Goal: Task Accomplishment & Management: Manage account settings

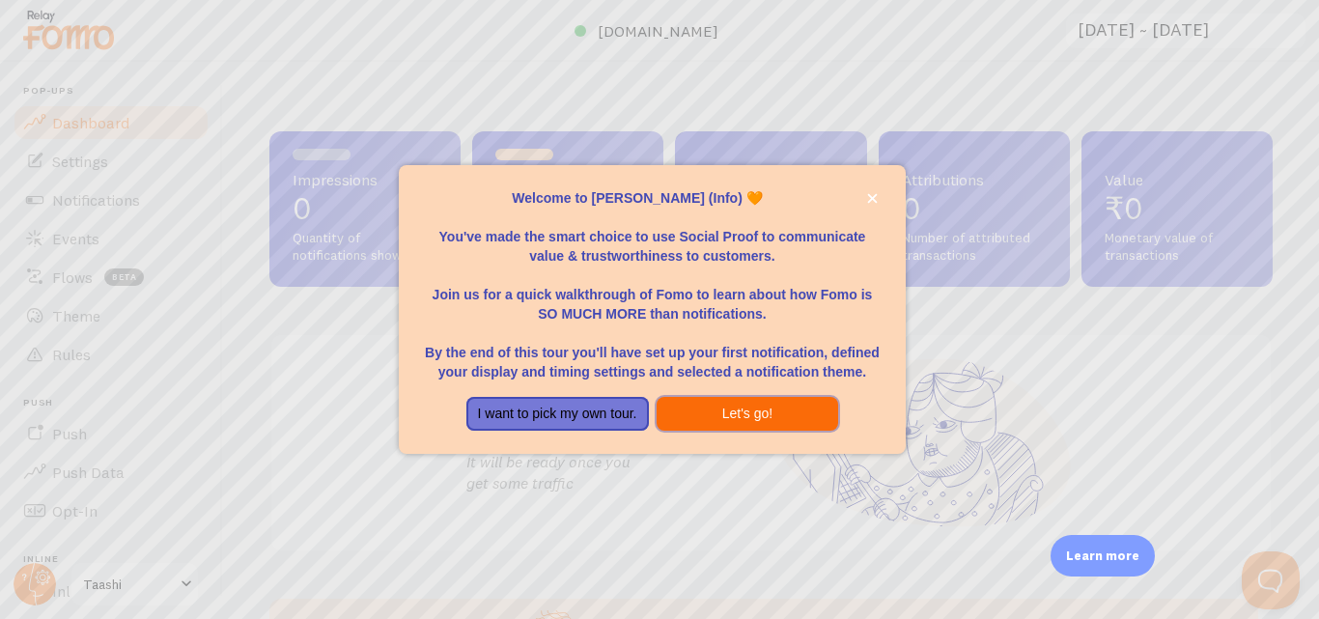
click at [821, 419] on button "Let's go!" at bounding box center [747, 414] width 182 height 35
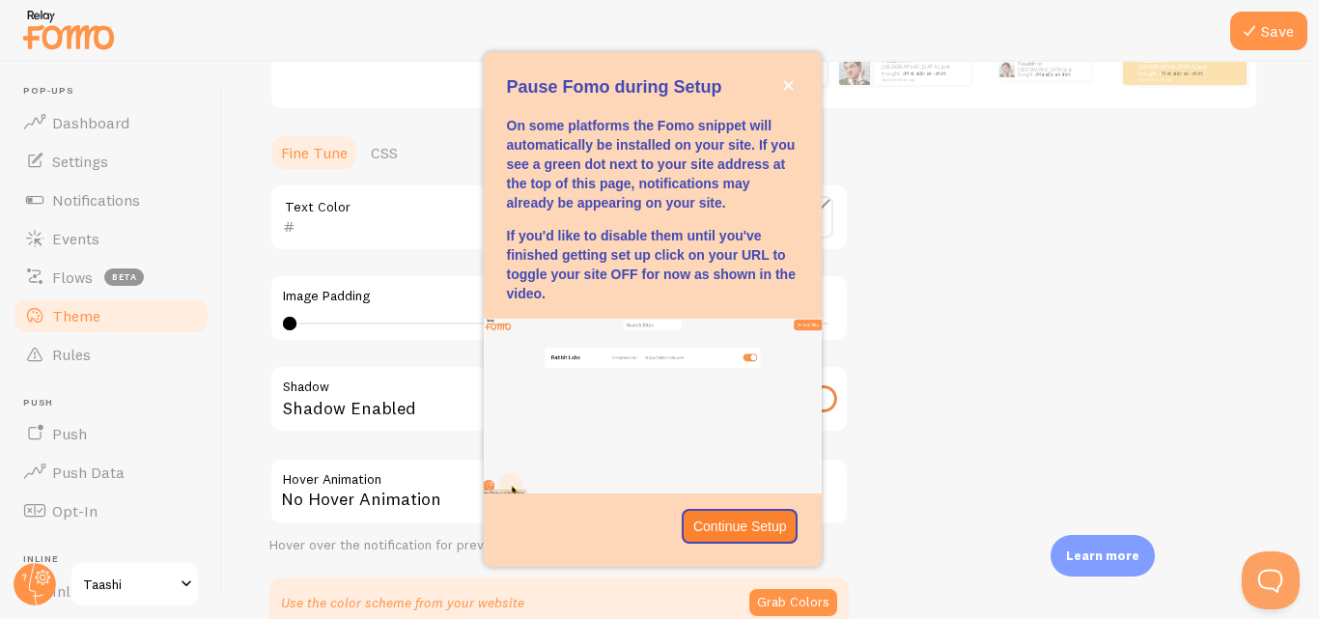
scroll to position [489, 0]
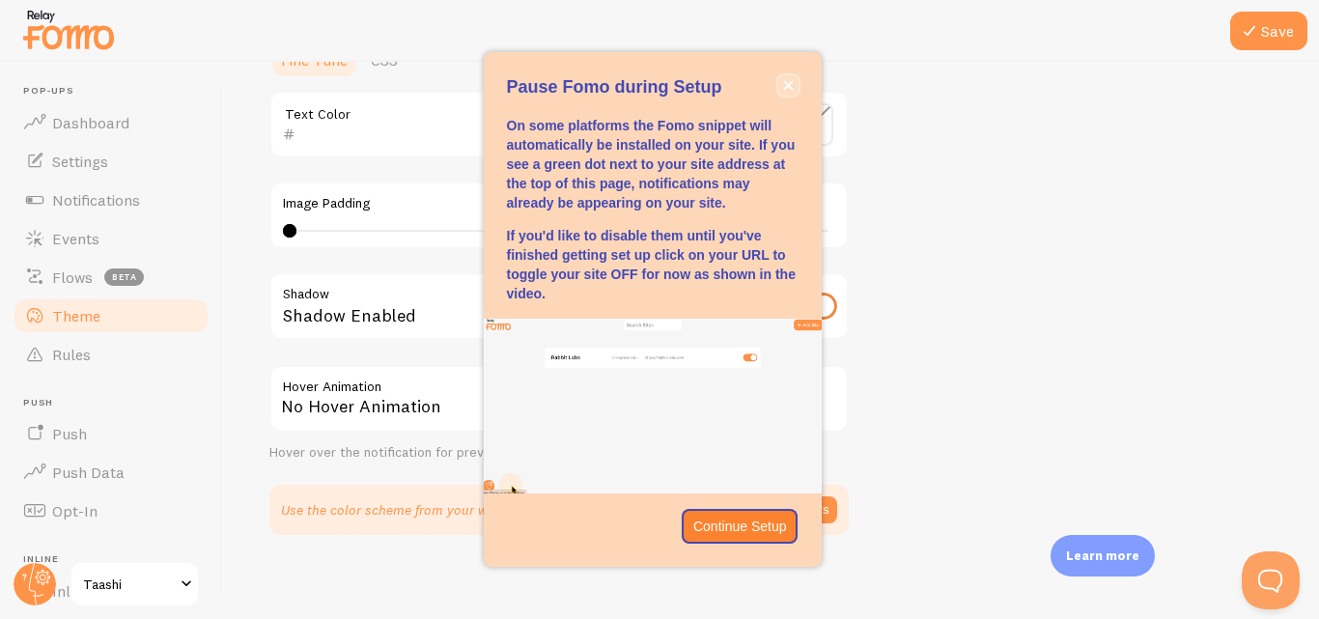
click at [784, 93] on button "close," at bounding box center [788, 85] width 20 height 20
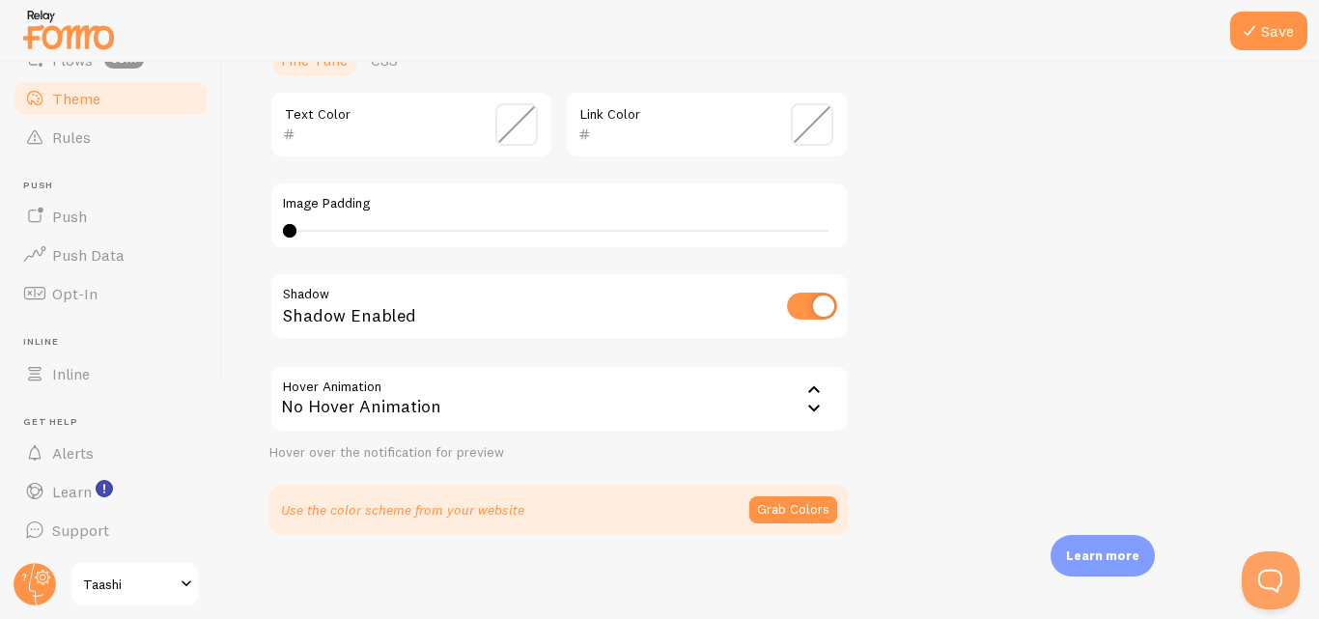
scroll to position [0, 0]
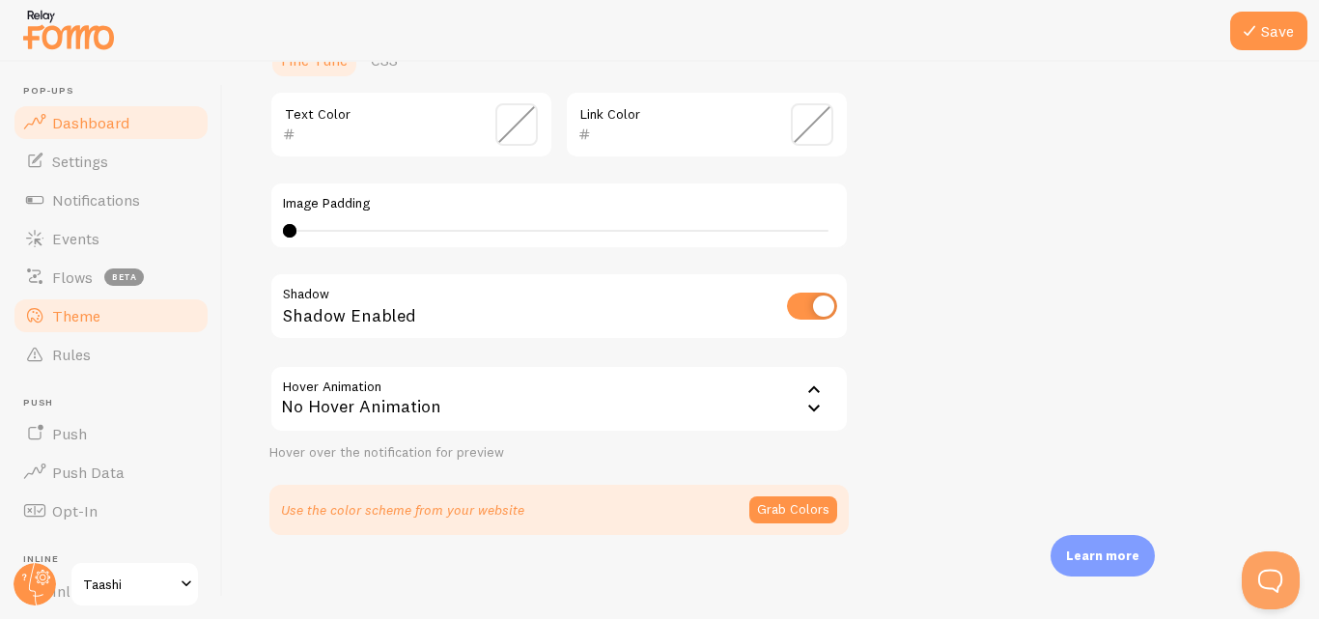
click at [102, 125] on span "Dashboard" at bounding box center [90, 122] width 77 height 19
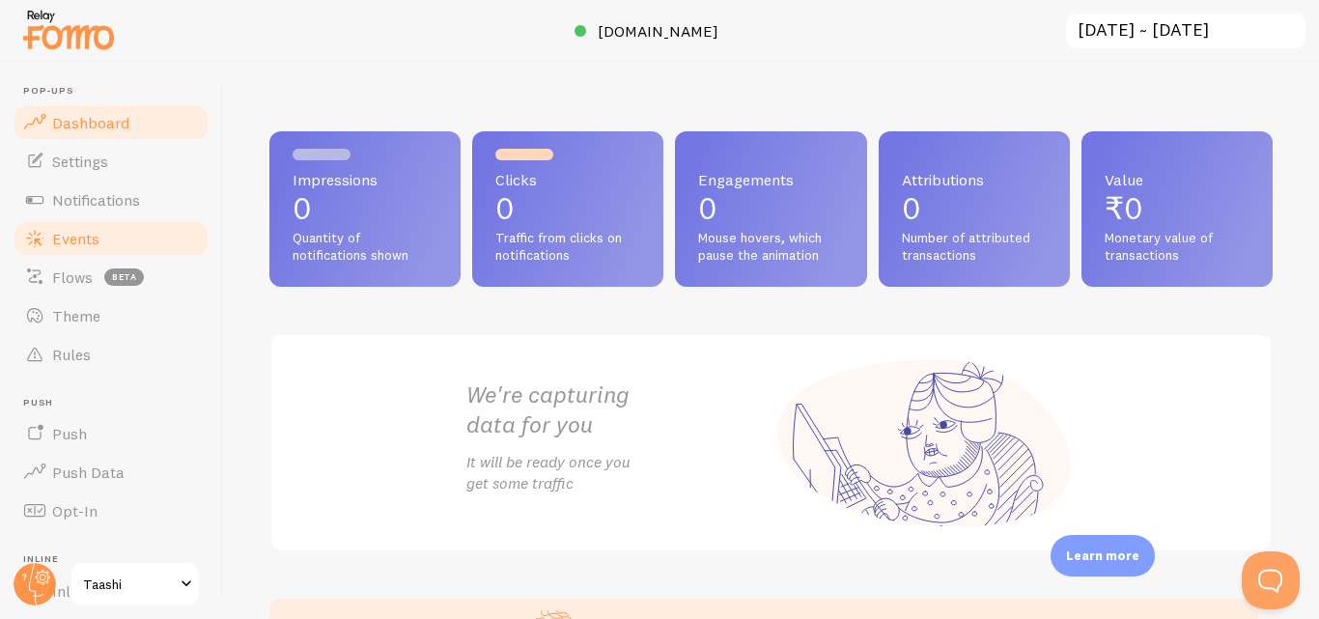
click at [95, 233] on span "Events" at bounding box center [75, 238] width 47 height 19
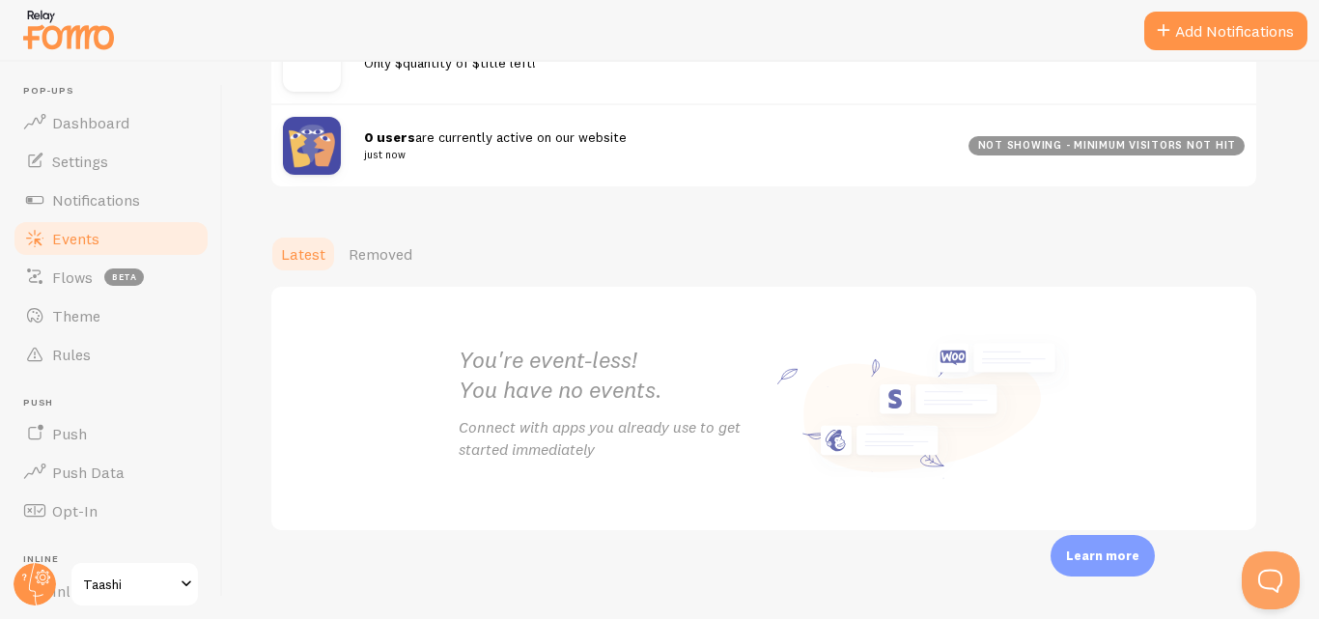
scroll to position [325, 0]
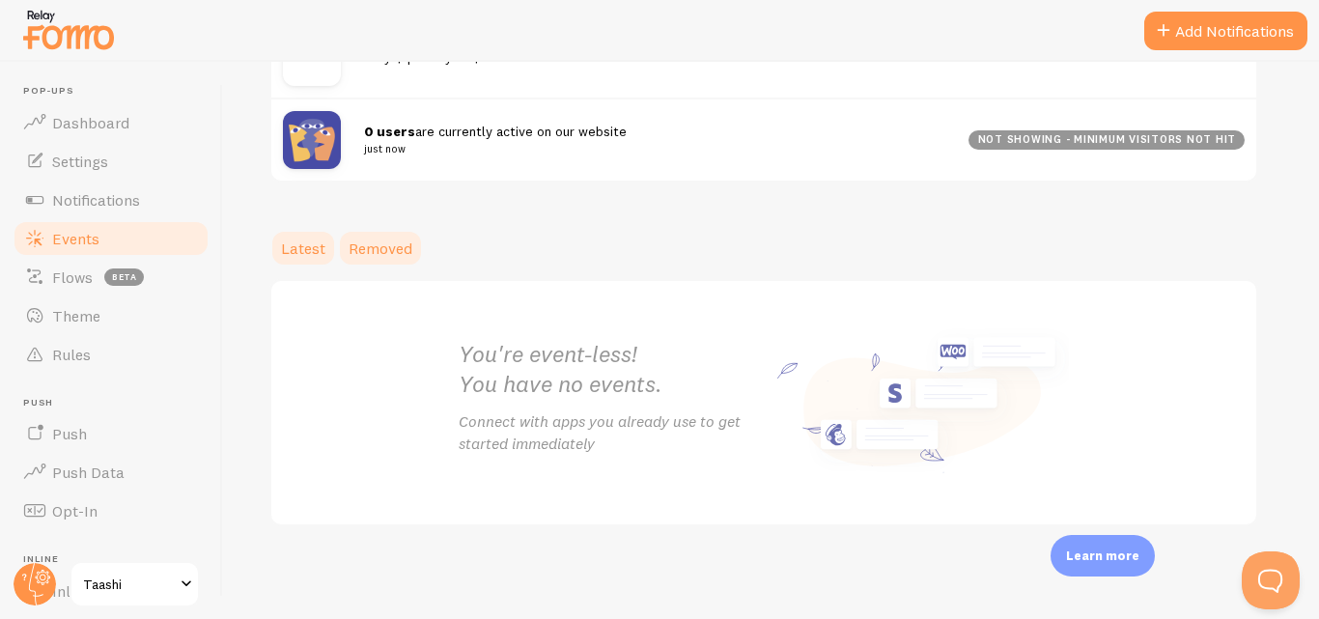
click at [344, 246] on link "Removed" at bounding box center [380, 248] width 87 height 39
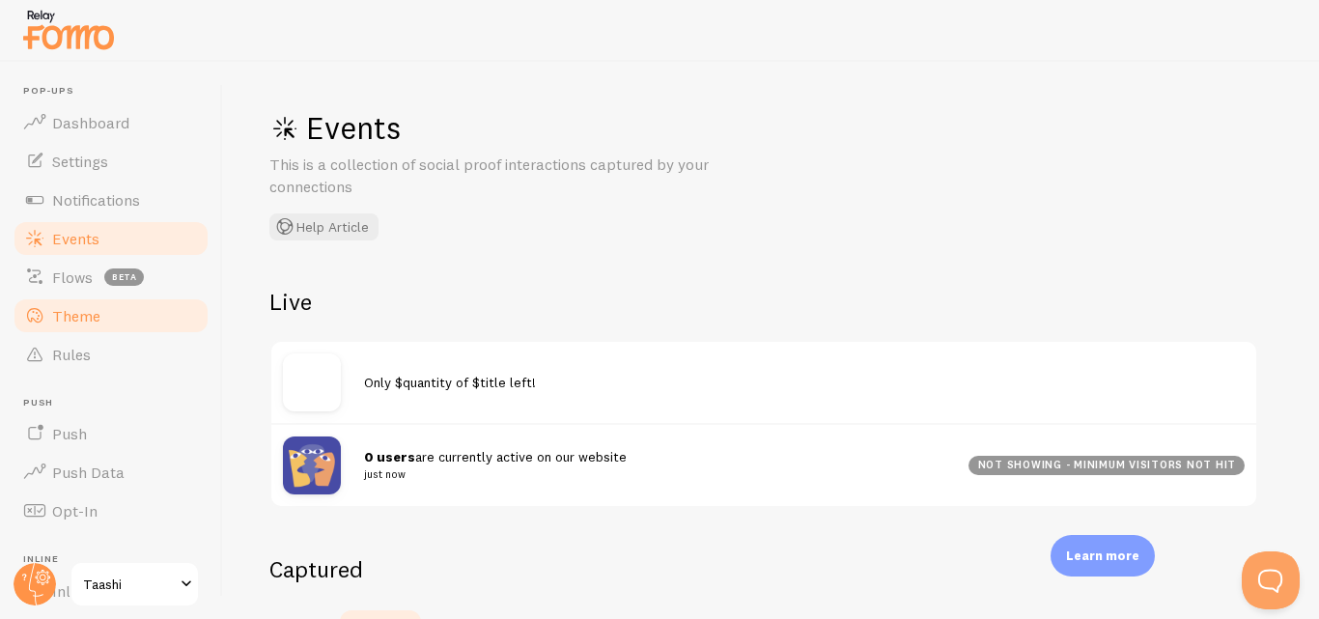
click at [99, 333] on link "Theme" at bounding box center [111, 315] width 199 height 39
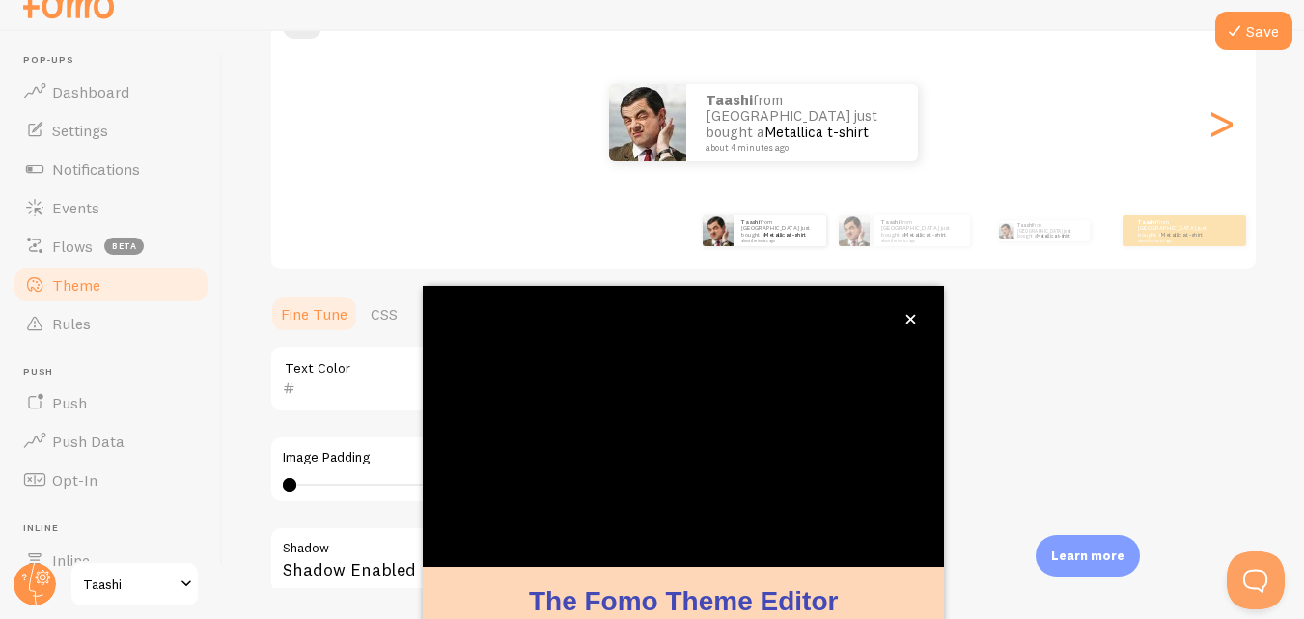
scroll to position [209, 0]
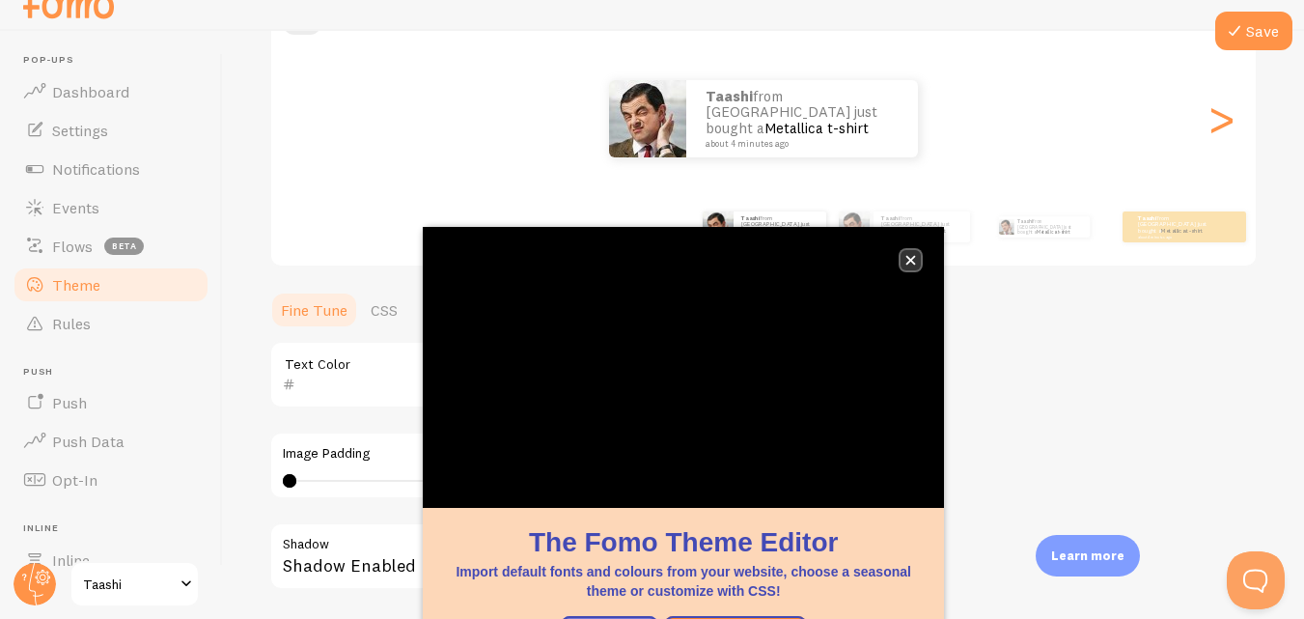
click at [910, 254] on button "close," at bounding box center [911, 260] width 20 height 20
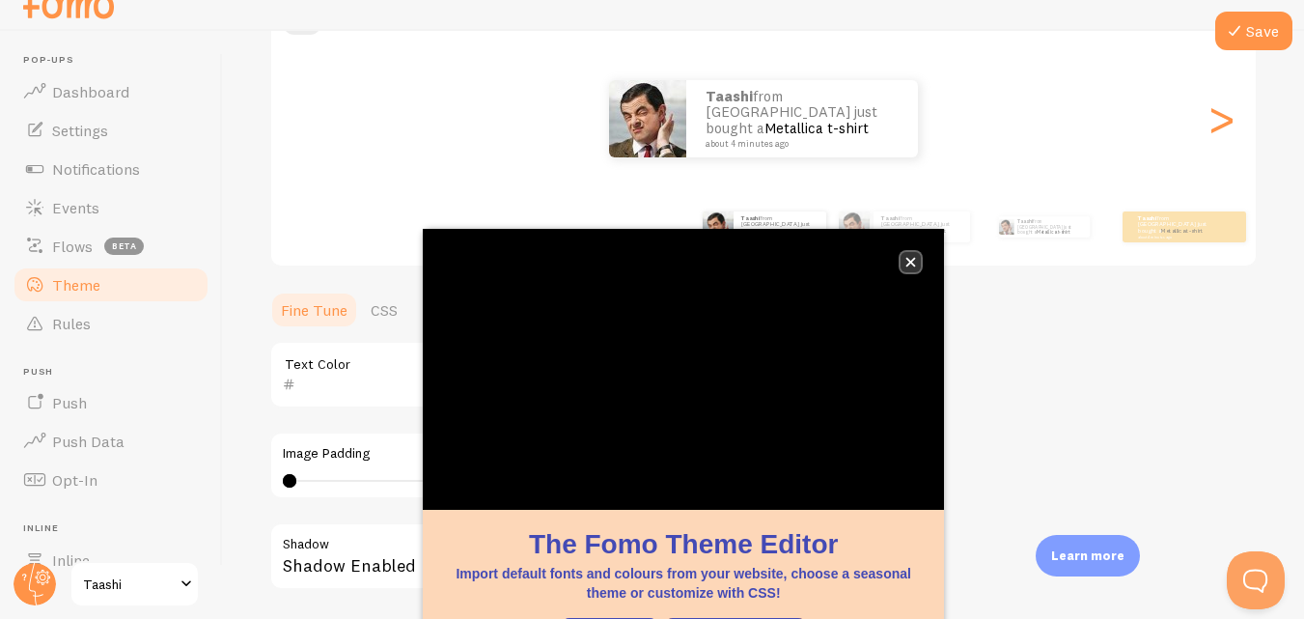
click at [904, 256] on button "close," at bounding box center [911, 262] width 20 height 20
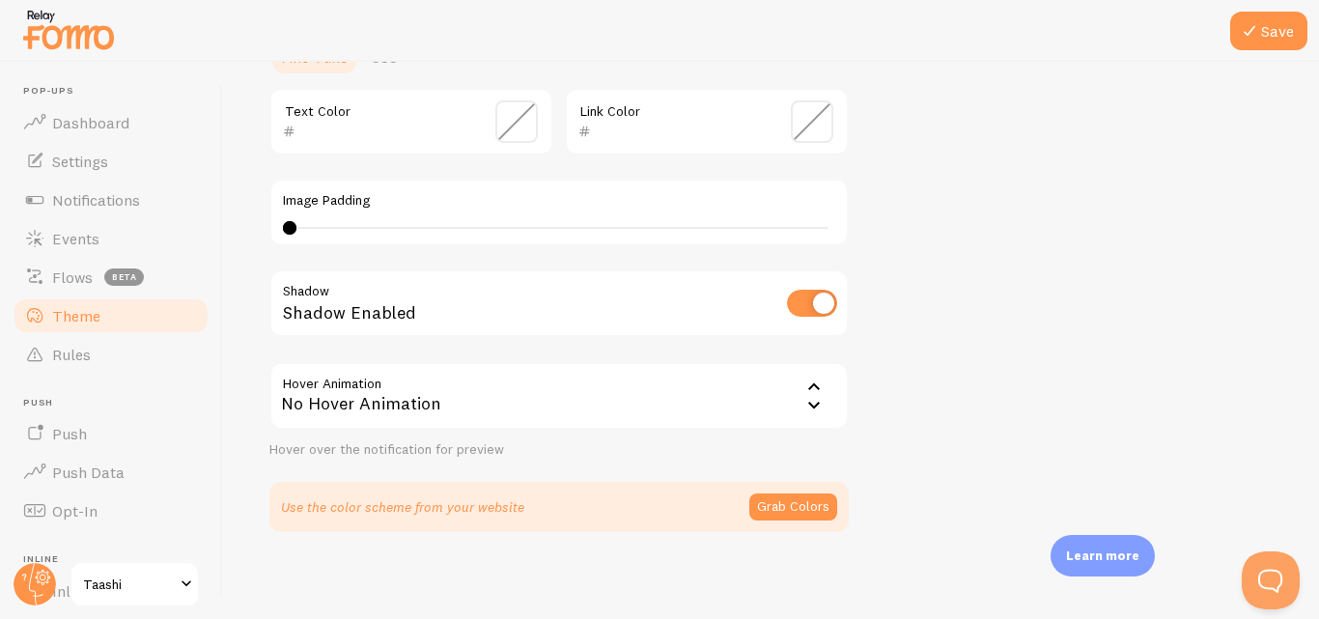
scroll to position [494, 0]
click at [463, 391] on div "No Hover Animation" at bounding box center [558, 394] width 579 height 68
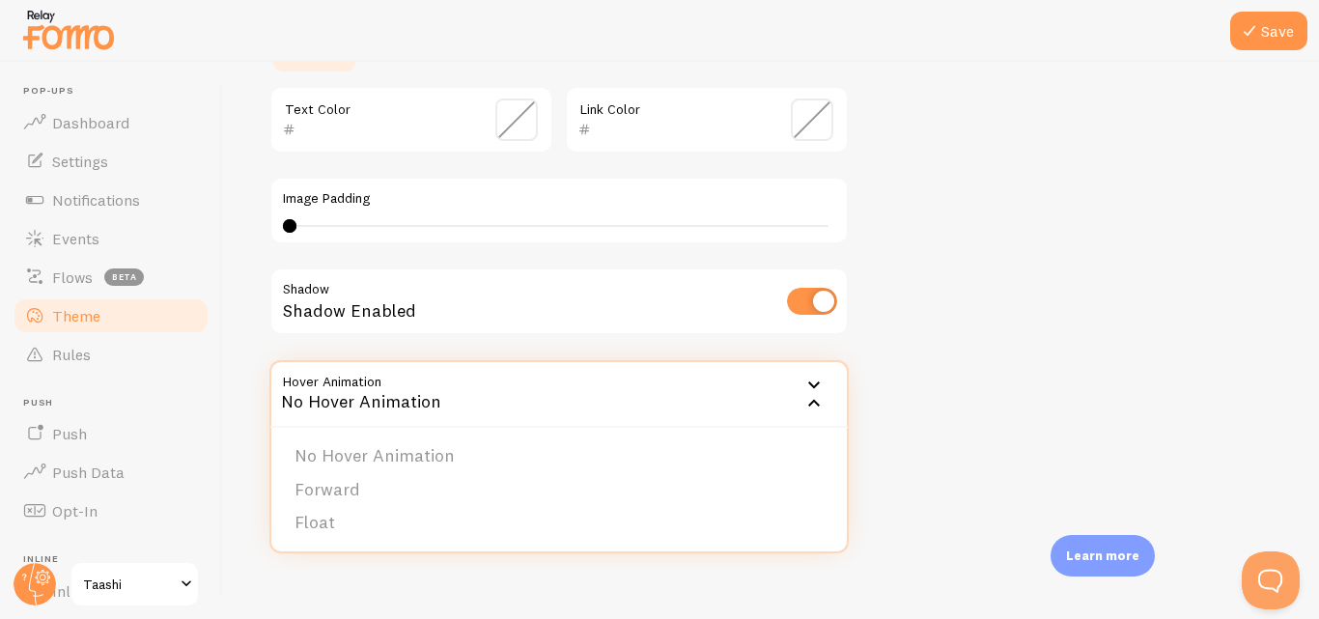
click at [463, 391] on div "No Hover Animation" at bounding box center [558, 394] width 579 height 68
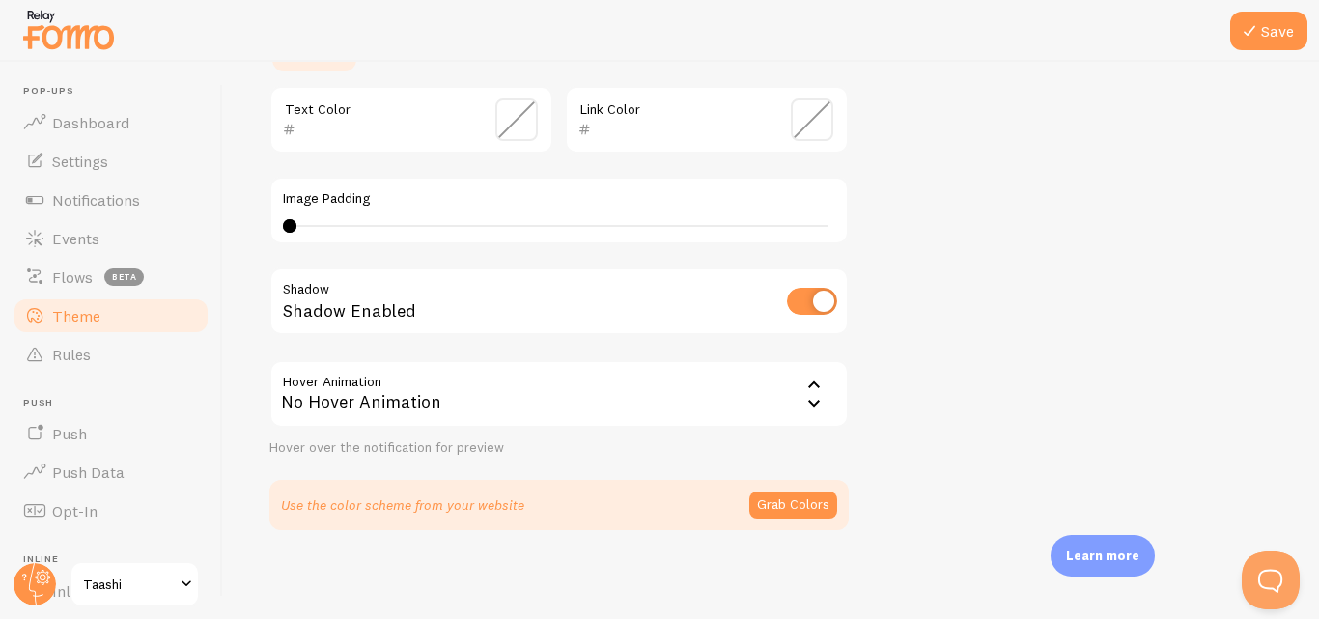
click at [456, 503] on p "Use the color scheme from your website" at bounding box center [402, 504] width 243 height 19
click at [767, 501] on button "Grab Colors" at bounding box center [793, 504] width 88 height 27
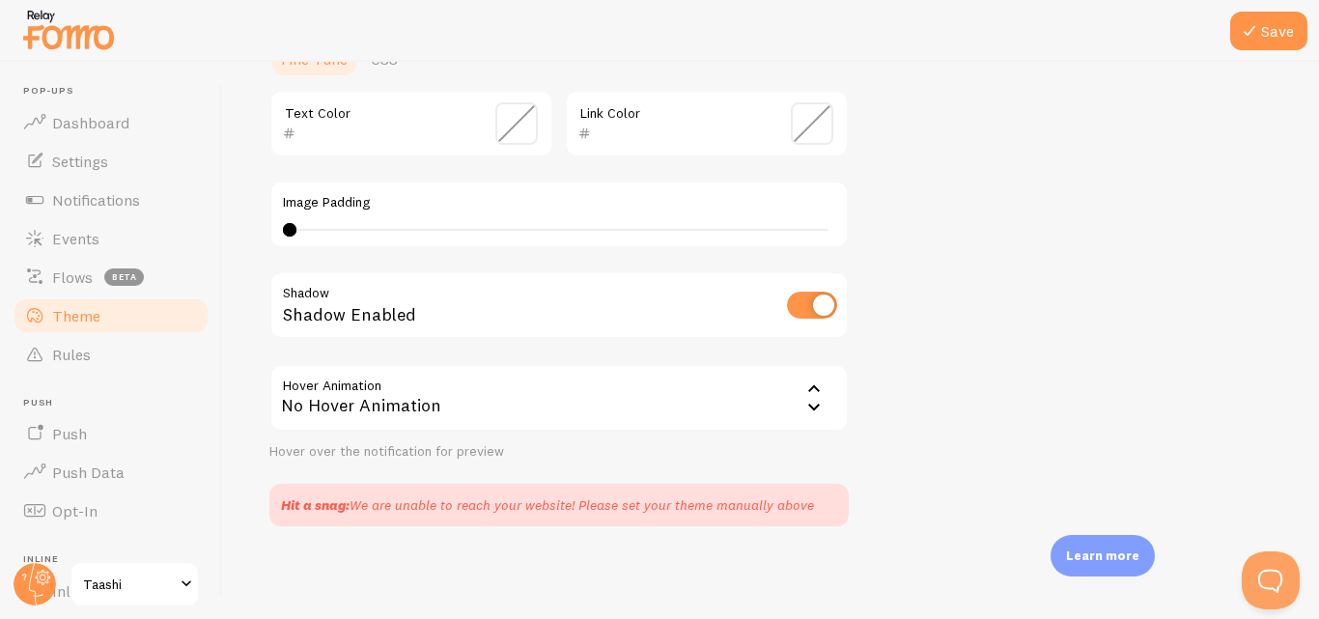
scroll to position [0, 0]
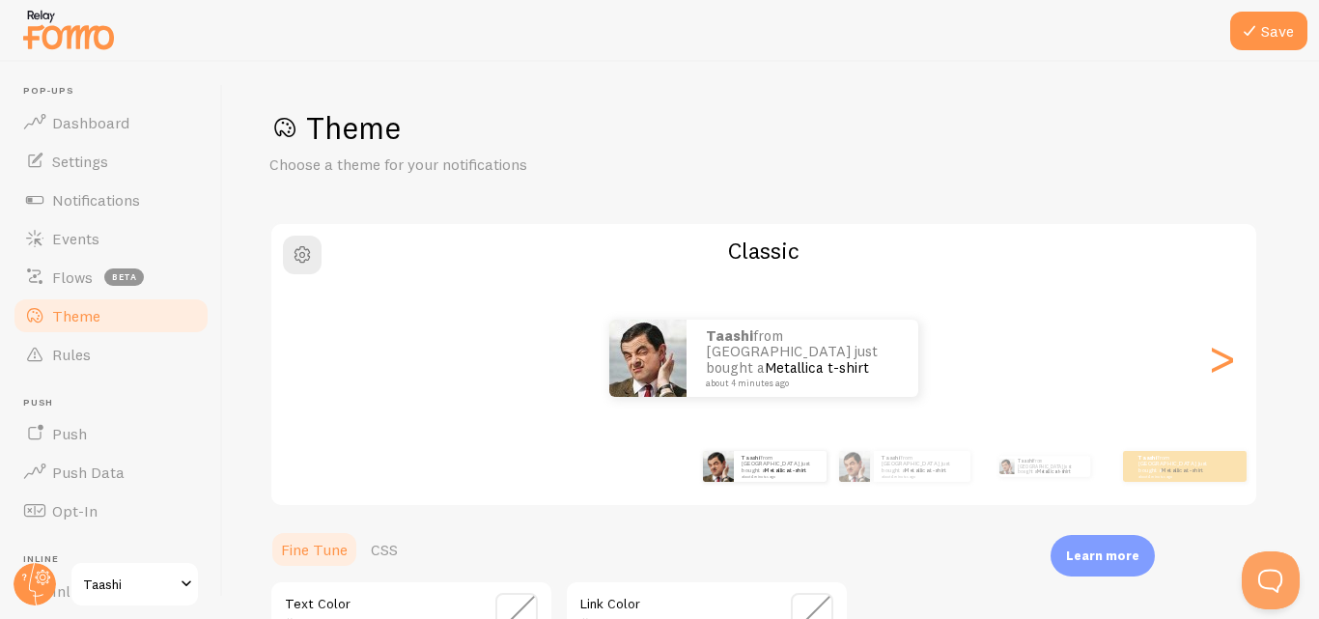
click at [298, 134] on span at bounding box center [284, 128] width 31 height 31
click at [320, 162] on p "Choose a theme for your notifications" at bounding box center [500, 164] width 463 height 22
click at [309, 250] on span "button" at bounding box center [302, 254] width 23 height 23
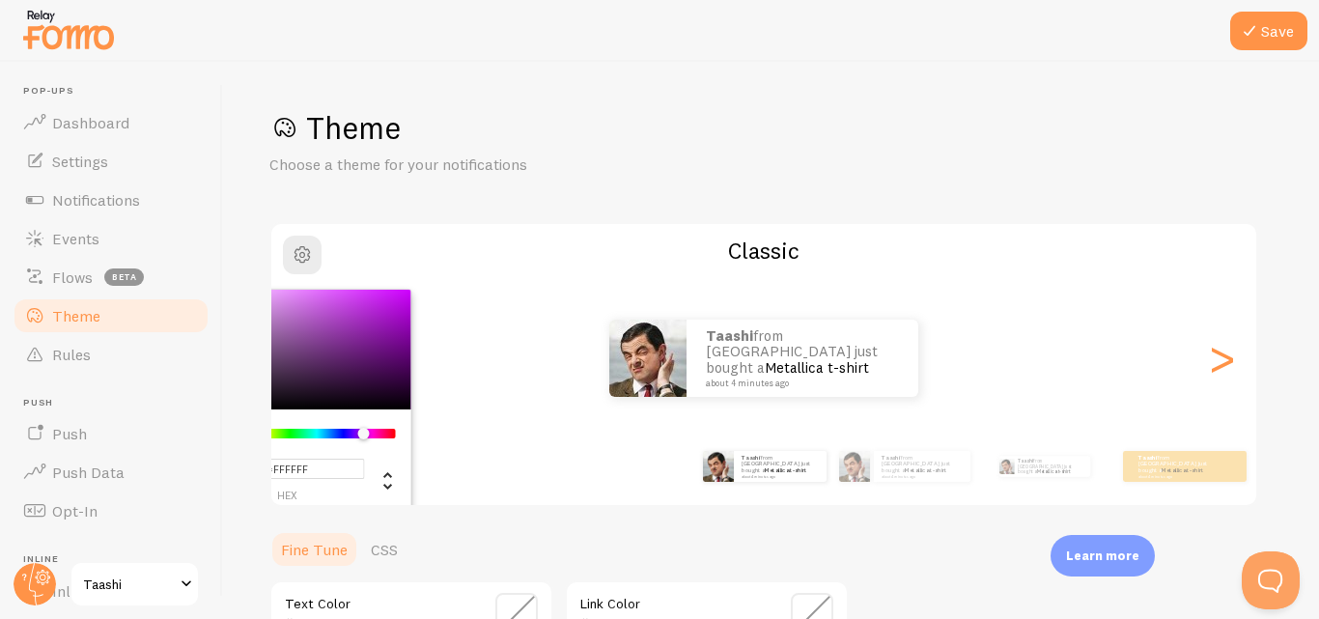
drag, startPoint x: 352, startPoint y: 434, endPoint x: 363, endPoint y: 435, distance: 10.7
click at [363, 435] on div "Chrome color picker" at bounding box center [316, 434] width 153 height 10
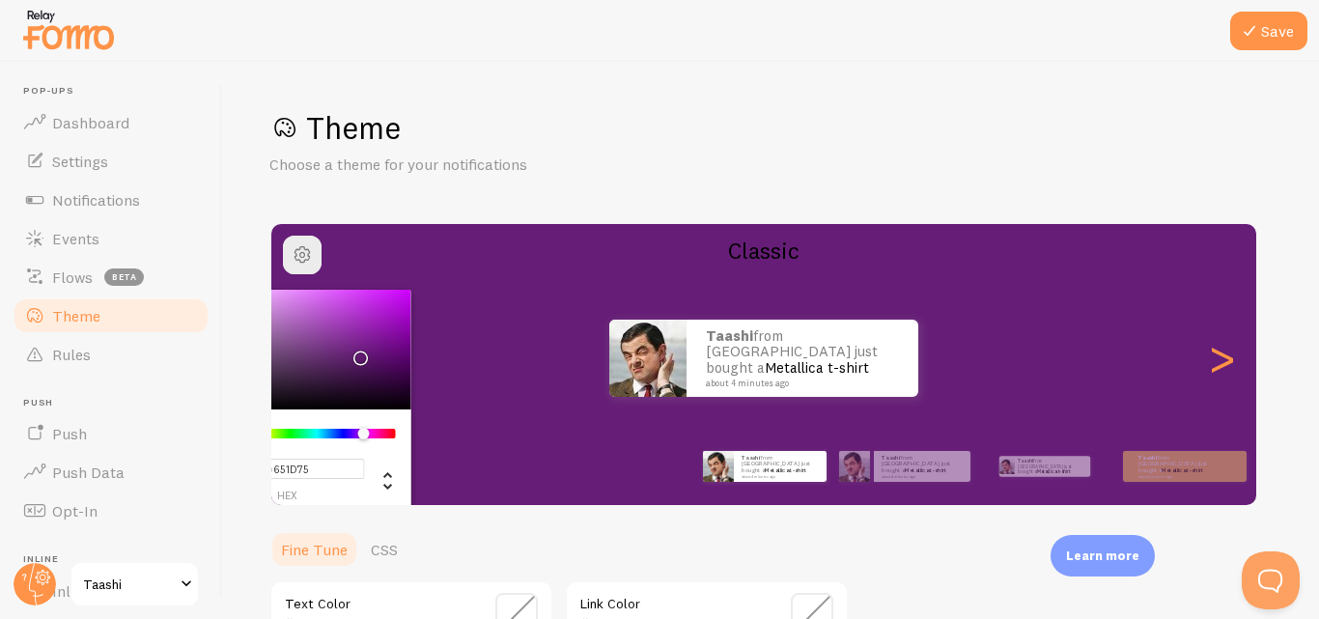
type input "#611C71"
drag, startPoint x: 374, startPoint y: 369, endPoint x: 356, endPoint y: 356, distance: 21.4
click at [356, 356] on div "Chrome color picker" at bounding box center [302, 350] width 217 height 120
click at [782, 378] on small "about 4 minutes ago" at bounding box center [799, 383] width 187 height 10
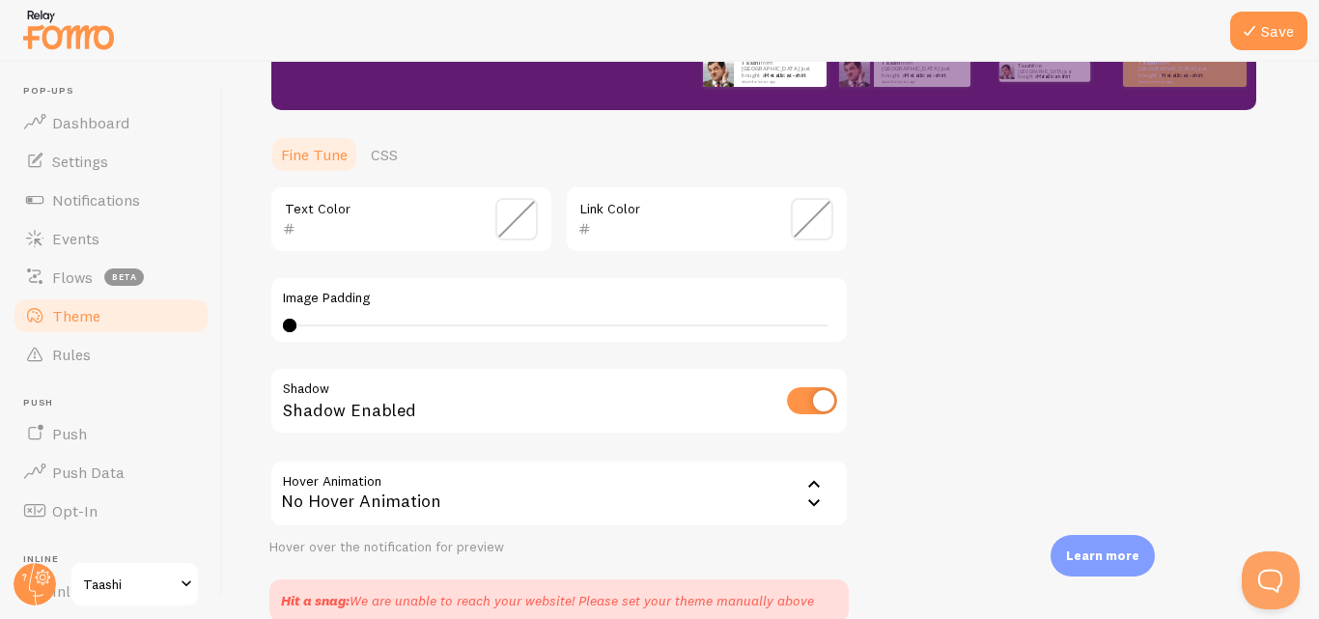
scroll to position [387, 0]
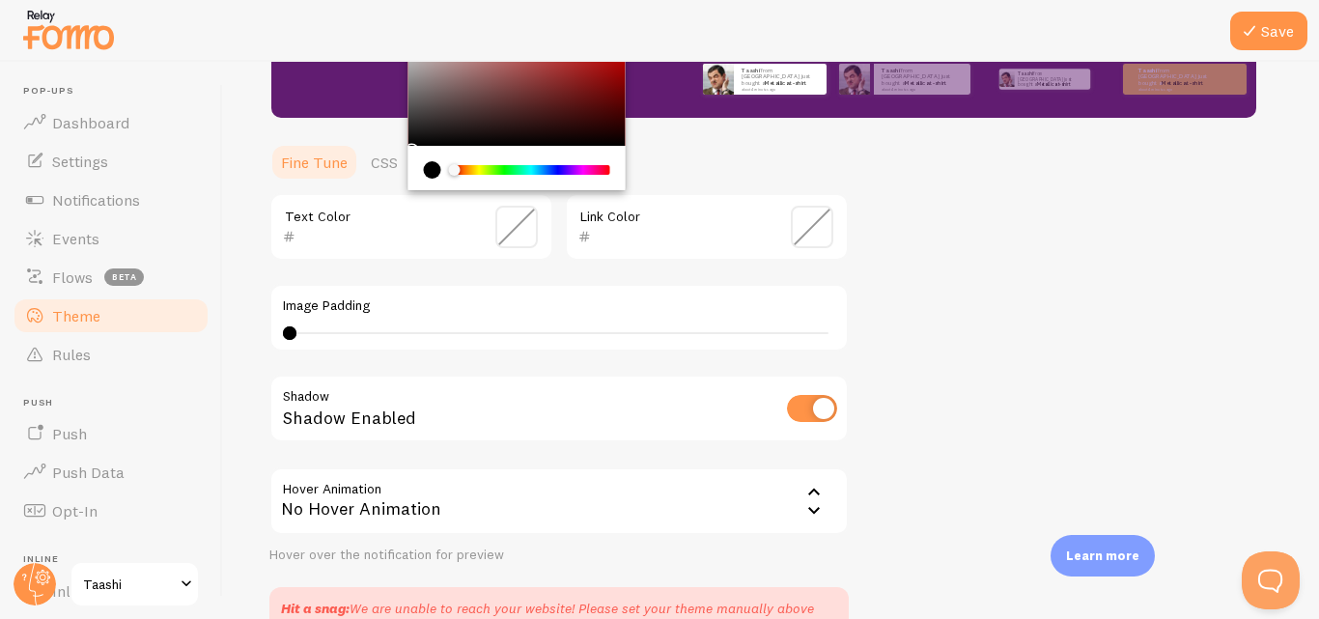
click at [424, 243] on input "text" at bounding box center [383, 236] width 177 height 23
click at [643, 248] on div "Link Color" at bounding box center [707, 227] width 284 height 68
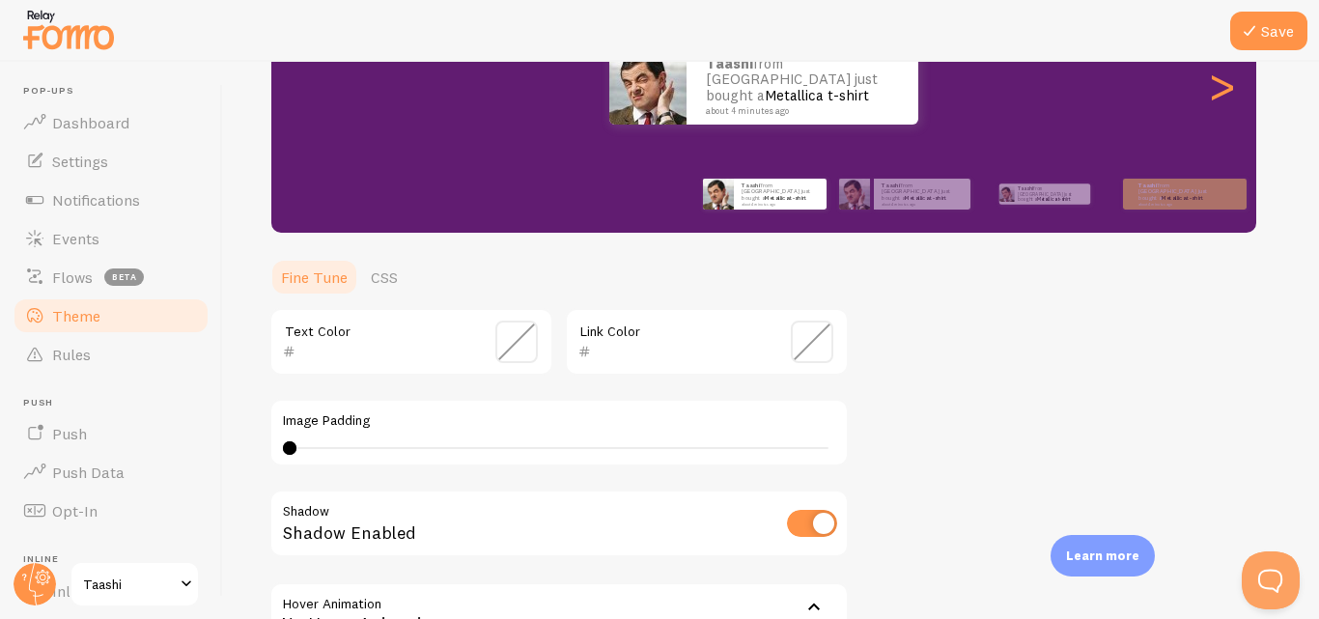
scroll to position [266, 0]
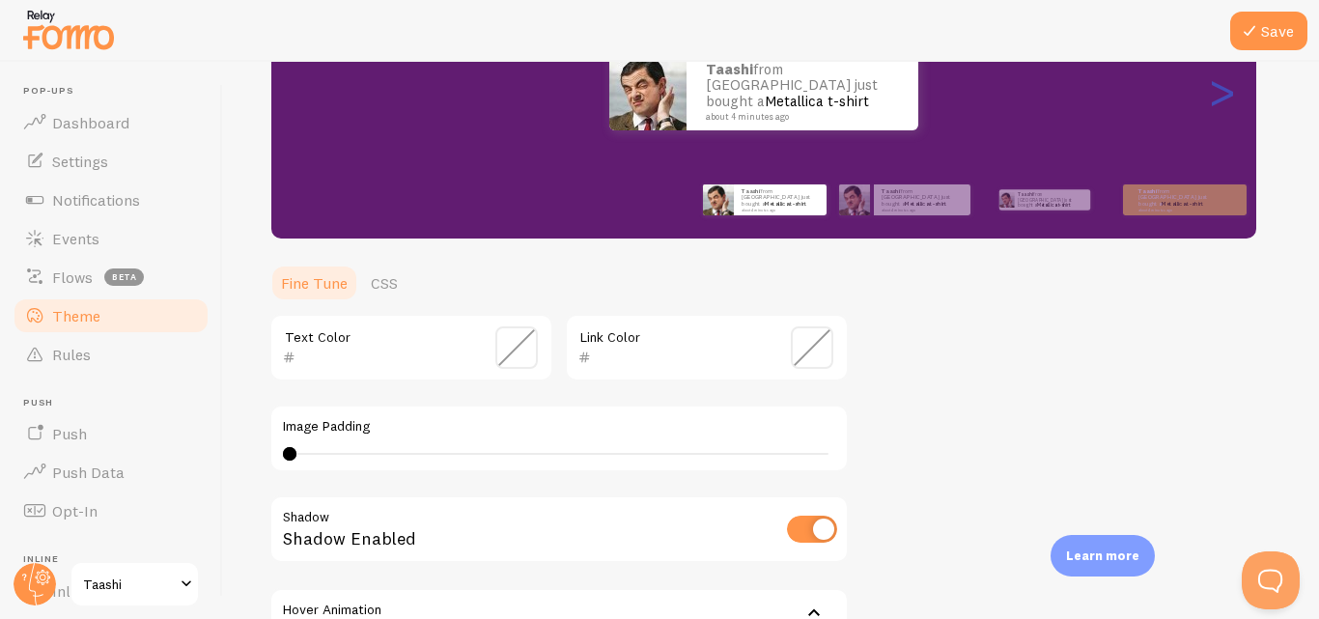
click at [1227, 102] on div ">" at bounding box center [1221, 91] width 23 height 139
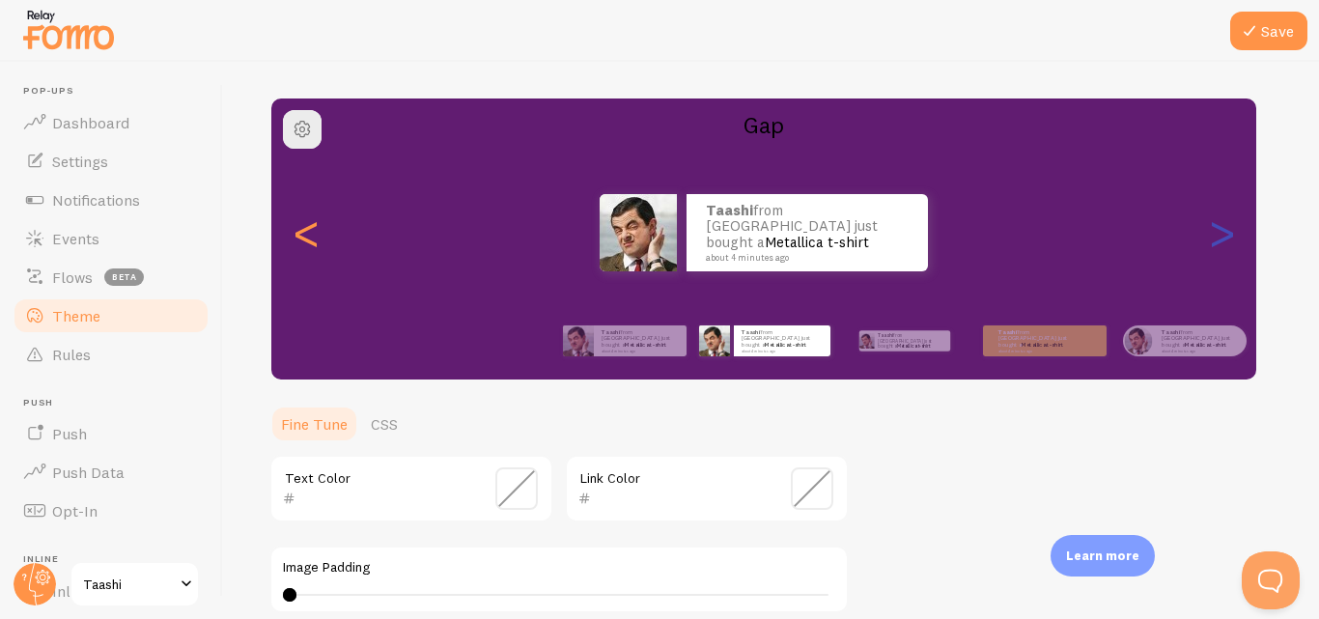
scroll to position [124, 0]
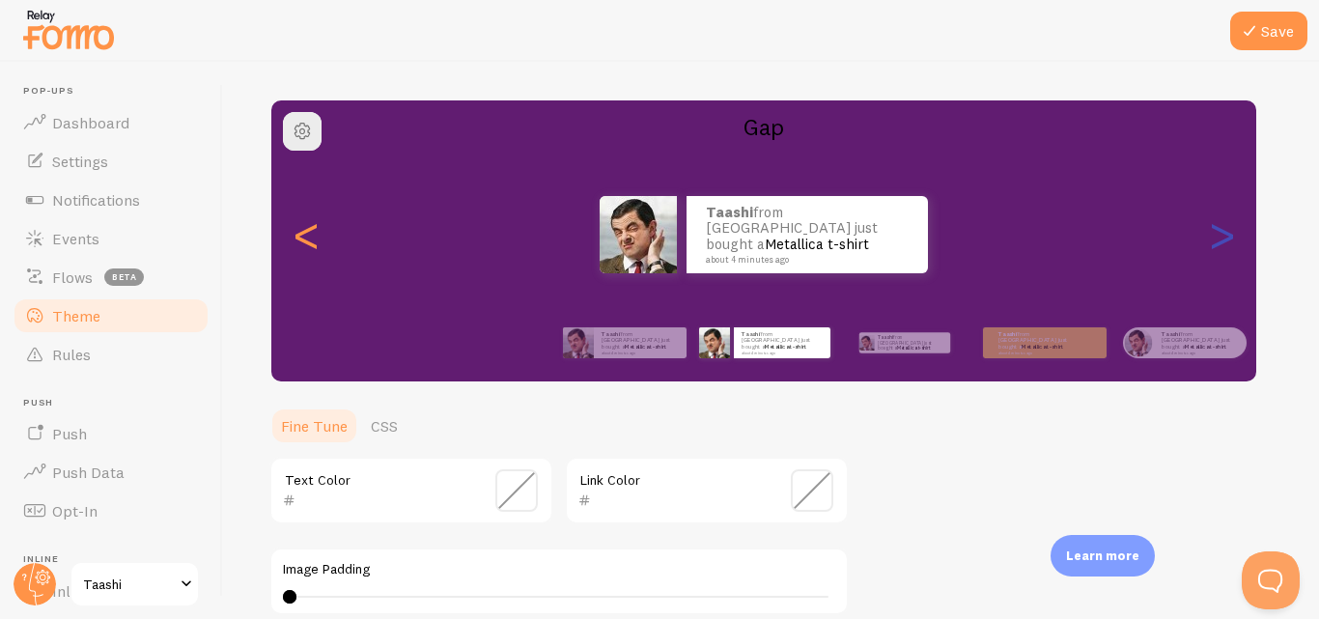
click at [1229, 215] on div ">" at bounding box center [1221, 234] width 23 height 139
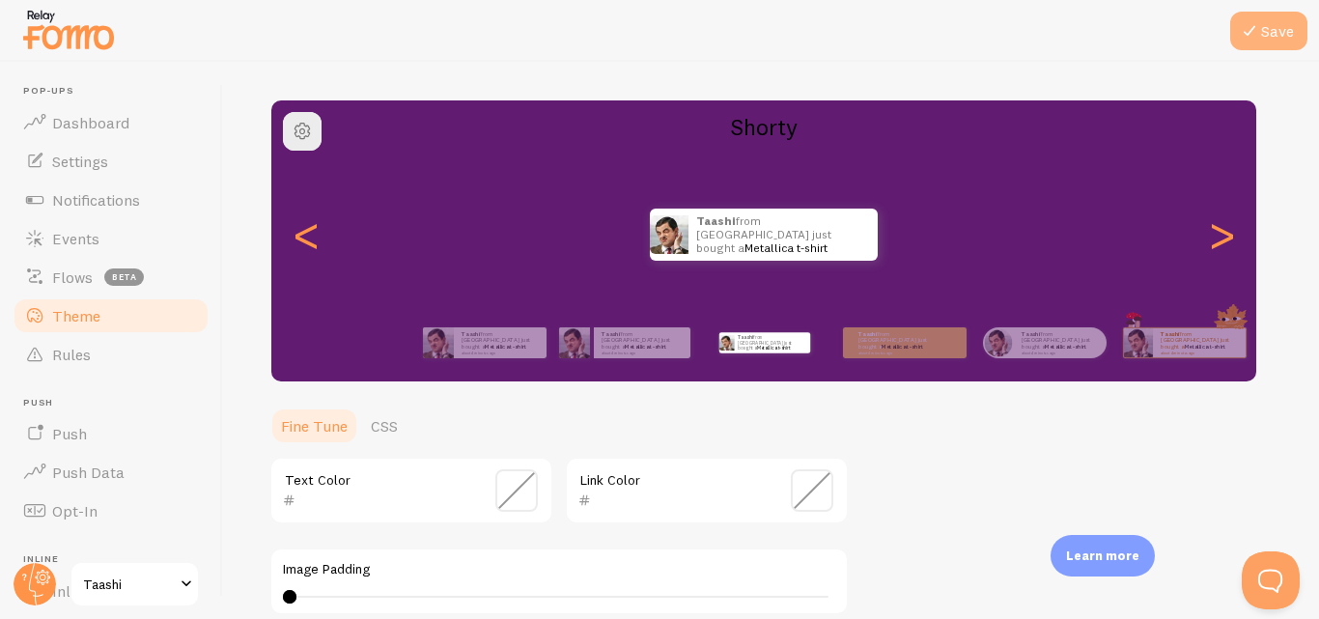
click at [1286, 42] on button "Save" at bounding box center [1268, 31] width 77 height 39
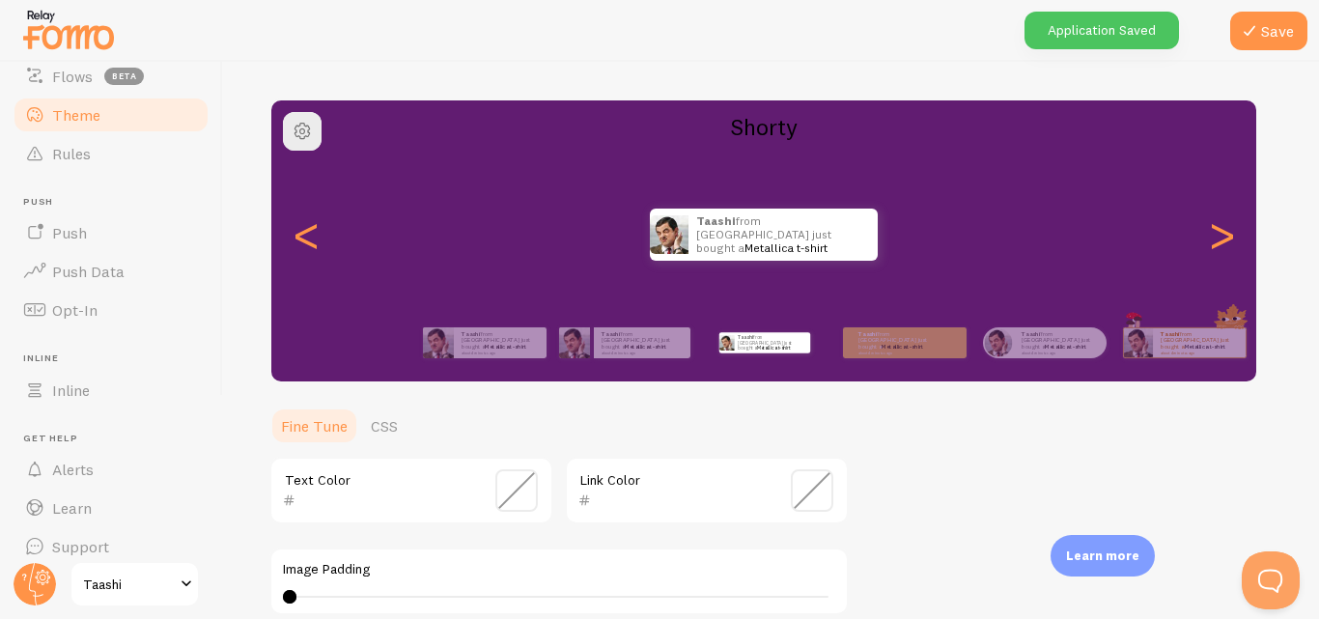
scroll to position [209, 0]
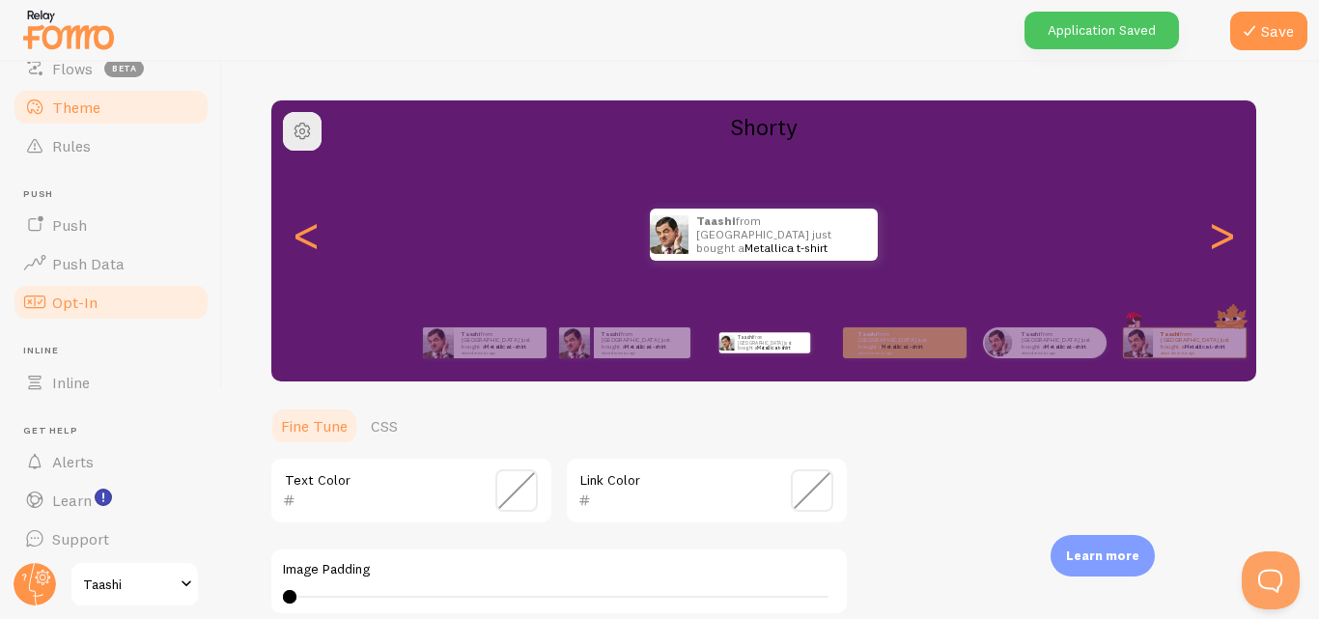
click at [69, 305] on span "Opt-In" at bounding box center [74, 301] width 45 height 19
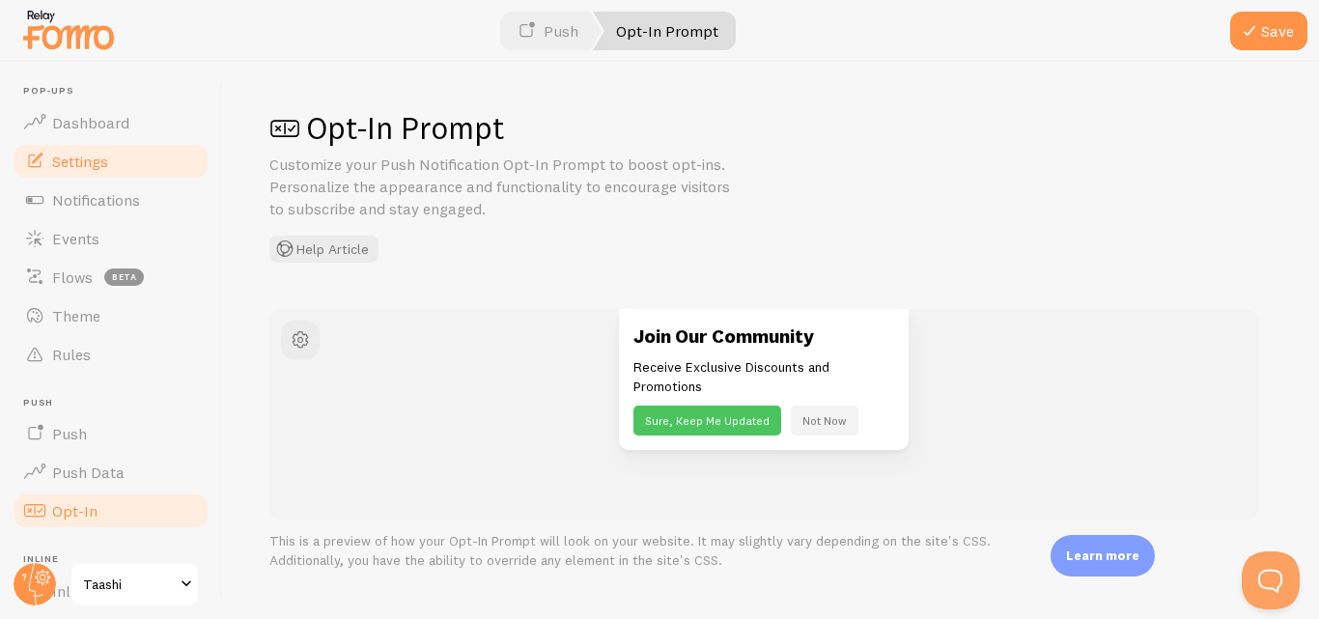
click at [92, 158] on span "Settings" at bounding box center [80, 161] width 56 height 19
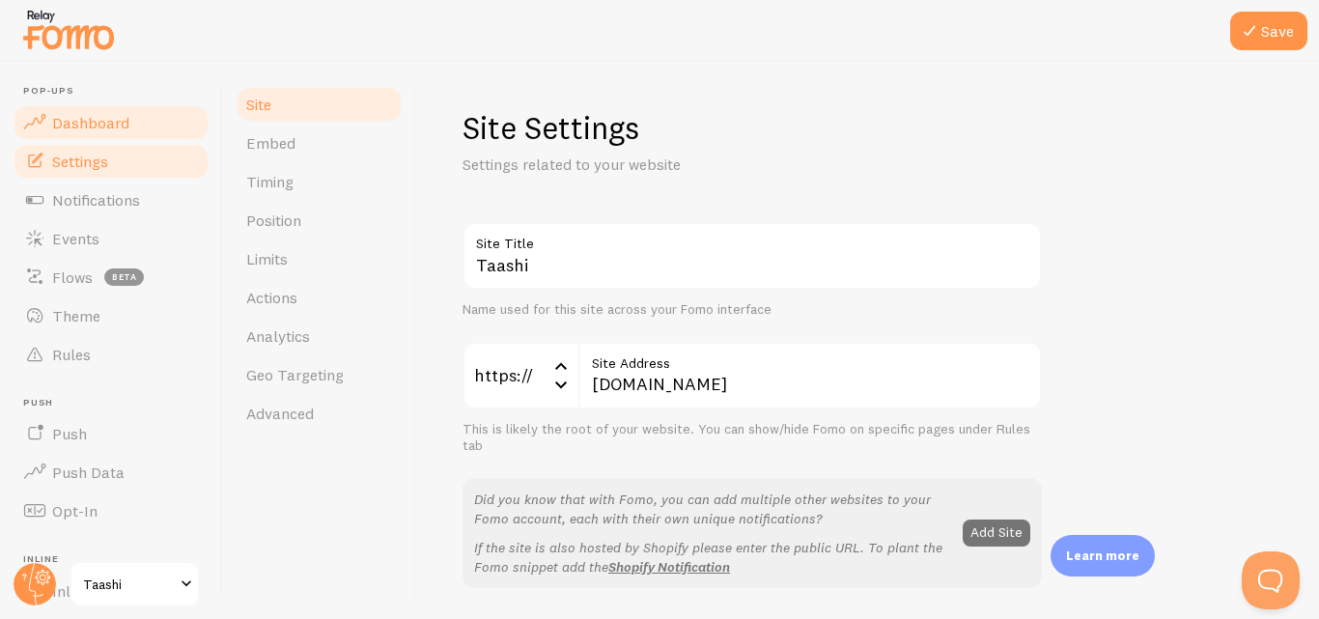
click at [100, 113] on span "Dashboard" at bounding box center [90, 122] width 77 height 19
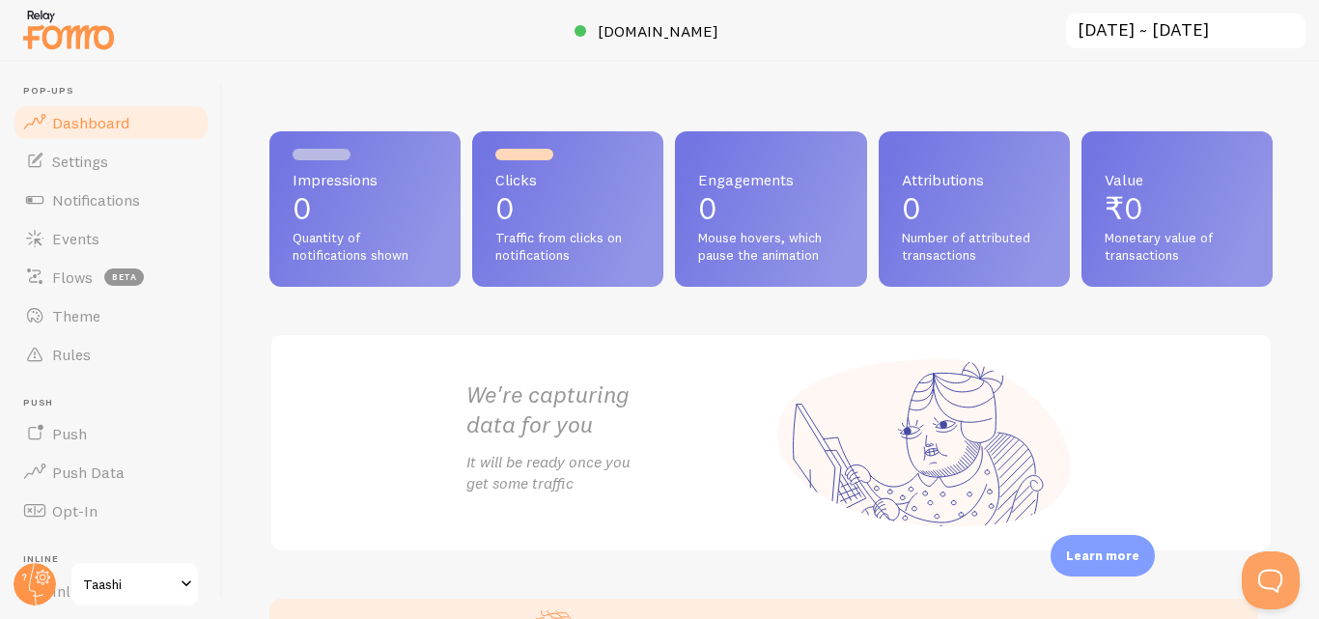
scroll to position [173, 0]
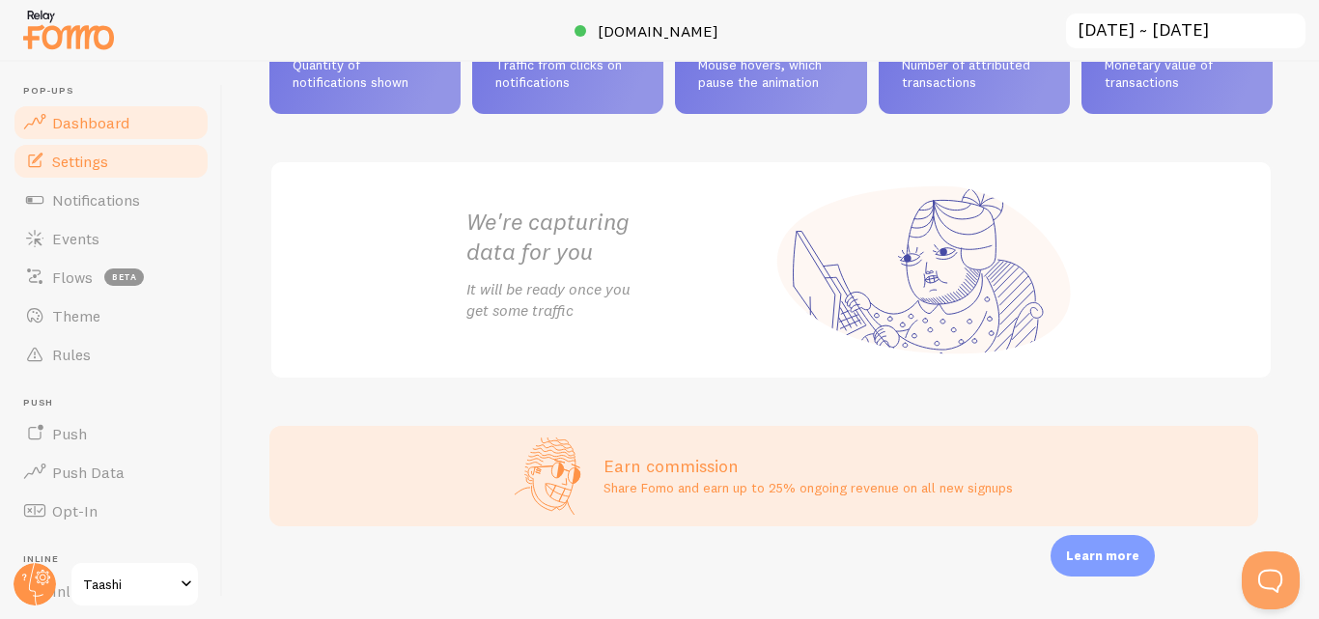
click at [126, 145] on link "Settings" at bounding box center [111, 161] width 199 height 39
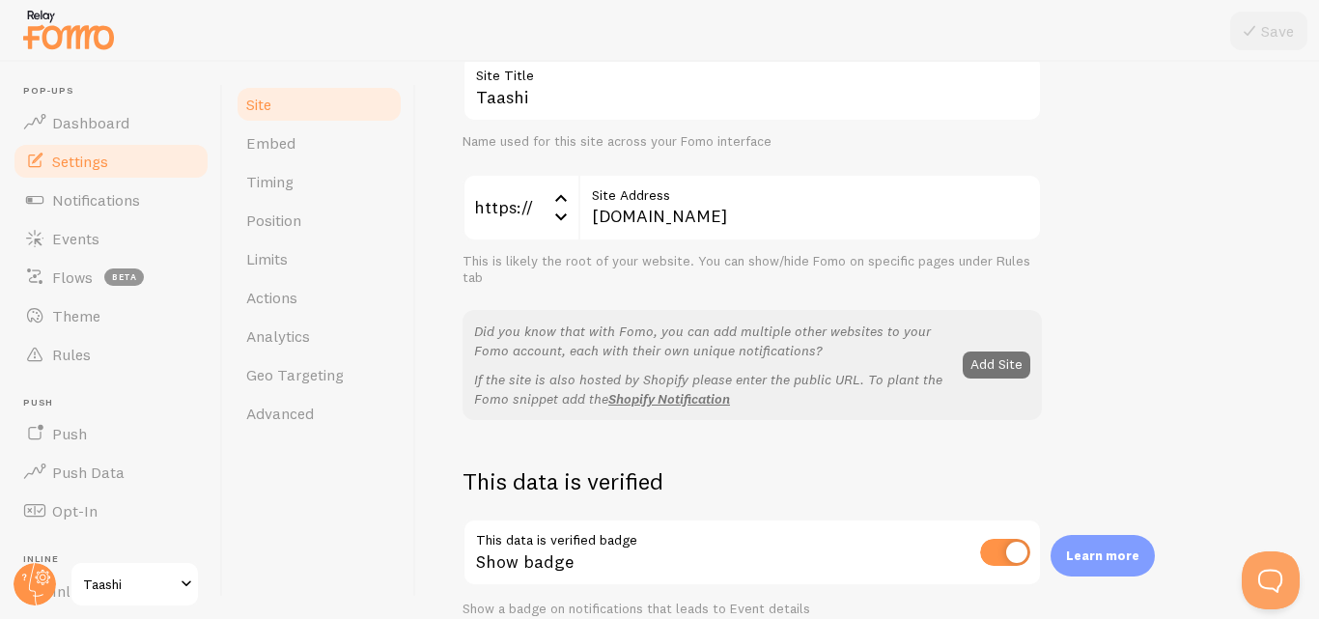
scroll to position [169, 0]
click at [275, 263] on span "Limits" at bounding box center [267, 258] width 42 height 19
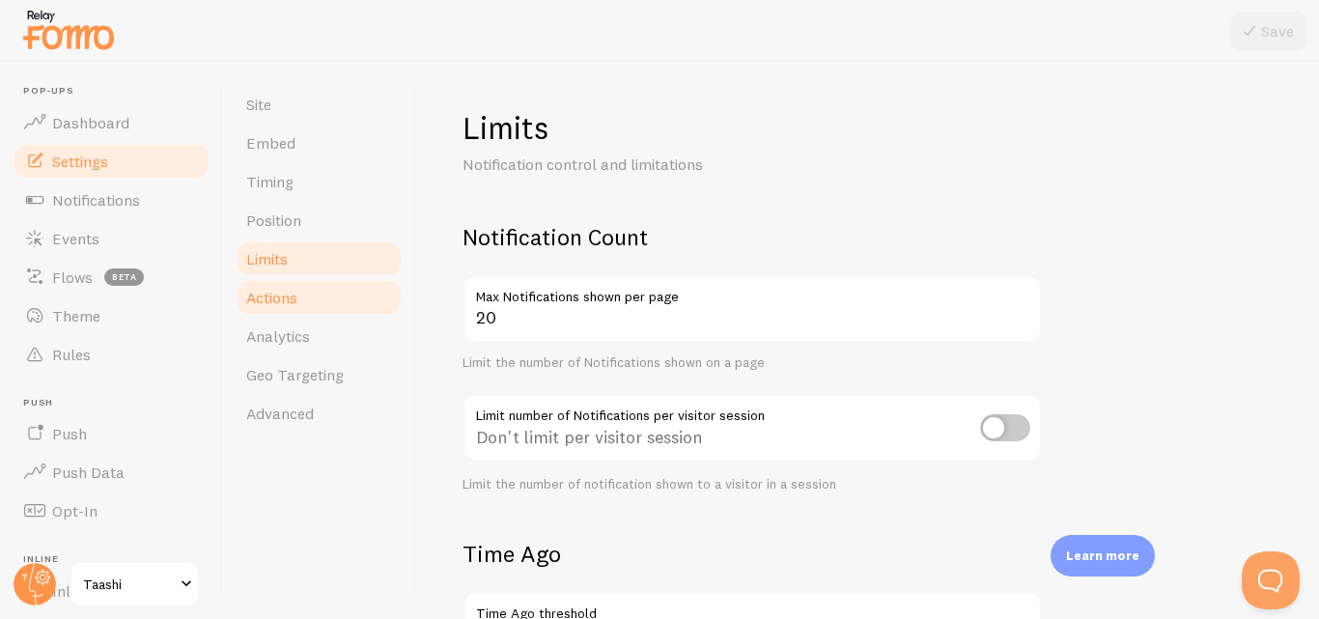
click at [277, 304] on span "Actions" at bounding box center [271, 297] width 51 height 19
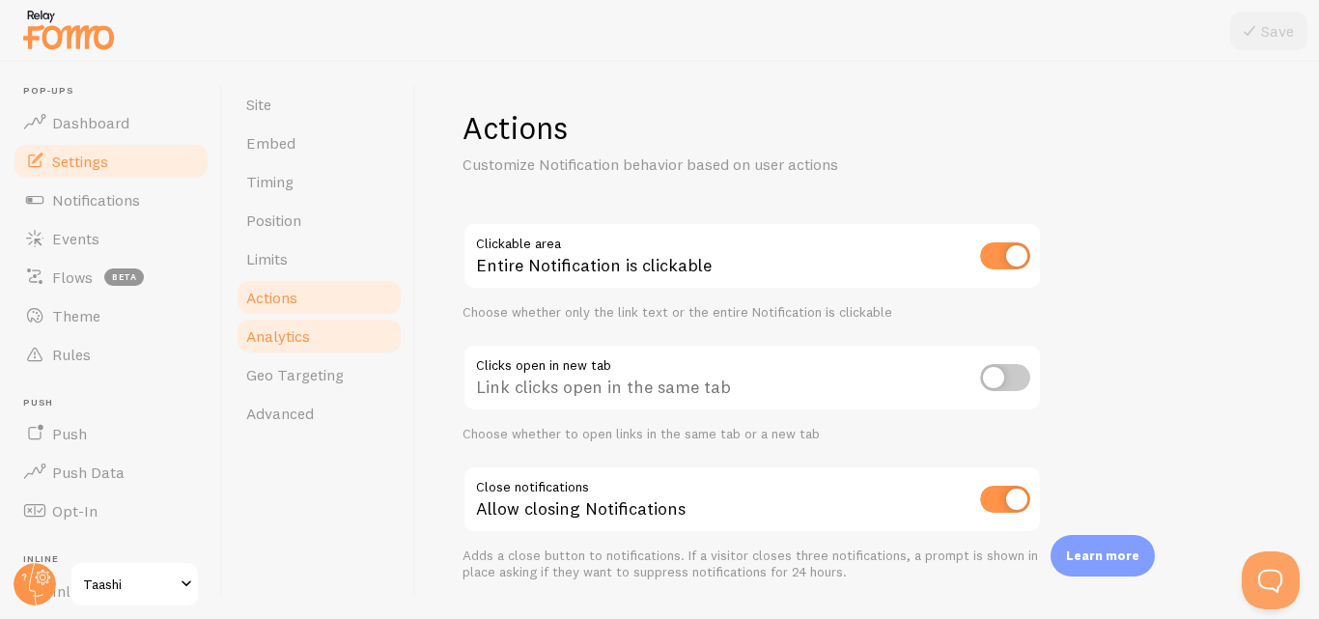
click at [278, 349] on link "Analytics" at bounding box center [319, 336] width 169 height 39
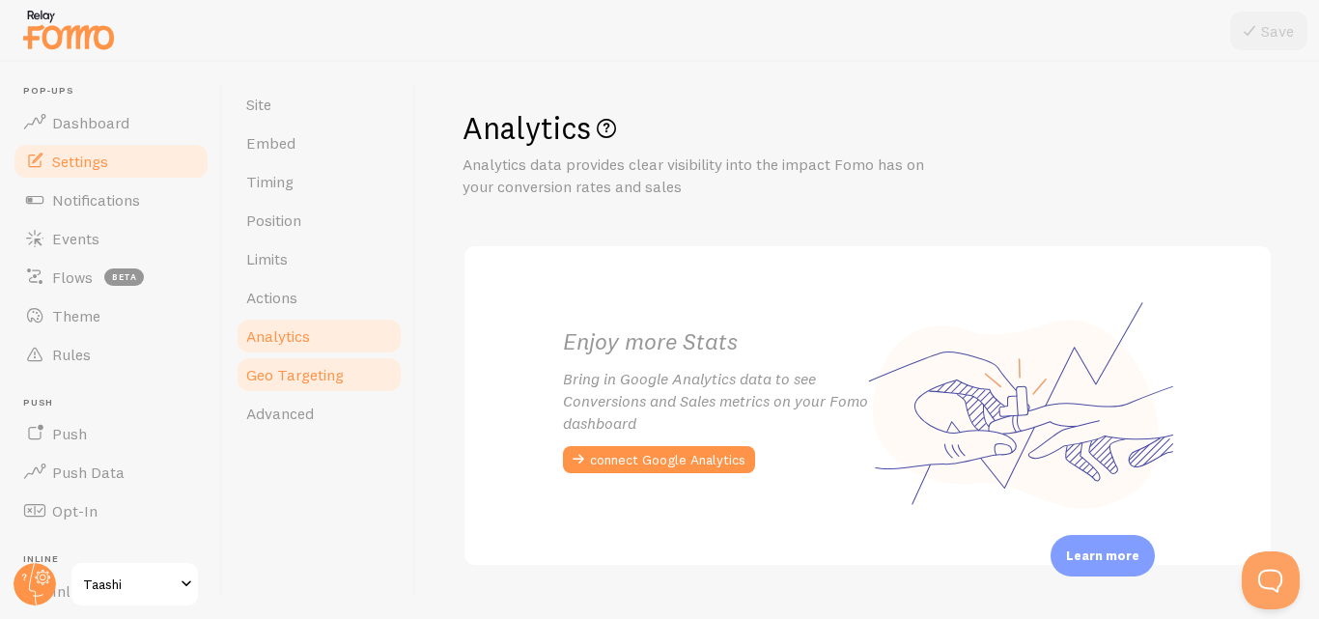
click at [279, 372] on span "Geo Targeting" at bounding box center [294, 374] width 97 height 19
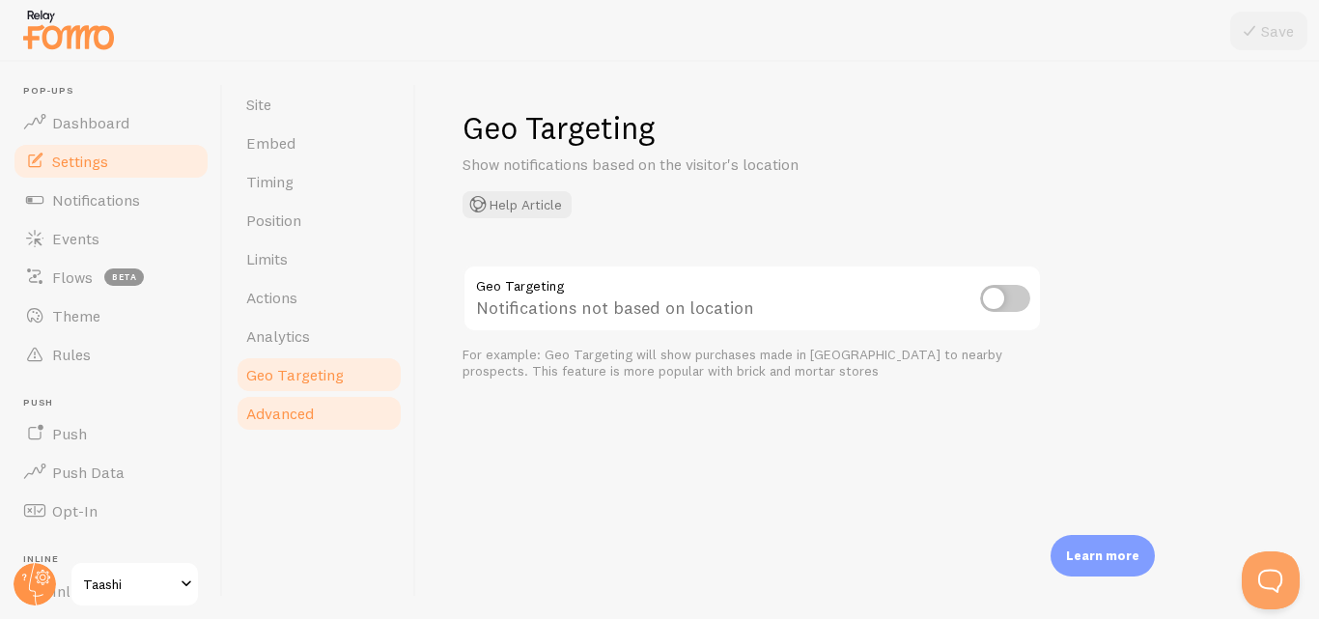
click at [284, 408] on span "Advanced" at bounding box center [280, 412] width 68 height 19
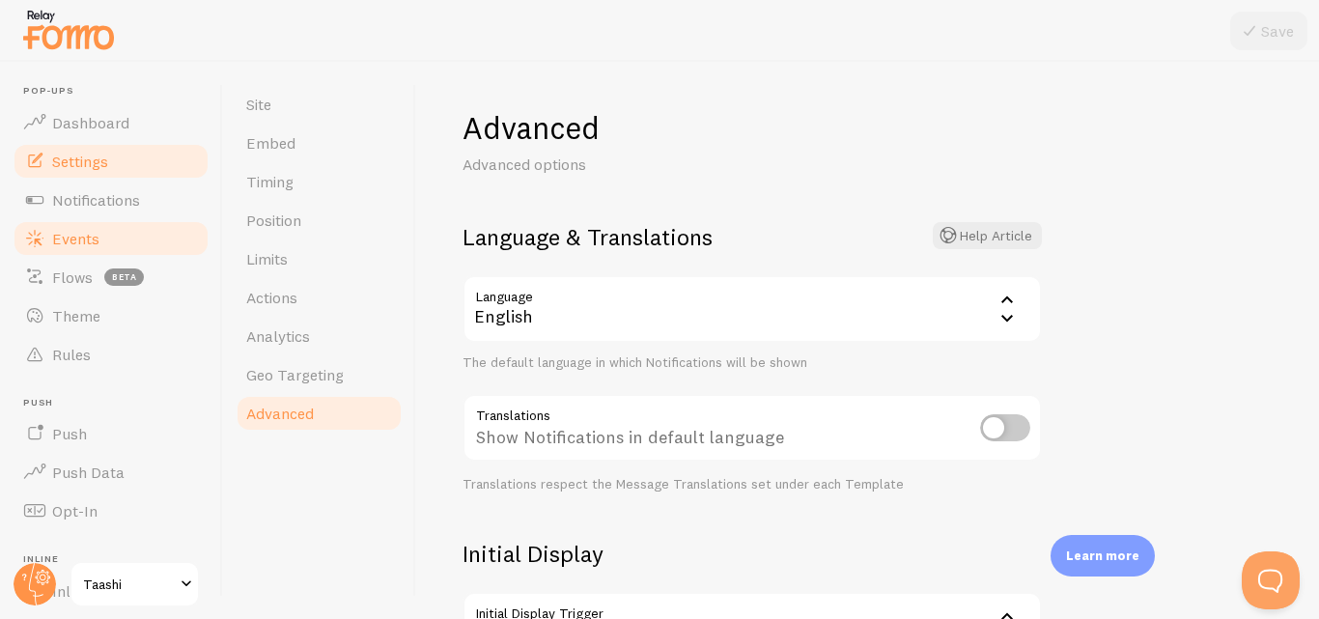
click at [95, 236] on span "Events" at bounding box center [75, 238] width 47 height 19
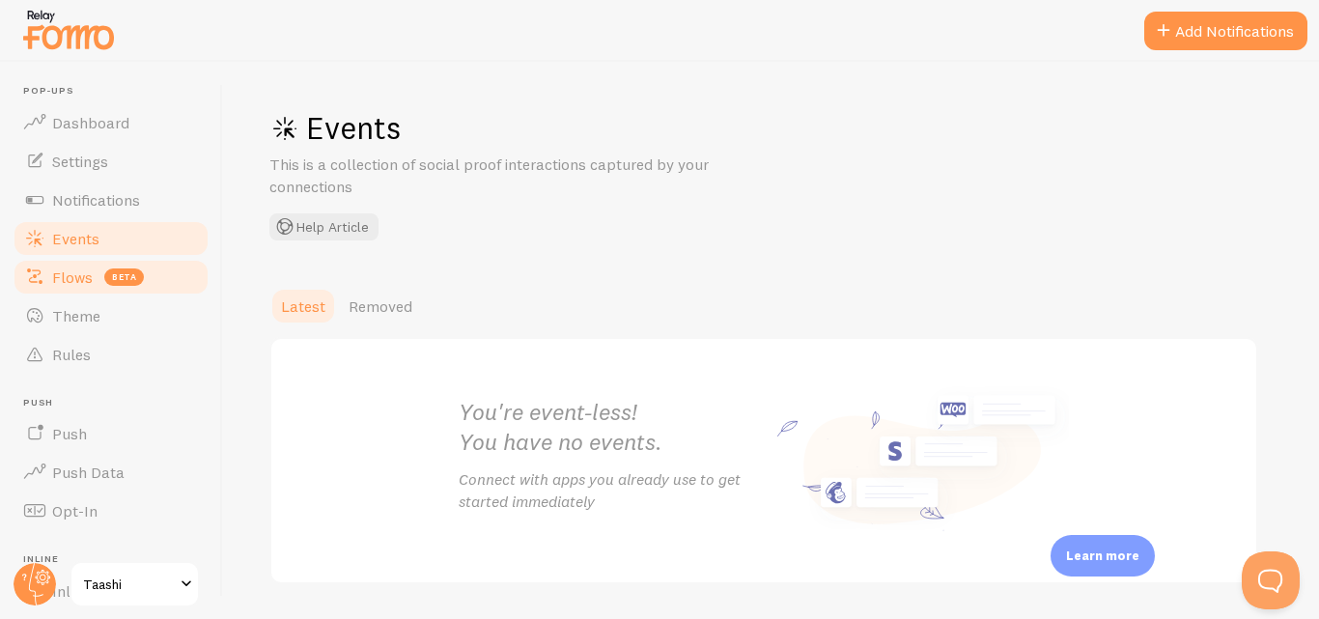
click at [81, 278] on span "Flows" at bounding box center [72, 276] width 41 height 19
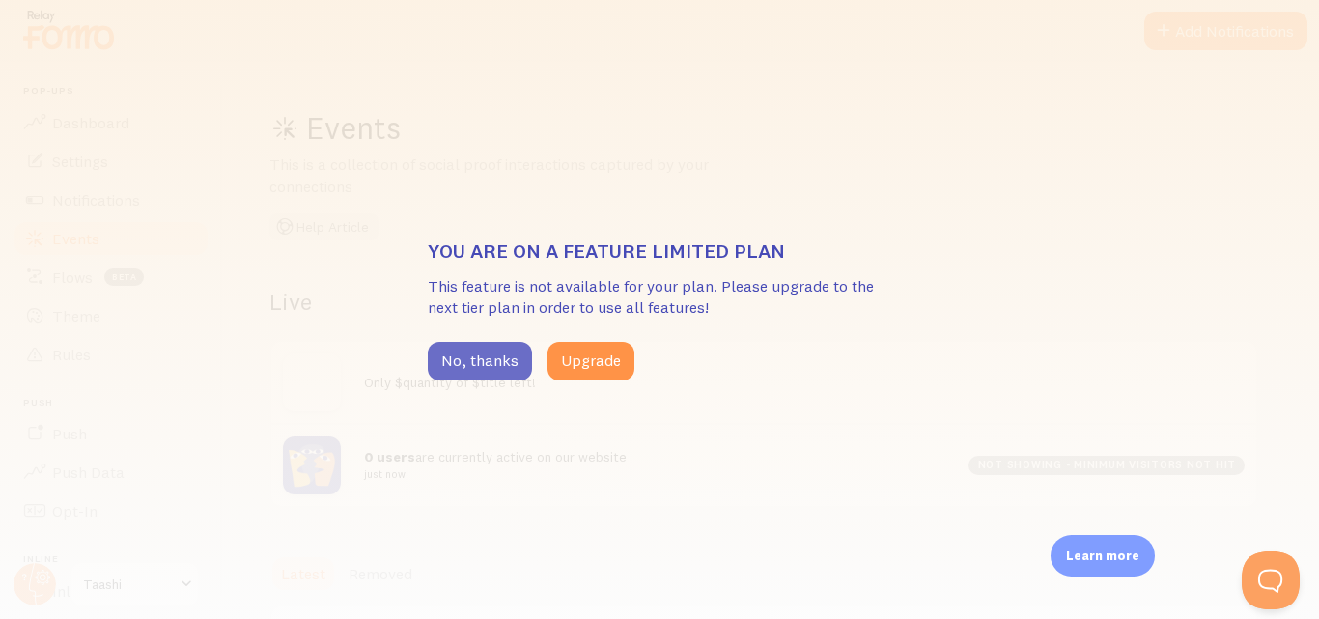
click at [510, 355] on button "No, thanks" at bounding box center [480, 361] width 104 height 39
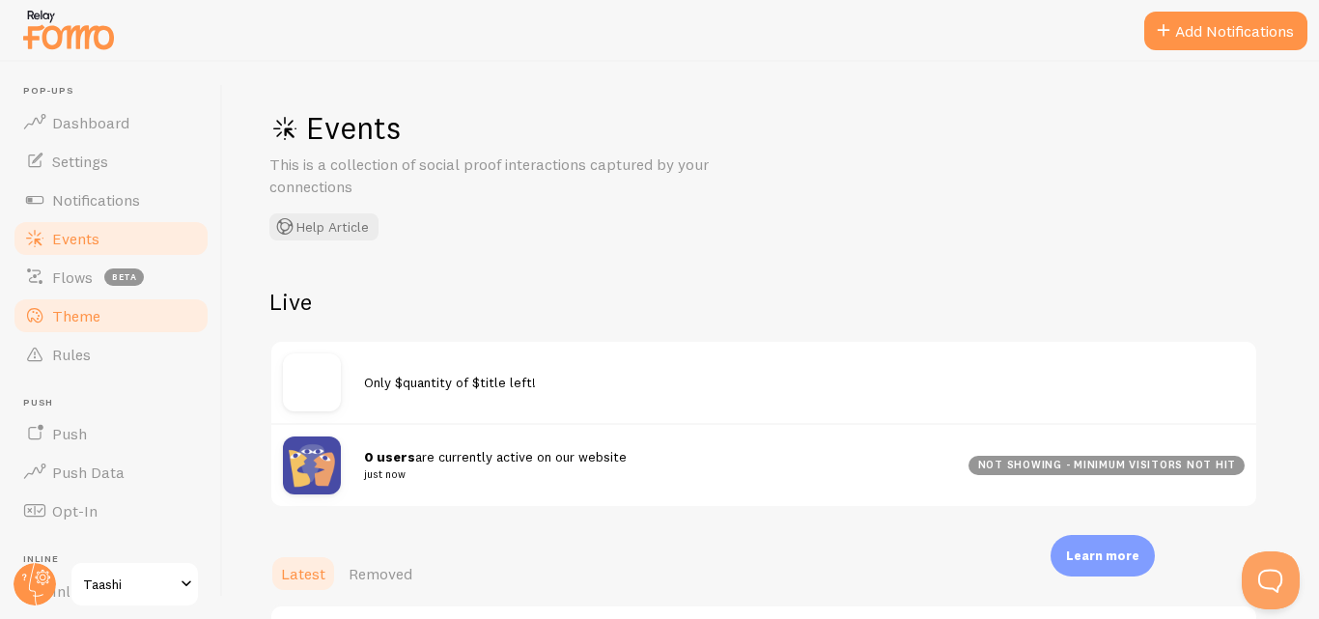
click at [96, 326] on link "Theme" at bounding box center [111, 315] width 199 height 39
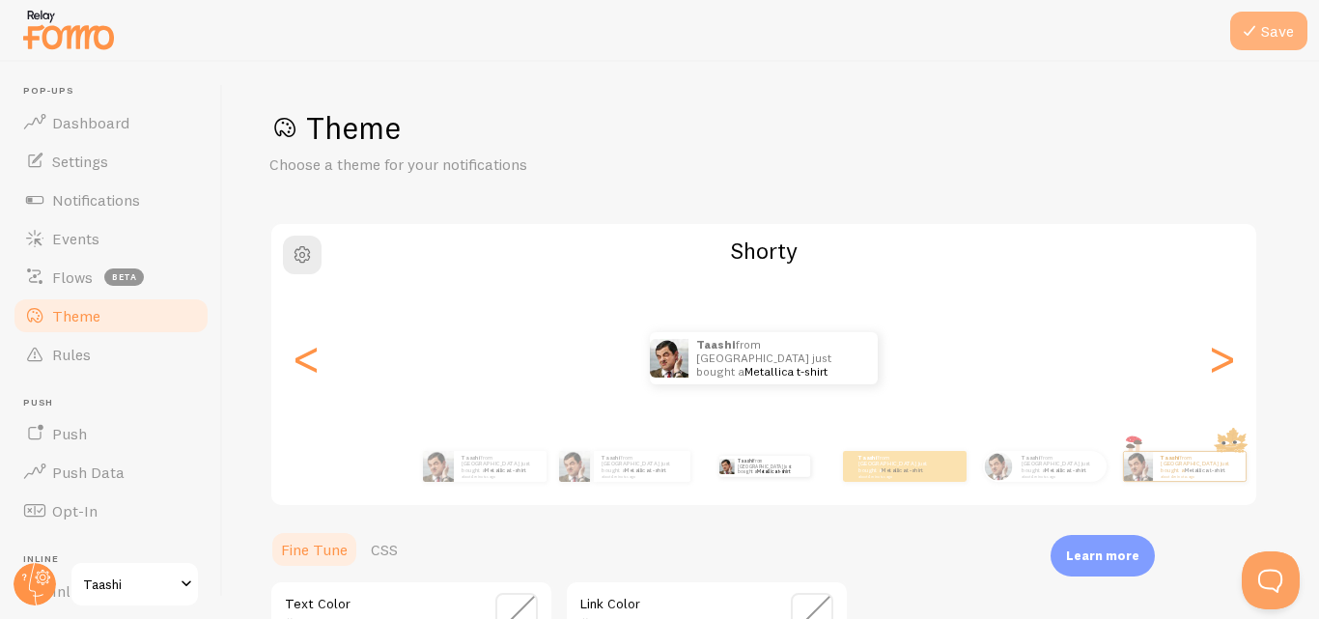
click at [1258, 41] on icon at bounding box center [1249, 30] width 23 height 23
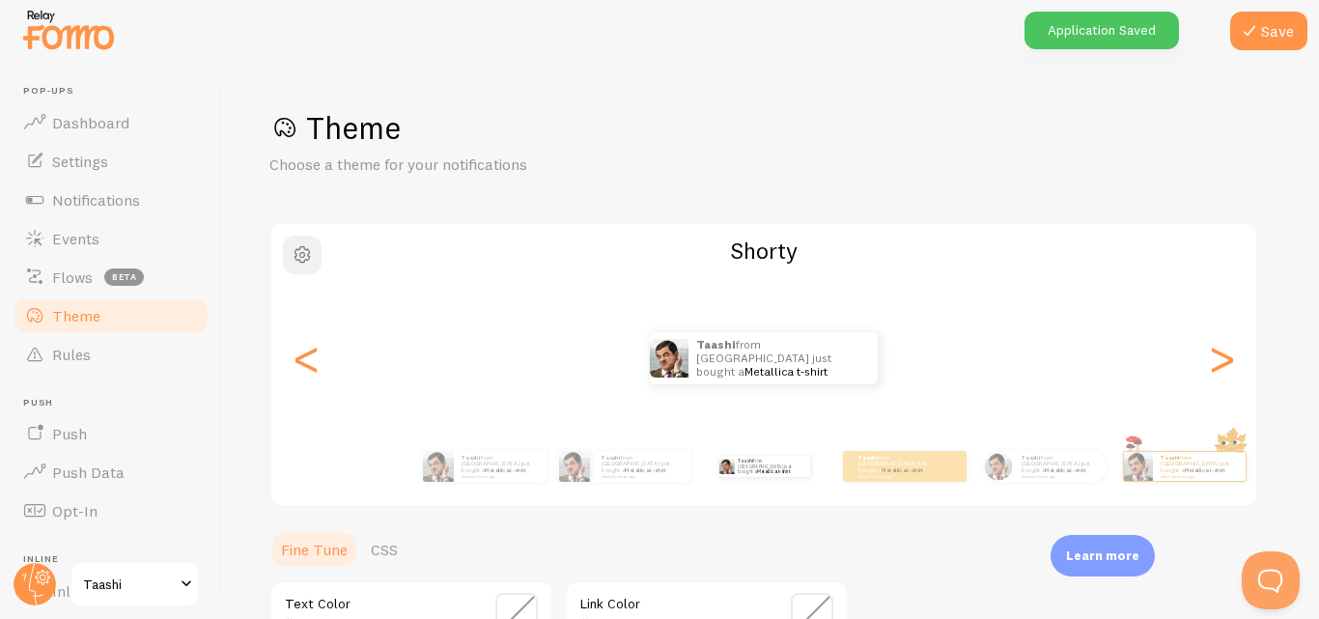
click at [311, 254] on span "button" at bounding box center [302, 254] width 23 height 23
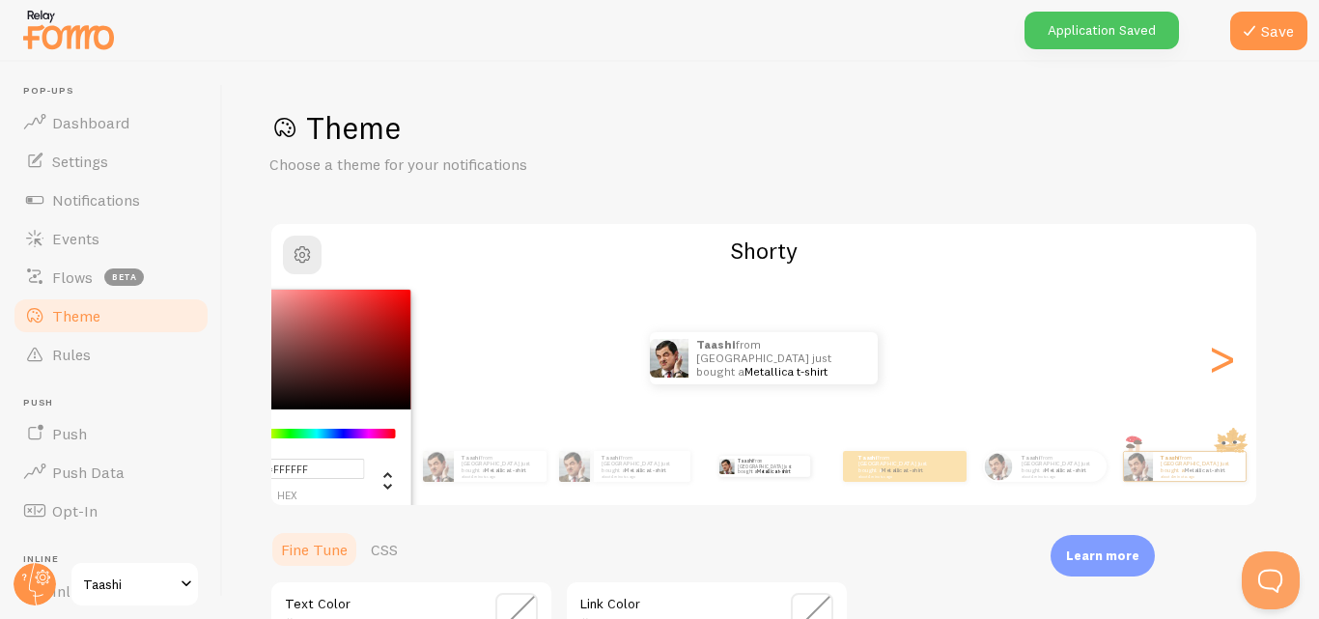
click at [714, 387] on div "Taashi from [GEOGRAPHIC_DATA] just bought a Metallica t-shirt about 4 minutes a…" at bounding box center [763, 358] width 985 height 139
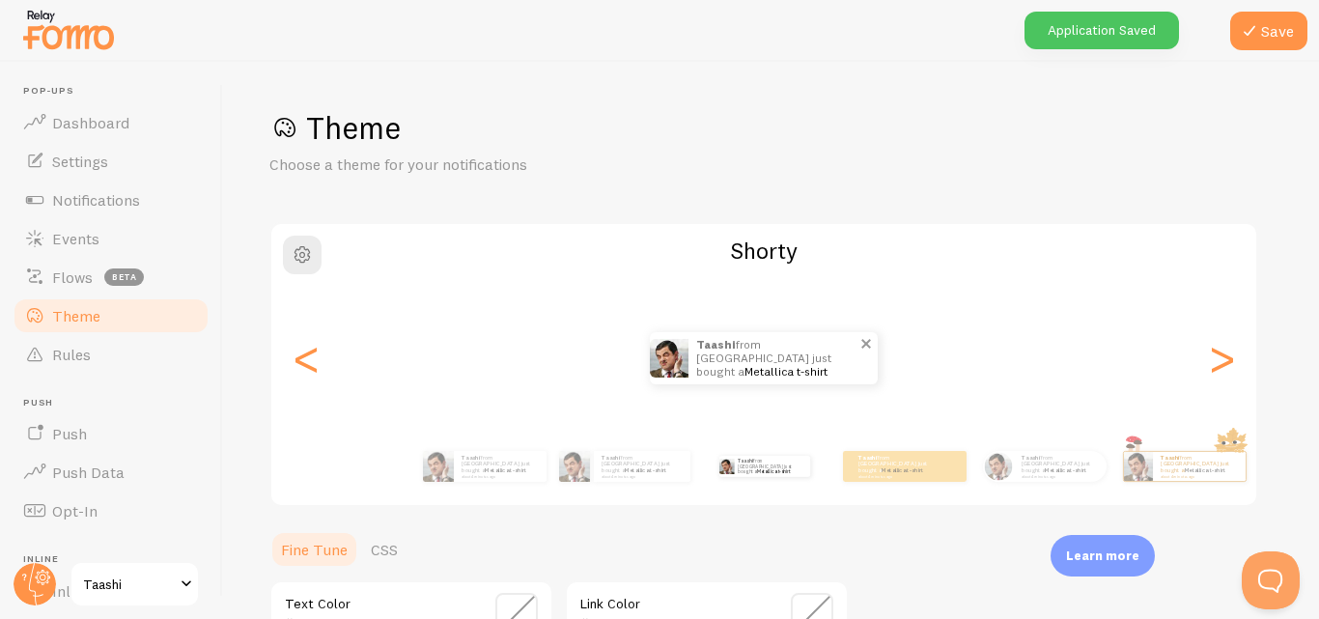
click at [744, 365] on link "Metallica t-shirt" at bounding box center [785, 371] width 83 height 14
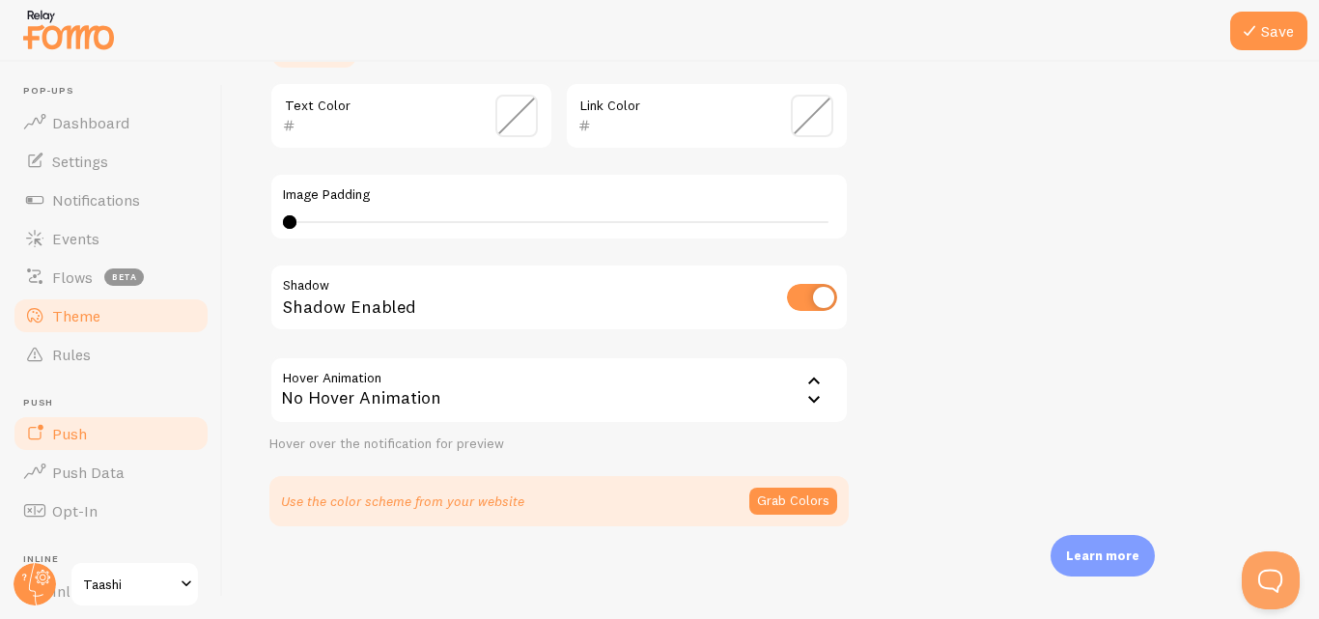
click at [75, 431] on span "Push" at bounding box center [69, 433] width 35 height 19
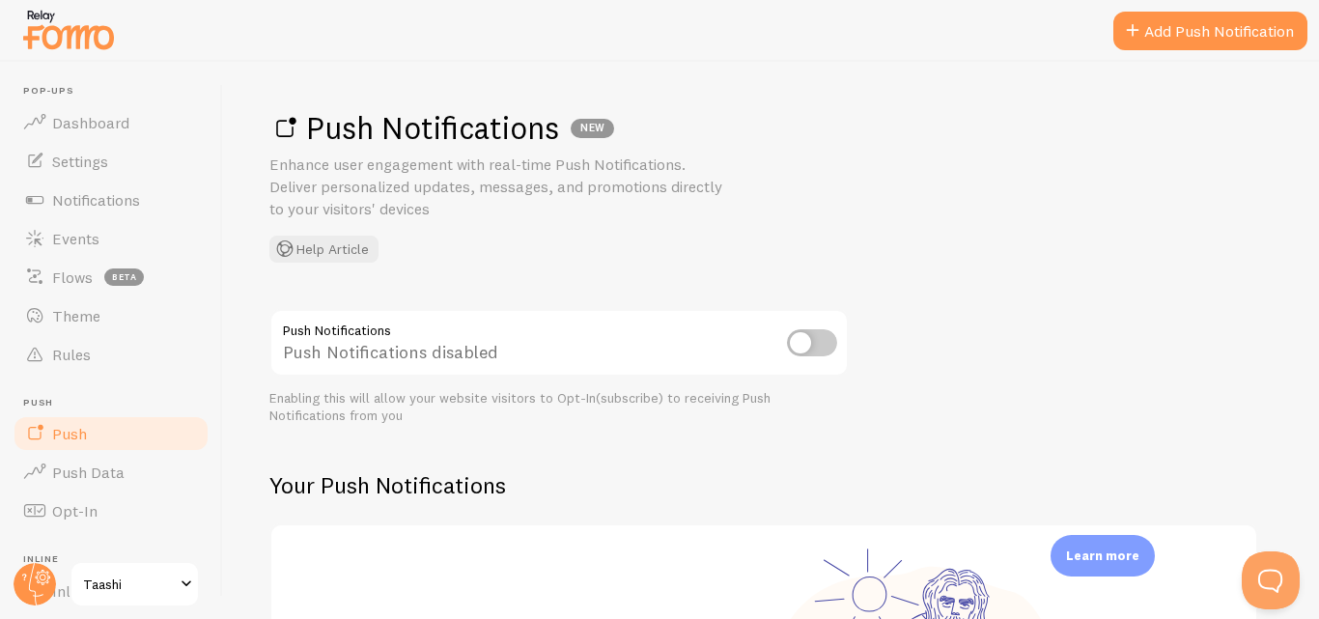
click at [812, 357] on div "Push Notifications disabled" at bounding box center [558, 344] width 579 height 70
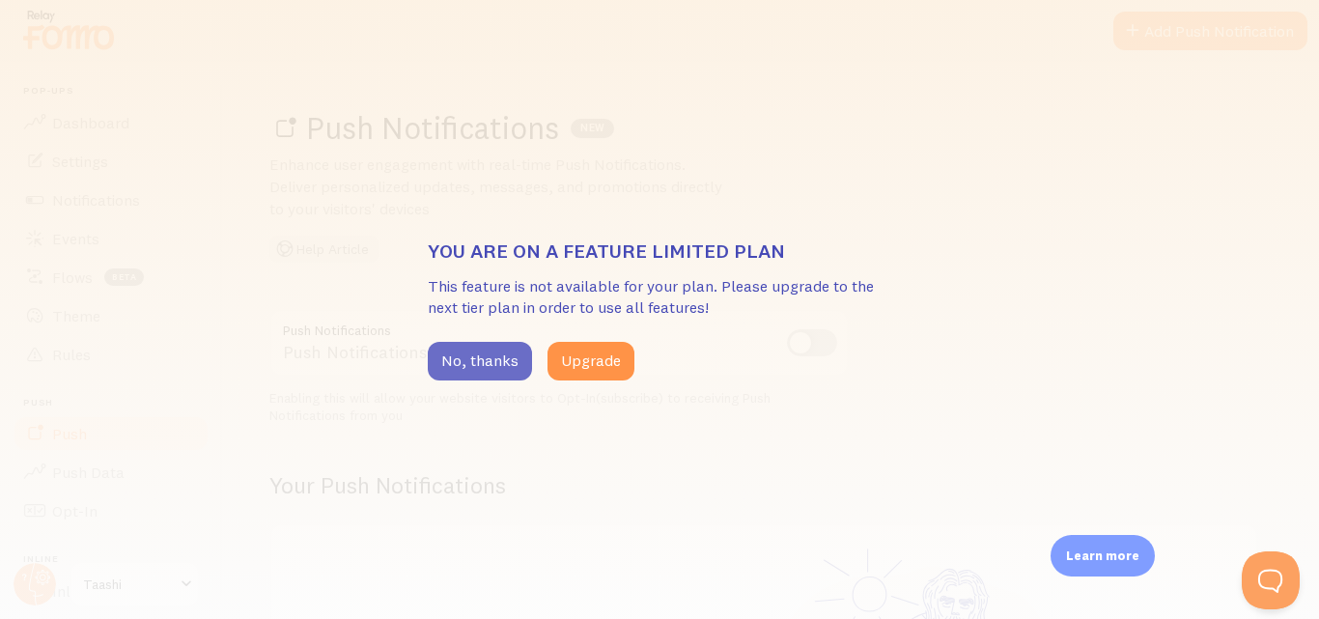
click at [510, 360] on button "No, thanks" at bounding box center [480, 361] width 104 height 39
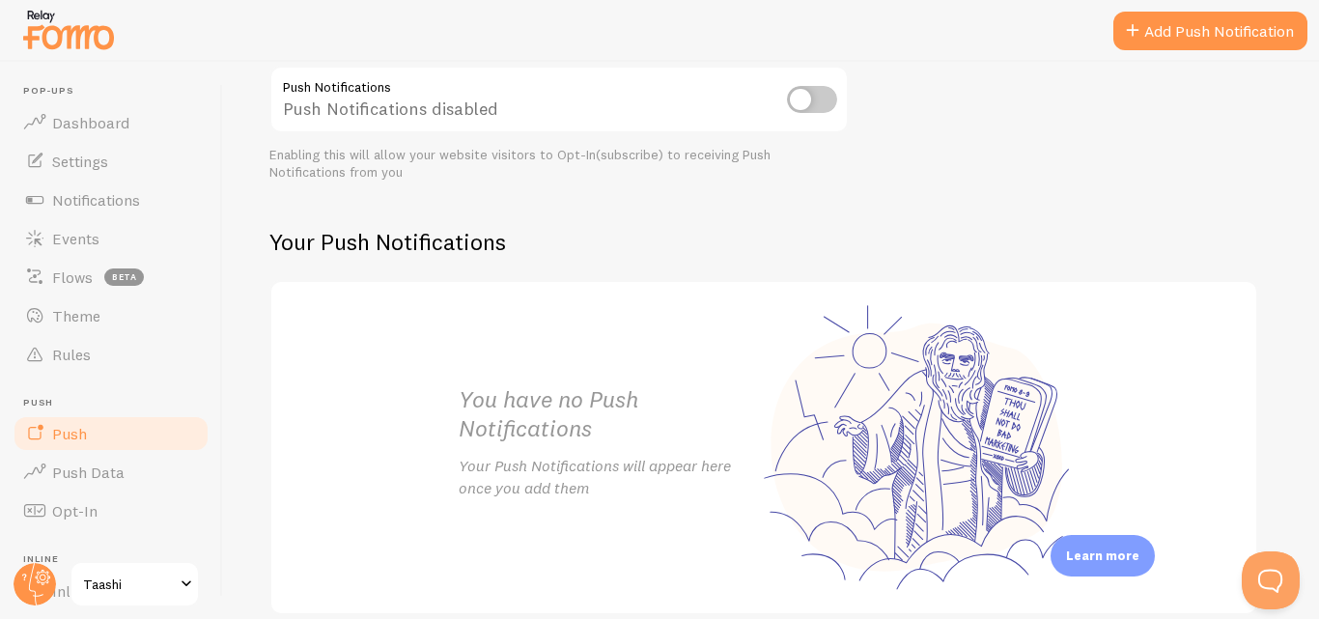
scroll to position [332, 0]
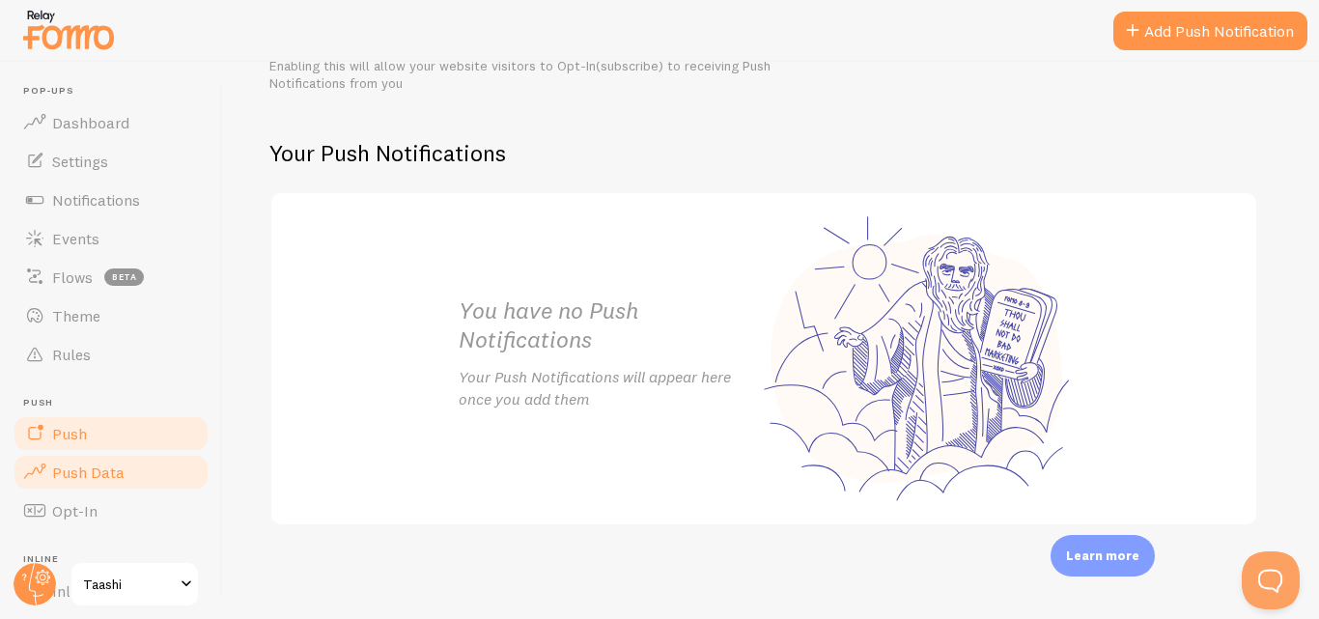
click at [56, 481] on span "Push Data" at bounding box center [88, 471] width 72 height 19
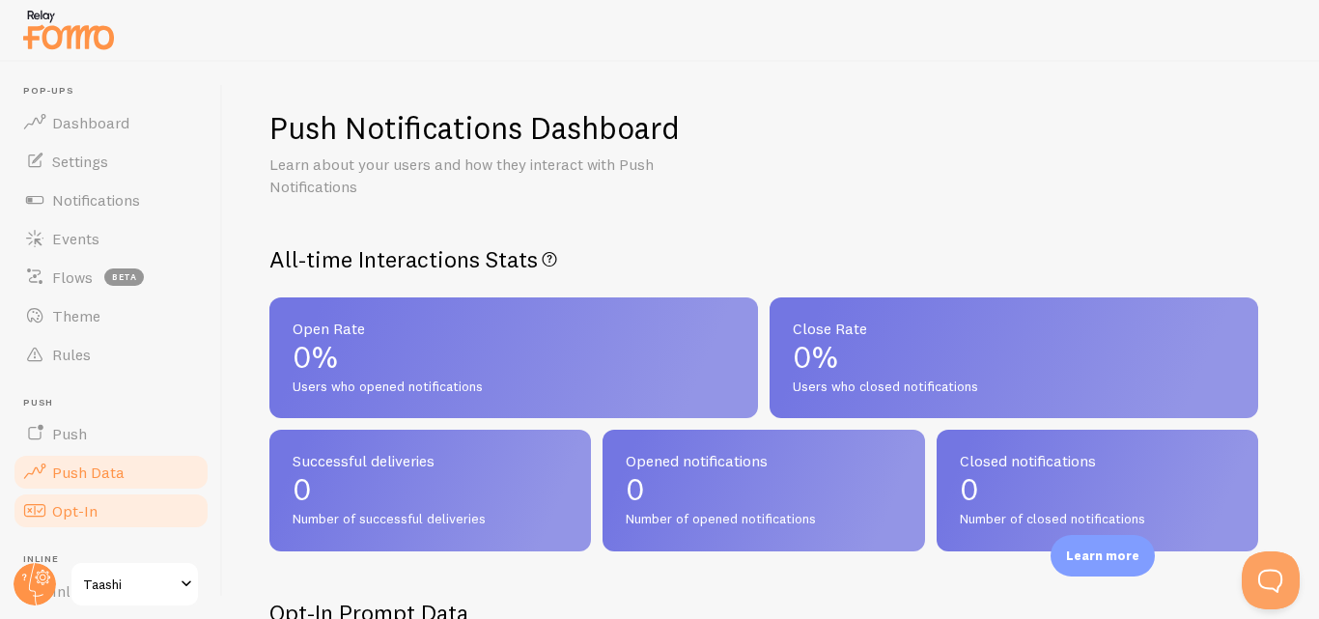
click at [71, 518] on span "Opt-In" at bounding box center [74, 510] width 45 height 19
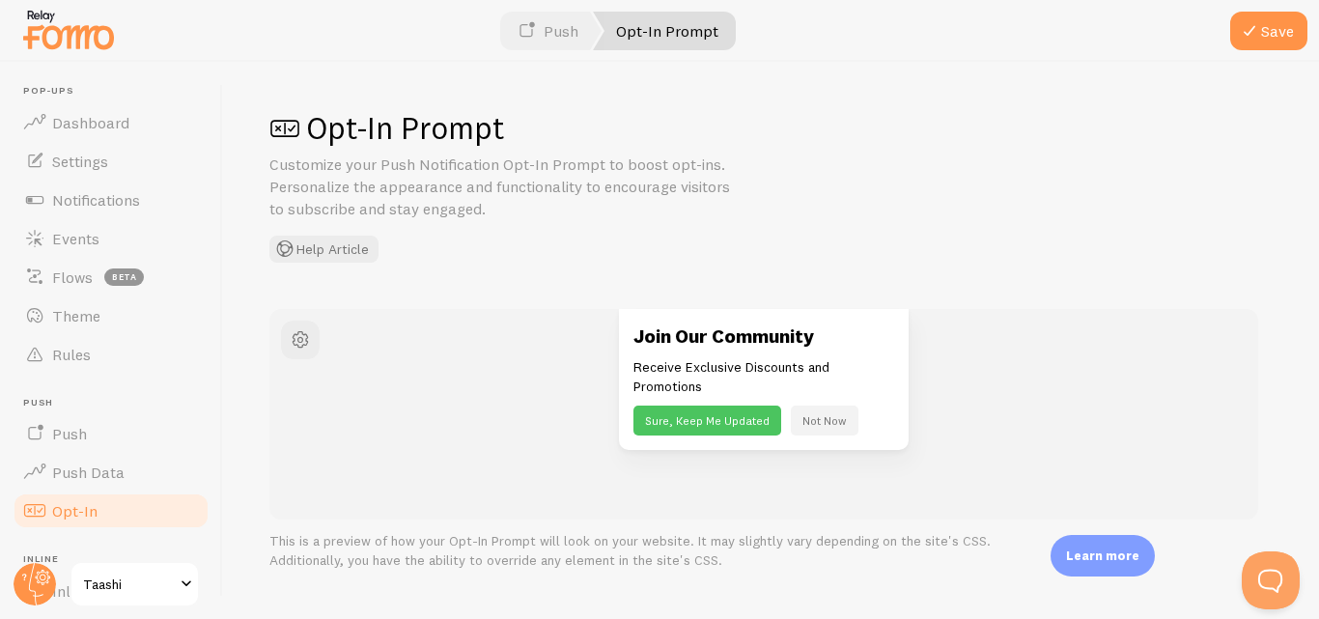
click at [71, 518] on span "Opt-In" at bounding box center [74, 510] width 45 height 19
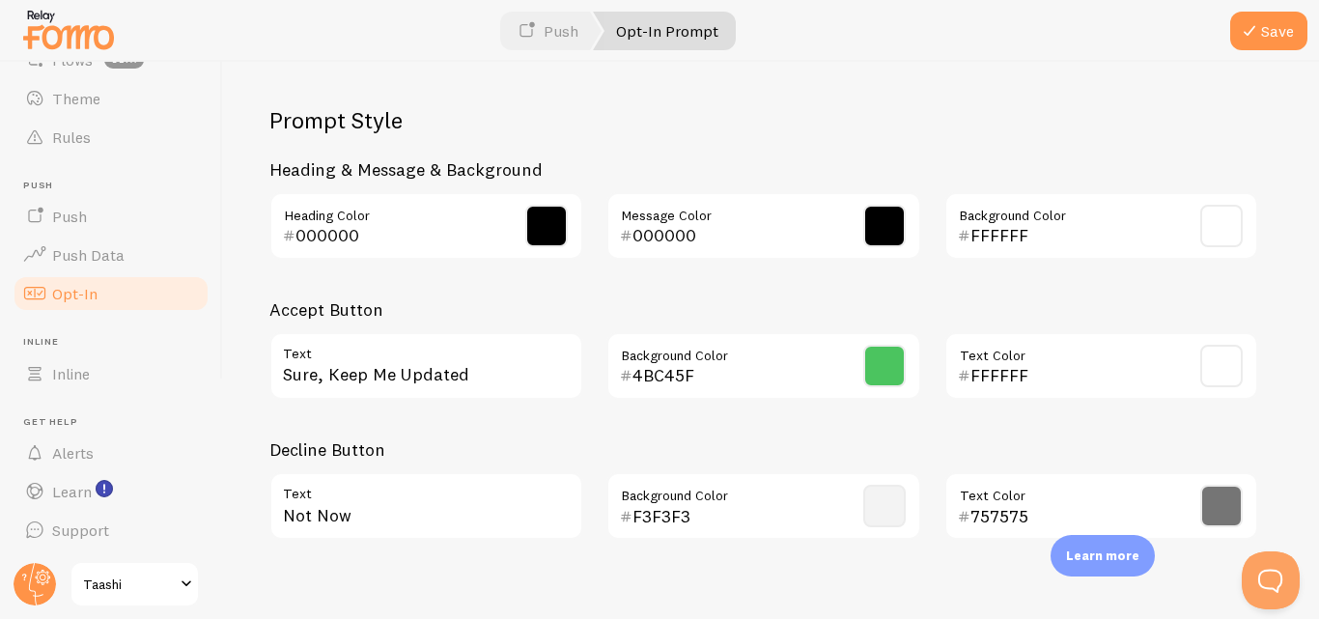
scroll to position [961, 0]
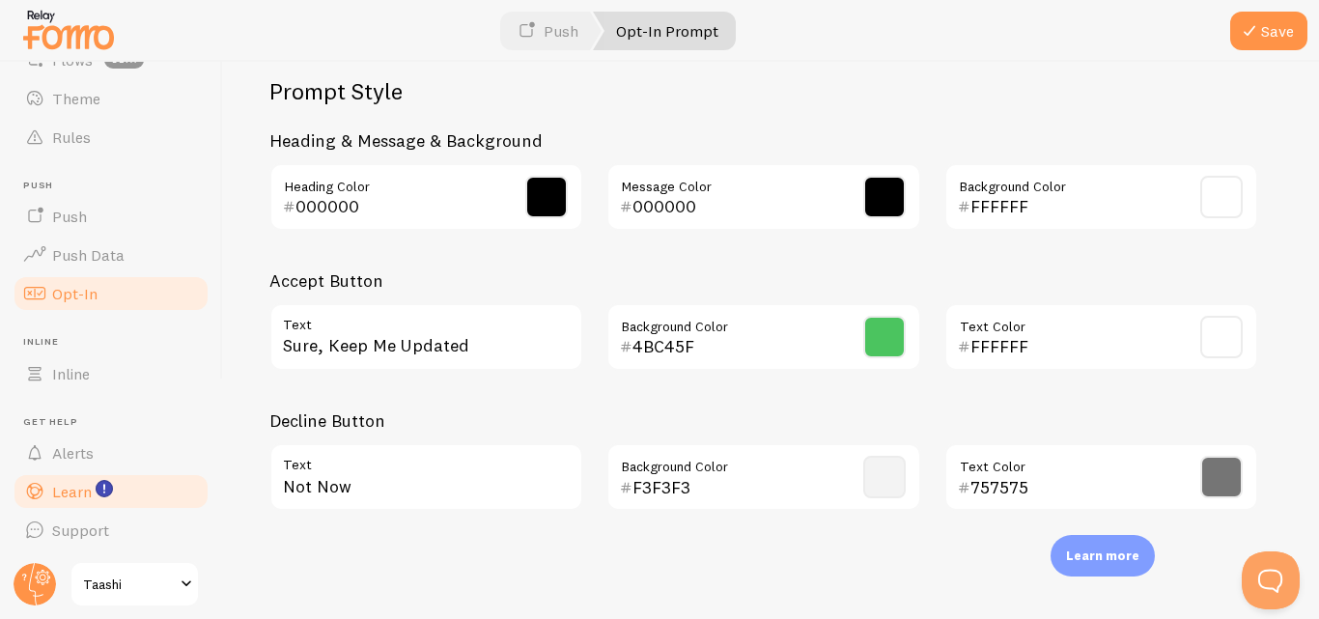
click at [67, 494] on span "Learn" at bounding box center [72, 491] width 40 height 19
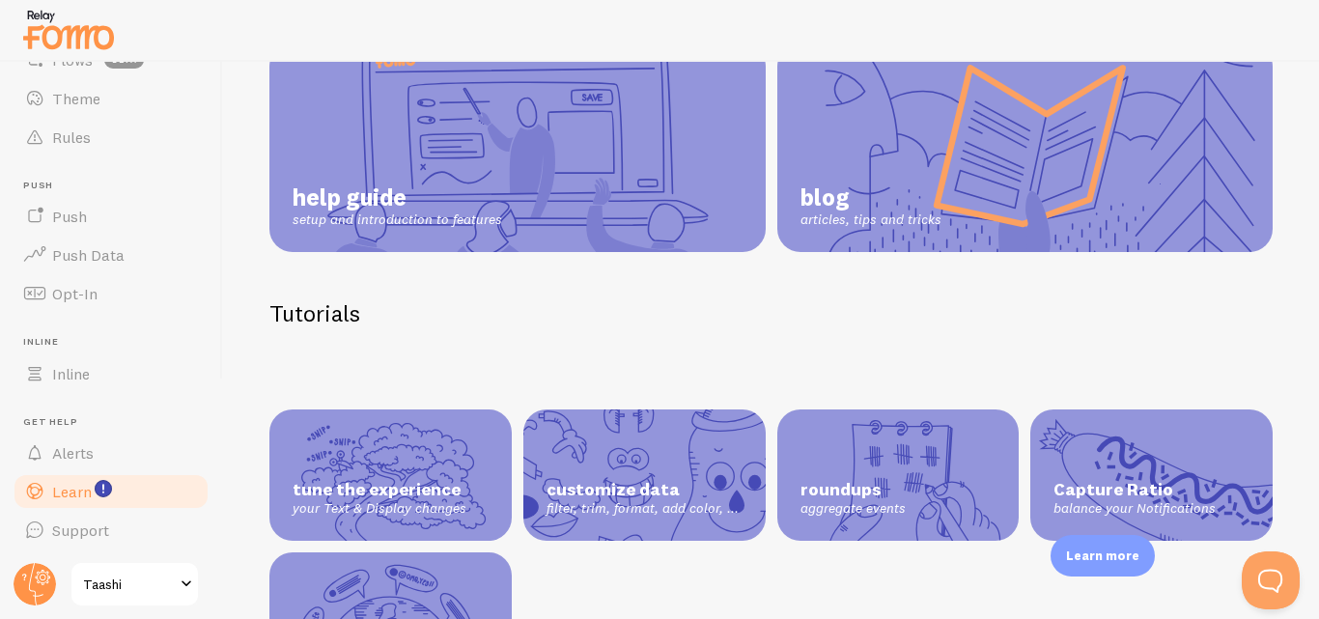
scroll to position [313, 0]
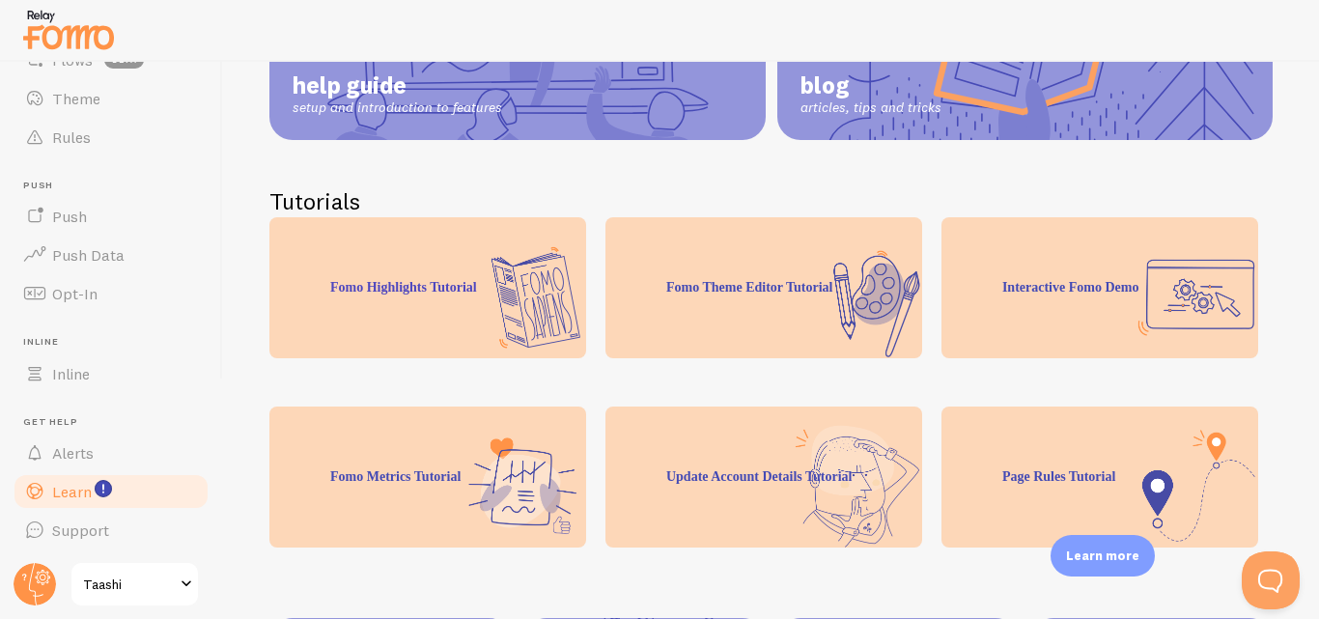
click at [1034, 349] on div "Interactive Fomo Demo" at bounding box center [1099, 287] width 317 height 141
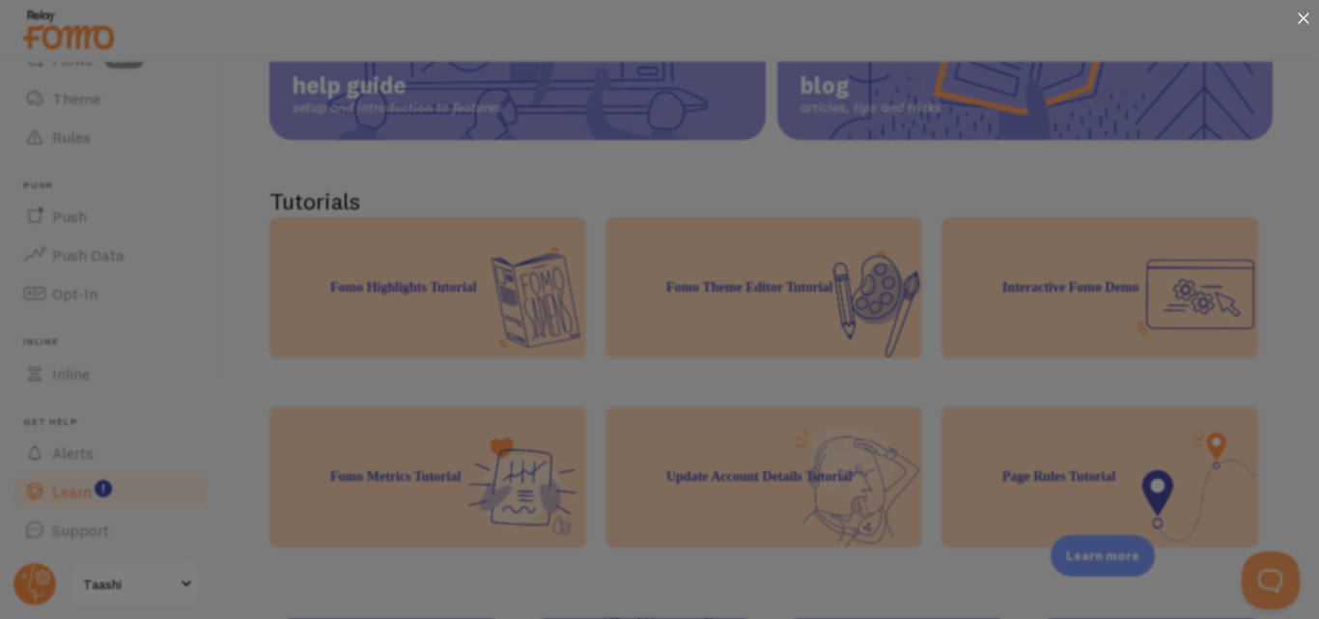
click at [1304, 18] on icon at bounding box center [1303, 19] width 12 height 12
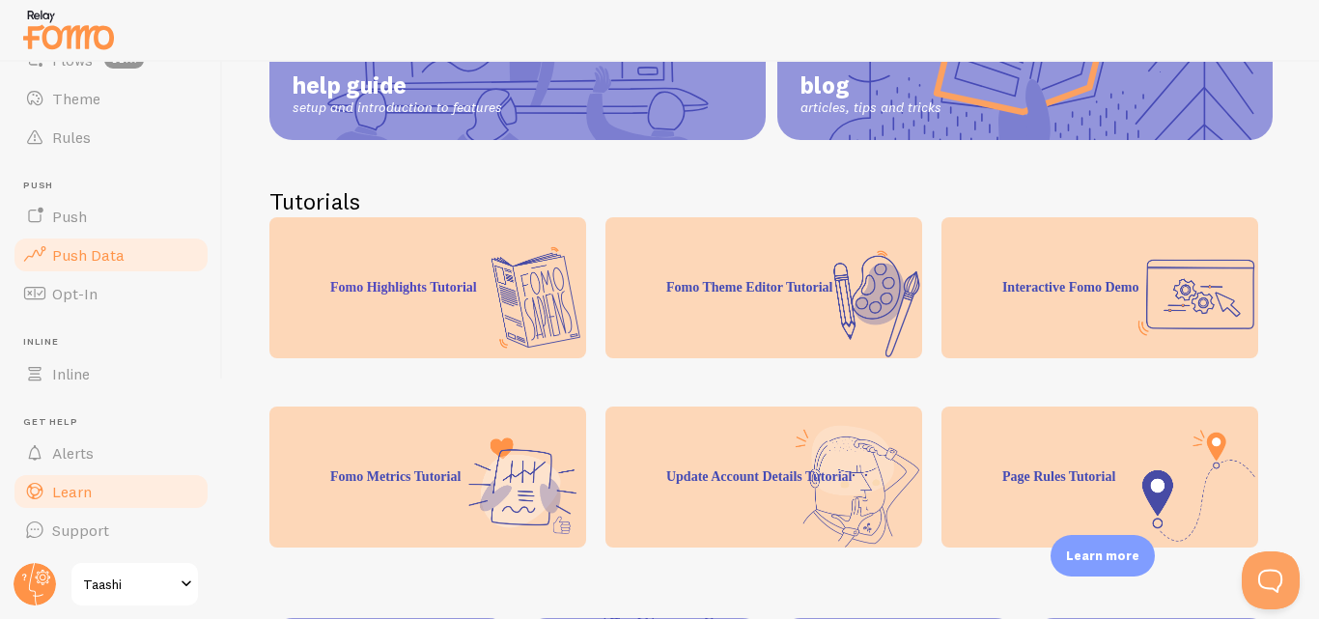
scroll to position [0, 0]
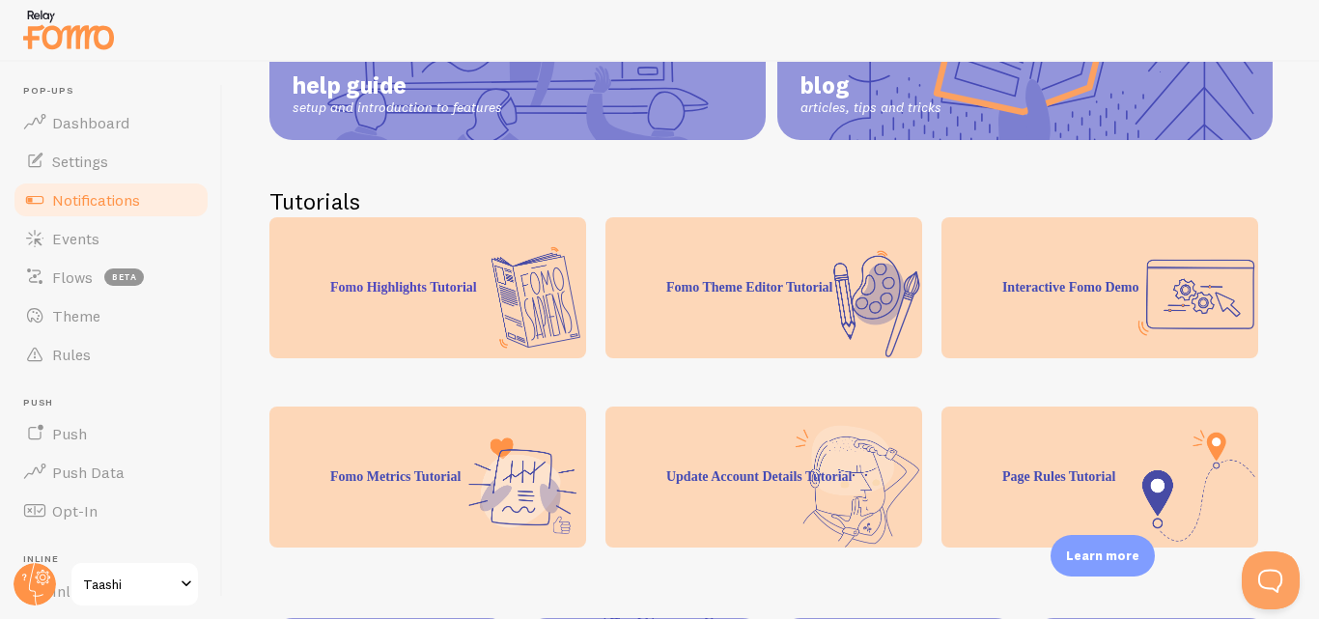
click at [98, 199] on span "Notifications" at bounding box center [96, 199] width 88 height 19
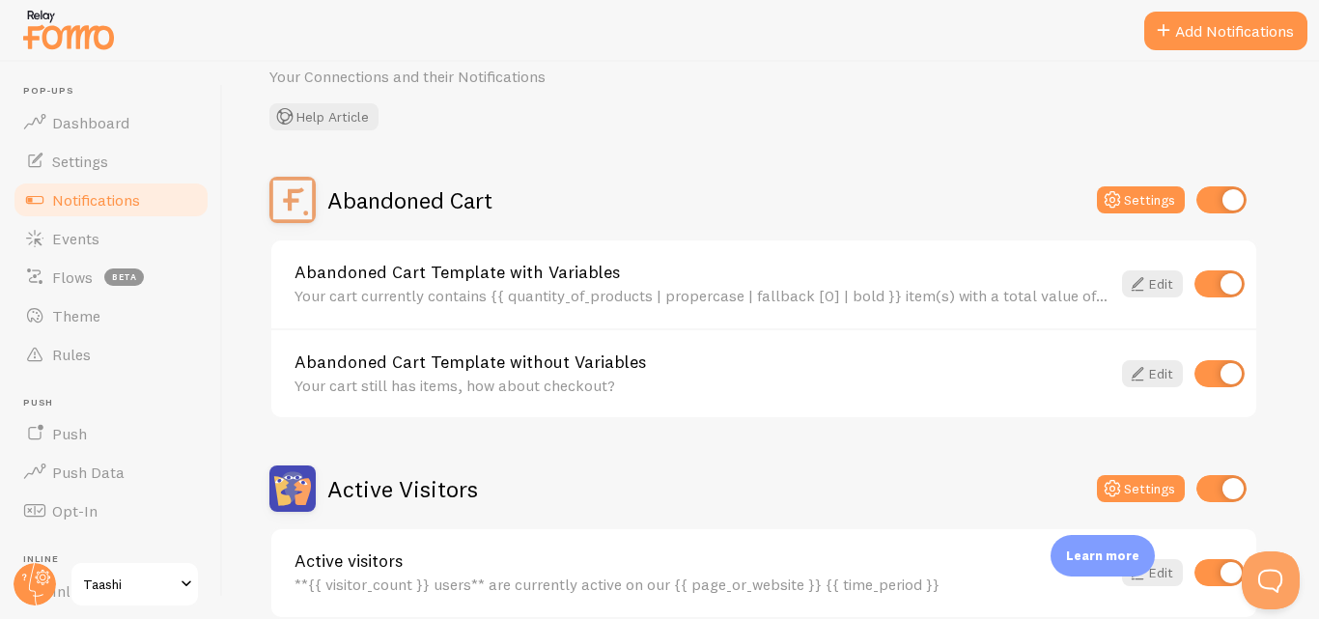
scroll to position [88, 0]
click at [1140, 279] on icon at bounding box center [1137, 283] width 23 height 23
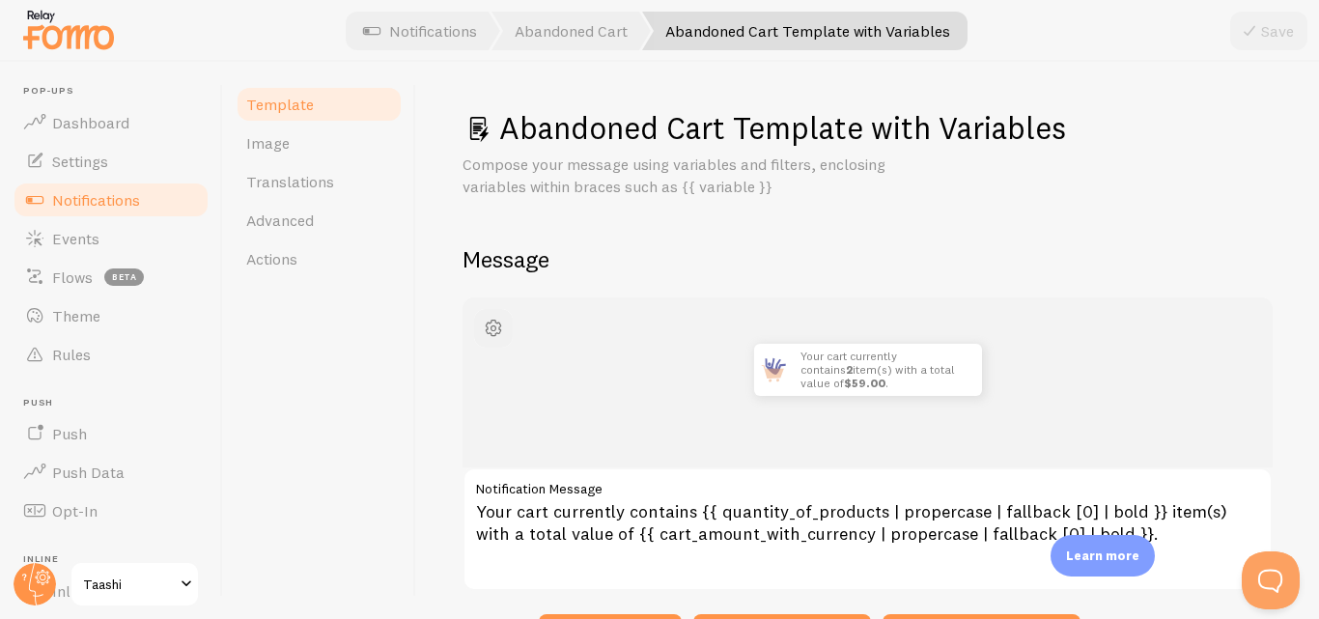
click at [483, 326] on span "button" at bounding box center [493, 328] width 23 height 23
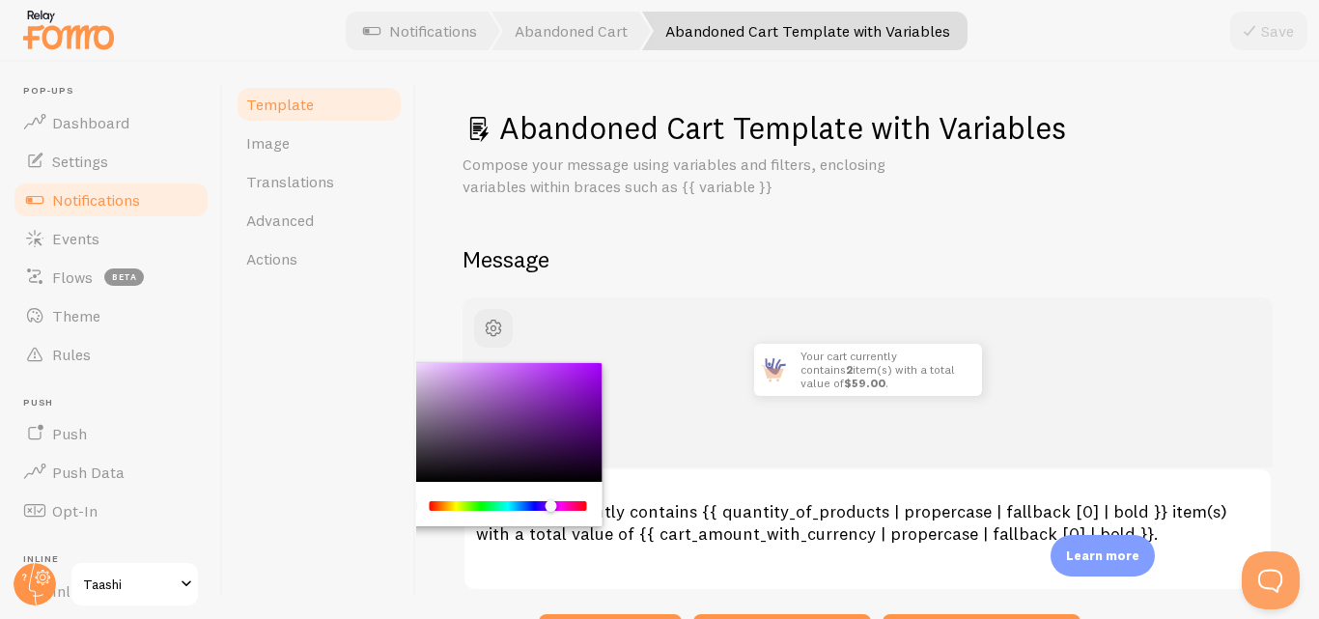
click at [550, 507] on div "Chrome color picker" at bounding box center [507, 506] width 153 height 10
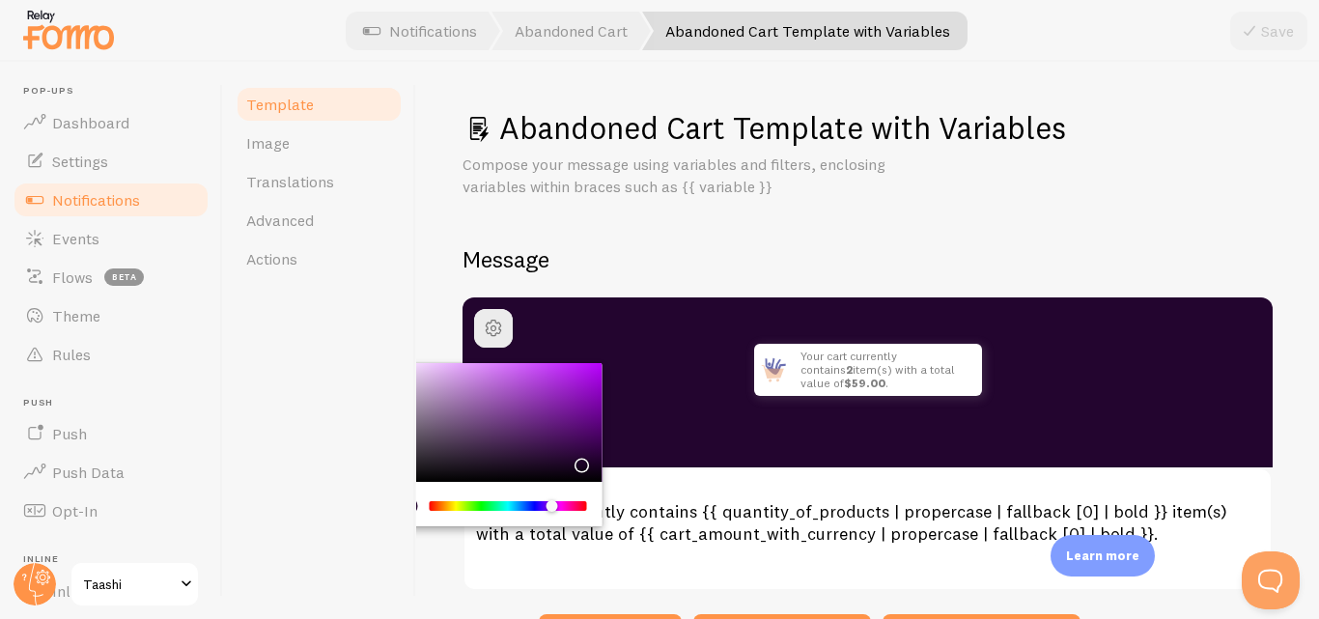
drag, startPoint x: 569, startPoint y: 456, endPoint x: 578, endPoint y: 460, distance: 10.8
click at [578, 460] on div "Chrome color picker" at bounding box center [493, 423] width 217 height 120
click at [715, 190] on p "Compose your message using variables and filters, enclosing variables within br…" at bounding box center [693, 175] width 463 height 44
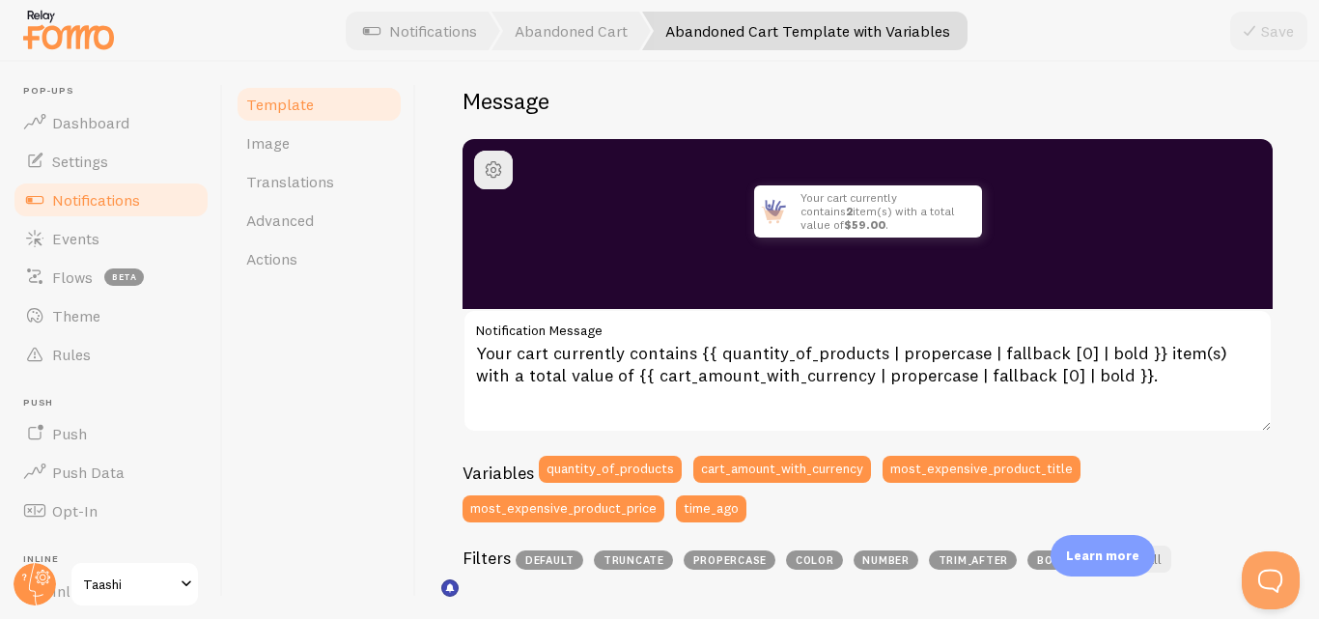
scroll to position [159, 0]
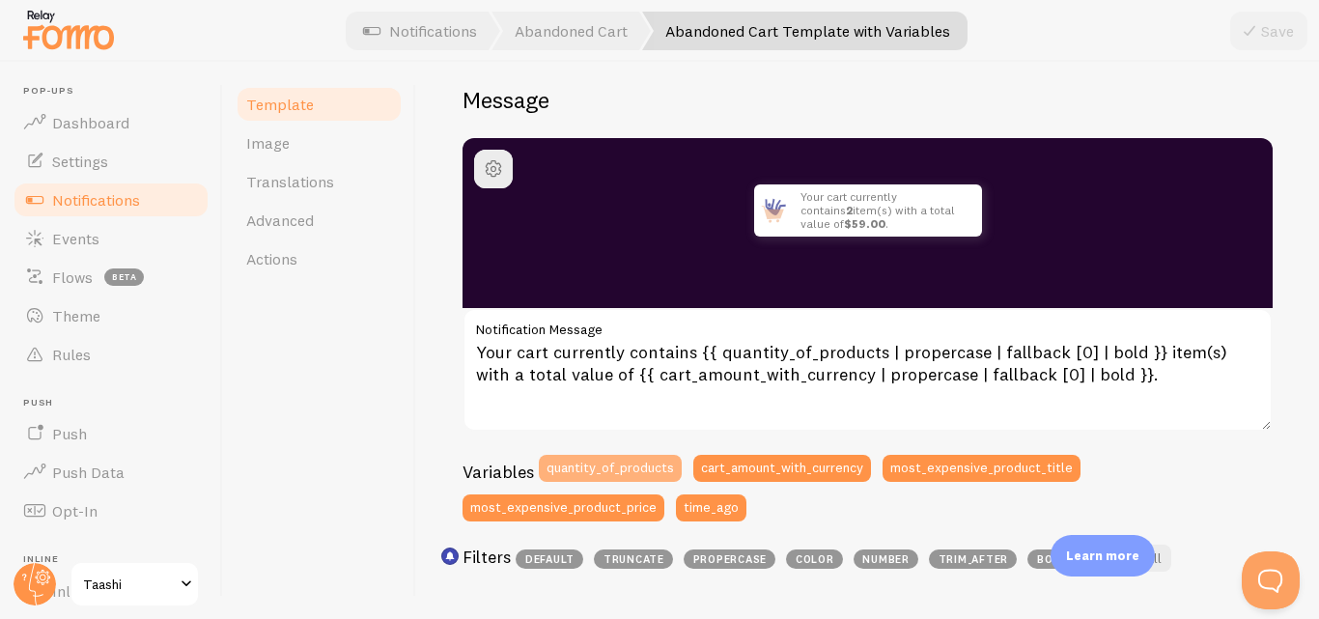
click at [616, 466] on button "quantity_of_products" at bounding box center [610, 468] width 143 height 27
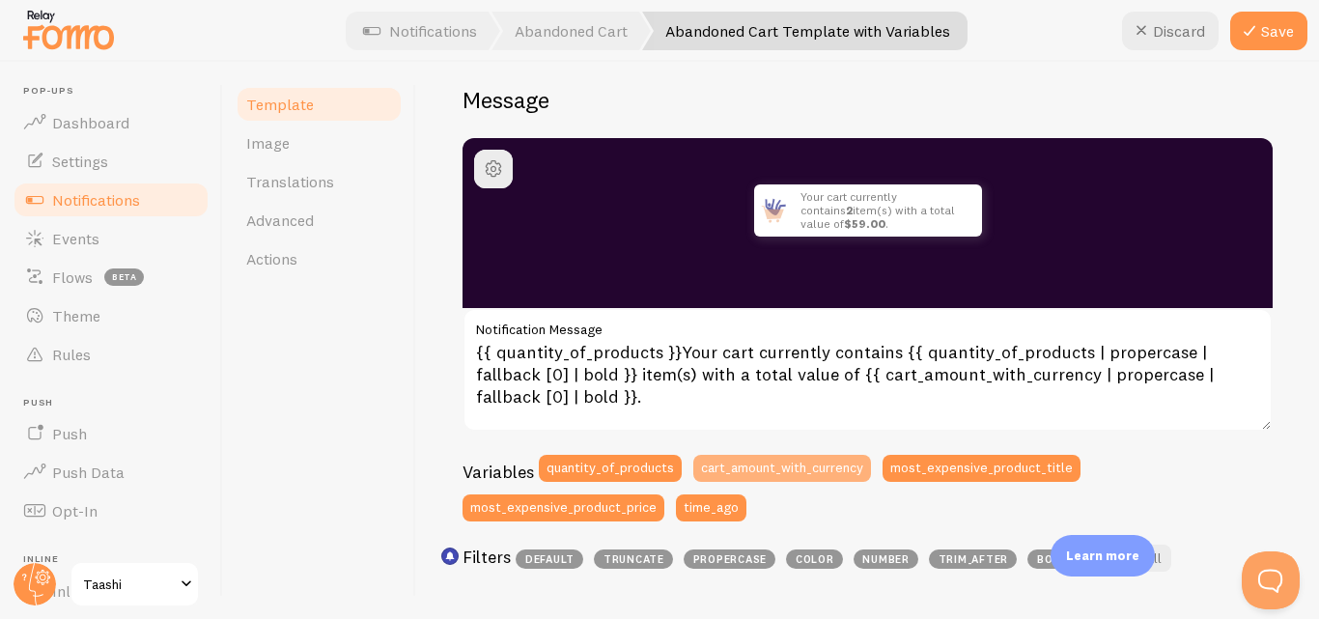
click at [727, 472] on button "cart_amount_with_currency" at bounding box center [782, 468] width 178 height 27
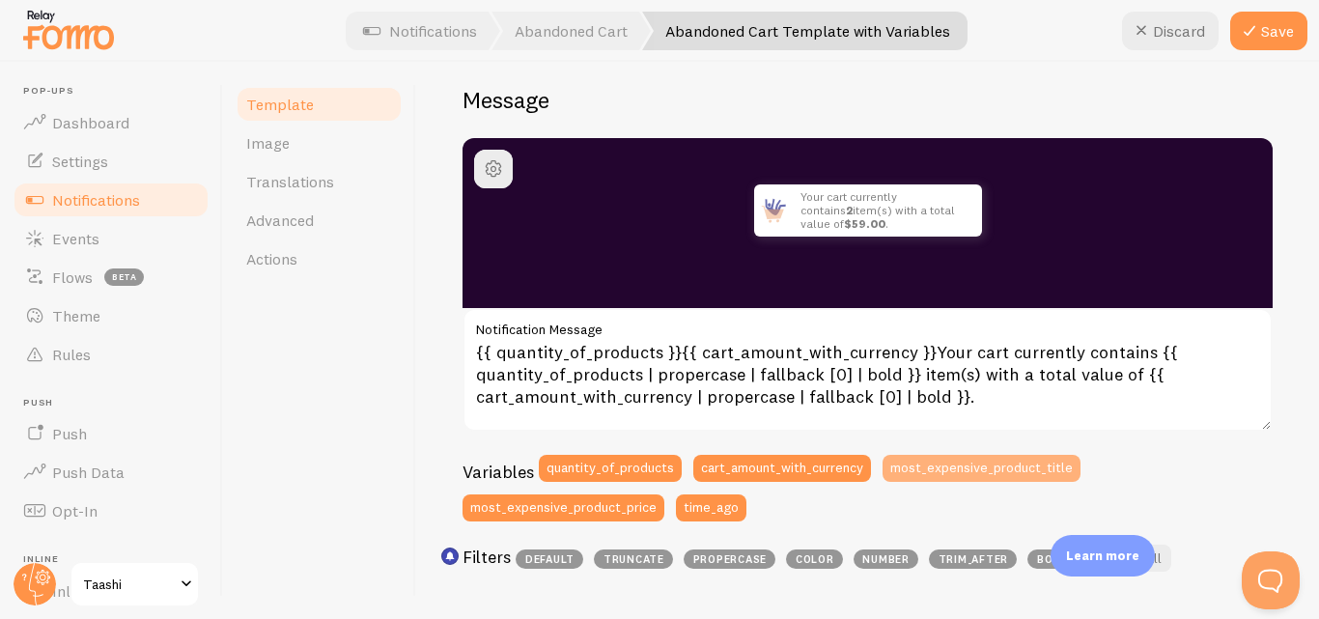
click at [938, 463] on button "most_expensive_product_title" at bounding box center [981, 468] width 198 height 27
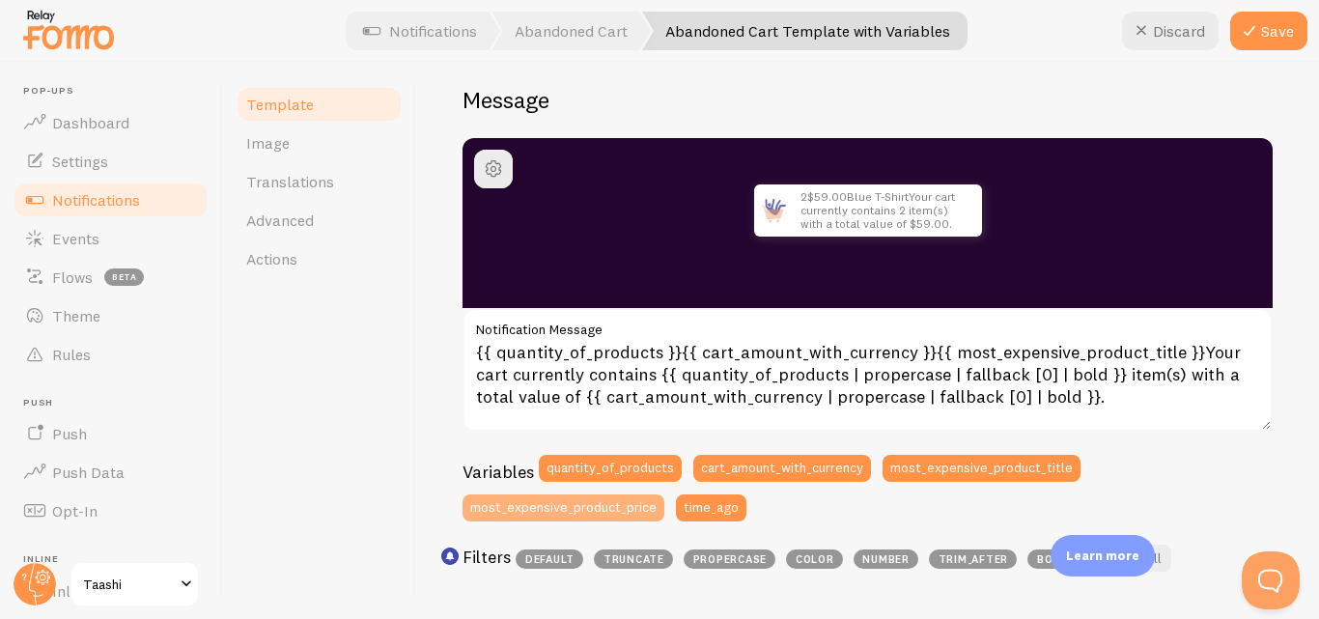
click at [623, 511] on button "most_expensive_product_price" at bounding box center [563, 507] width 202 height 27
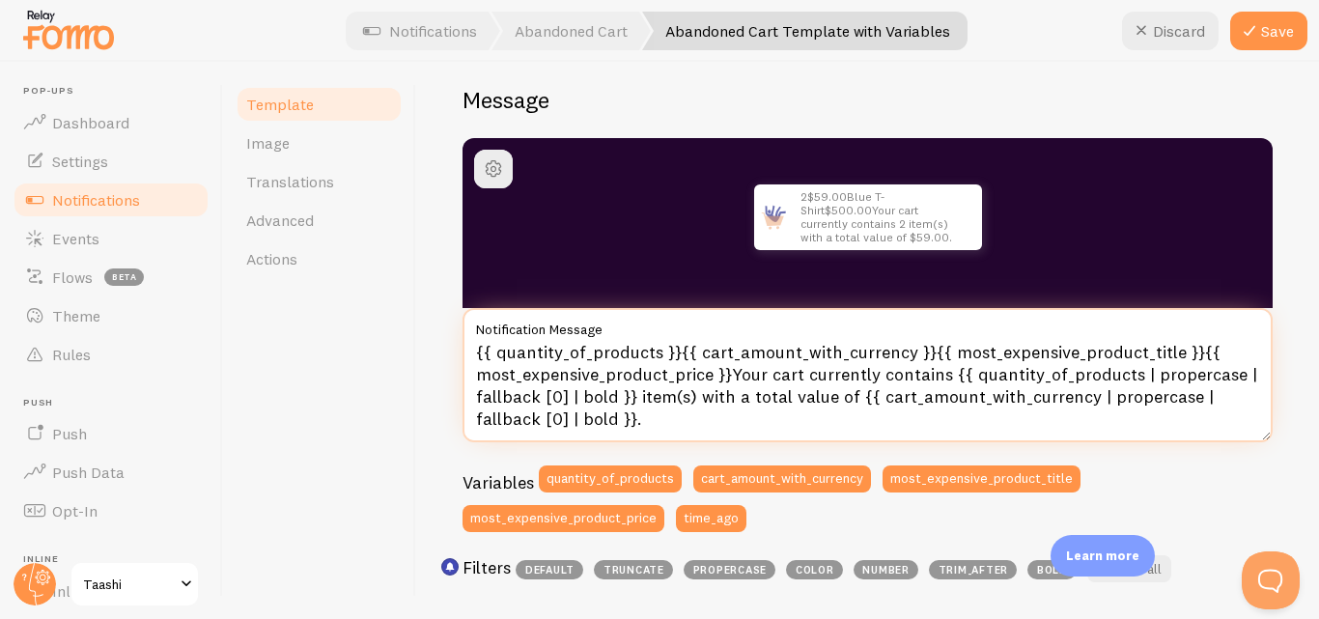
scroll to position [3, 0]
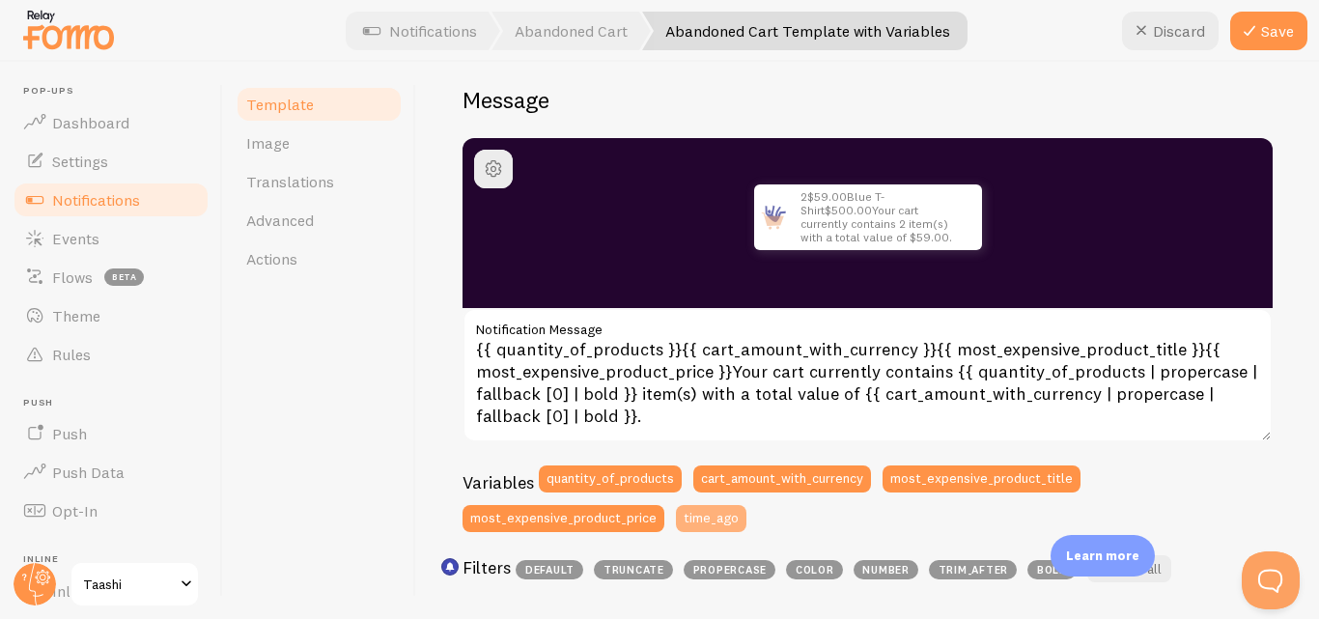
click at [695, 525] on button "time_ago" at bounding box center [711, 518] width 70 height 27
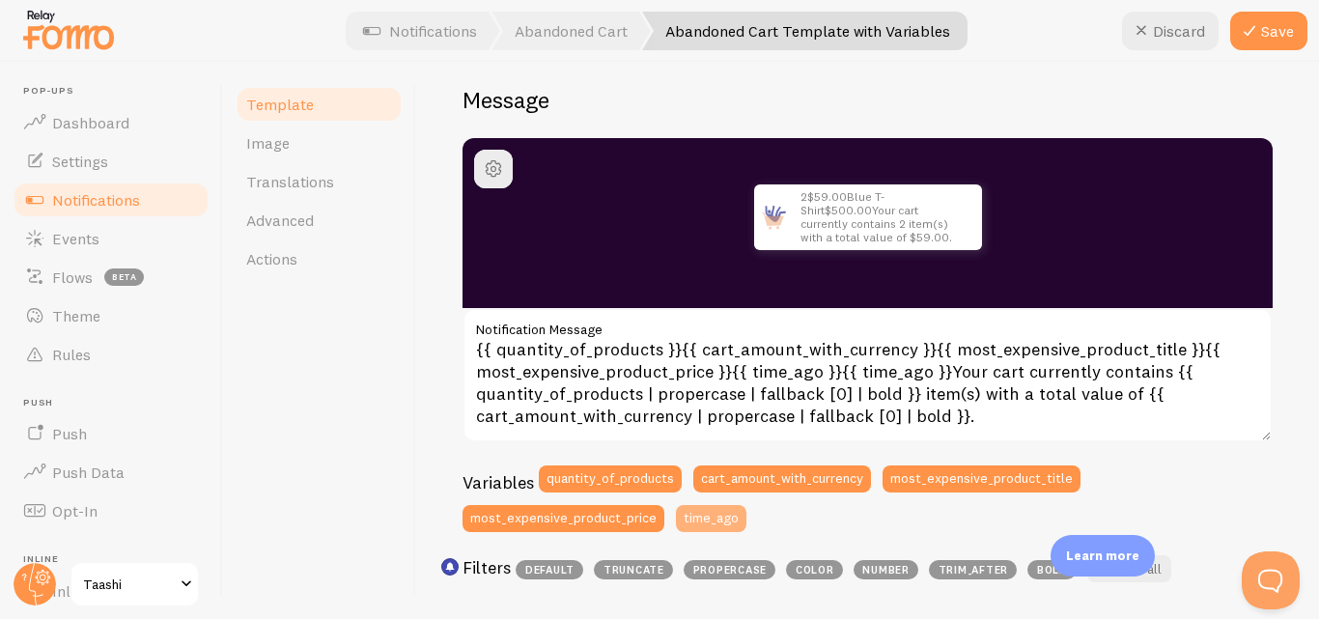
click at [695, 525] on button "time_ago" at bounding box center [711, 518] width 70 height 27
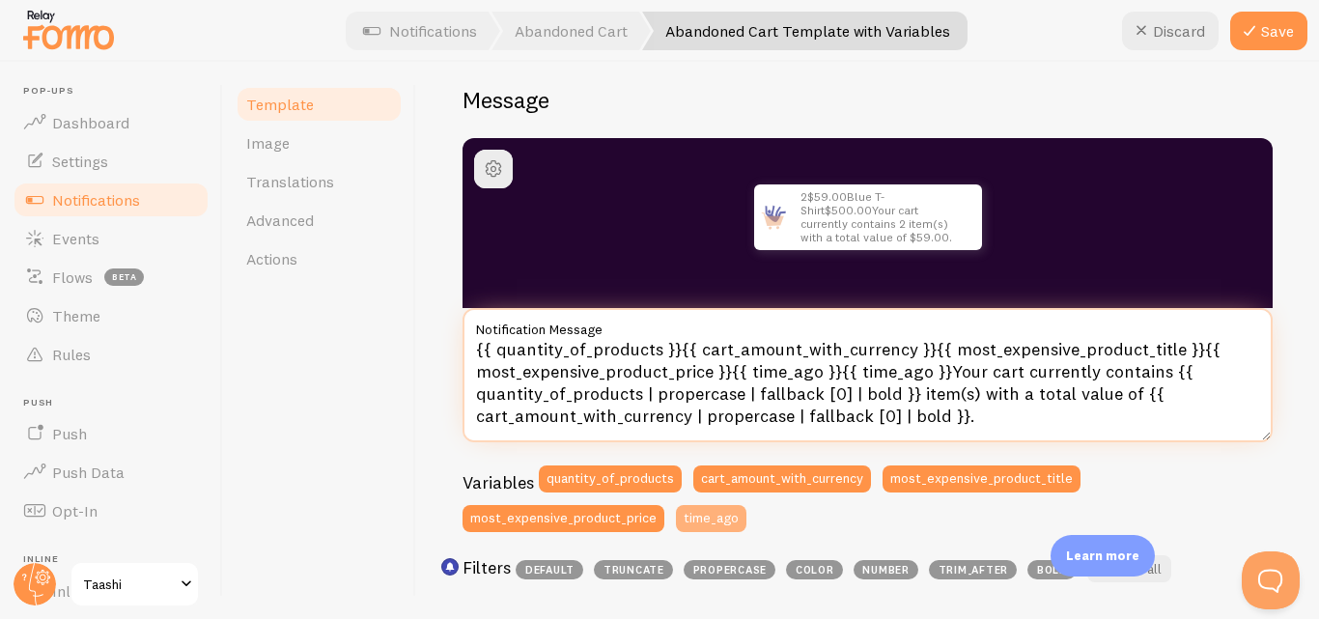
type textarea "{{ quantity_of_products }}{{ cart_amount_with_currency }}{{ most_expensive_prod…"
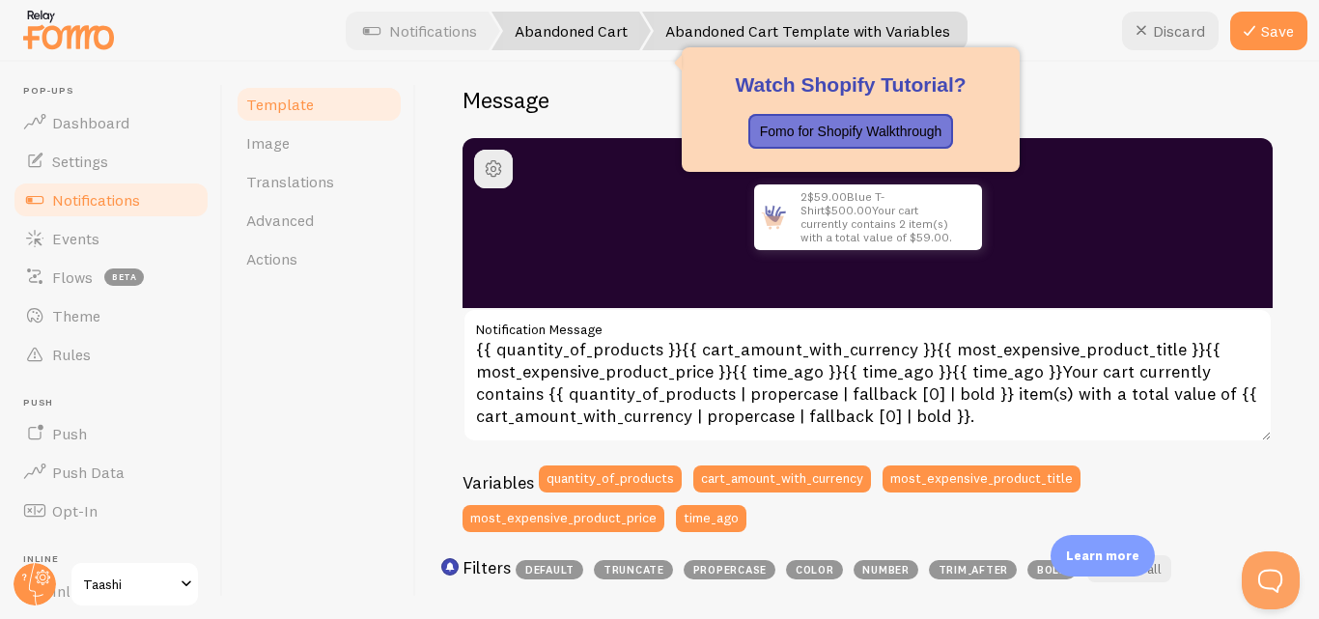
click at [601, 38] on link "Abandoned Cart" at bounding box center [570, 31] width 159 height 39
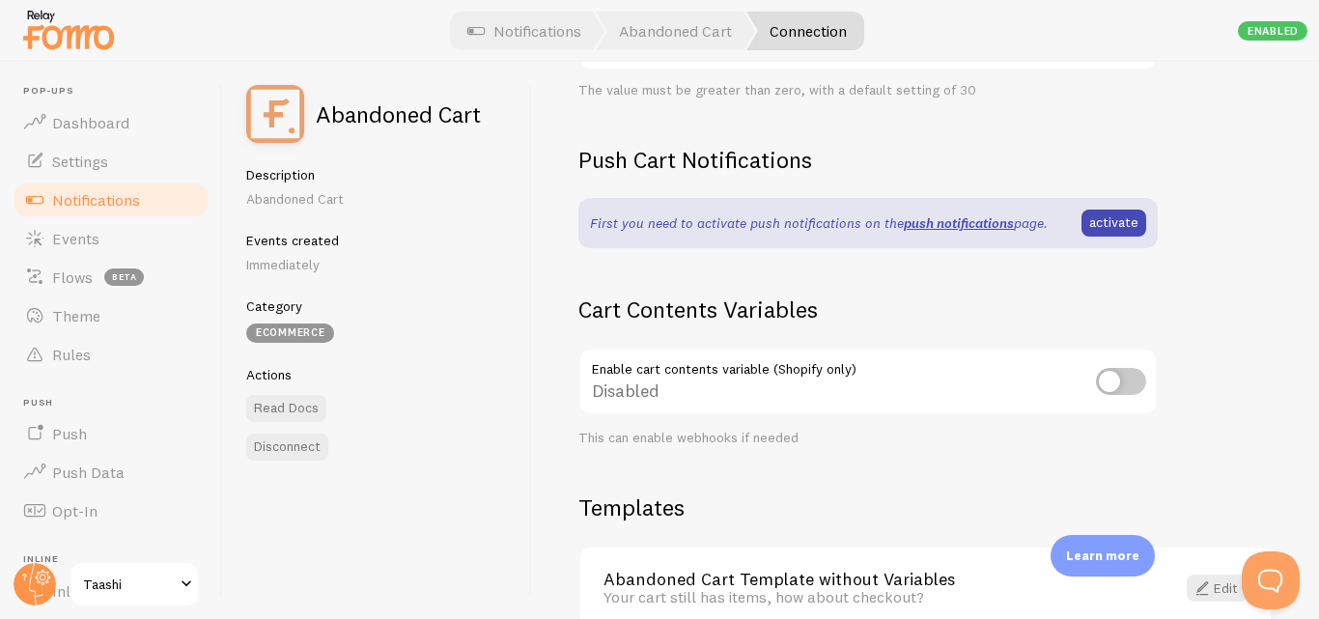
scroll to position [624, 0]
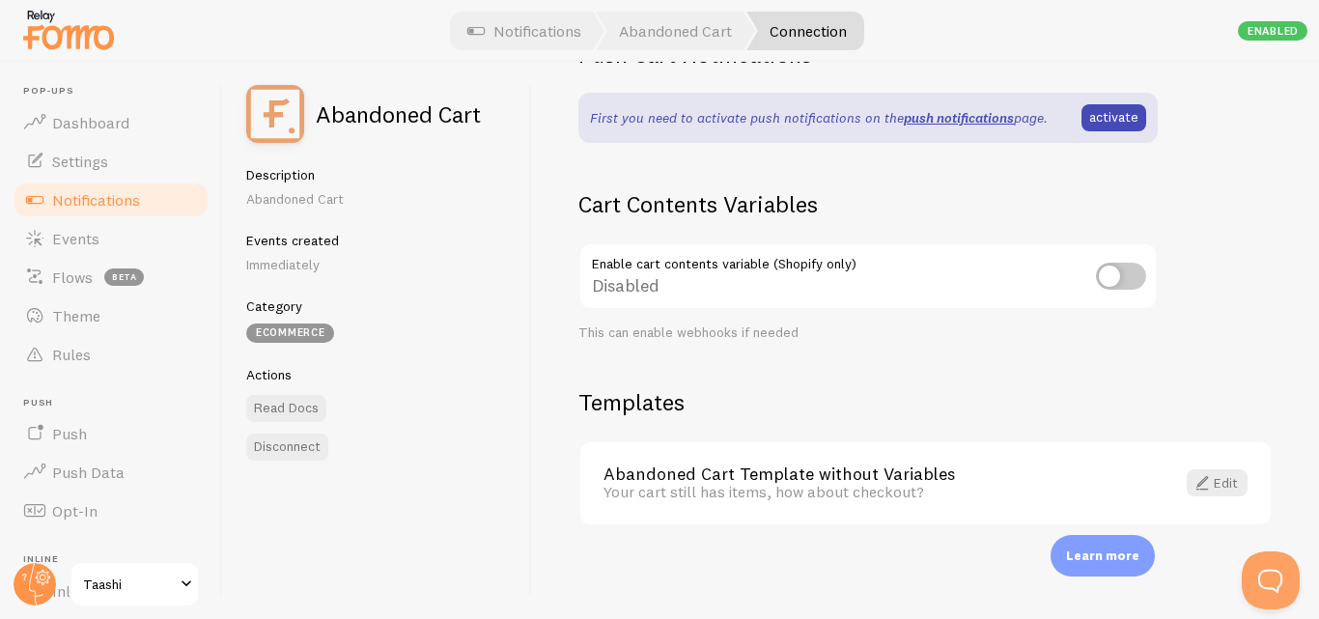
click at [734, 487] on div "Your cart still has items, how about checkout?" at bounding box center [877, 491] width 548 height 17
click at [1196, 482] on span at bounding box center [1201, 482] width 23 height 23
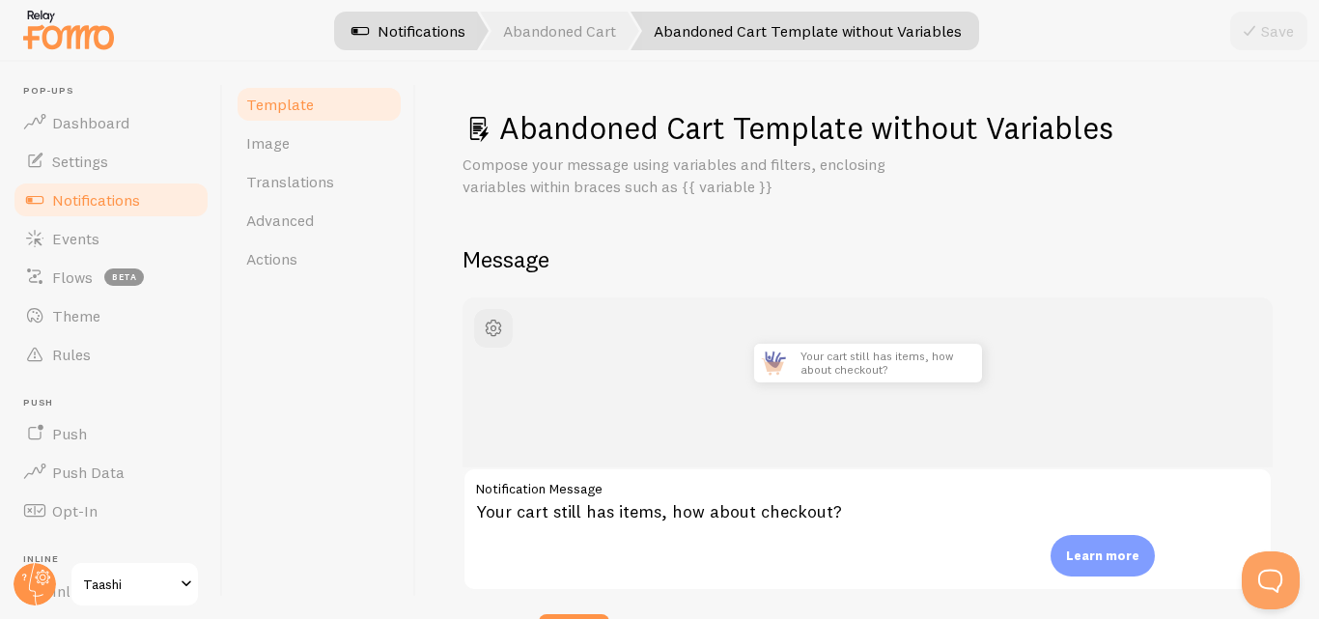
click at [429, 35] on link "Notifications" at bounding box center [408, 31] width 160 height 39
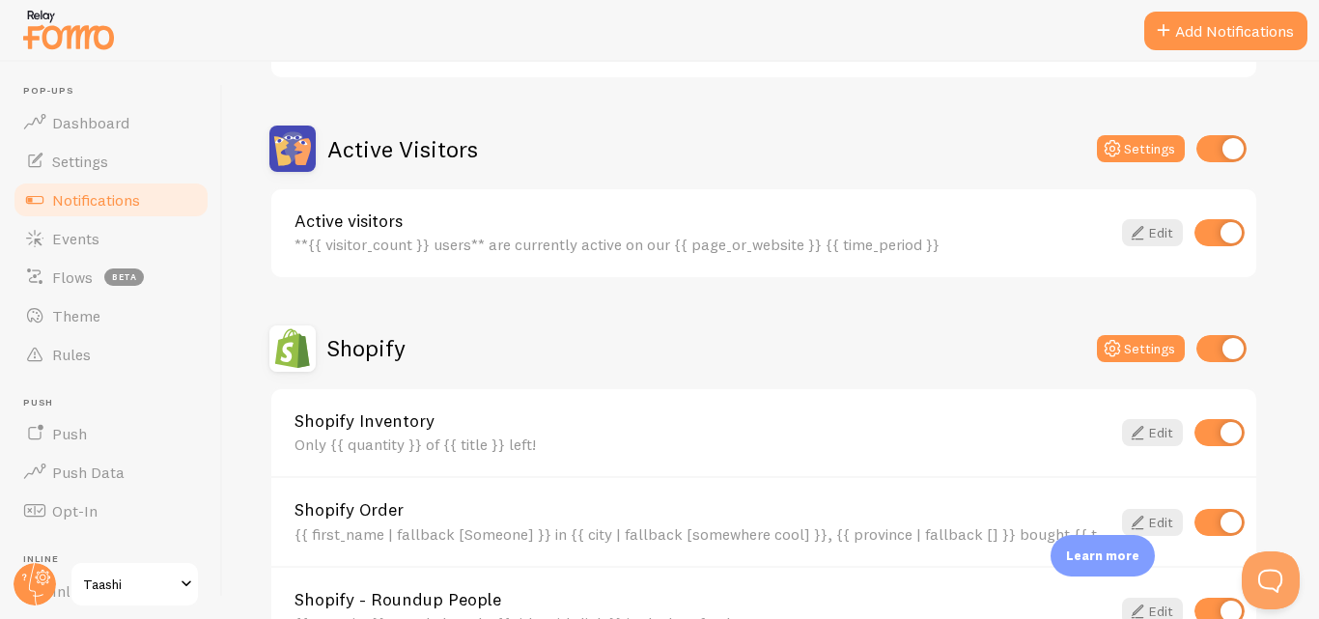
scroll to position [429, 0]
click at [1143, 227] on icon at bounding box center [1137, 231] width 23 height 23
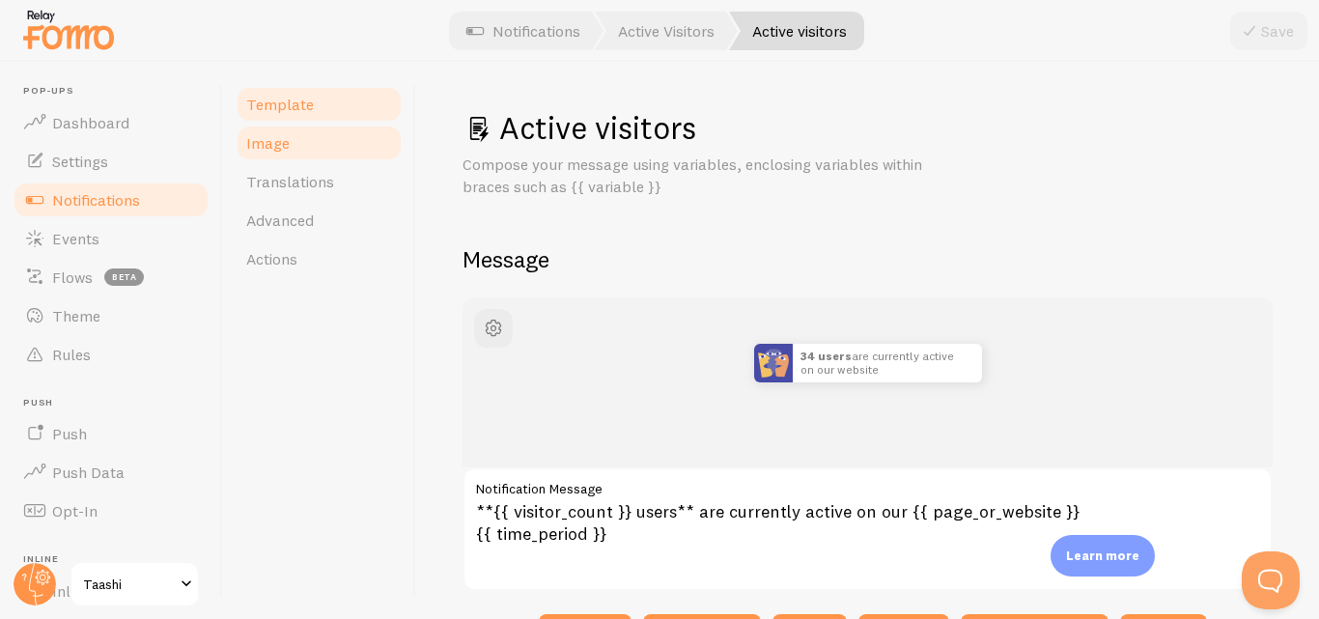
click at [265, 147] on span "Image" at bounding box center [267, 142] width 43 height 19
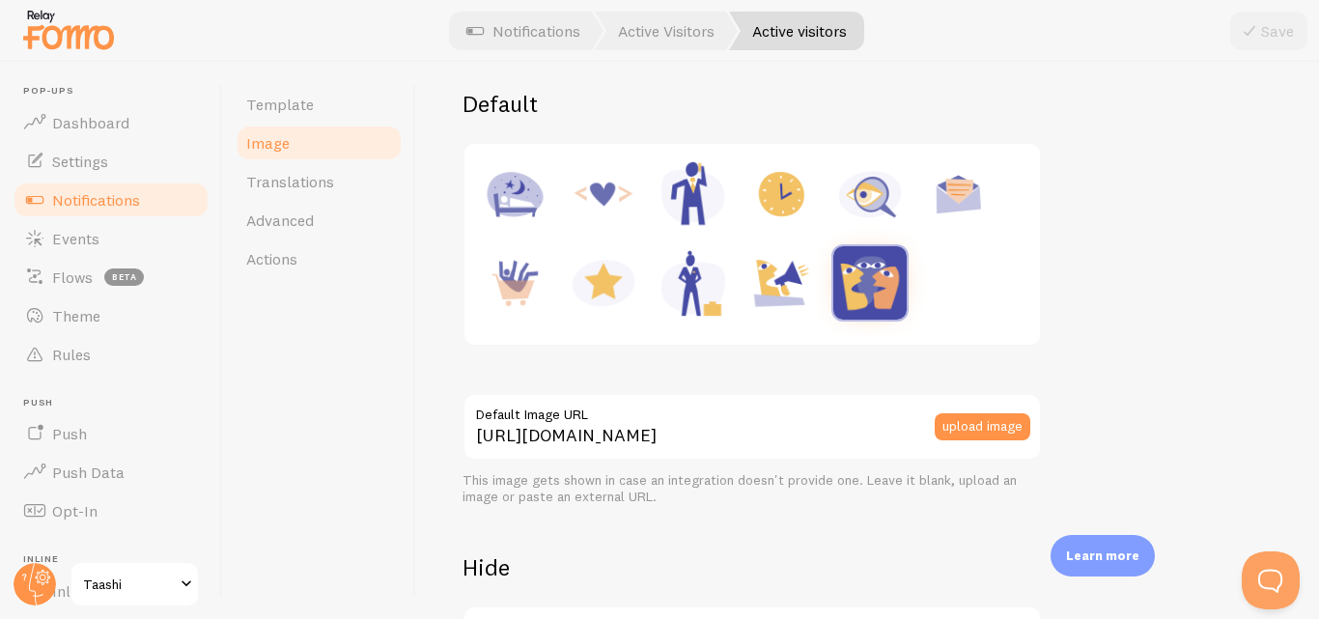
scroll to position [250, 0]
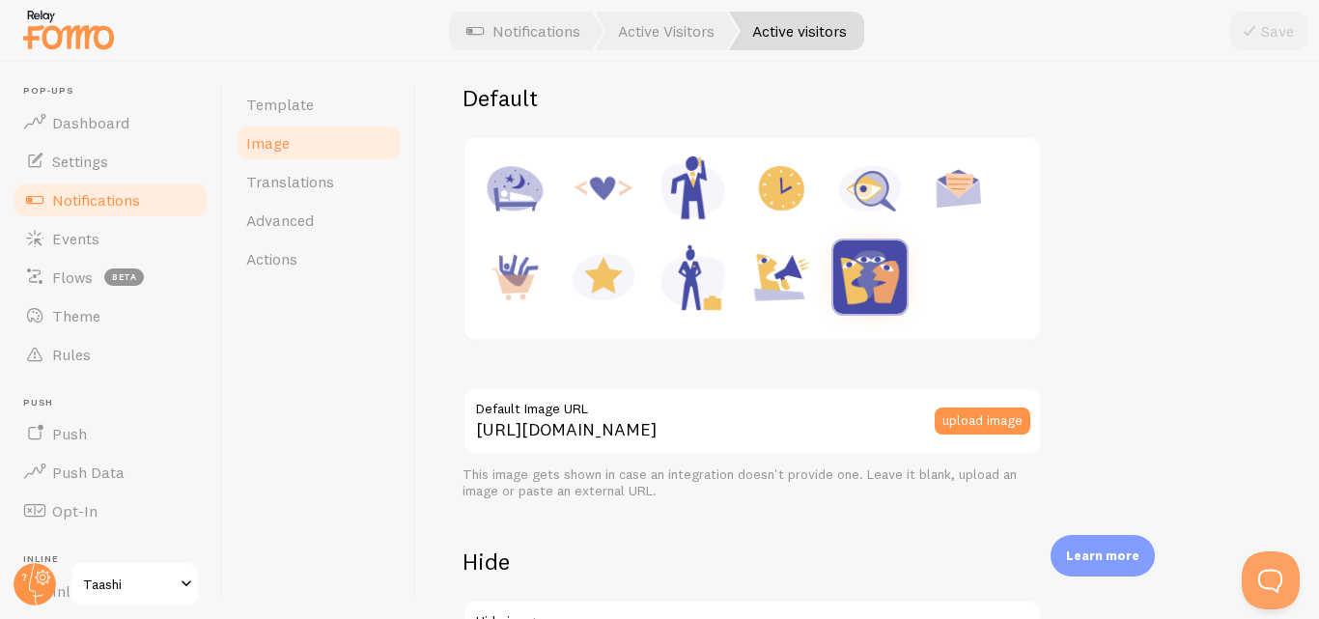
click at [787, 203] on img at bounding box center [780, 188] width 73 height 73
type input "[URL][DOMAIN_NAME]"
click at [1299, 18] on button "Save" at bounding box center [1268, 31] width 77 height 39
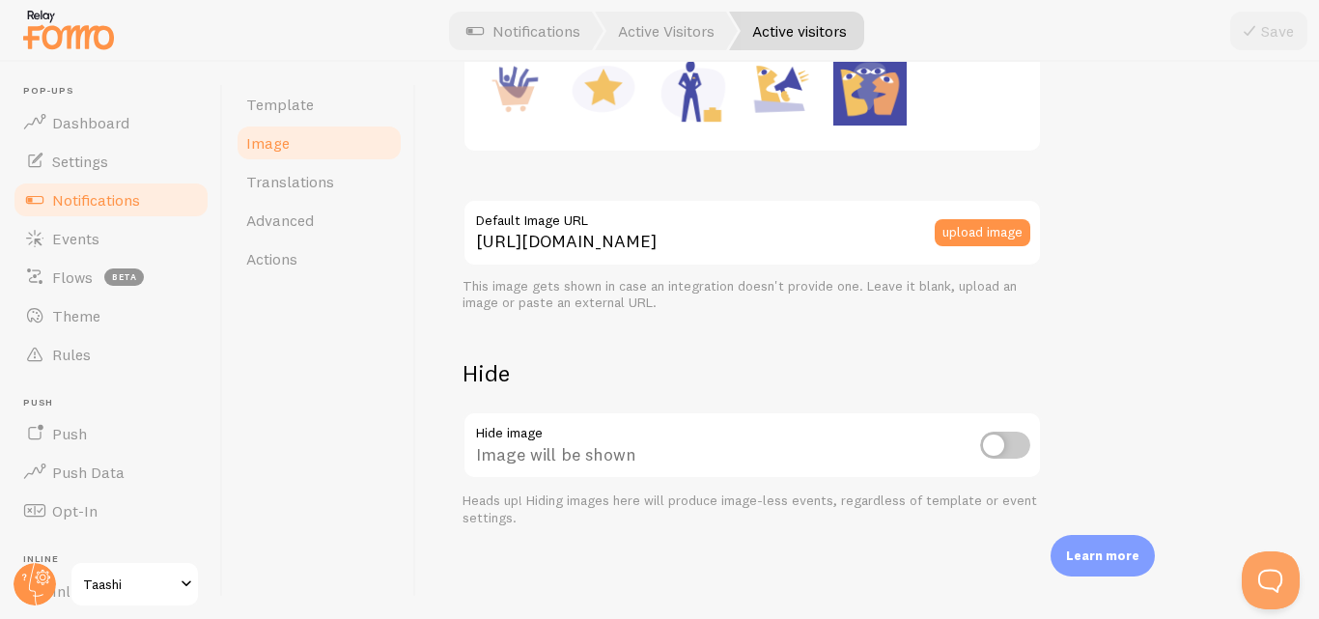
scroll to position [0, 0]
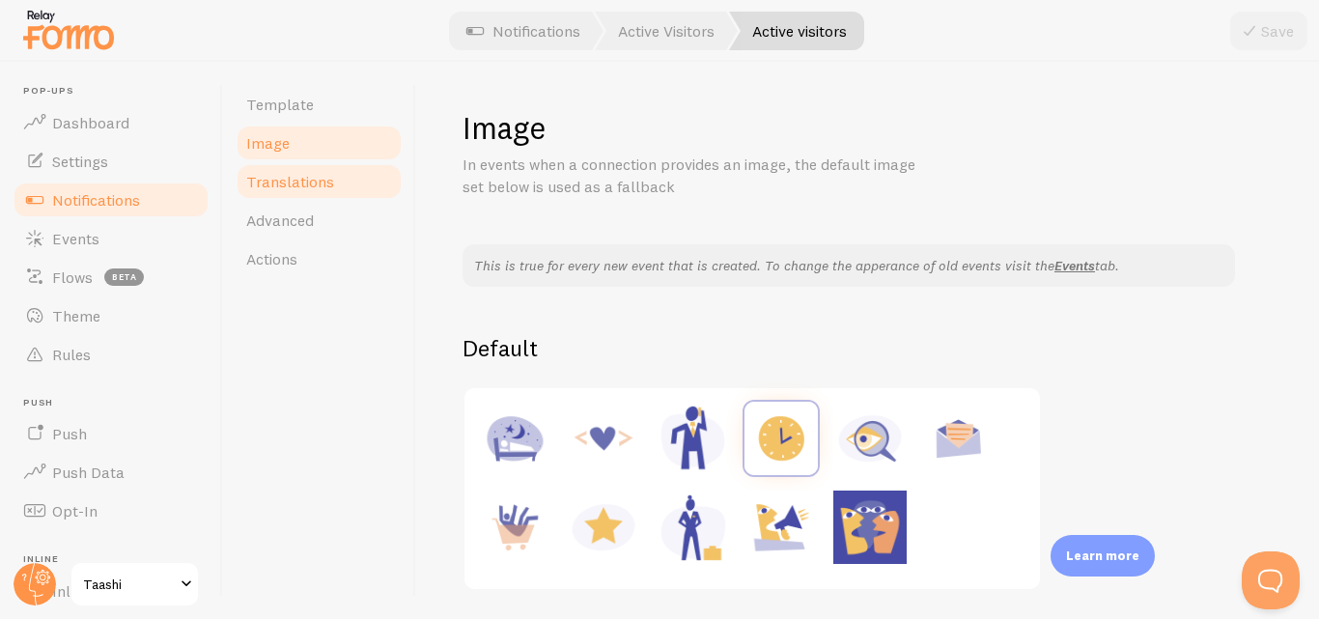
click at [312, 181] on span "Translations" at bounding box center [290, 181] width 88 height 19
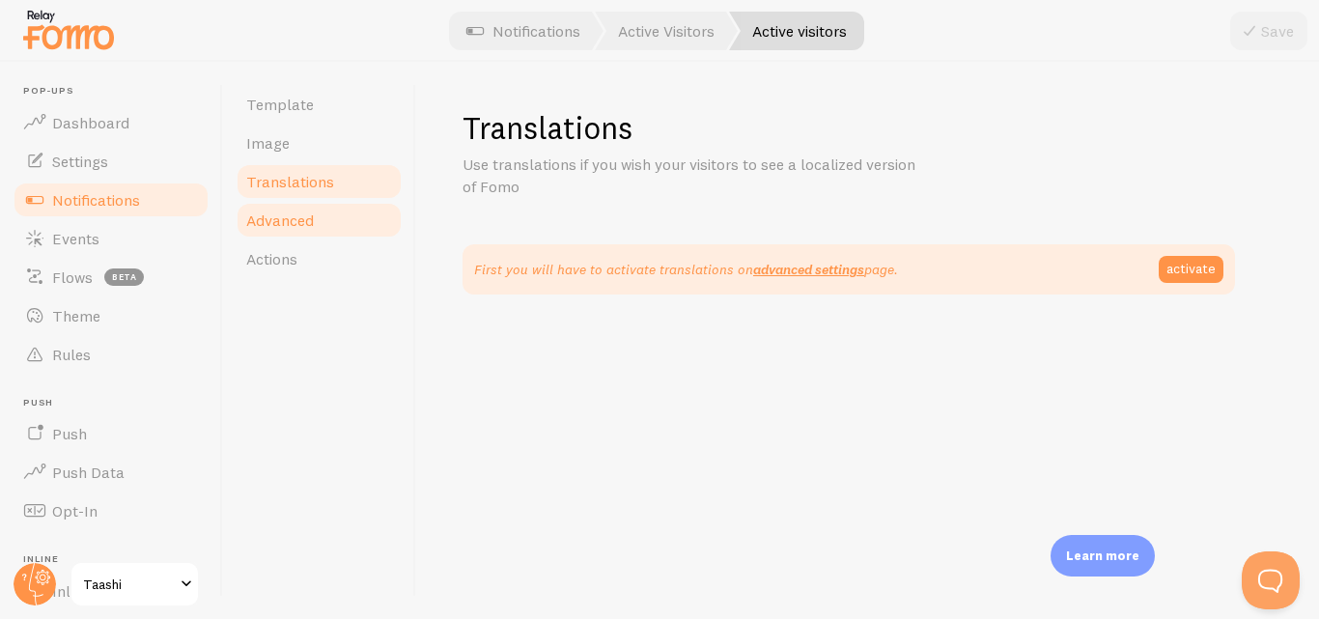
click at [300, 212] on span "Advanced" at bounding box center [280, 219] width 68 height 19
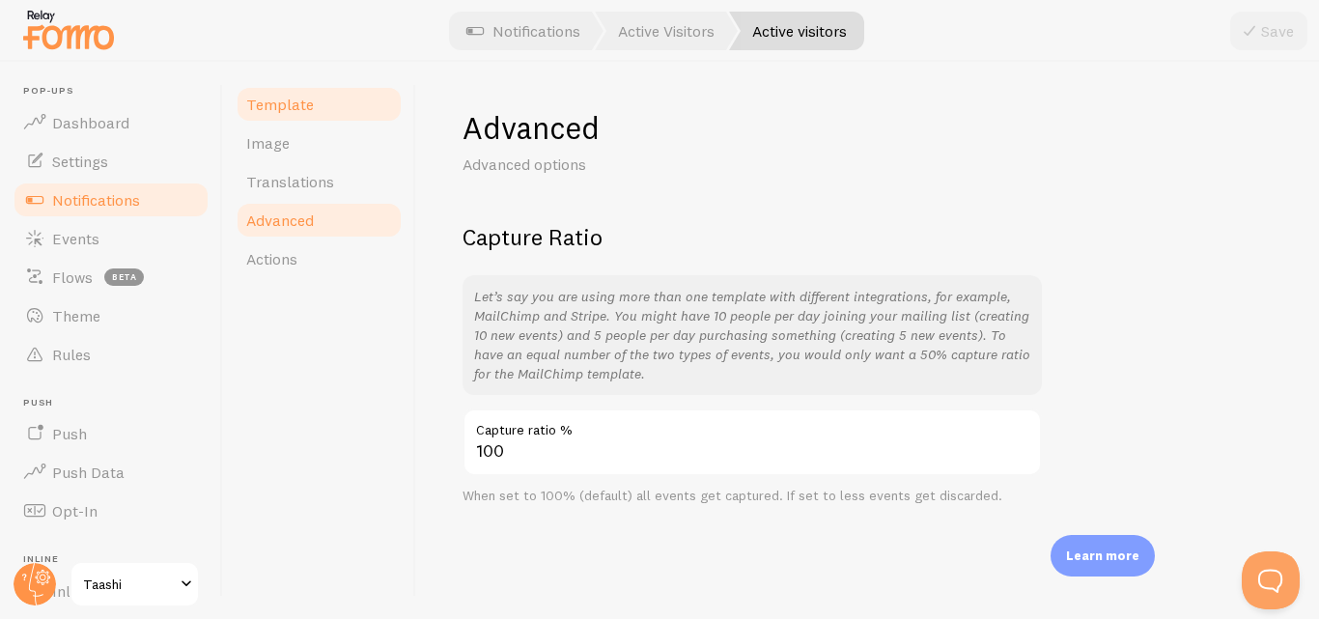
click at [298, 114] on link "Template" at bounding box center [319, 104] width 169 height 39
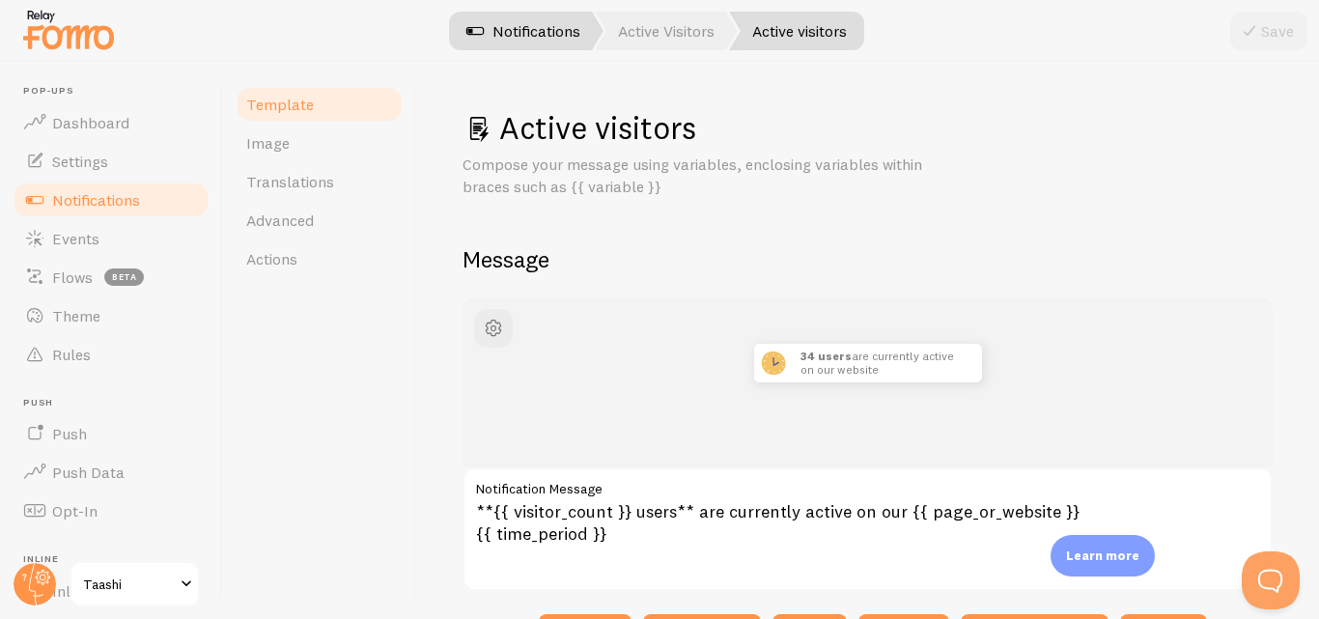
click at [557, 46] on link "Notifications" at bounding box center [523, 31] width 160 height 39
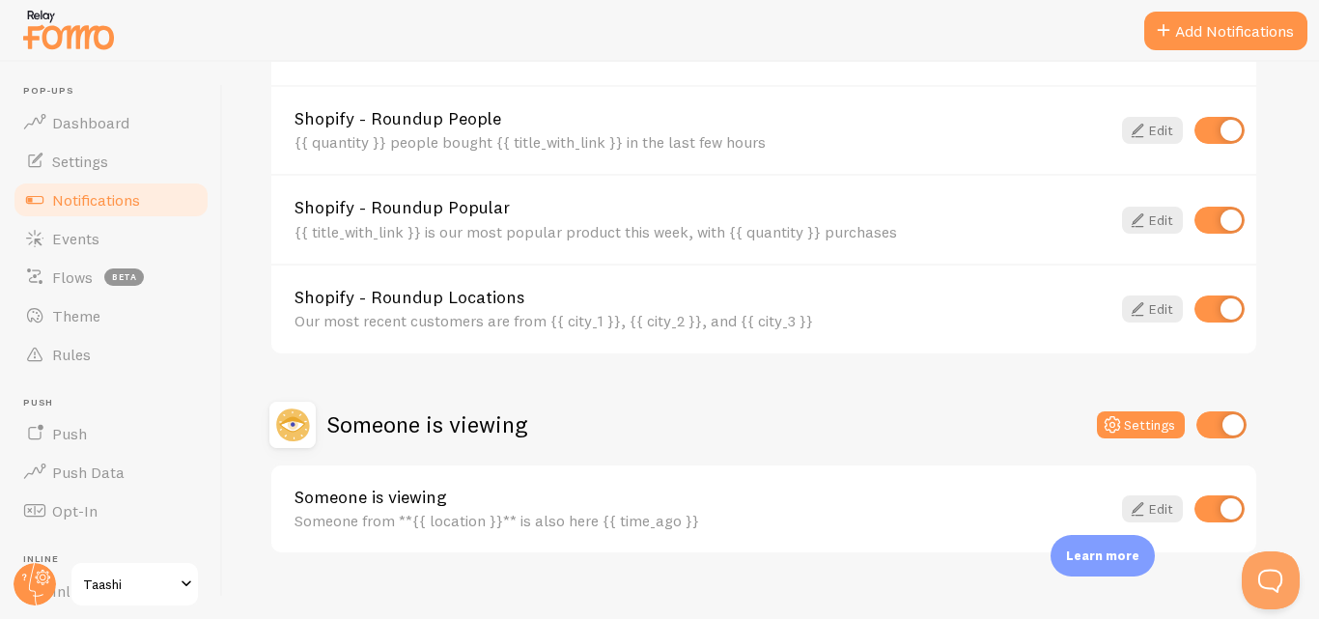
scroll to position [936, 0]
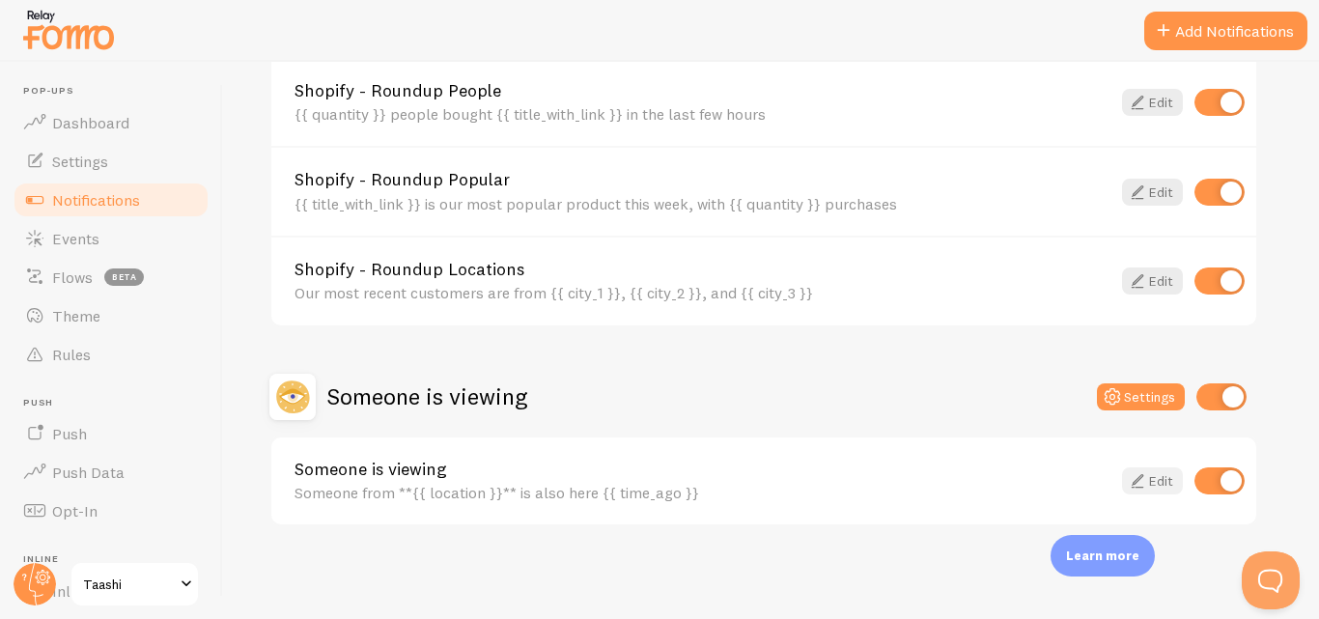
click at [1145, 487] on icon at bounding box center [1137, 480] width 23 height 23
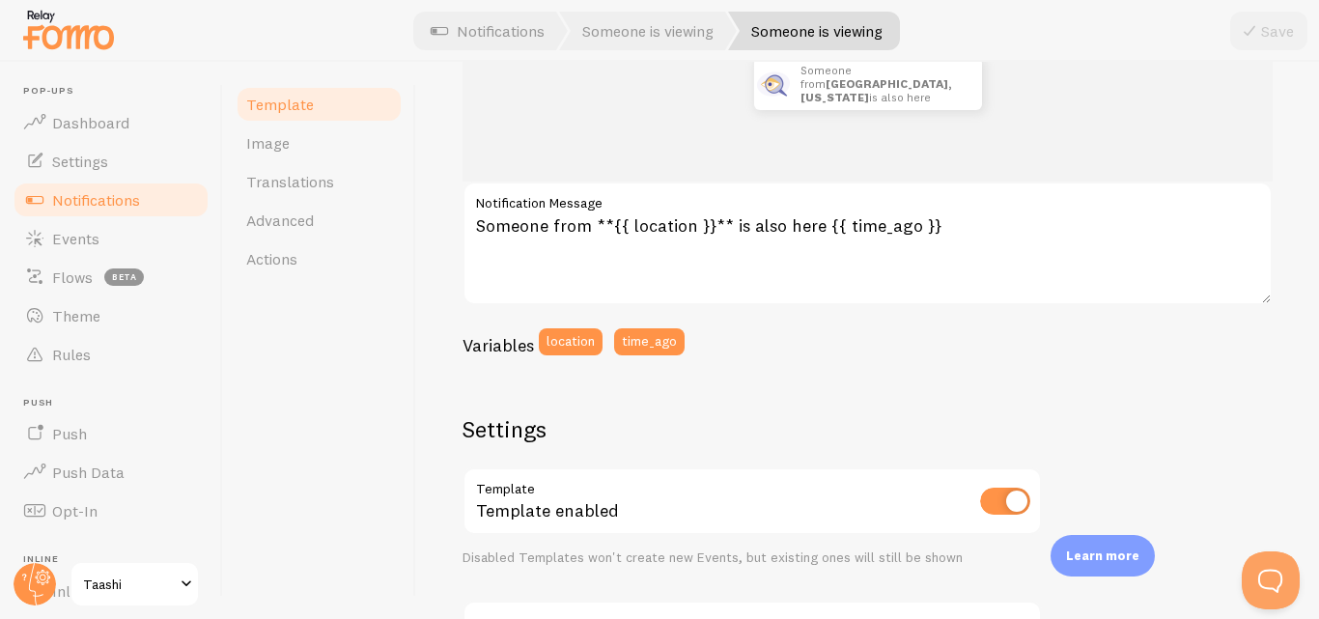
scroll to position [289, 0]
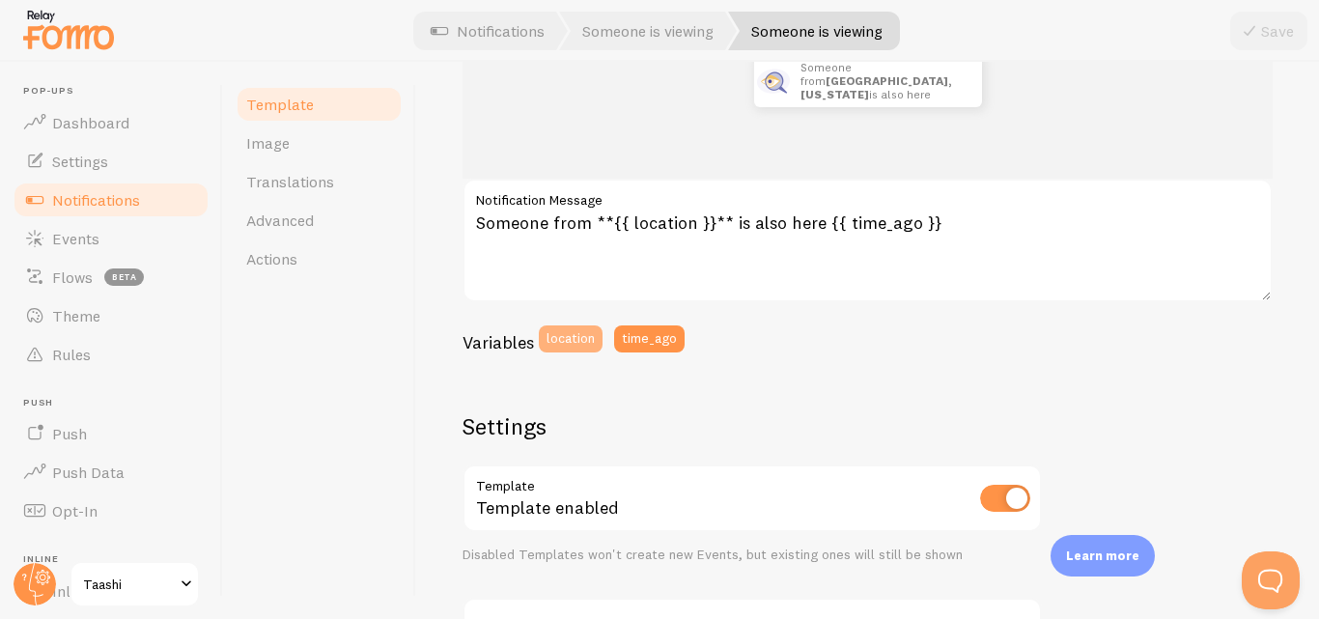
click at [570, 345] on button "location" at bounding box center [571, 338] width 64 height 27
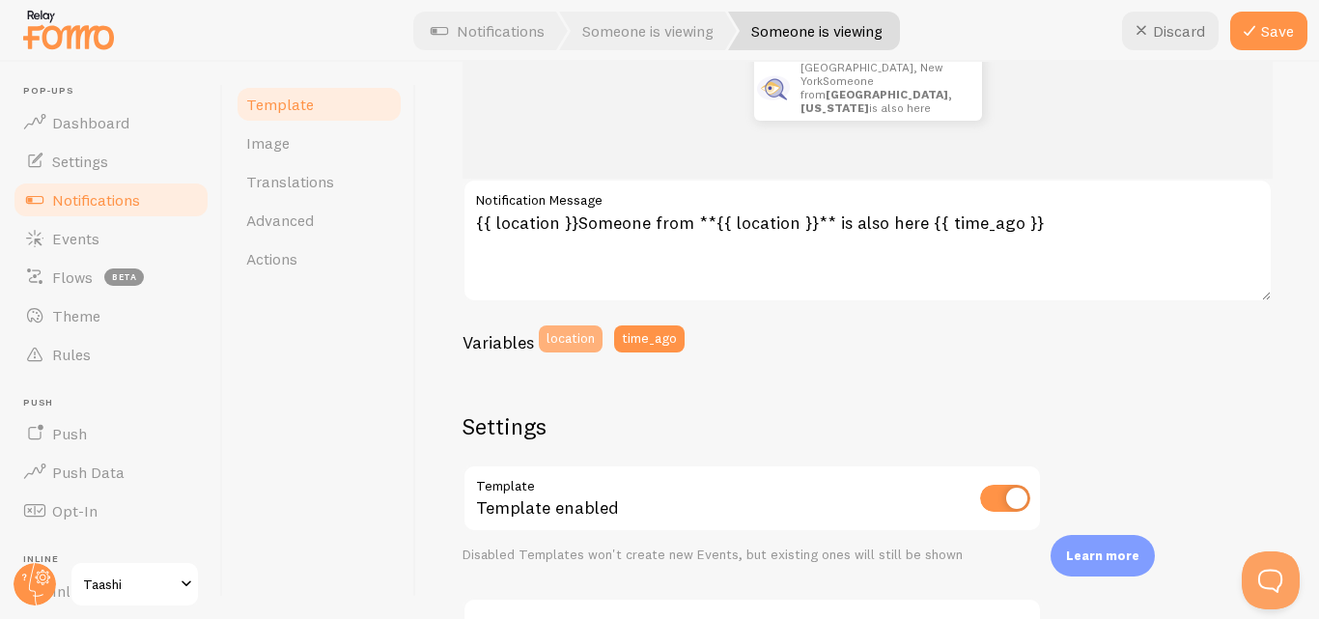
click at [574, 342] on button "location" at bounding box center [571, 338] width 64 height 27
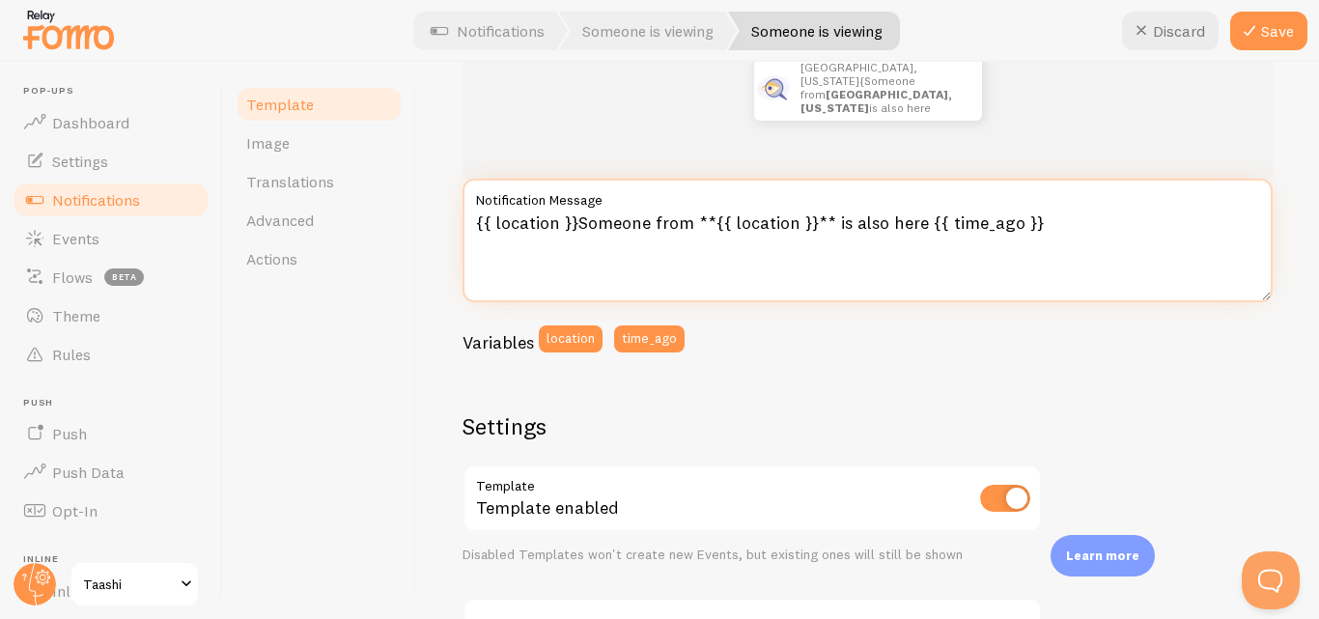
click at [556, 224] on textarea "{{ location }}Someone from **{{ location }}** is also here {{ time_ago }}" at bounding box center [867, 241] width 810 height 124
type textarea "{{ location }}Someone from **{{ location }}** is also here {{ time_ago }}"
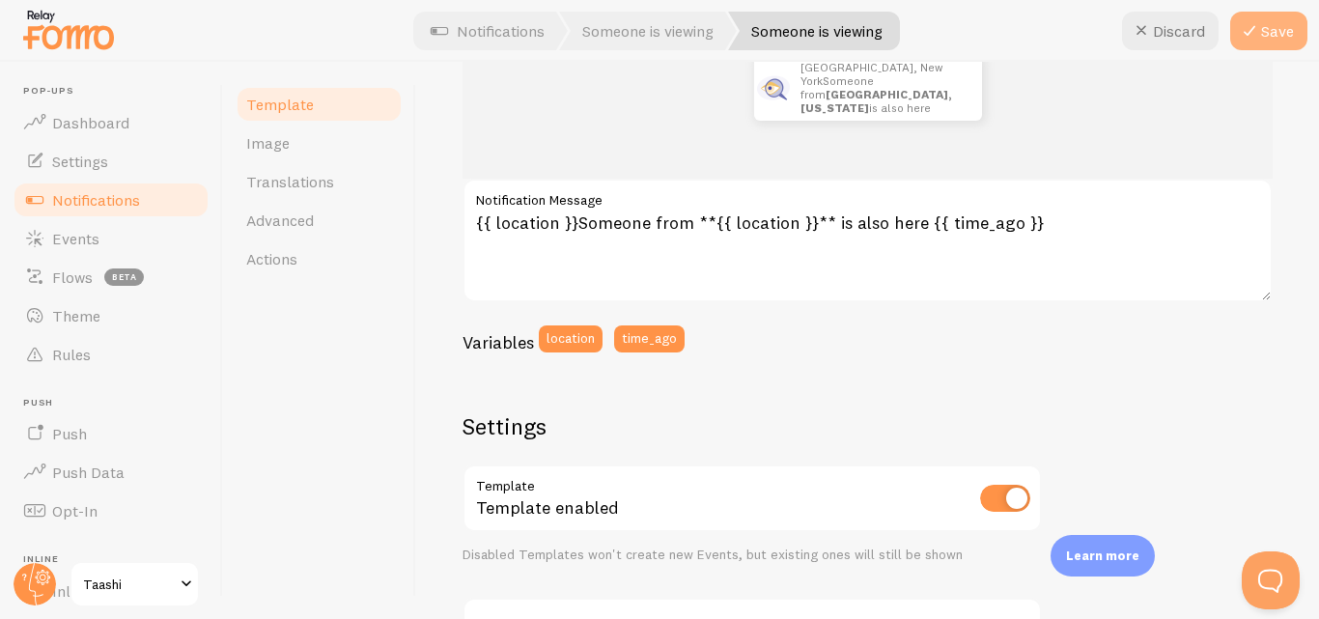
click at [1245, 29] on icon at bounding box center [1249, 30] width 23 height 23
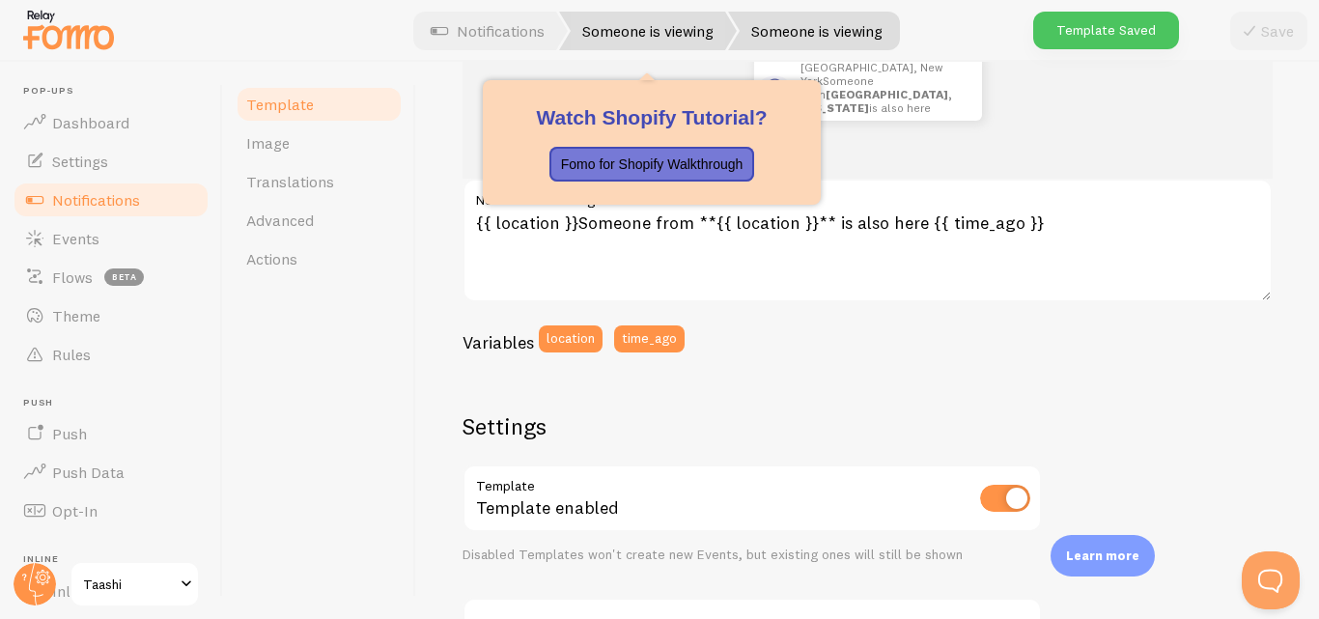
click at [698, 30] on link "Someone is viewing" at bounding box center [648, 31] width 178 height 39
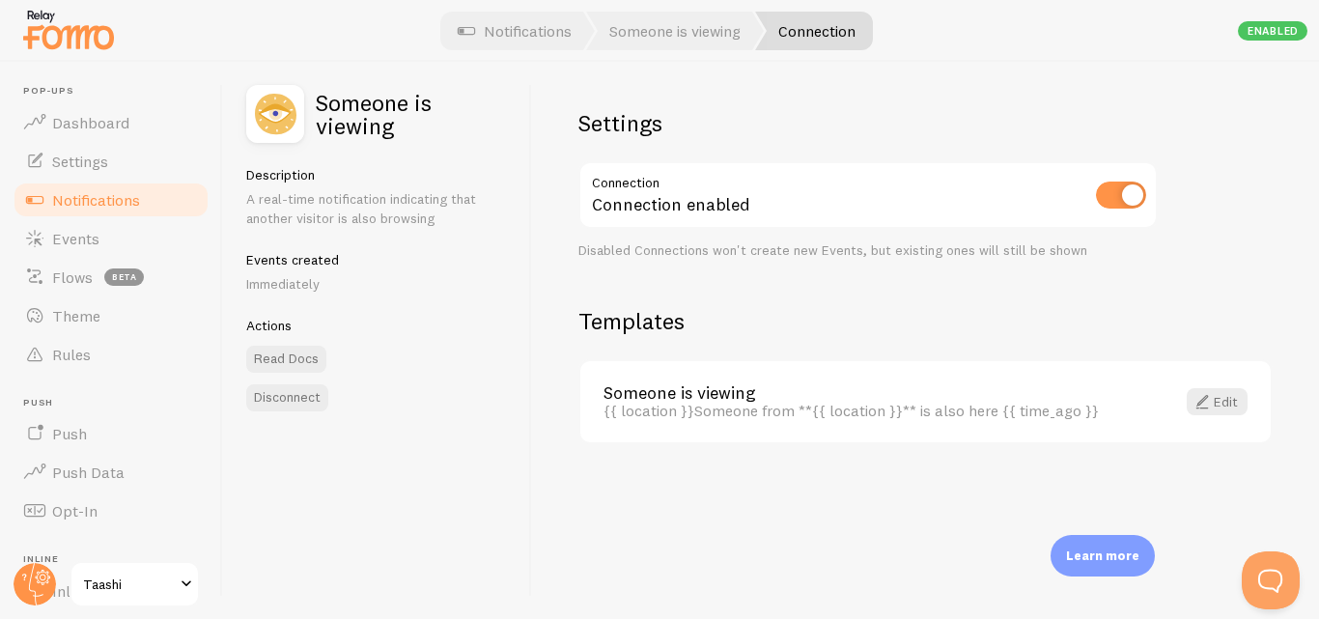
click at [1256, 31] on div "Enabled" at bounding box center [1273, 30] width 70 height 19
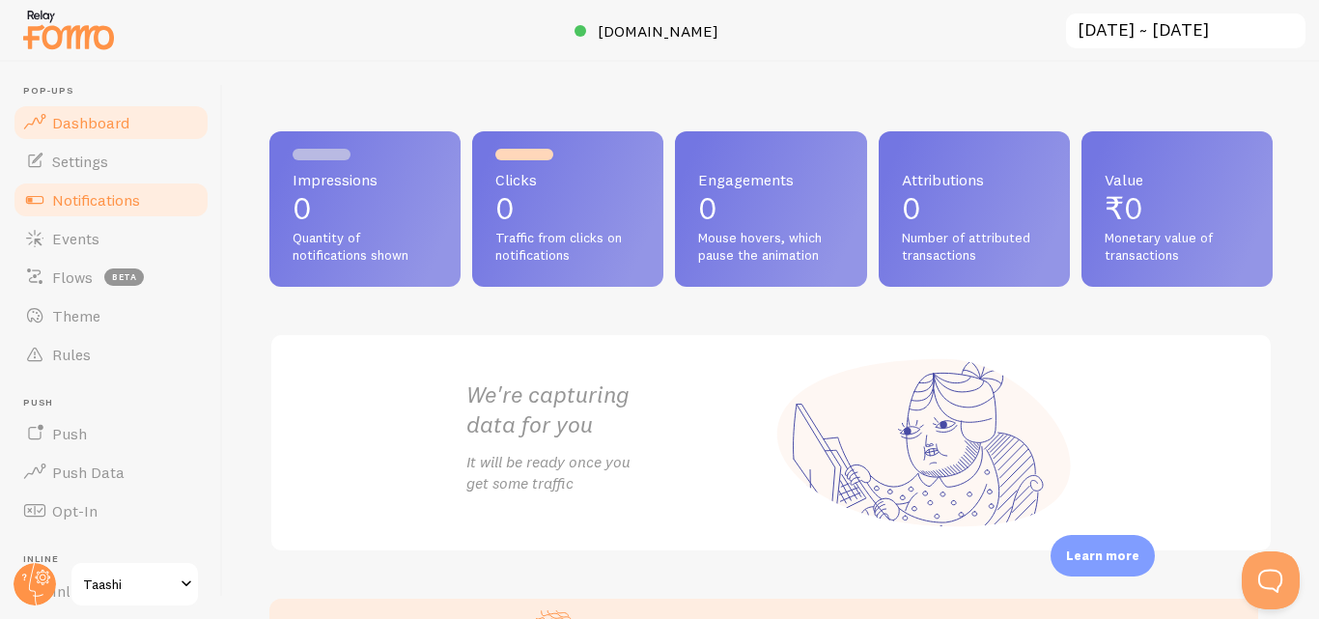
click at [90, 201] on span "Notifications" at bounding box center [96, 199] width 88 height 19
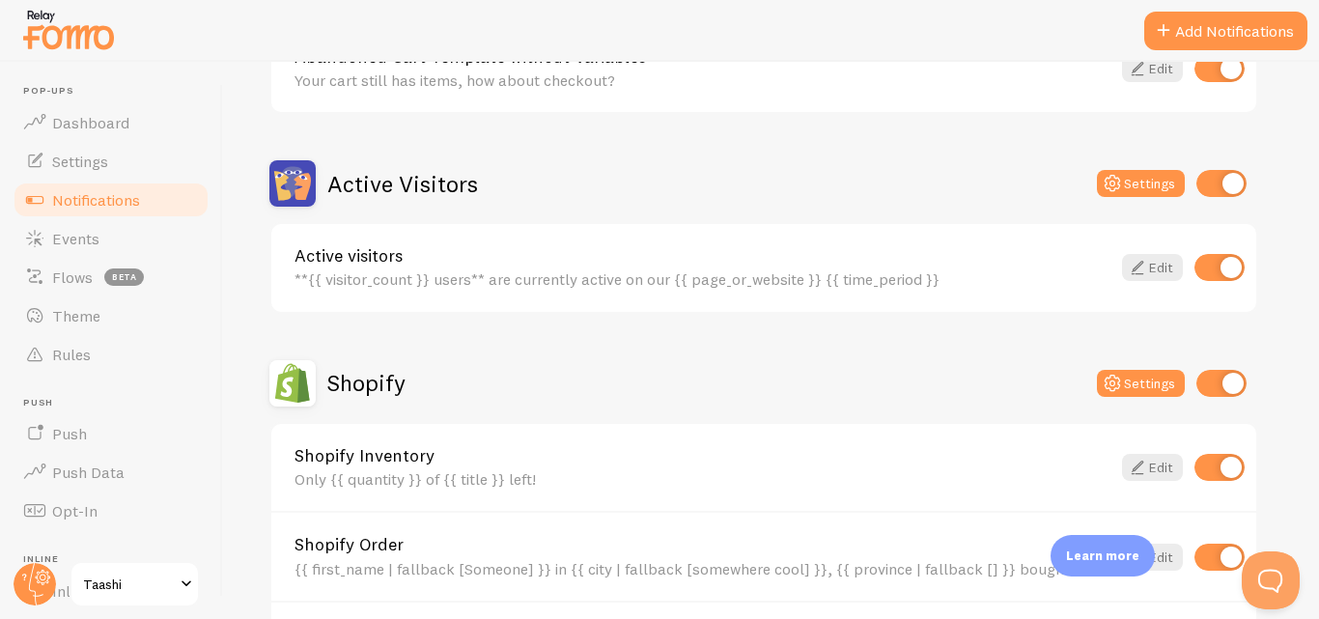
scroll to position [396, 0]
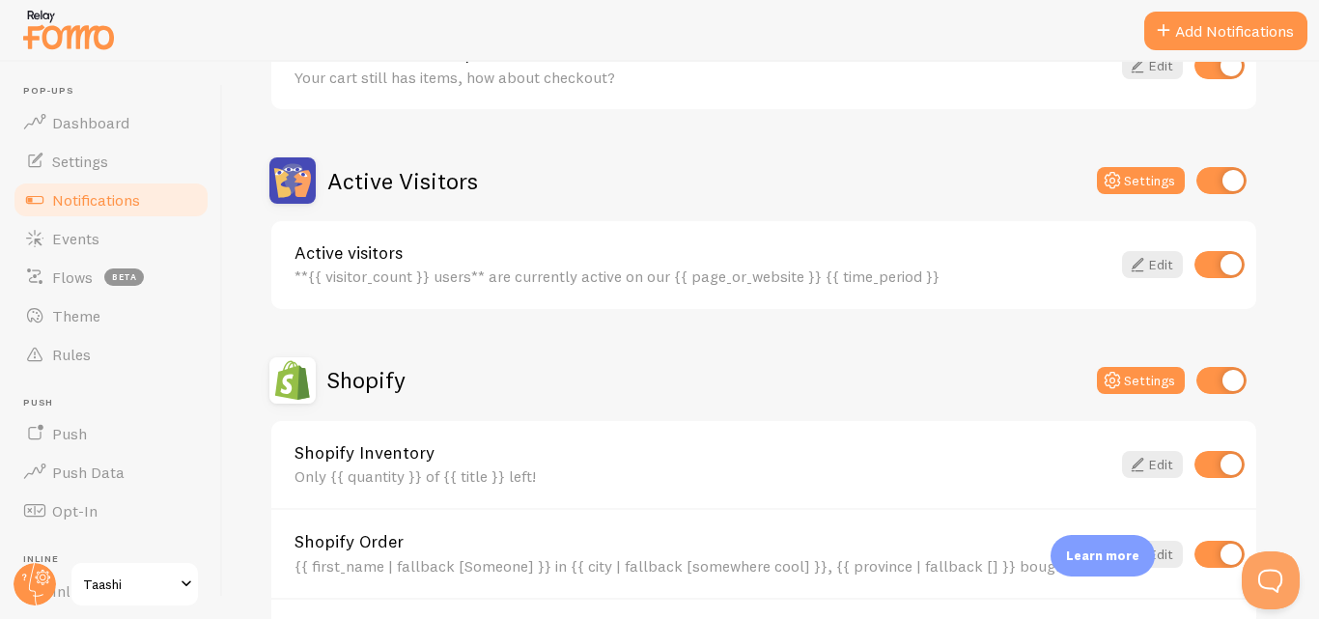
click at [1229, 182] on input "checkbox" at bounding box center [1221, 180] width 50 height 27
checkbox input "false"
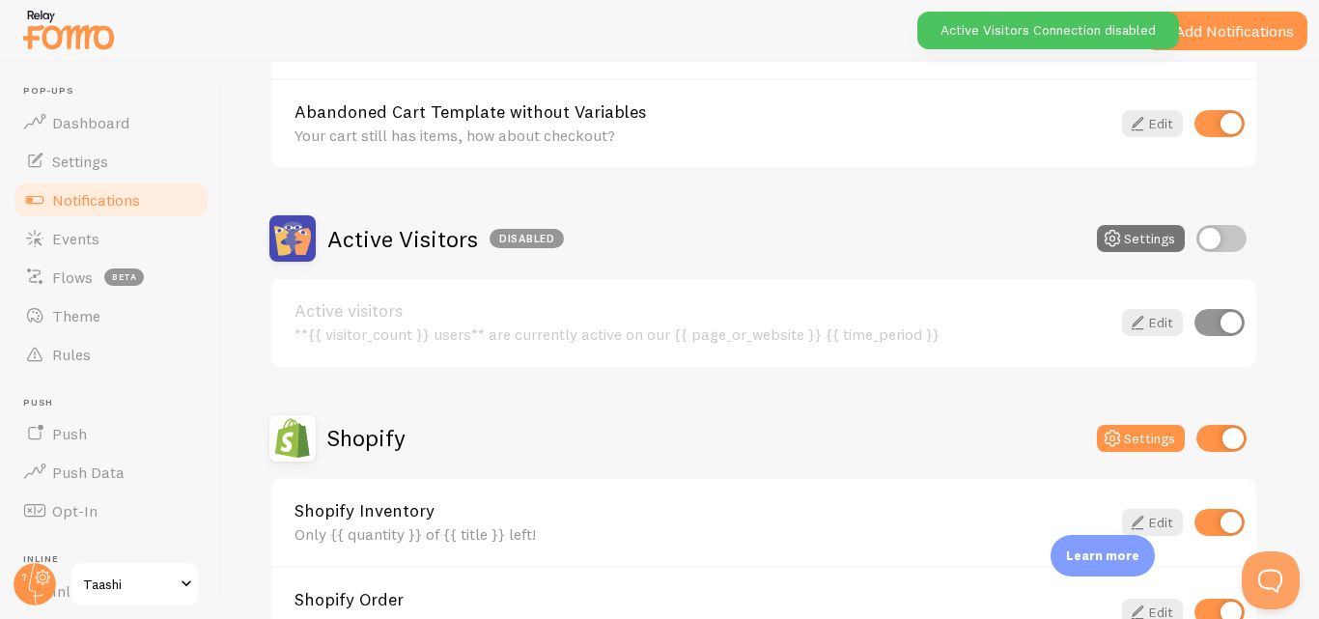
scroll to position [0, 0]
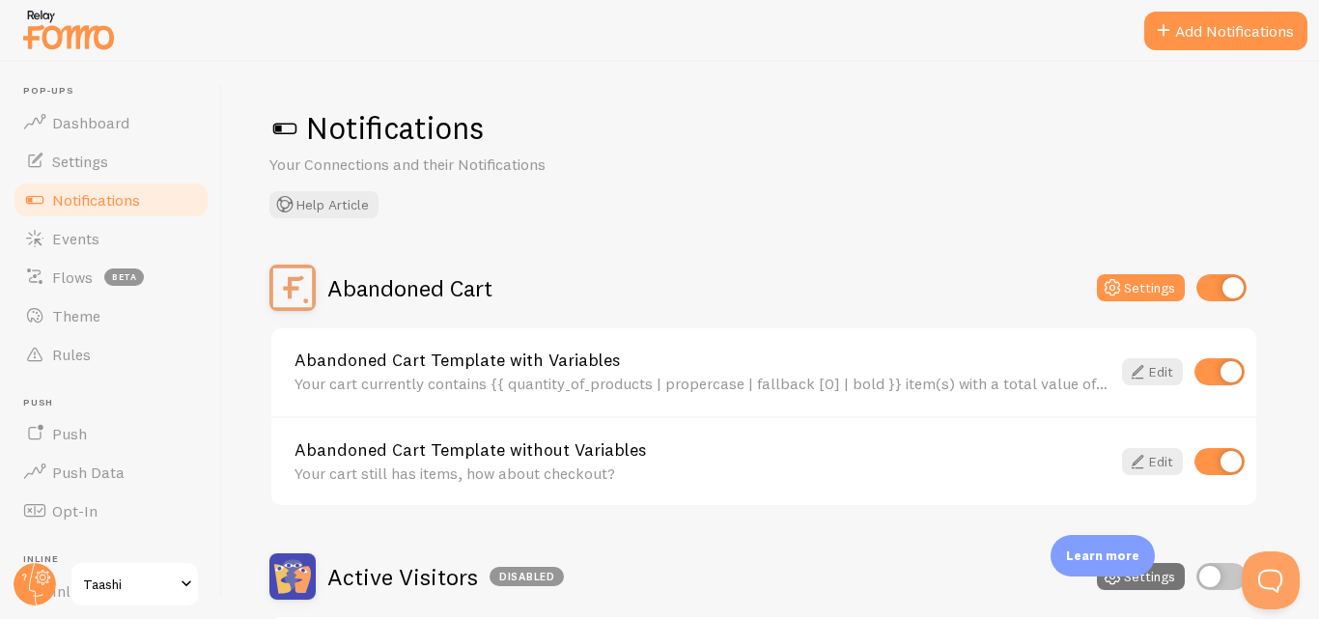
click at [282, 128] on span at bounding box center [284, 128] width 31 height 31
click at [292, 125] on span at bounding box center [284, 128] width 31 height 31
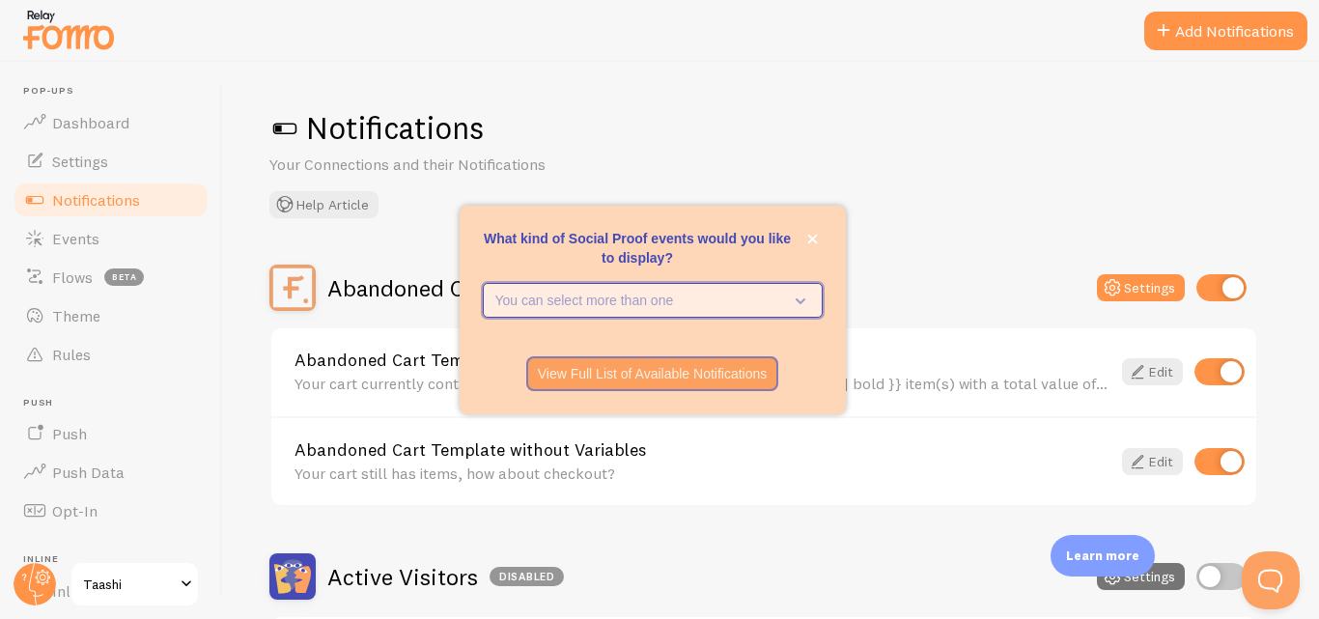
click at [797, 295] on icon "What kind of Social Proof events would you like to display?" at bounding box center [796, 300] width 27 height 21
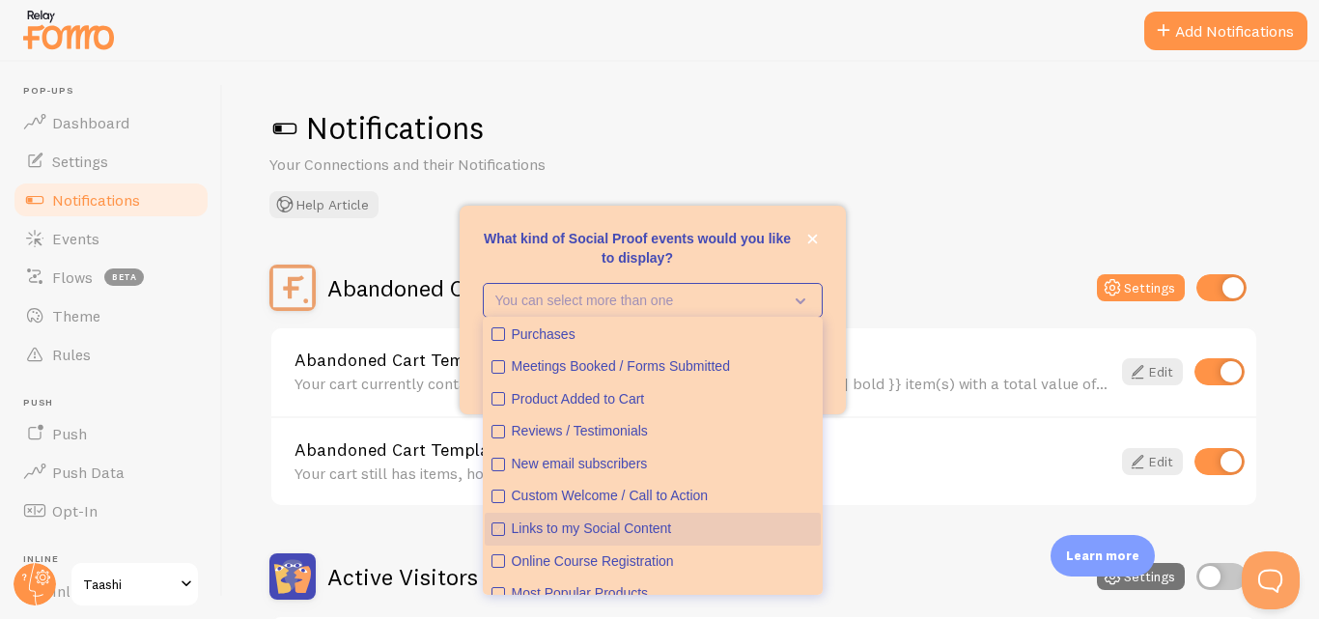
click at [500, 528] on icon "Links to my Social Content" at bounding box center [498, 529] width 12 height 12
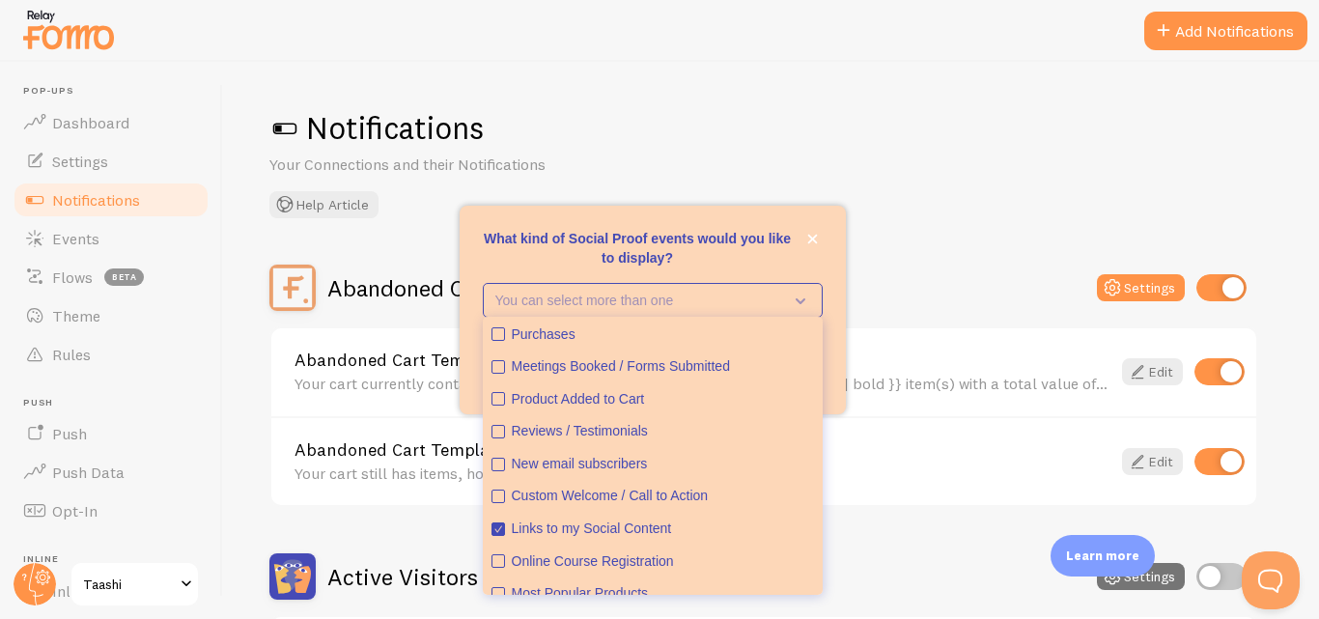
click at [931, 220] on div "Notifications Your Connections and their Notifications Help Article Abandoned C…" at bounding box center [771, 340] width 1096 height 557
click at [1290, 25] on button "Add Notifications" at bounding box center [1225, 31] width 163 height 39
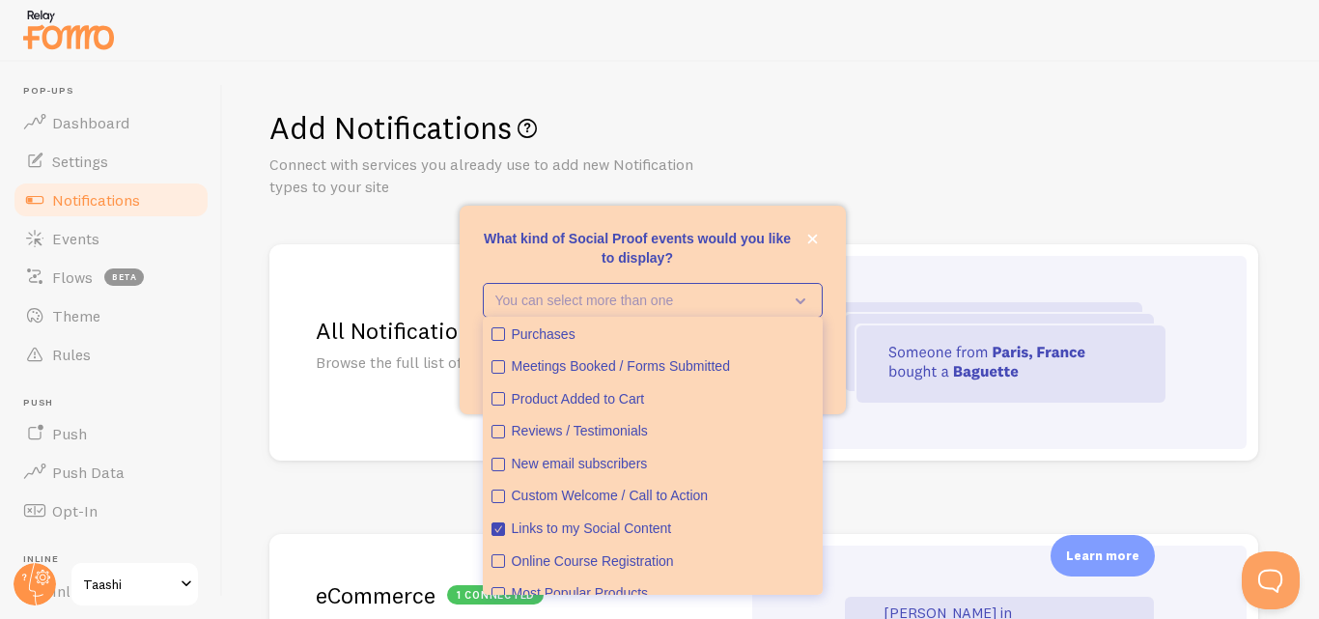
click at [530, 91] on div "Add Notifications Connect with services you already use to add new Notification…" at bounding box center [771, 340] width 1096 height 557
click at [804, 237] on button "close," at bounding box center [812, 239] width 20 height 20
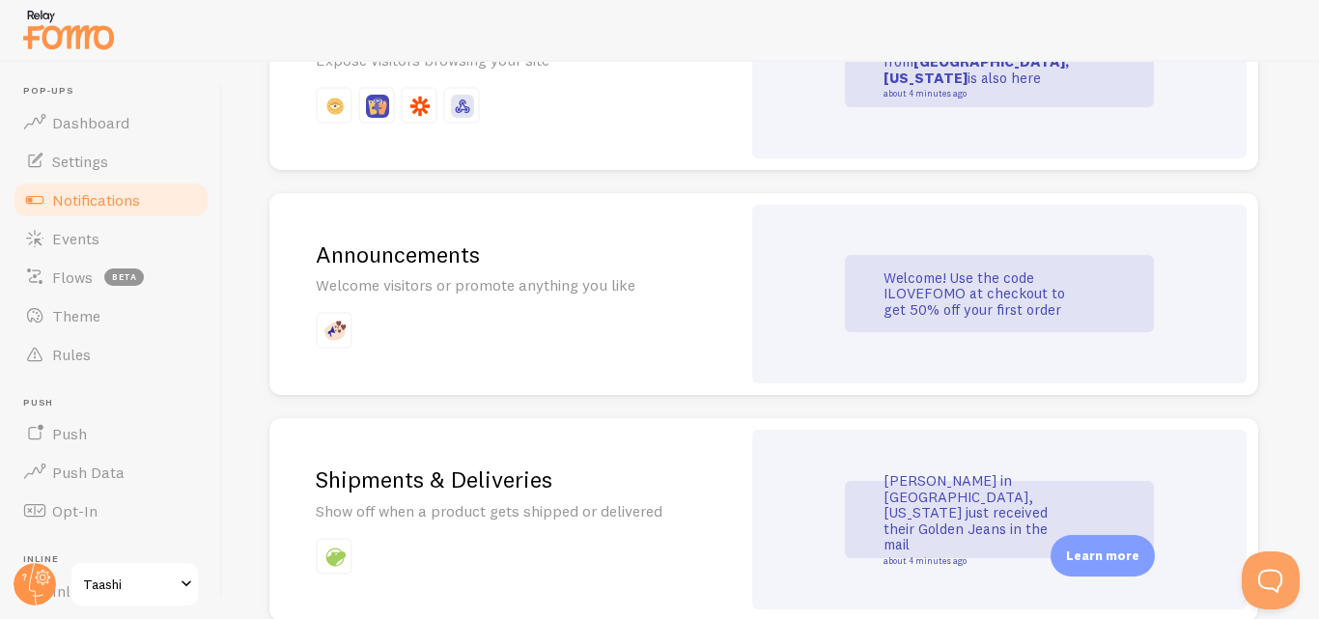
scroll to position [1265, 0]
click at [731, 320] on div "Announcements Welcome visitors or promote anything you like" at bounding box center [504, 295] width 471 height 203
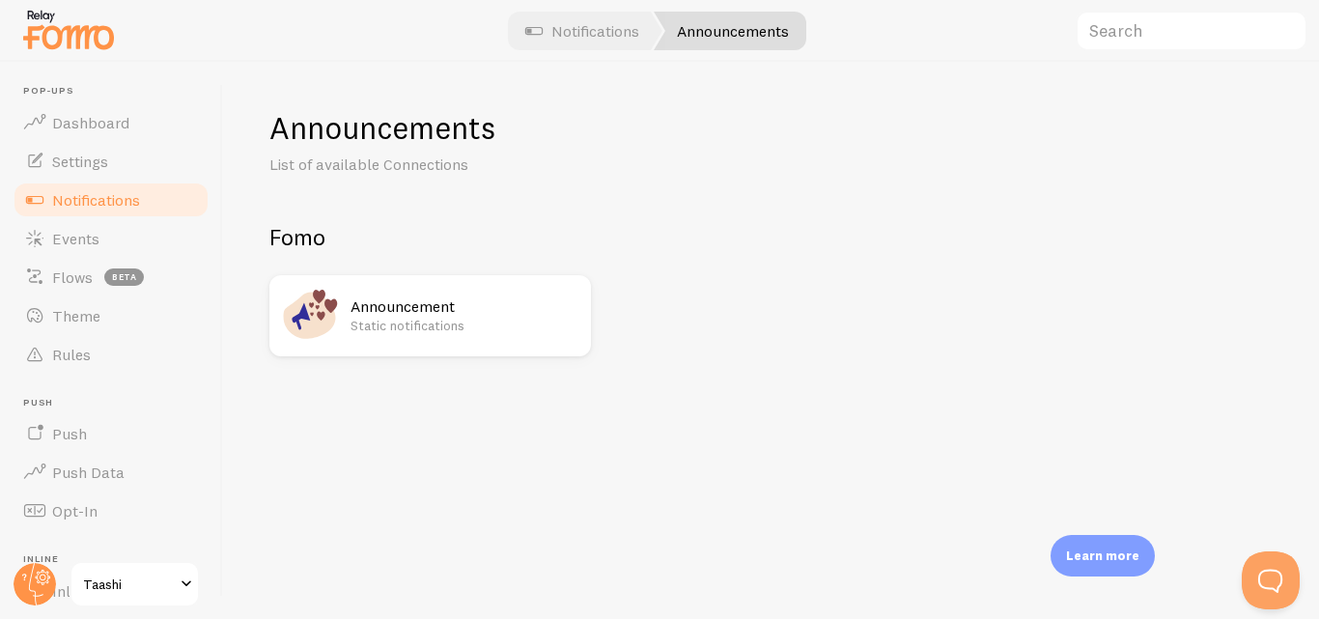
click at [671, 33] on div "Announcements" at bounding box center [730, 31] width 153 height 39
click at [617, 22] on link "Notifications" at bounding box center [582, 31] width 160 height 39
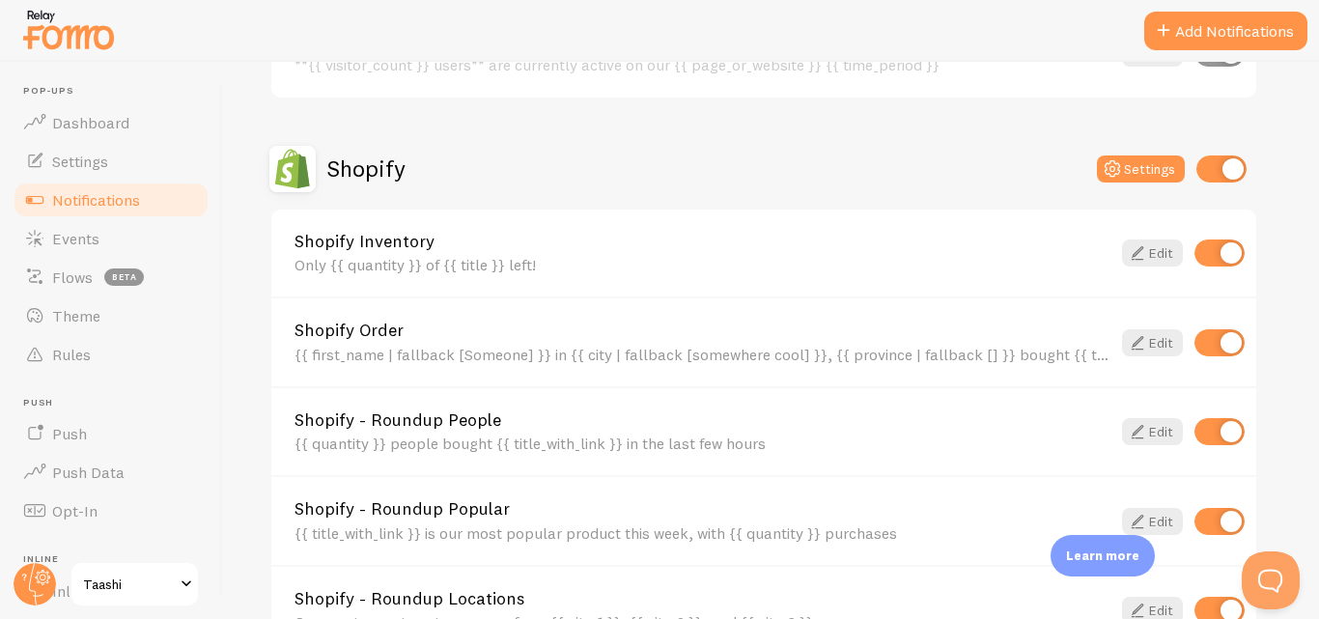
scroll to position [603, 0]
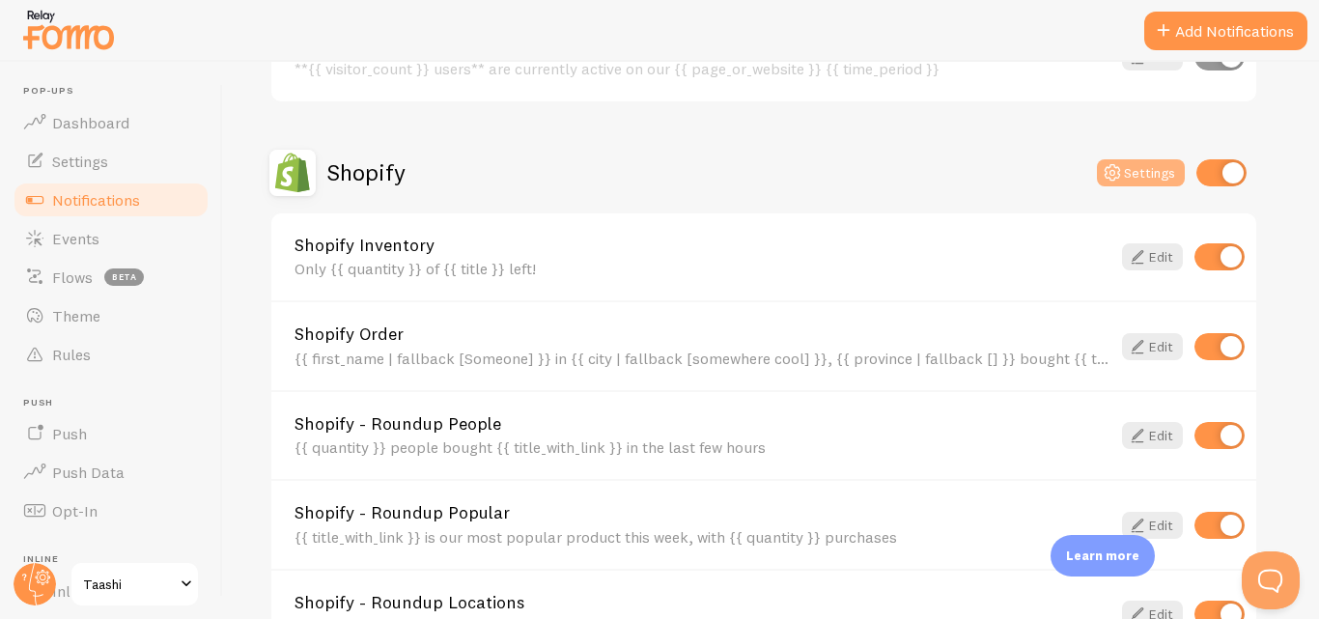
click at [1122, 180] on icon at bounding box center [1111, 172] width 23 height 23
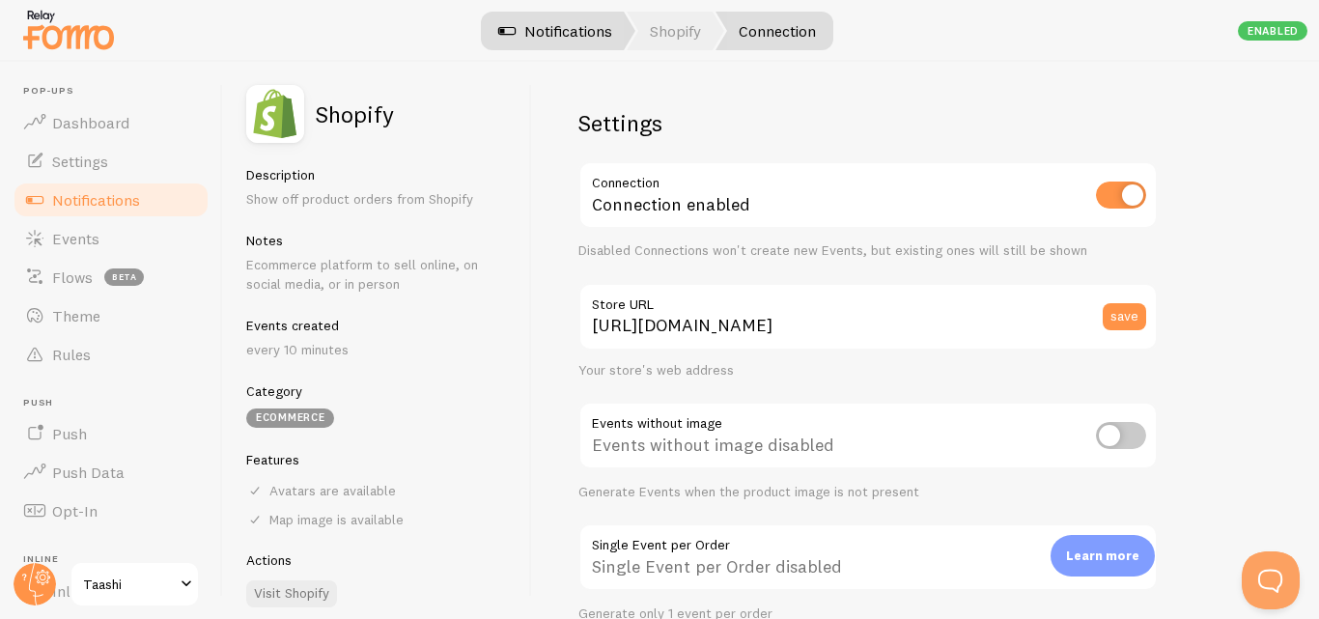
click at [565, 29] on link "Notifications" at bounding box center [555, 31] width 160 height 39
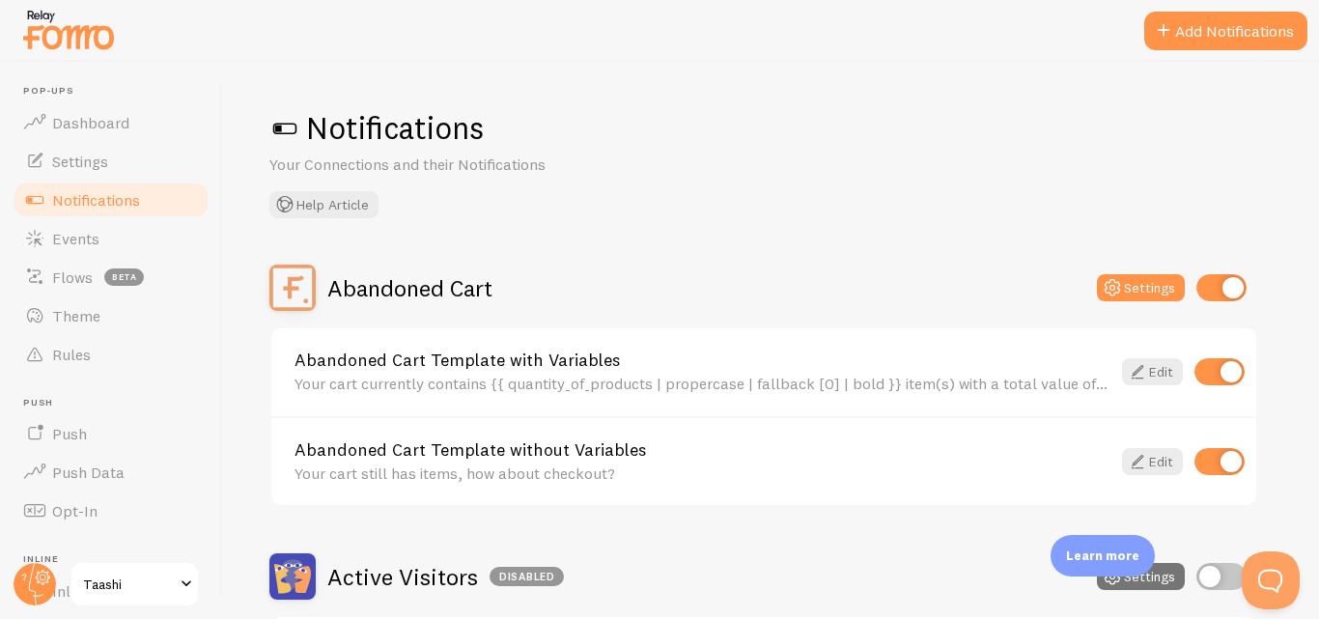
click at [115, 193] on span "Notifications" at bounding box center [96, 199] width 88 height 19
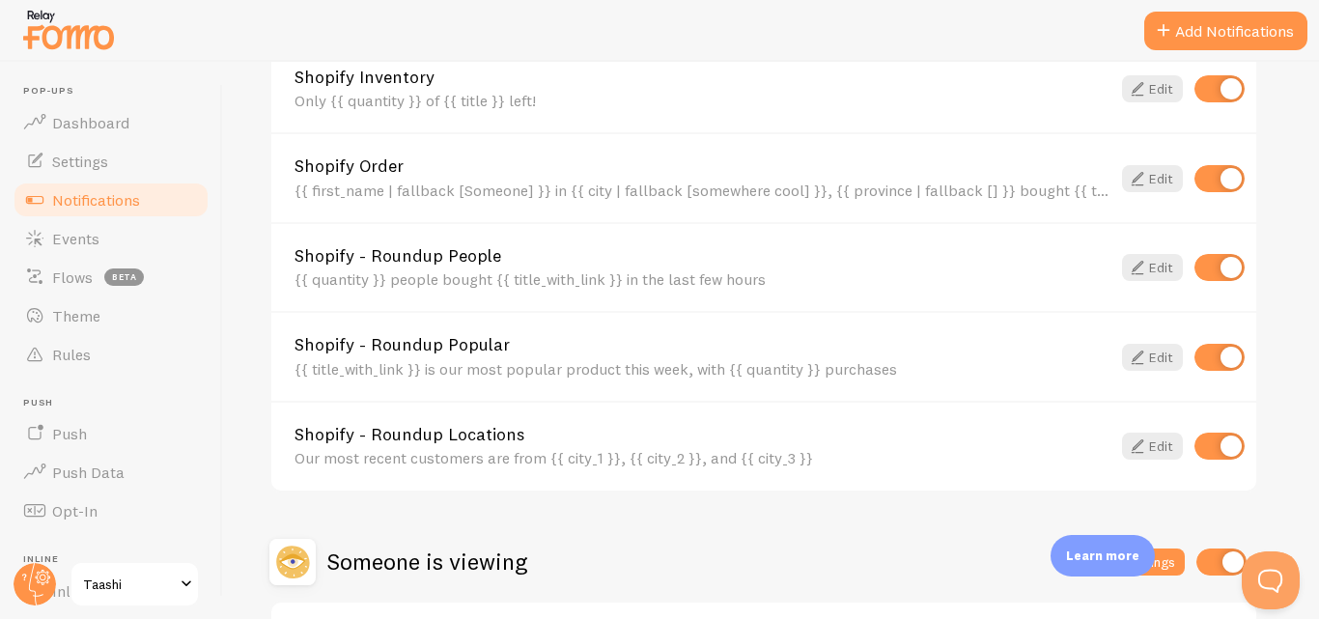
scroll to position [789, 0]
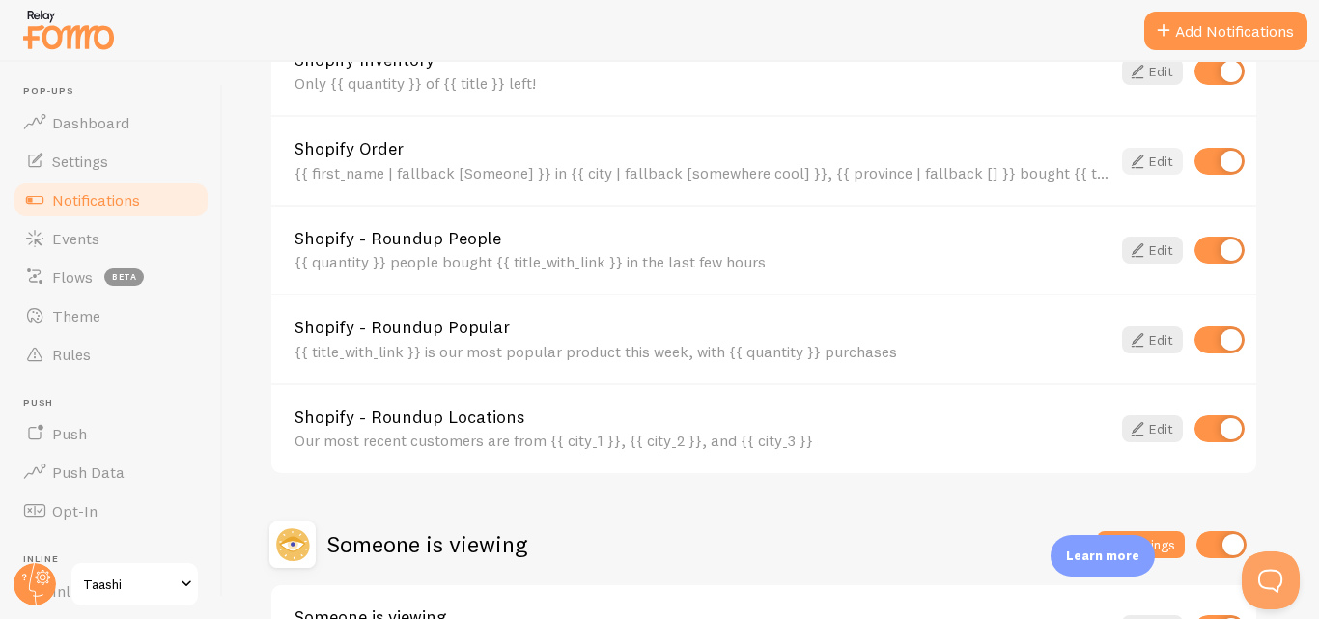
click at [1162, 152] on link "Edit" at bounding box center [1152, 161] width 61 height 27
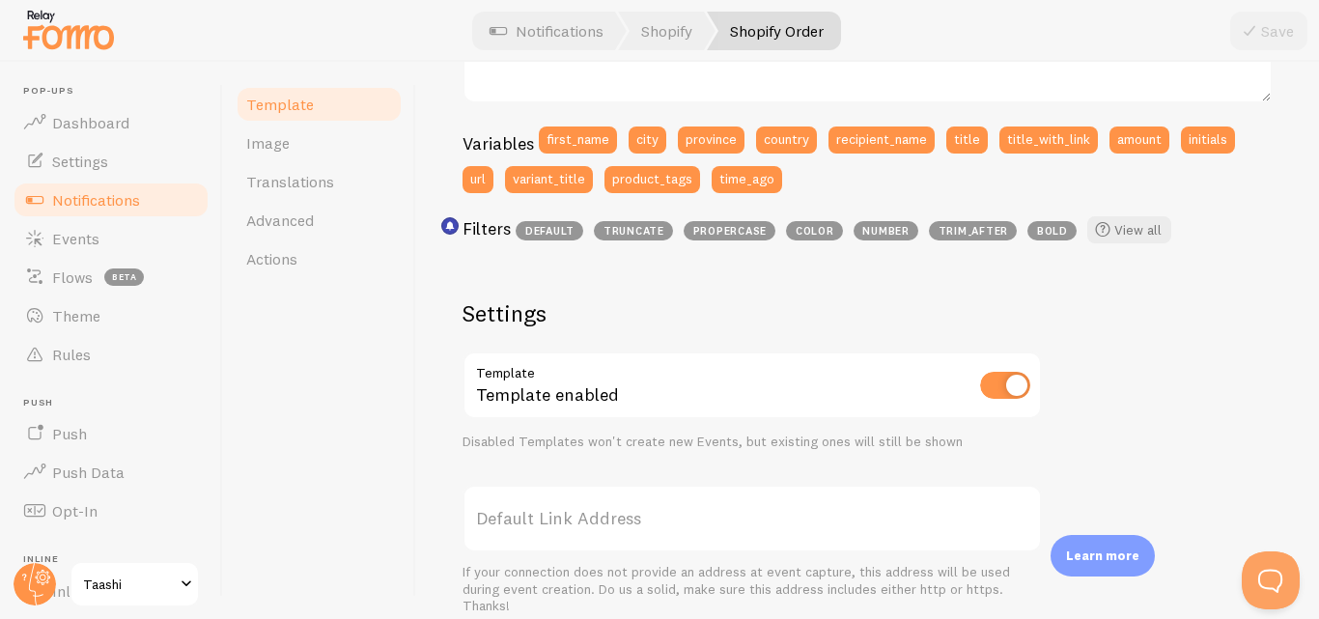
scroll to position [487, 0]
click at [1113, 231] on link "View all" at bounding box center [1129, 230] width 84 height 27
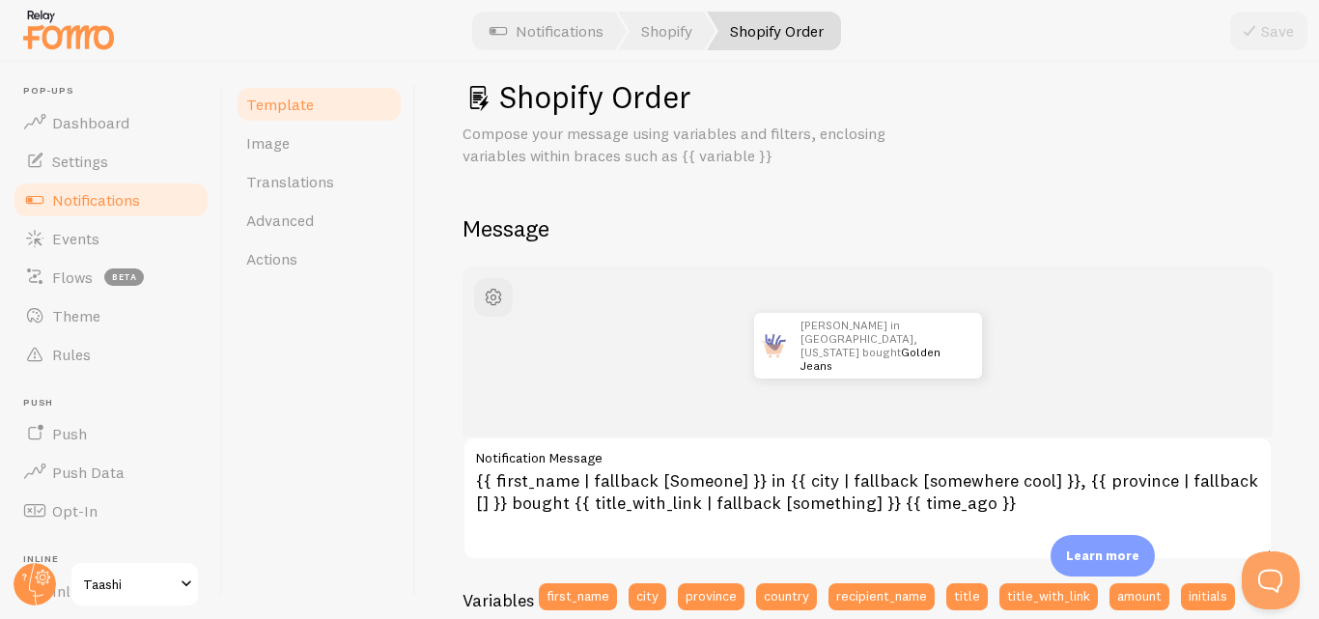
scroll to position [0, 0]
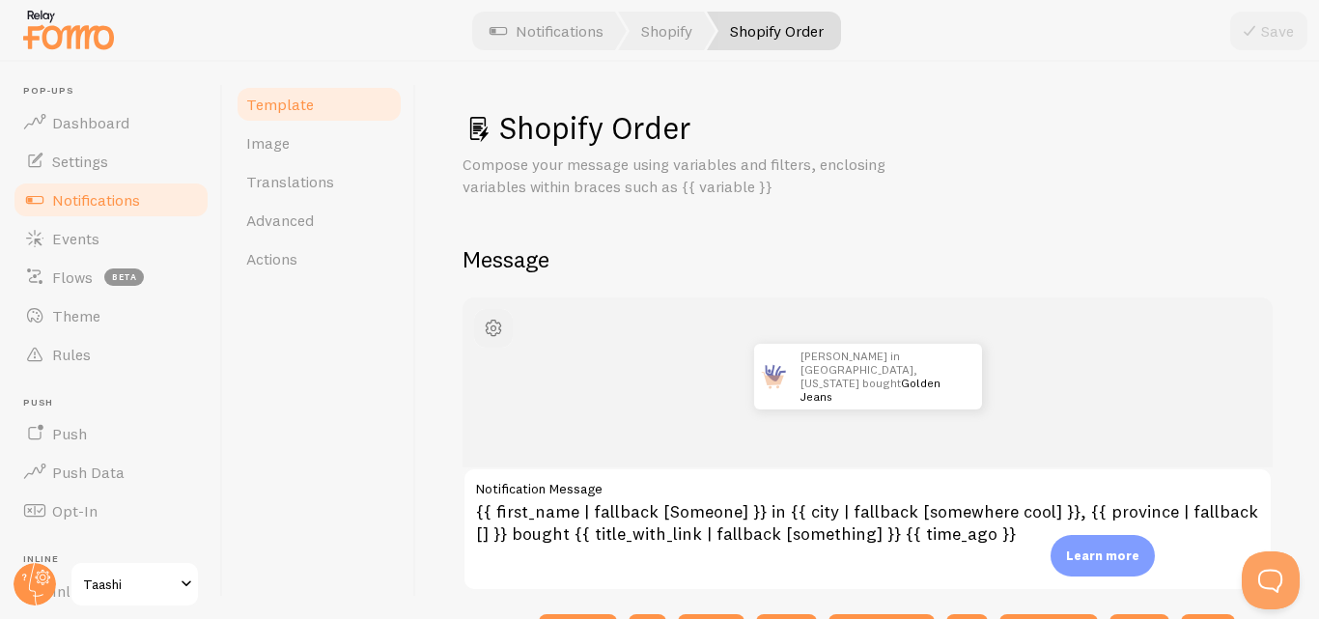
click at [495, 333] on span "button" at bounding box center [493, 328] width 23 height 23
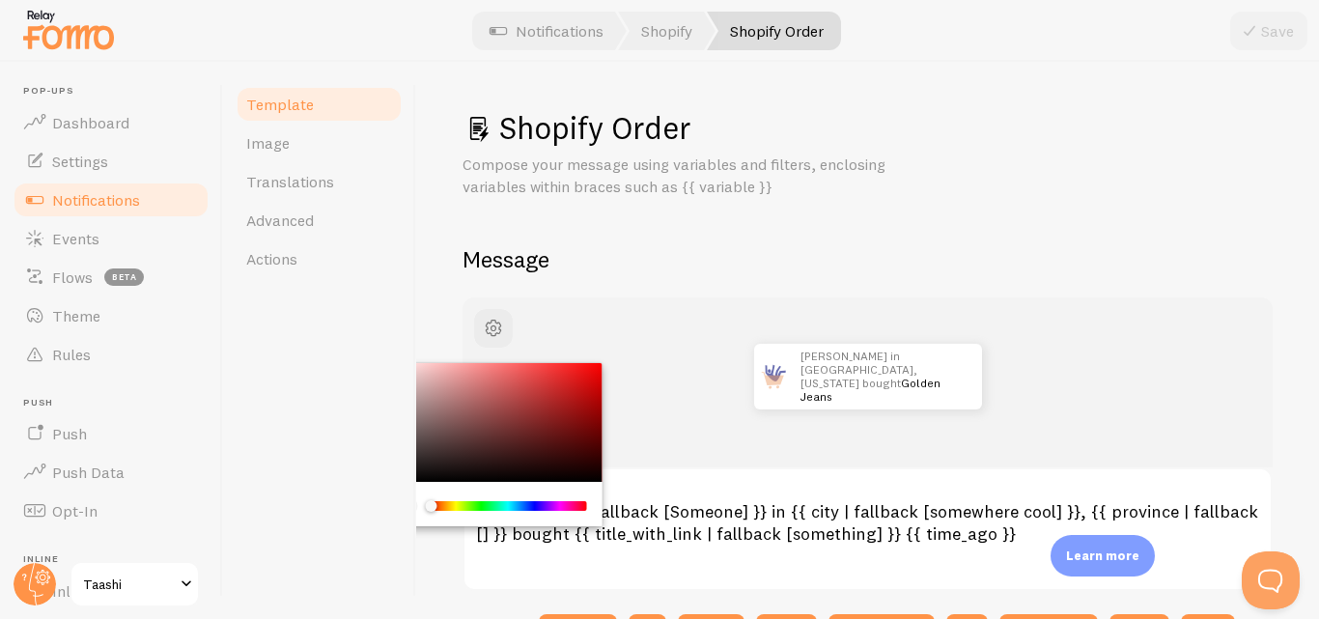
click at [611, 313] on div "John in San Francisco, California bought Golden Jeans about 4 minutes ago" at bounding box center [867, 382] width 810 height 170
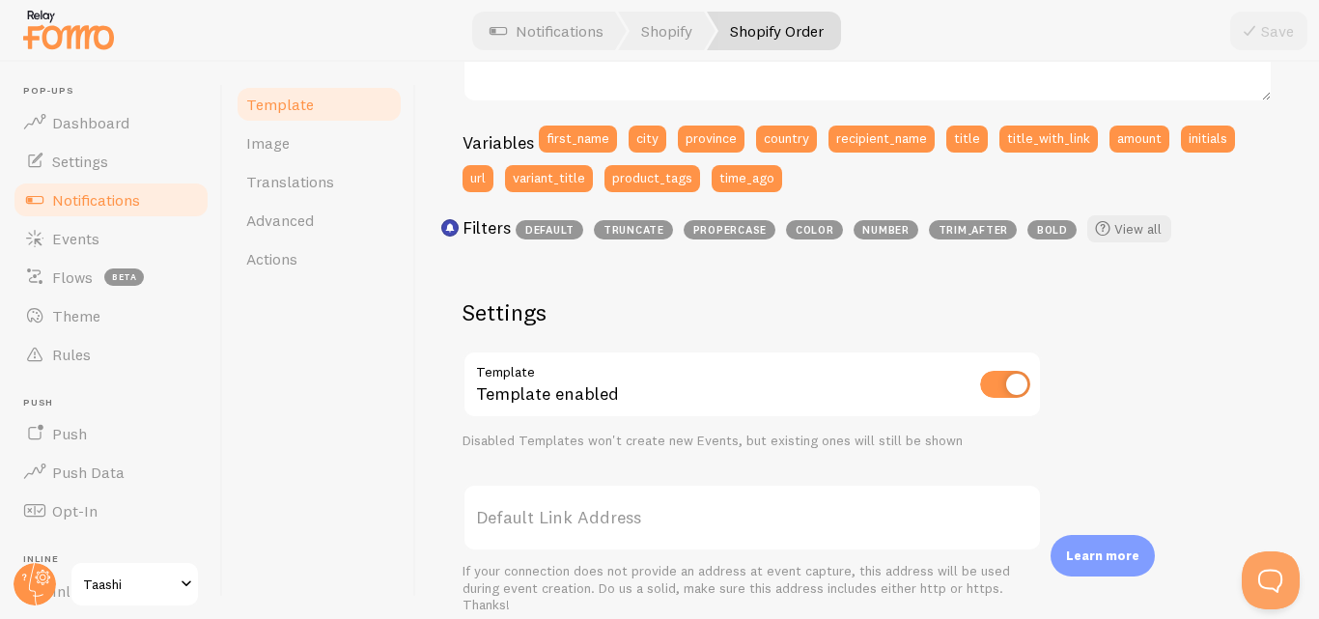
scroll to position [487, 0]
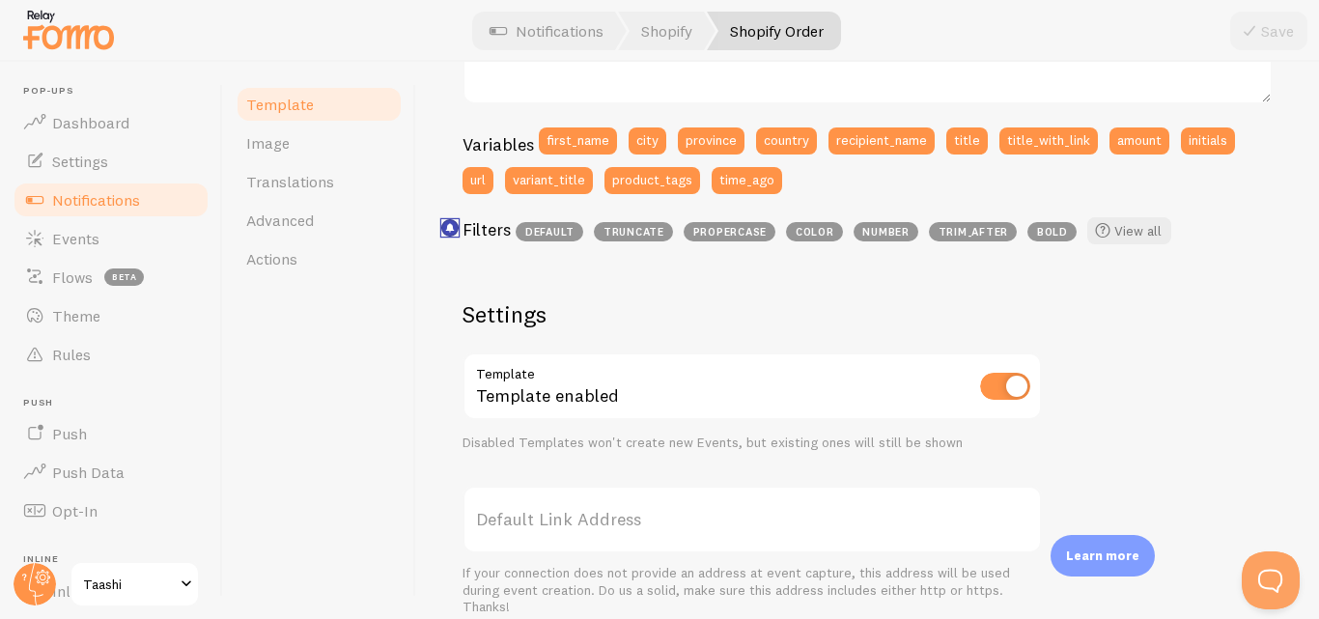
click at [445, 224] on rect "<p>Use filters like | propercase to change CITY to City in your templates</p>" at bounding box center [450, 228] width 16 height 16
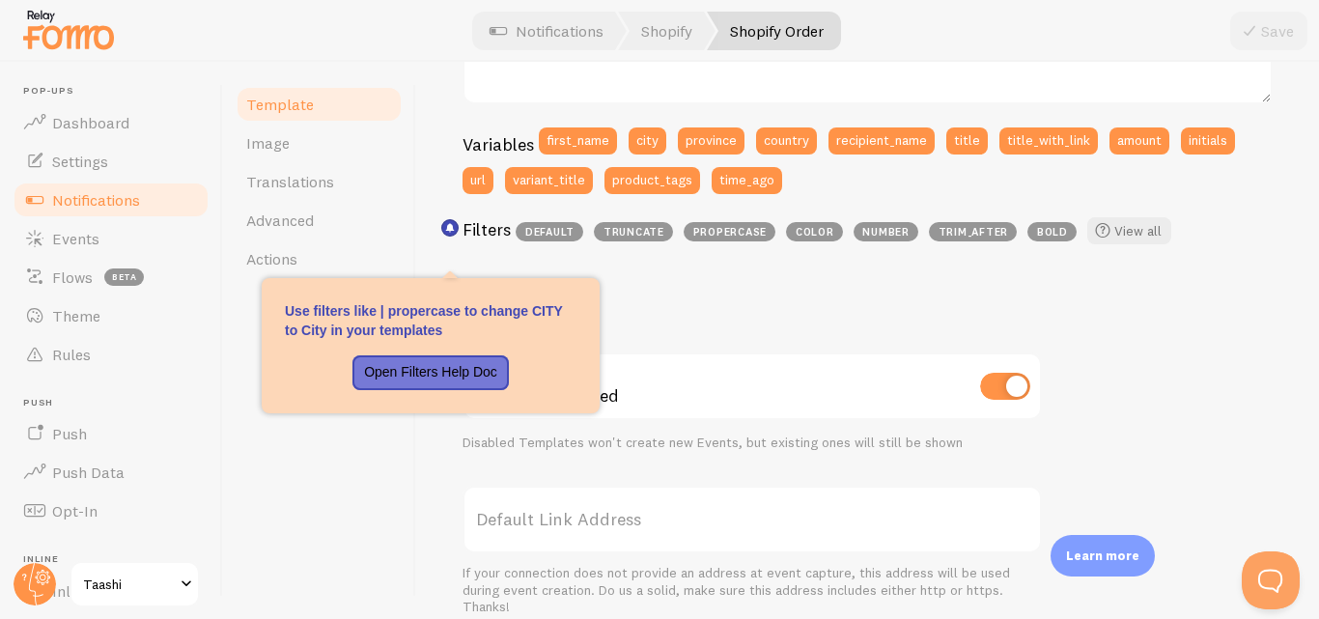
click at [672, 324] on h2 "Settings" at bounding box center [751, 314] width 579 height 30
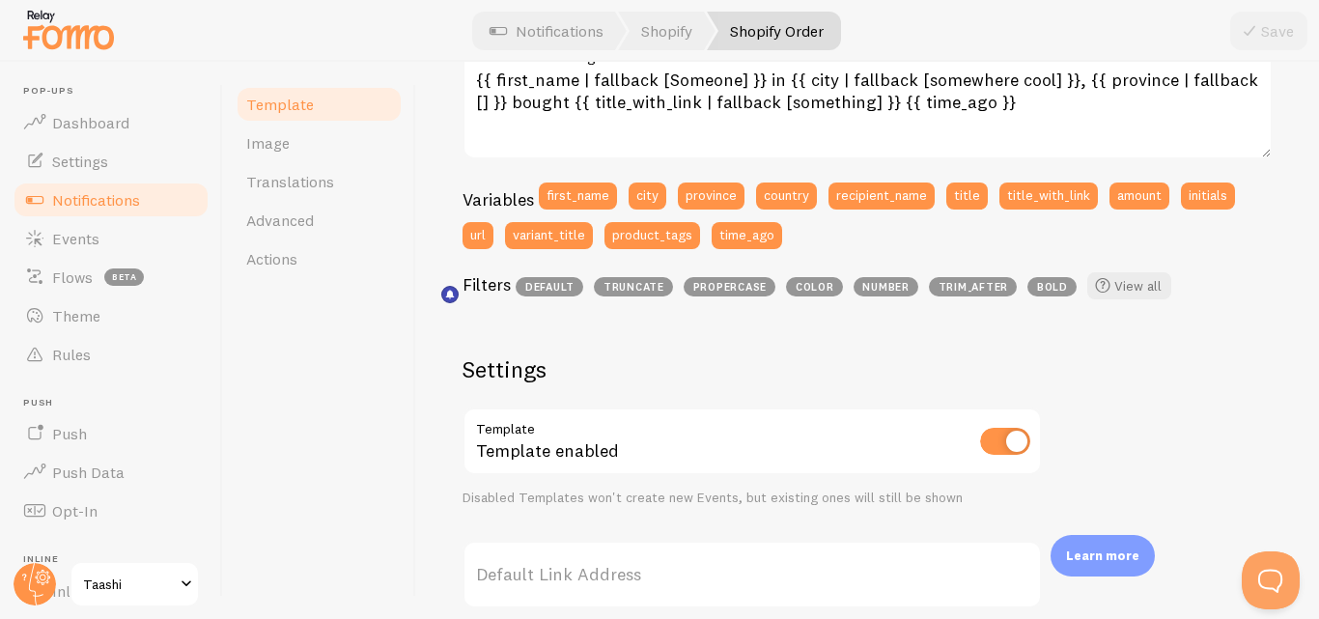
scroll to position [421, 0]
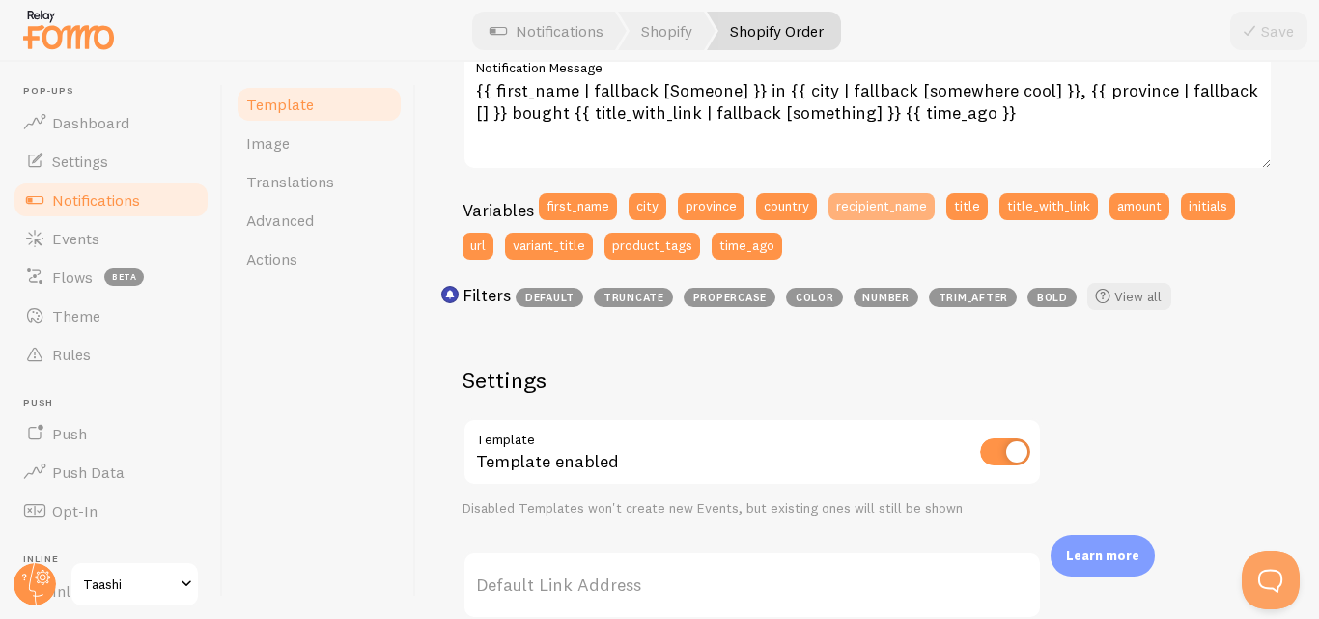
click at [881, 208] on button "recipient_name" at bounding box center [881, 206] width 106 height 27
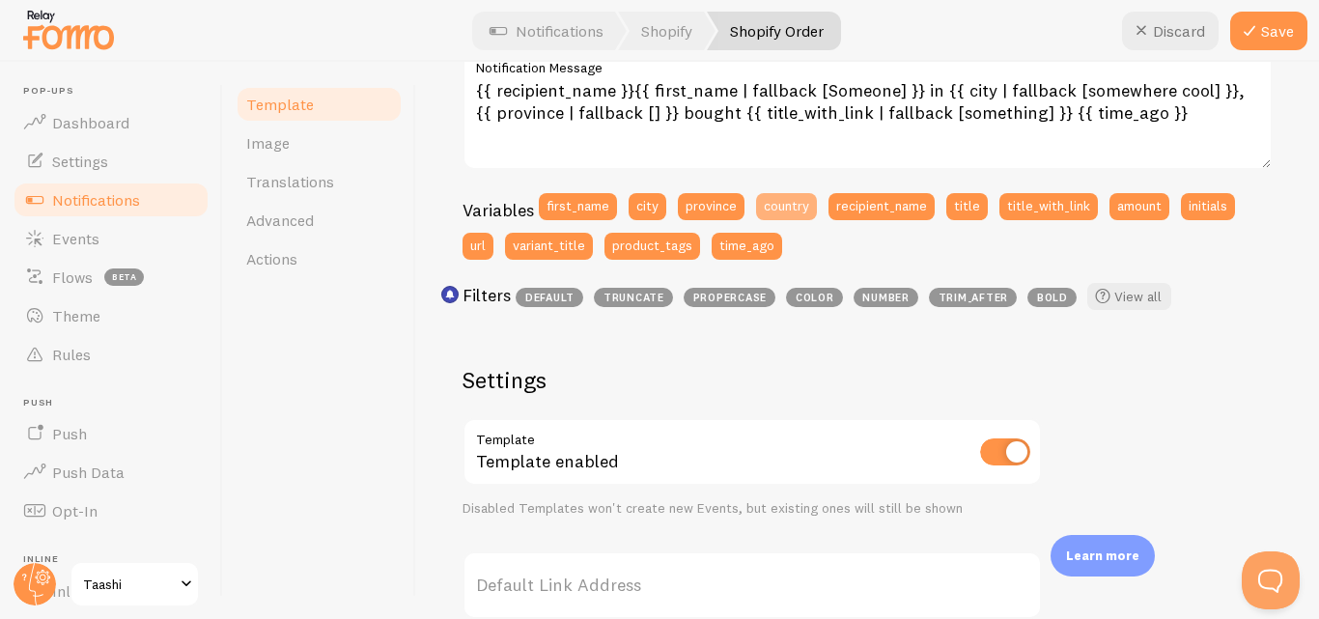
click at [797, 206] on button "country" at bounding box center [786, 206] width 61 height 27
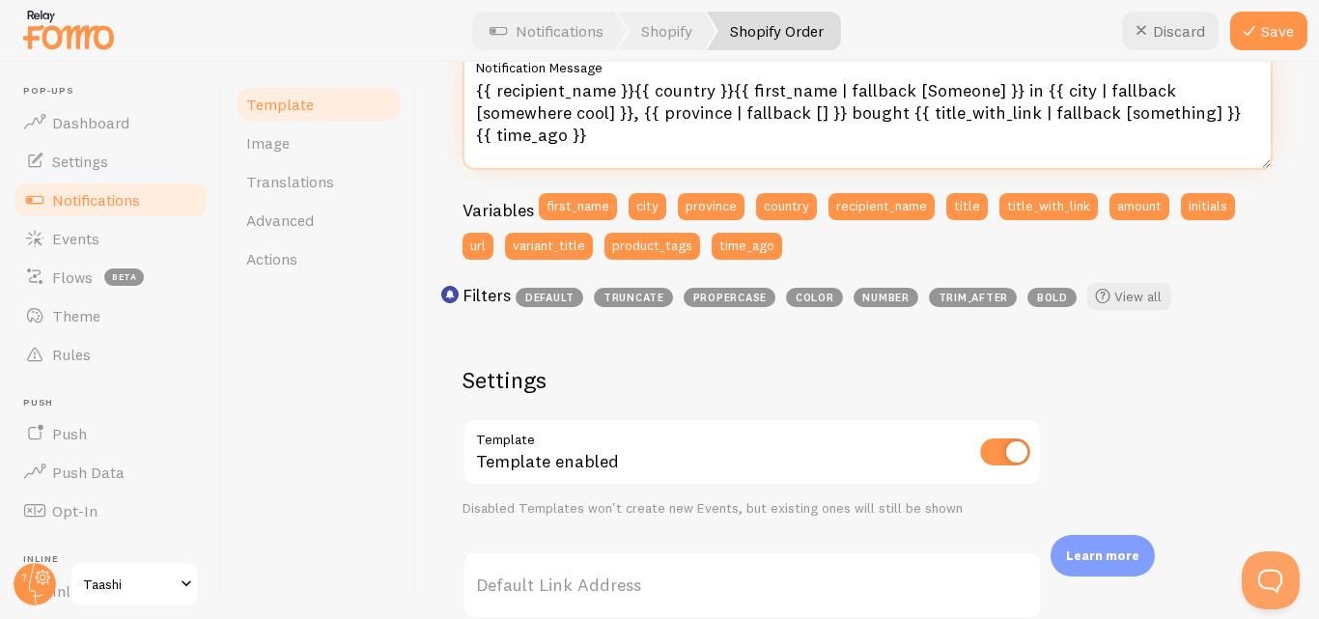
drag, startPoint x: 645, startPoint y: 95, endPoint x: 709, endPoint y: 94, distance: 63.7
click at [709, 94] on textarea "{{ recipient_name }}{{ country }}{{ first_name | fallback [Someone] }} in {{ ci…" at bounding box center [867, 108] width 810 height 124
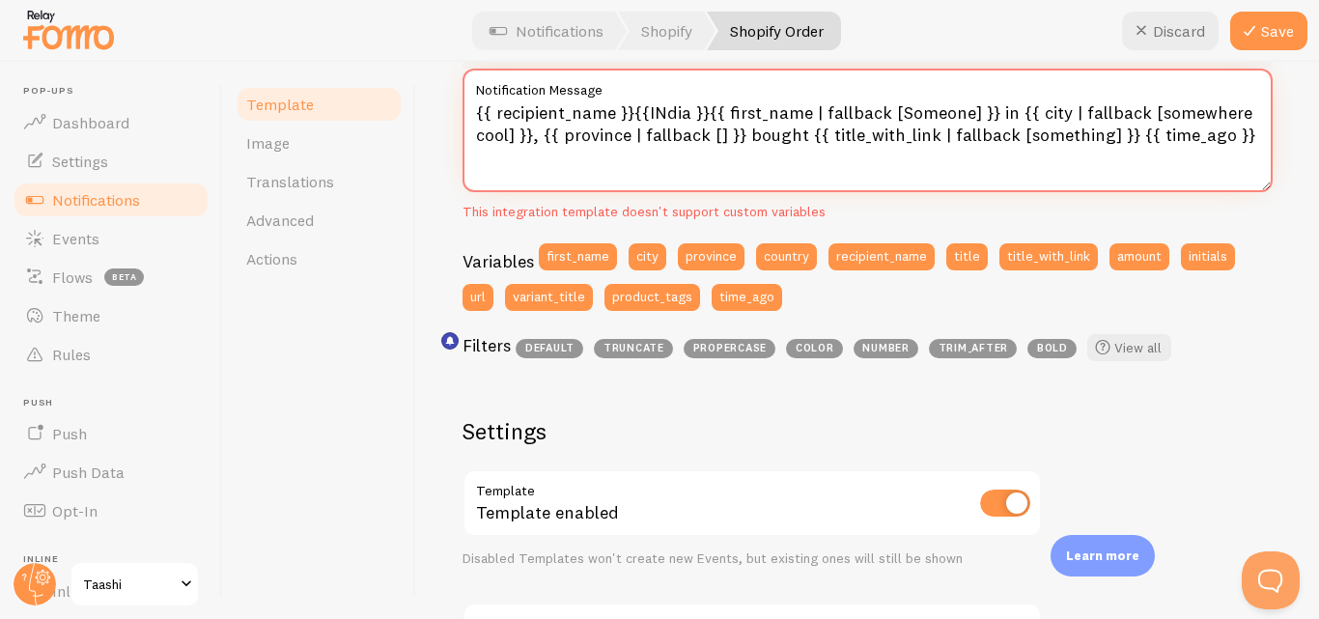
scroll to position [391, 0]
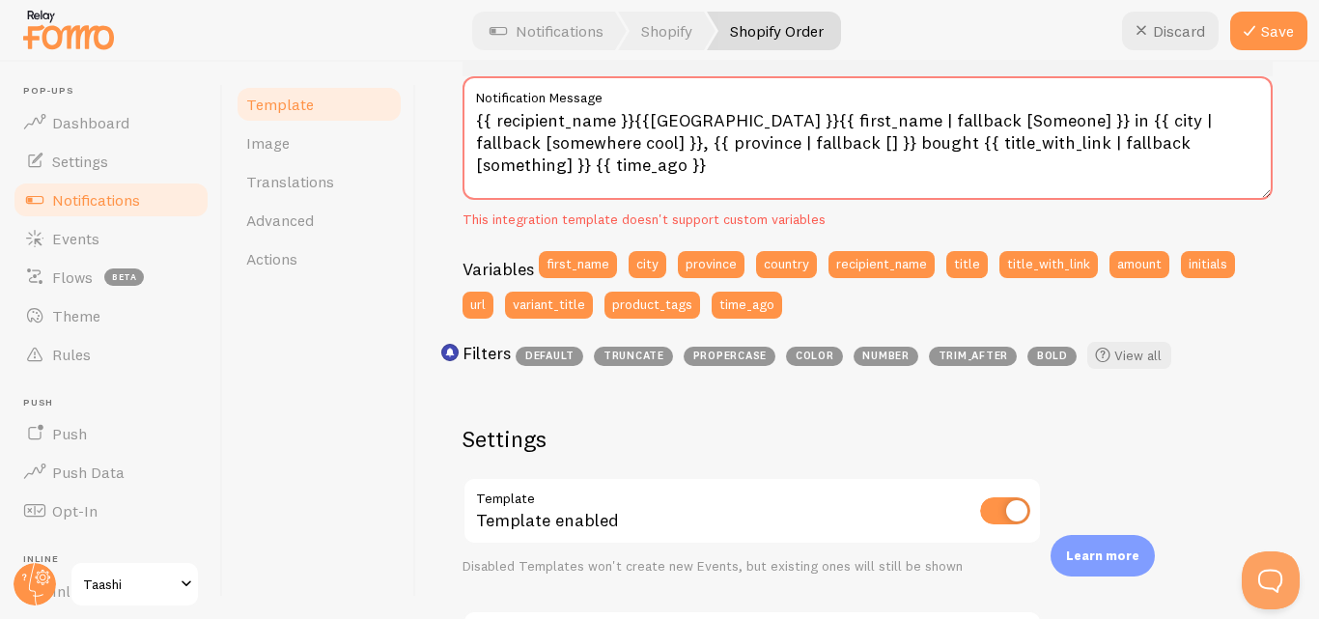
click at [877, 227] on div "This integration template doesn't support custom variables" at bounding box center [867, 219] width 810 height 17
drag, startPoint x: 706, startPoint y: 116, endPoint x: 630, endPoint y: 125, distance: 75.8
click at [630, 125] on textarea "{{ recipient_name }}{{INDIA }}{{ first_name | fallback [Someone] }} in {{ city …" at bounding box center [867, 138] width 810 height 124
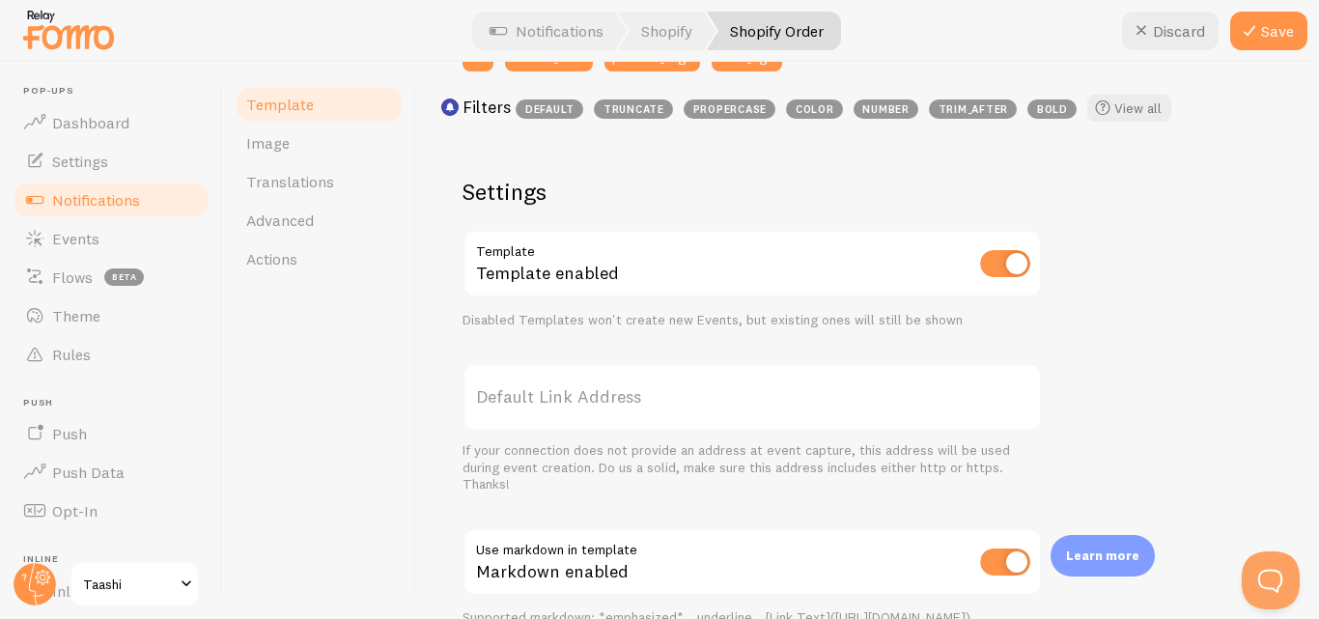
scroll to position [610, 0]
type textarea "{{ recipient_name }}{{ first_name | fallback [Someone] }} in {{ city | fallback…"
click at [1004, 253] on input "checkbox" at bounding box center [1005, 262] width 50 height 27
checkbox input "false"
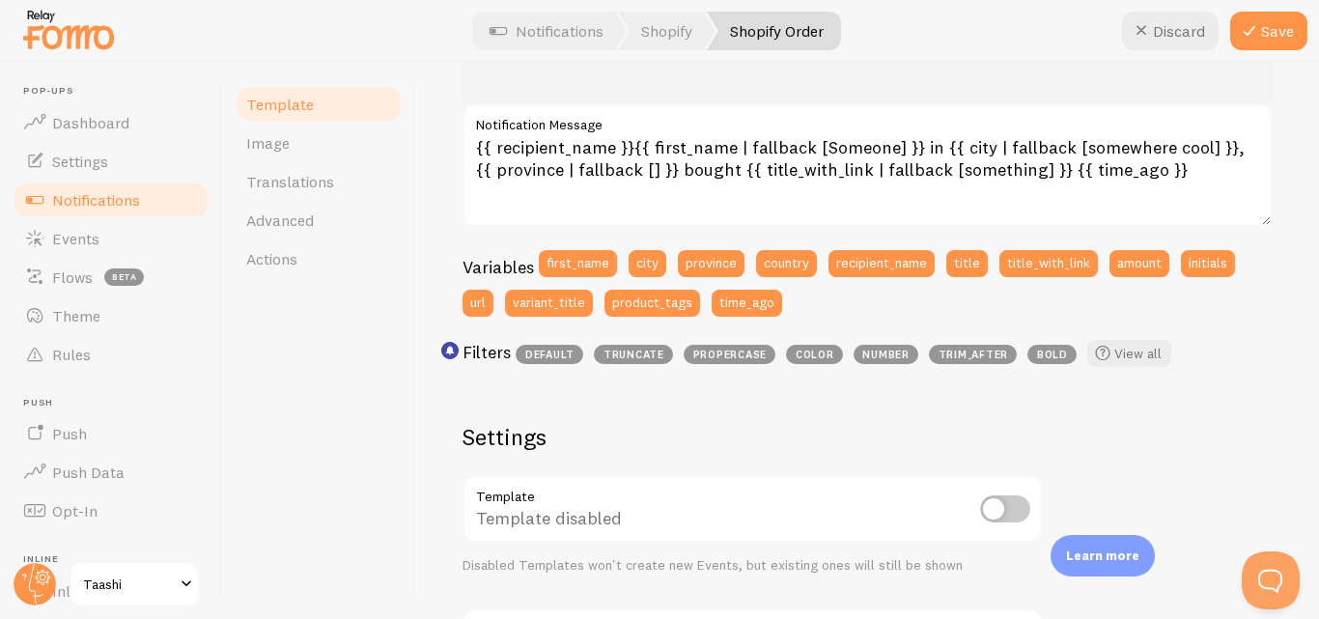
scroll to position [363, 0]
click at [676, 50] on div at bounding box center [659, 31] width 1319 height 62
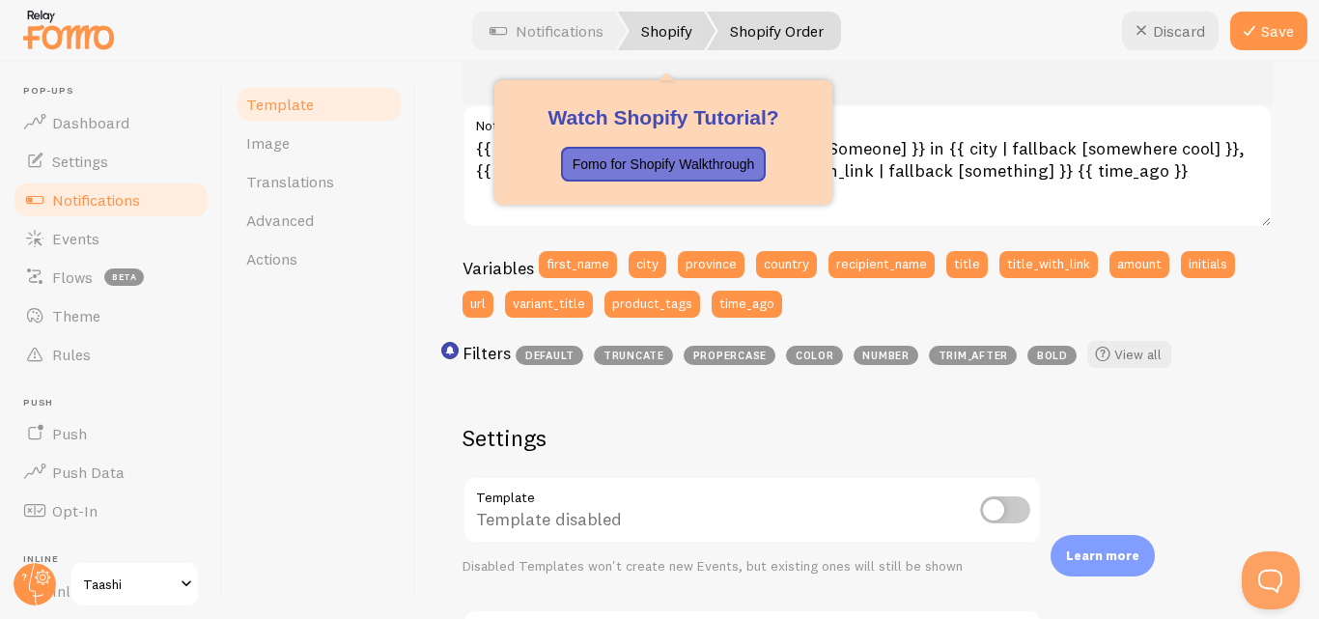
click at [671, 28] on link "Shopify" at bounding box center [666, 31] width 97 height 39
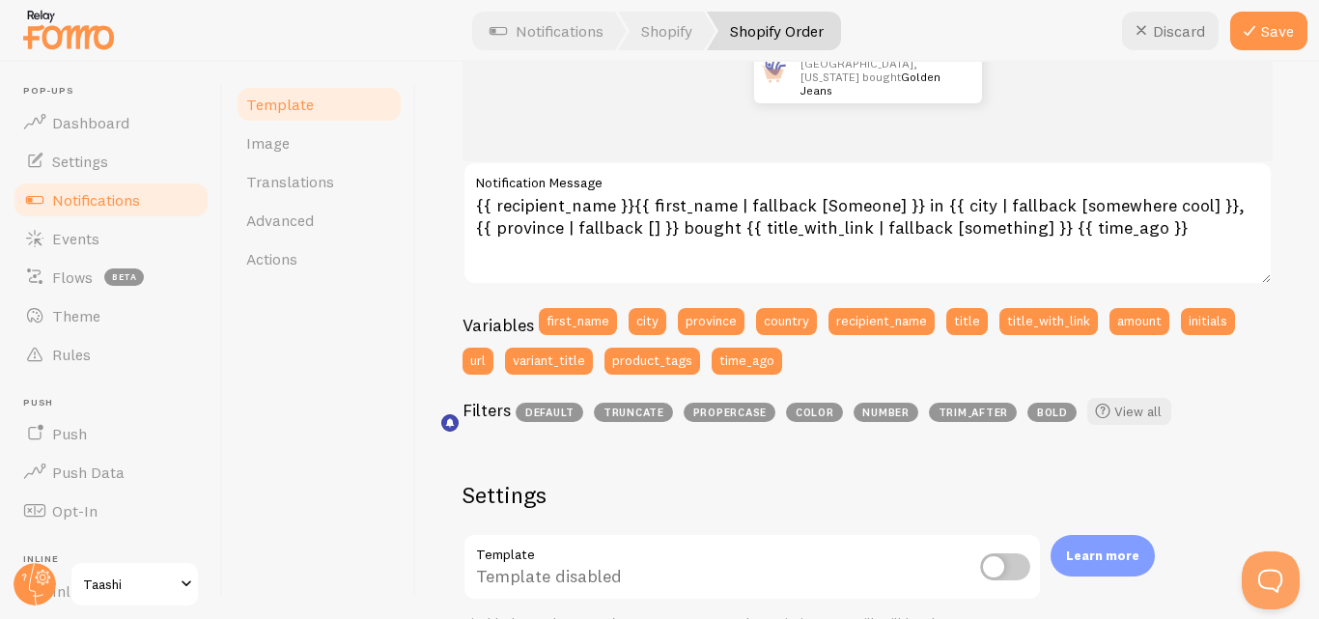
scroll to position [292, 0]
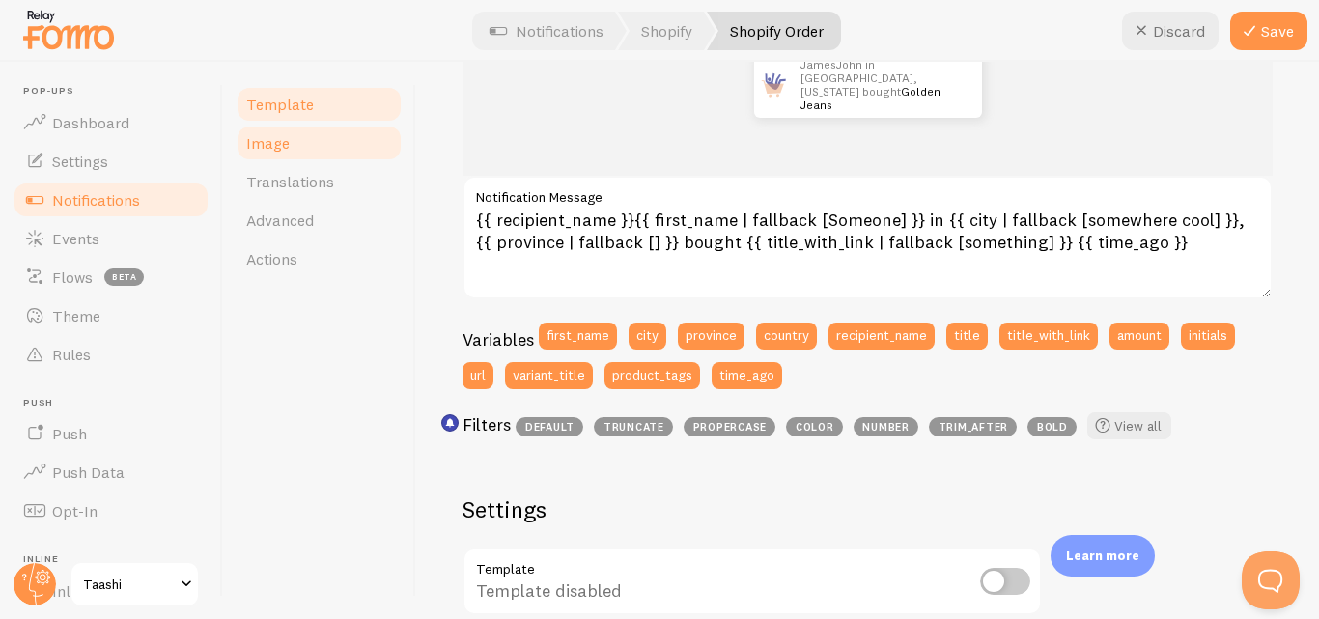
click at [294, 146] on link "Image" at bounding box center [319, 143] width 169 height 39
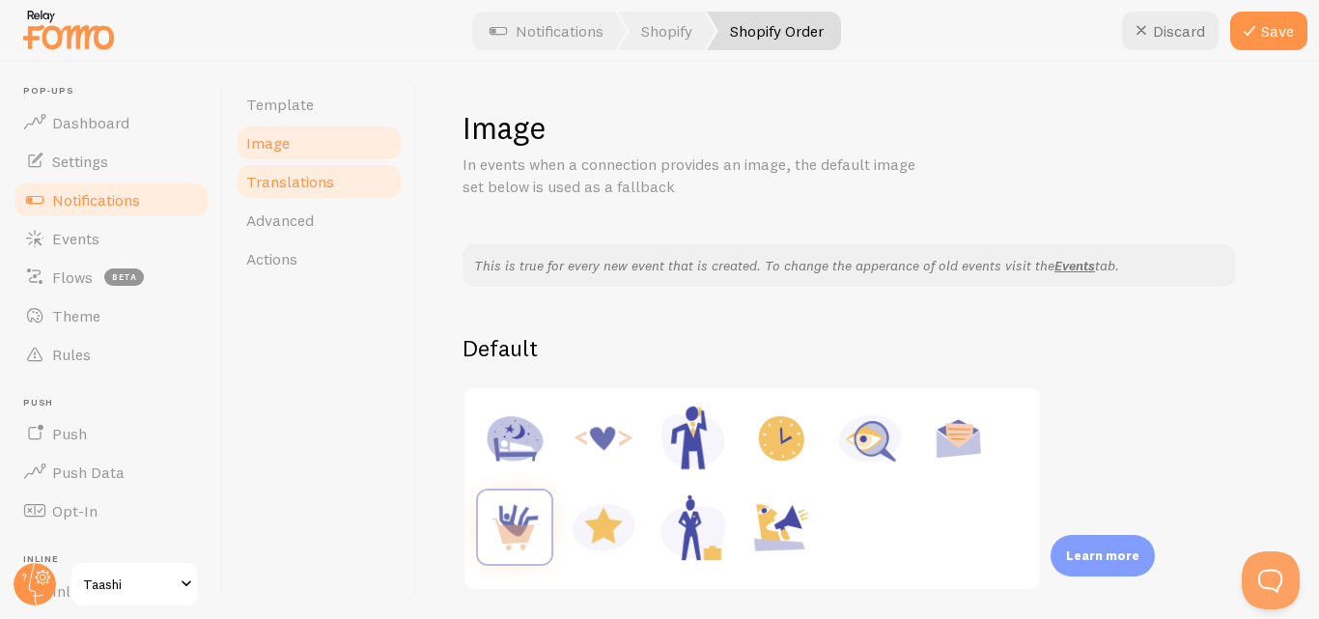
click at [305, 185] on span "Translations" at bounding box center [290, 181] width 88 height 19
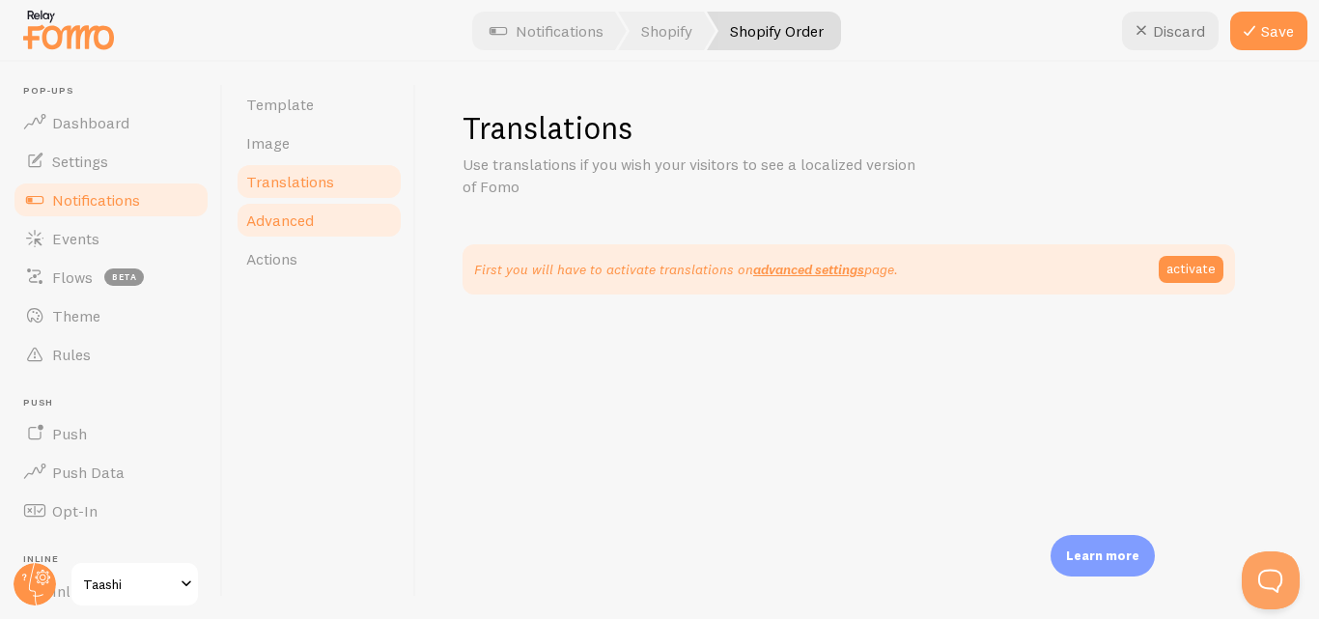
click at [295, 215] on span "Advanced" at bounding box center [280, 219] width 68 height 19
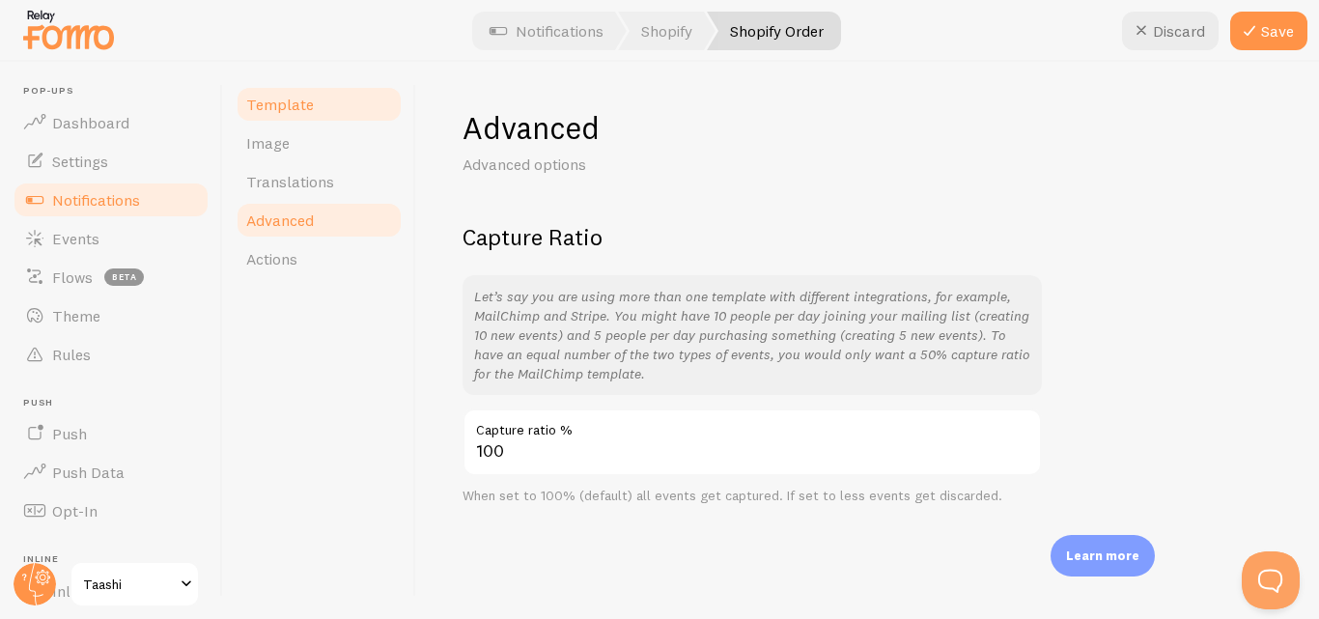
click at [296, 116] on link "Template" at bounding box center [319, 104] width 169 height 39
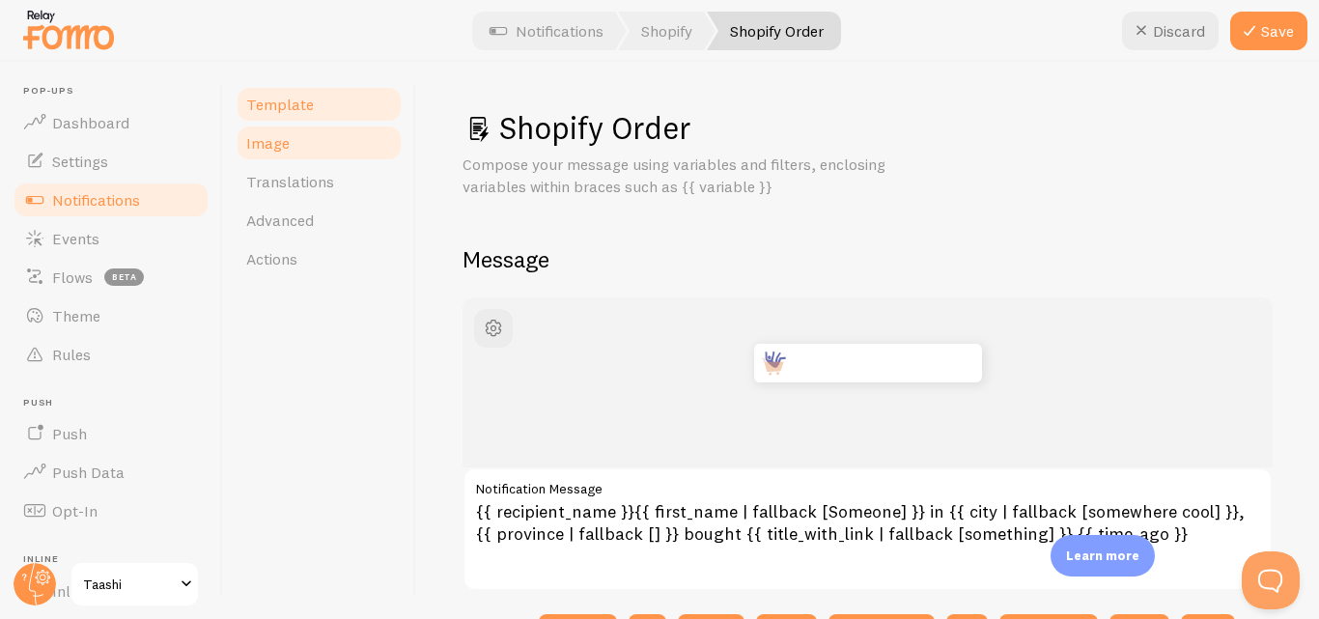
click at [289, 142] on link "Image" at bounding box center [319, 143] width 169 height 39
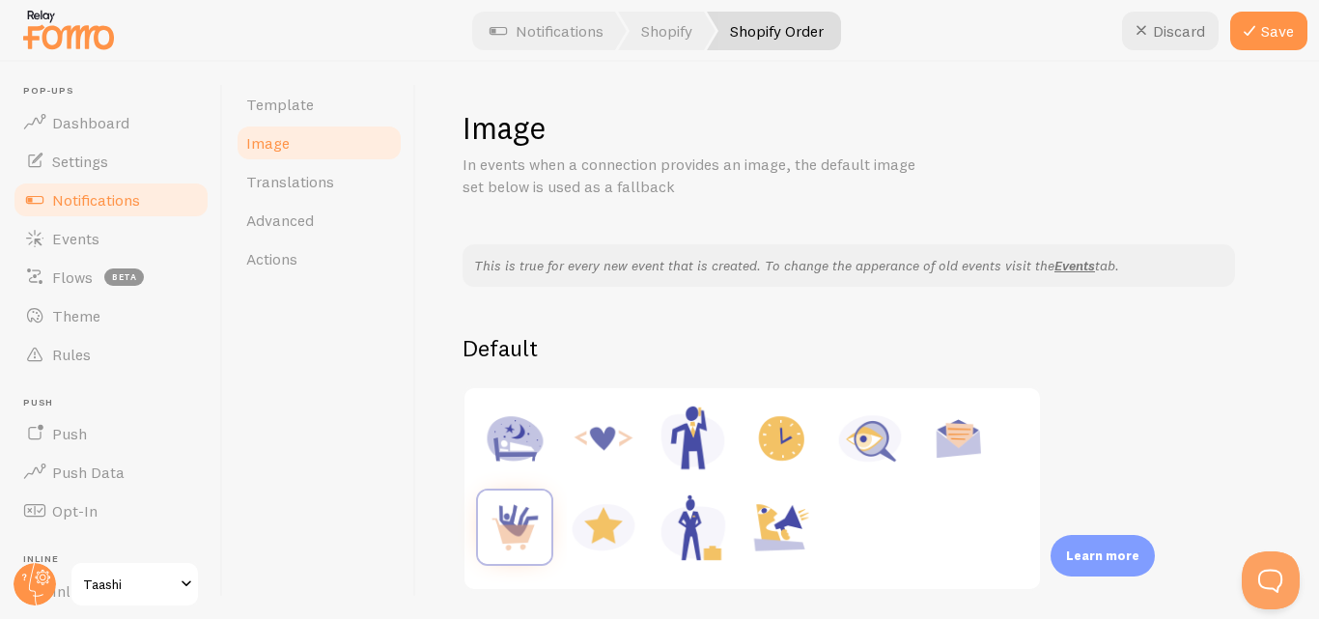
click at [869, 447] on img at bounding box center [869, 438] width 73 height 73
click at [783, 450] on img at bounding box center [780, 438] width 73 height 73
type input "[URL][DOMAIN_NAME]"
click at [783, 450] on img at bounding box center [780, 438] width 73 height 73
click at [264, 257] on span "Actions" at bounding box center [271, 258] width 51 height 19
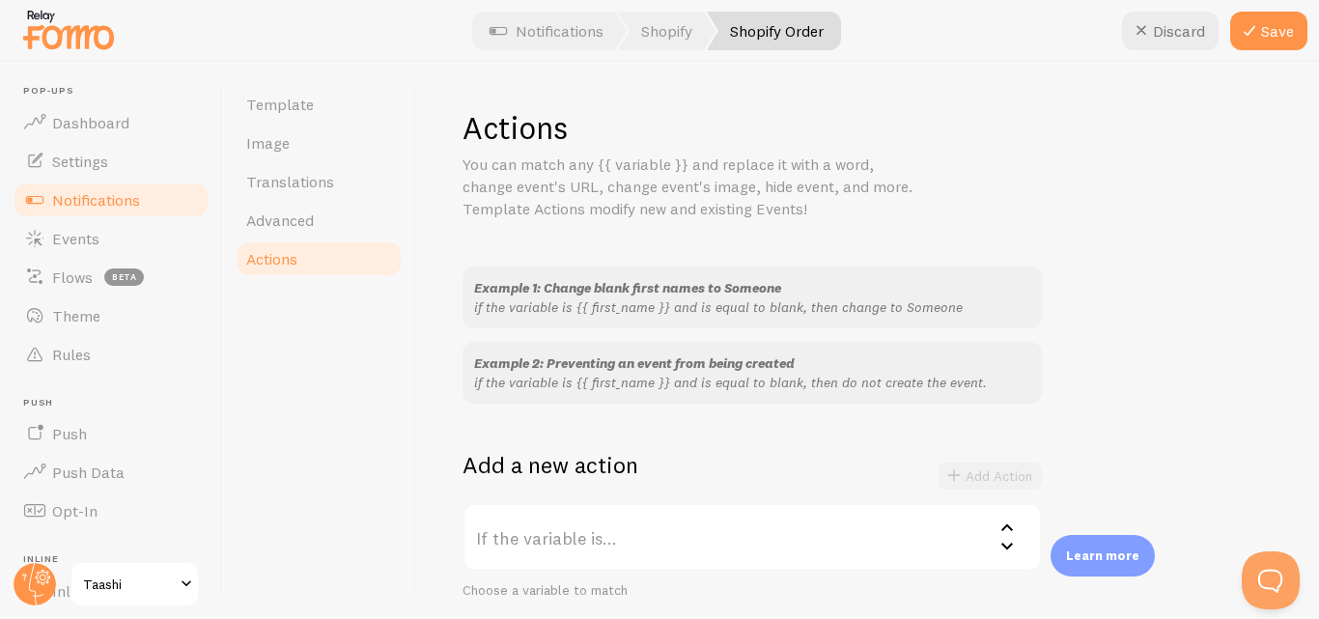
click at [264, 257] on span "Actions" at bounding box center [271, 258] width 51 height 19
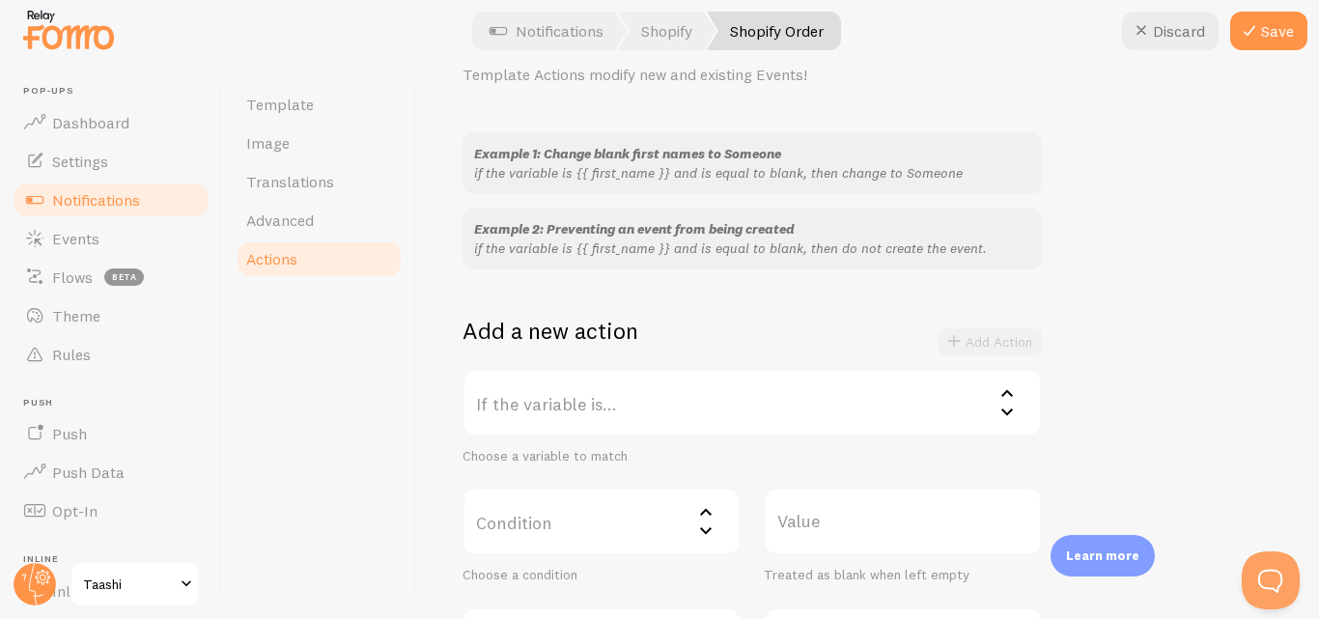
scroll to position [133, 0]
click at [296, 95] on span "Template" at bounding box center [280, 104] width 68 height 19
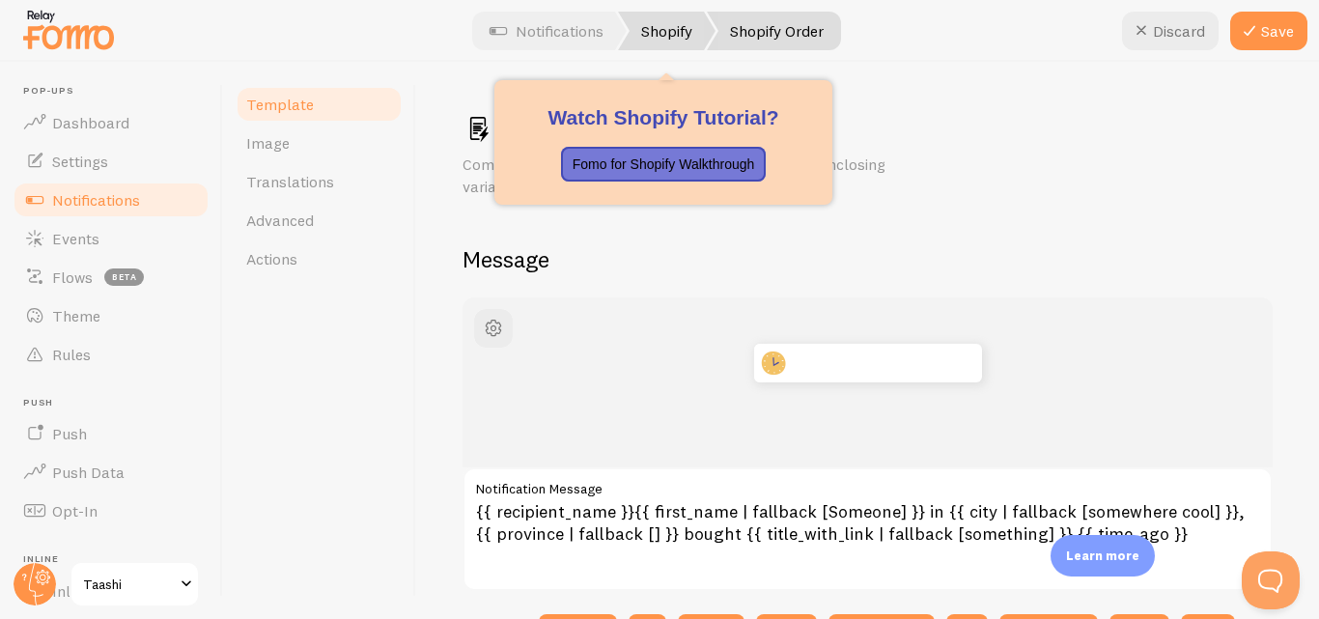
click at [670, 42] on link "Shopify" at bounding box center [666, 31] width 97 height 39
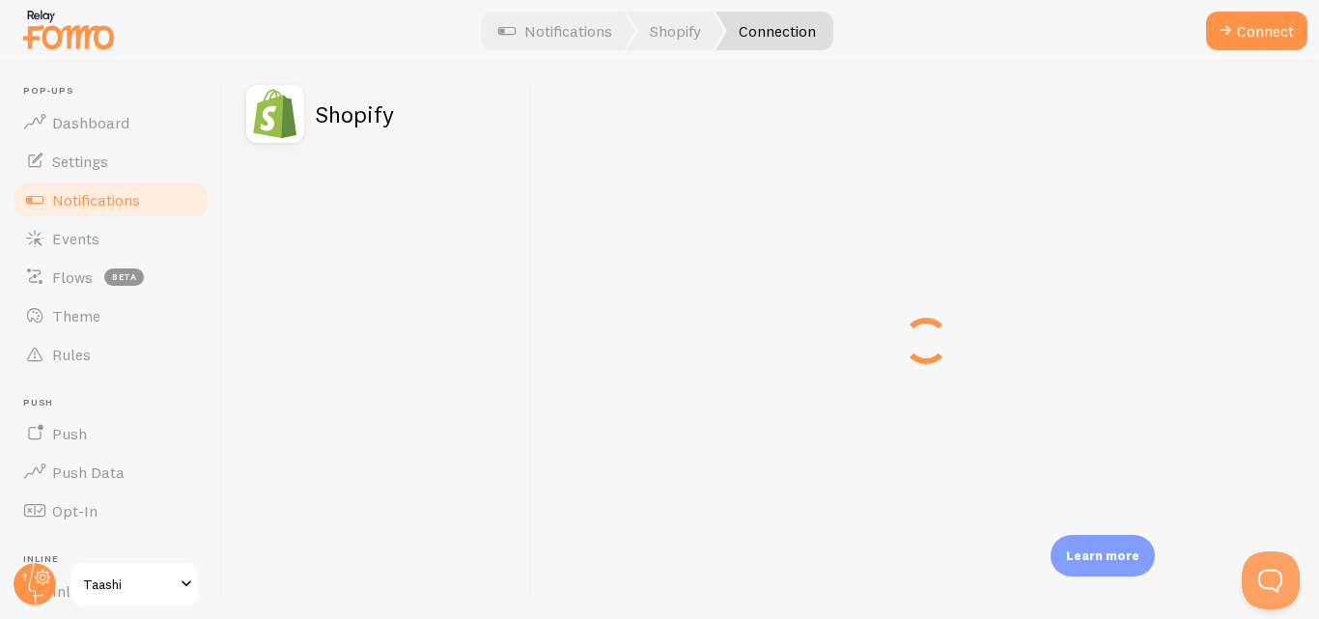
click at [772, 31] on link "Connection" at bounding box center [774, 31] width 118 height 39
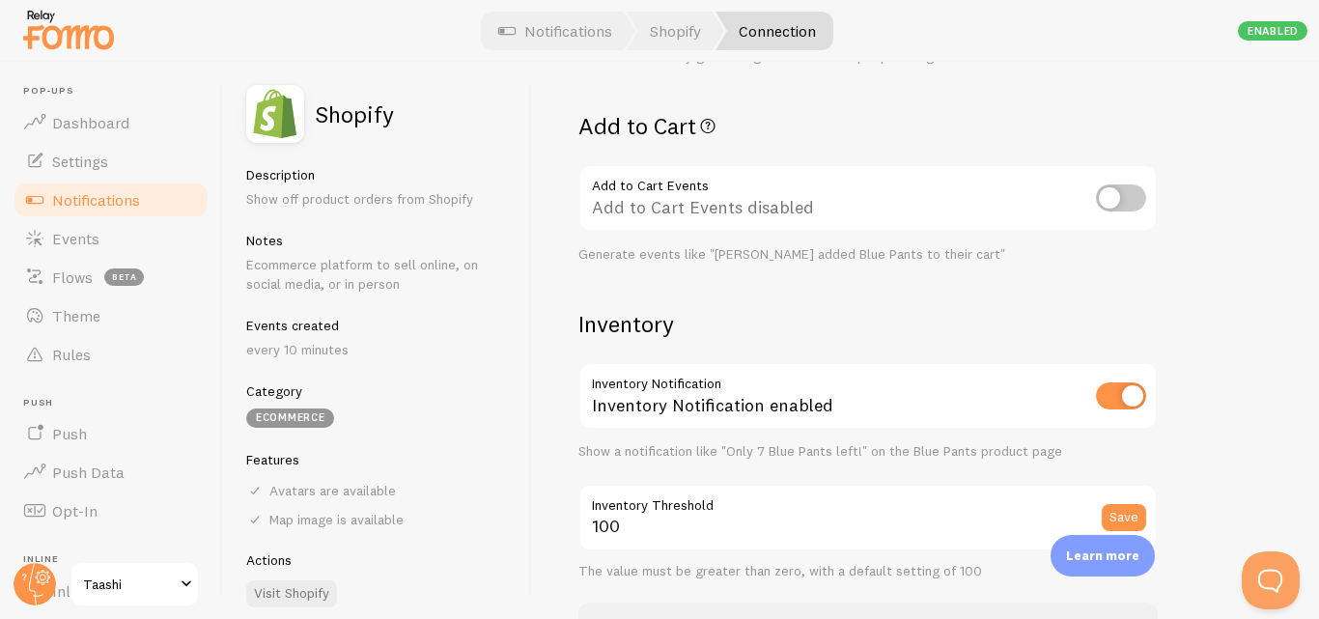
scroll to position [23, 0]
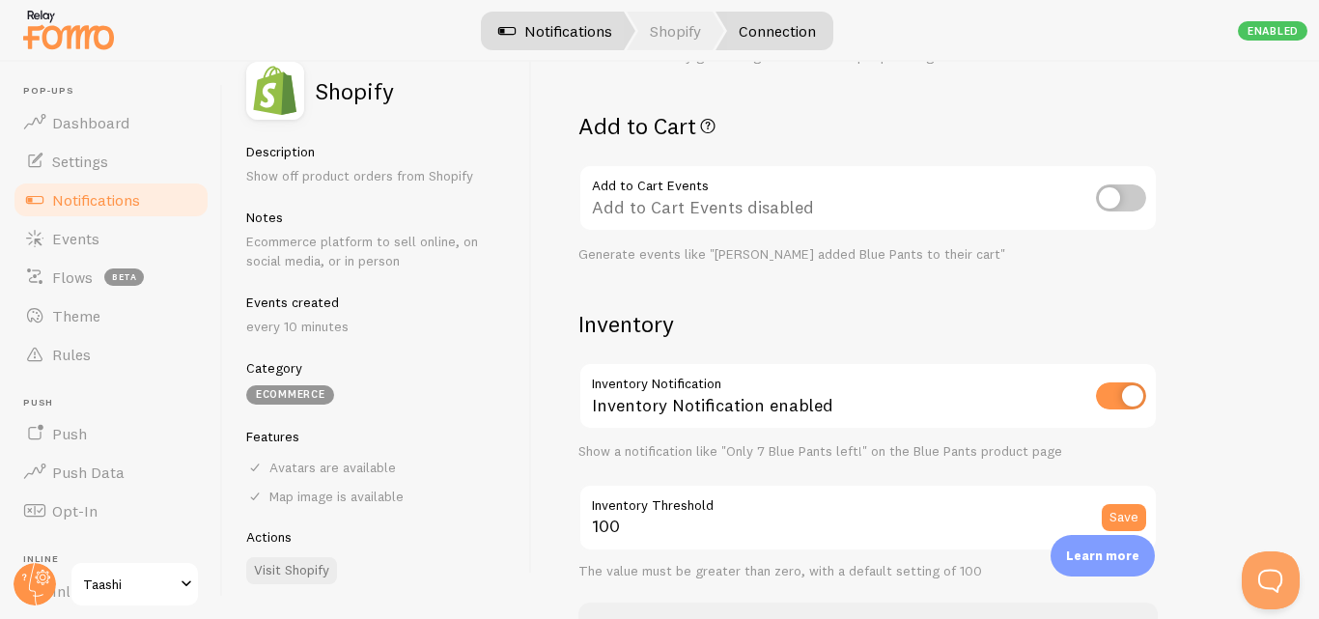
click at [558, 33] on link "Notifications" at bounding box center [555, 31] width 160 height 39
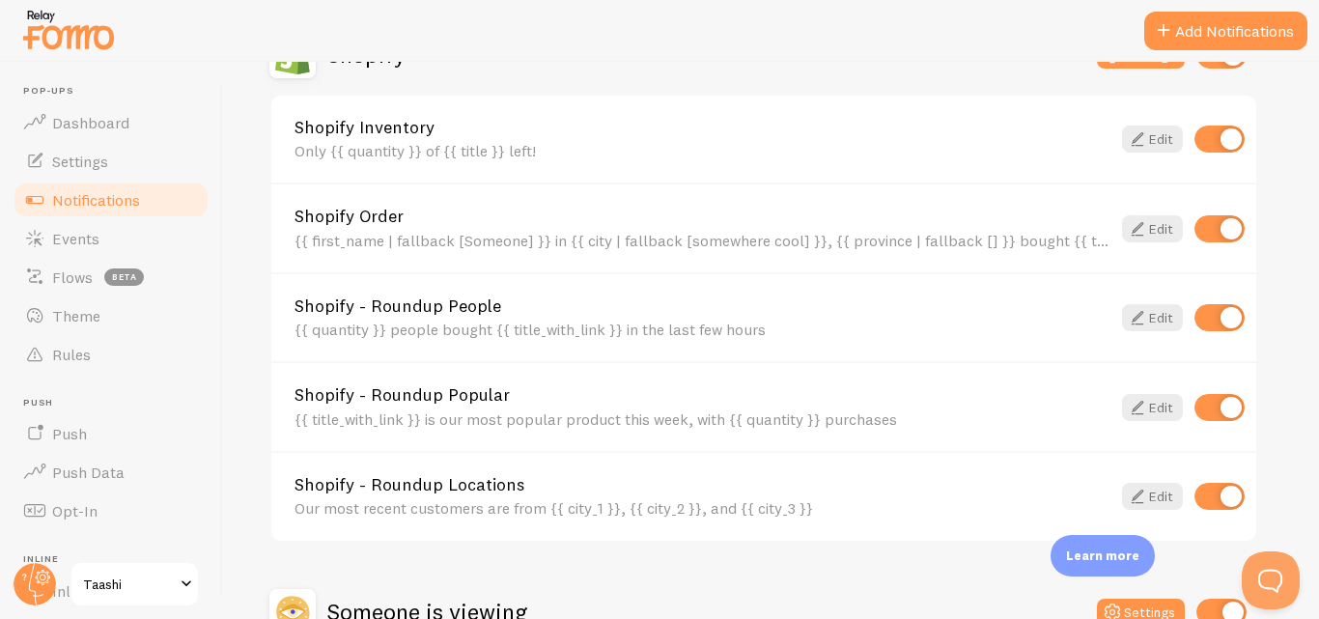
scroll to position [729, 0]
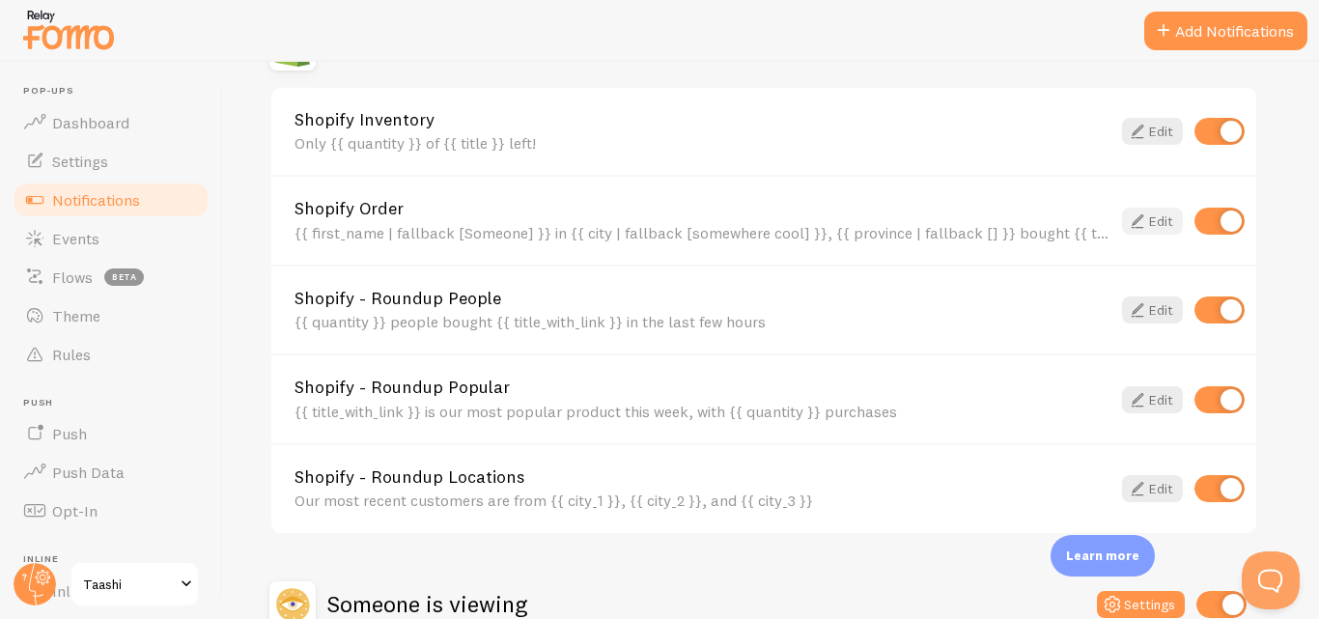
click at [1143, 209] on icon at bounding box center [1137, 220] width 23 height 23
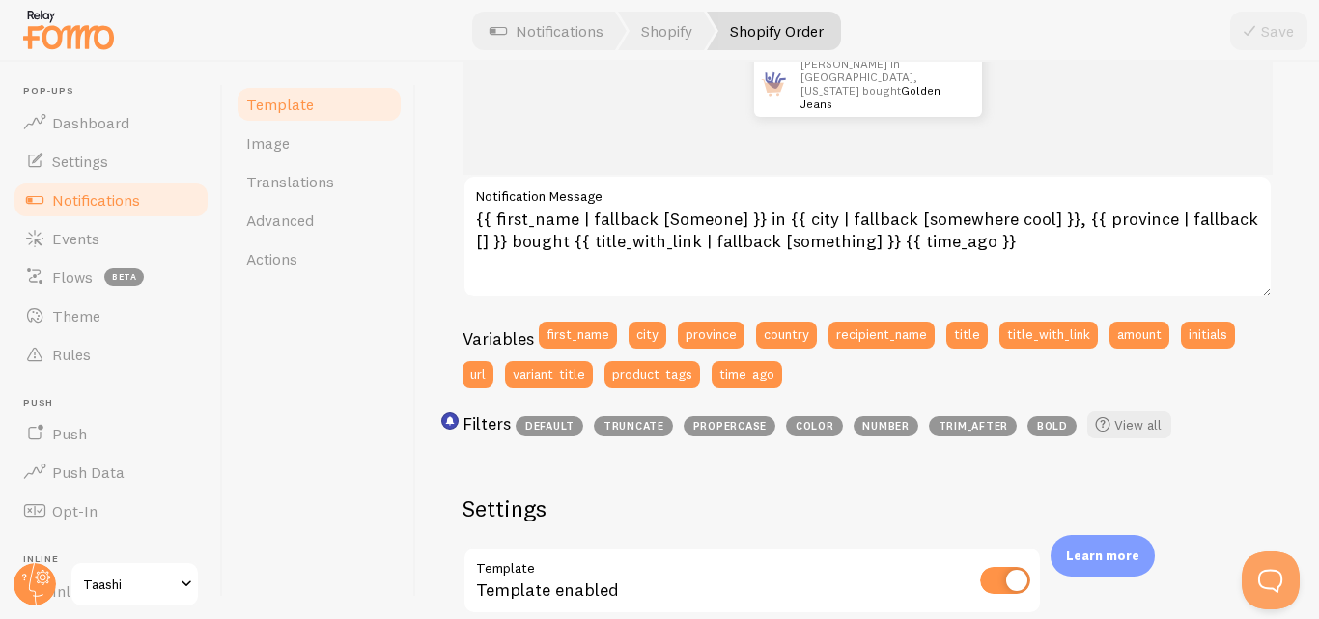
scroll to position [295, 0]
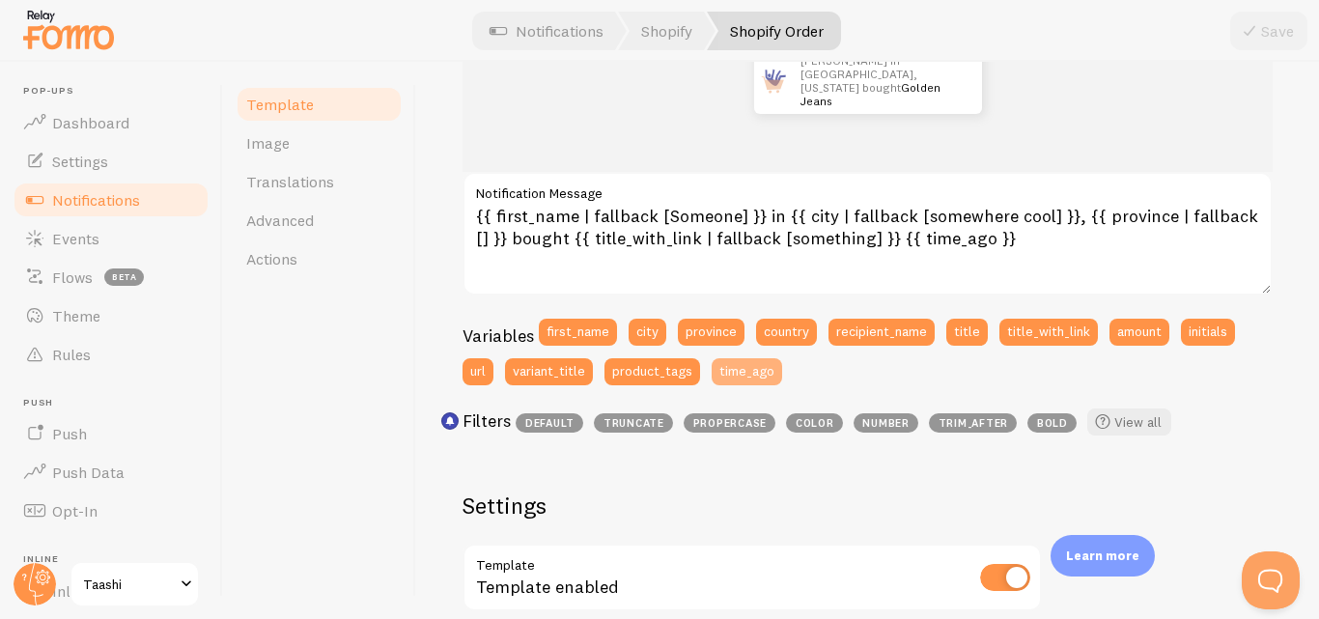
click at [747, 363] on button "time_ago" at bounding box center [746, 371] width 70 height 27
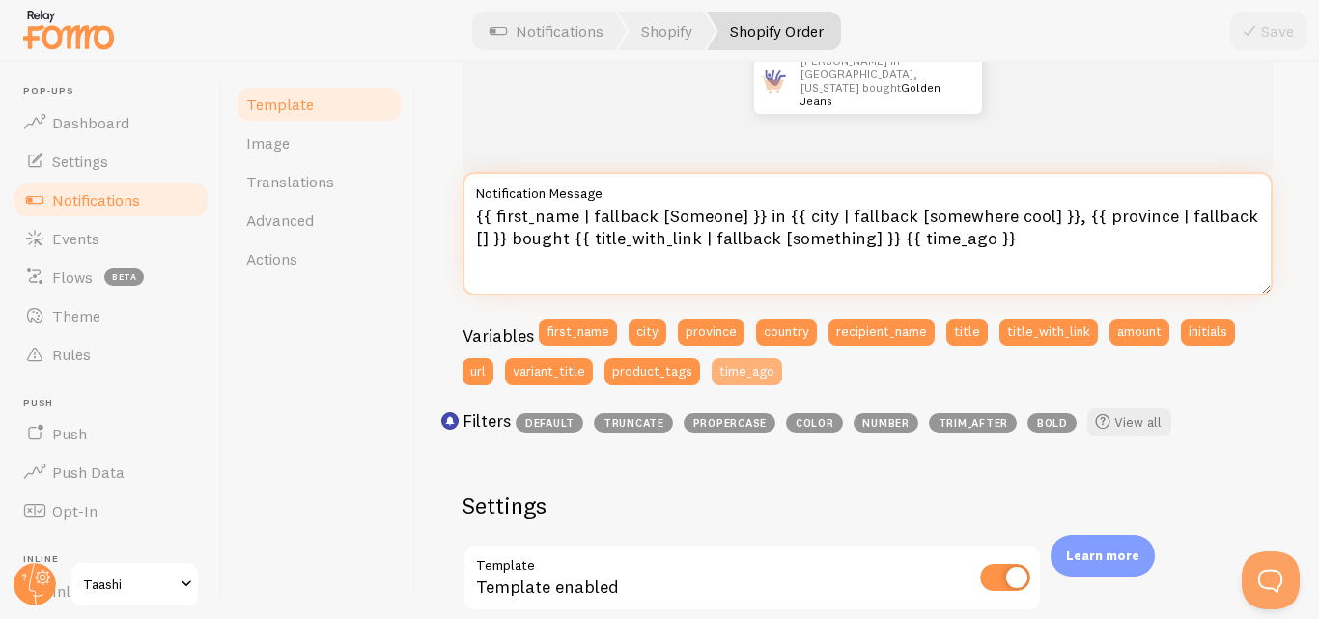
type textarea "{{ time_ago }}{{ first_name | fallback [Someone] }} in {{ city | fallback [some…"
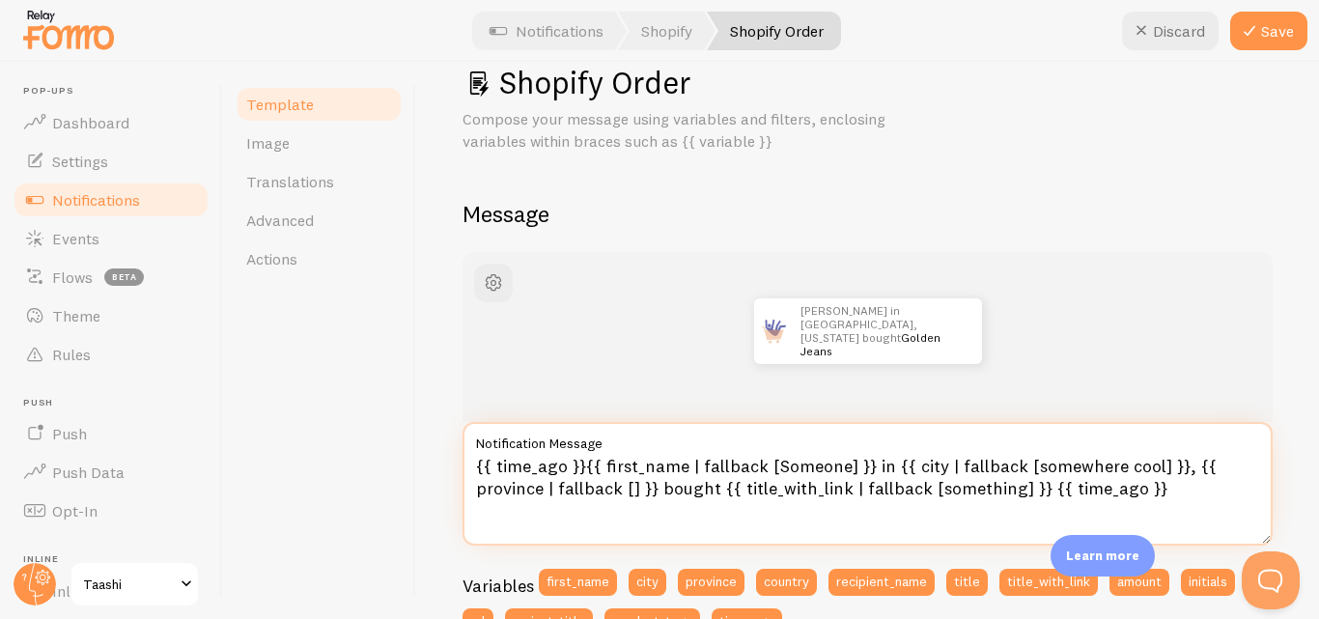
scroll to position [49, 0]
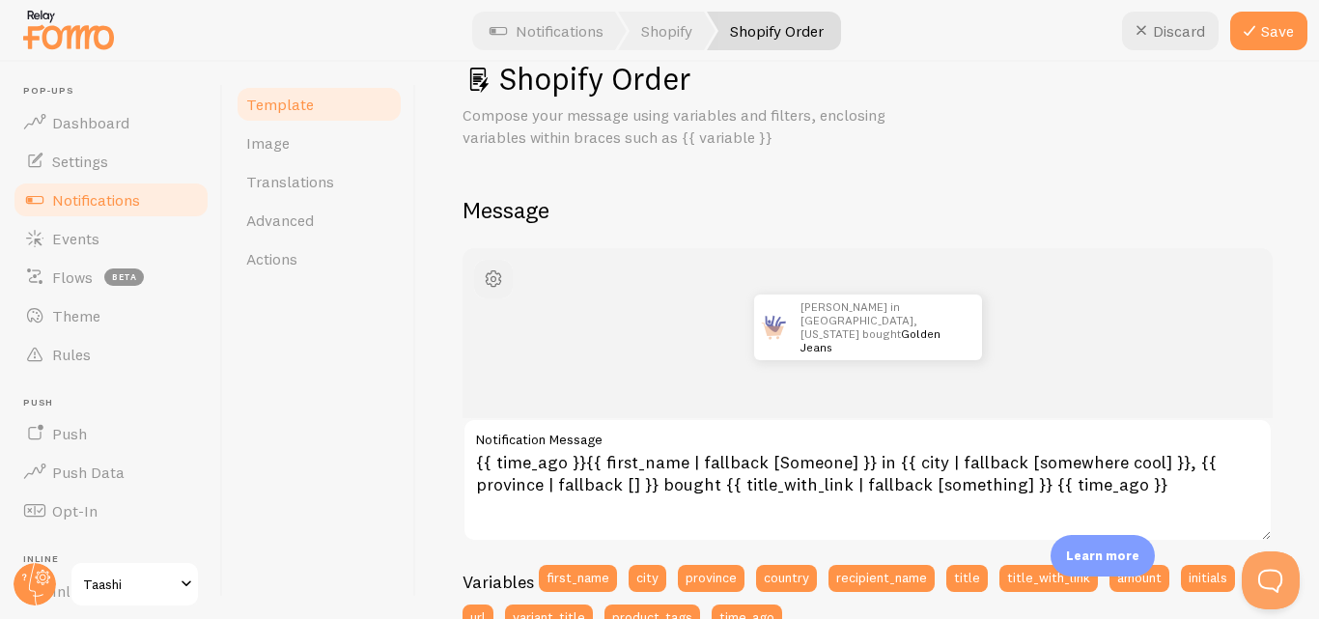
click at [500, 279] on span "button" at bounding box center [493, 278] width 23 height 23
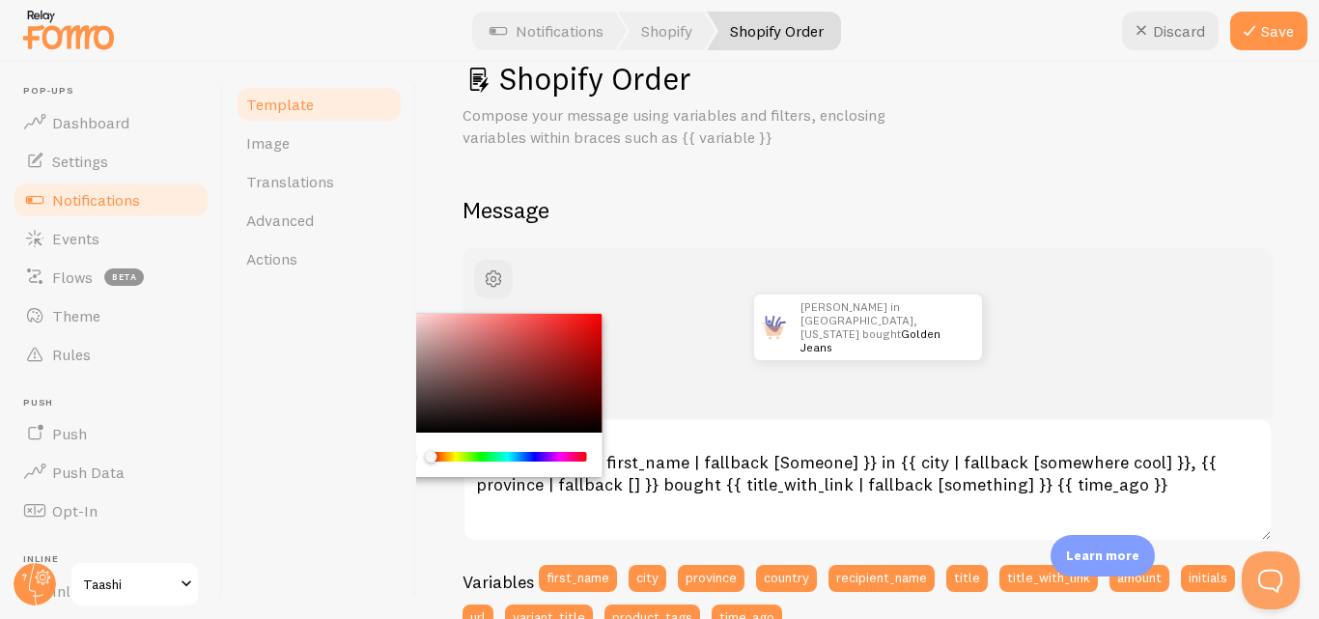
click at [639, 294] on div "about 4 minutes ago John in San Francisco, California bought Golden Jeans about…" at bounding box center [867, 332] width 717 height 77
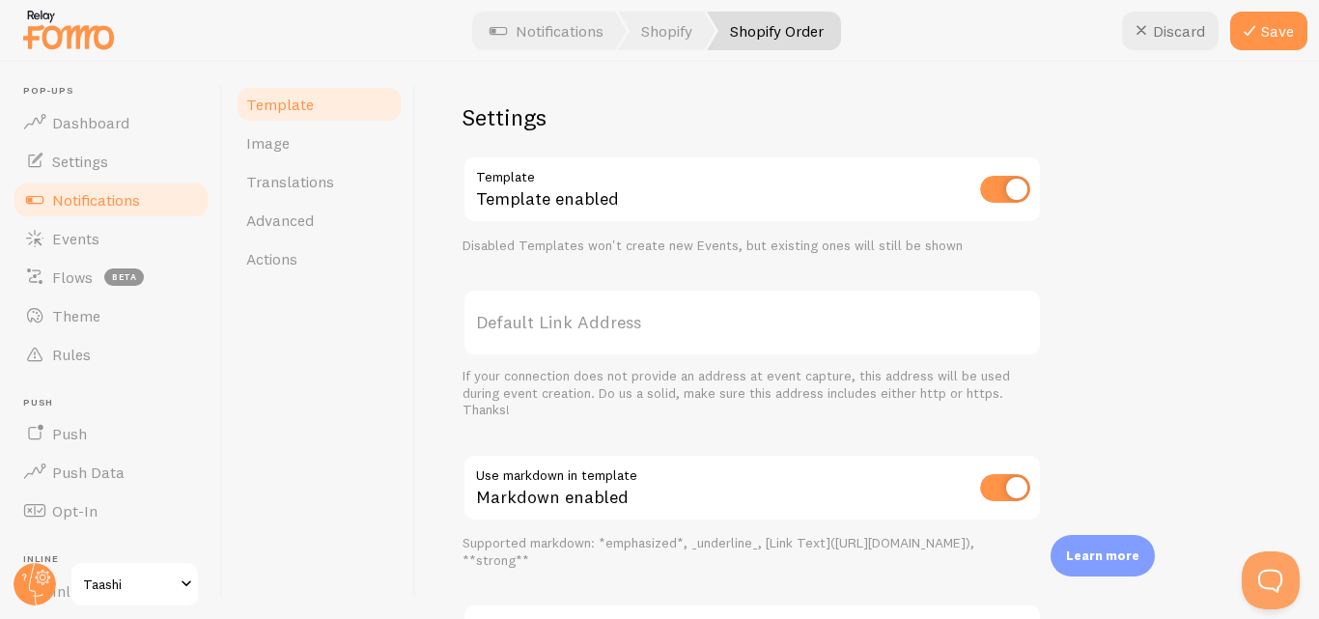
scroll to position [862, 0]
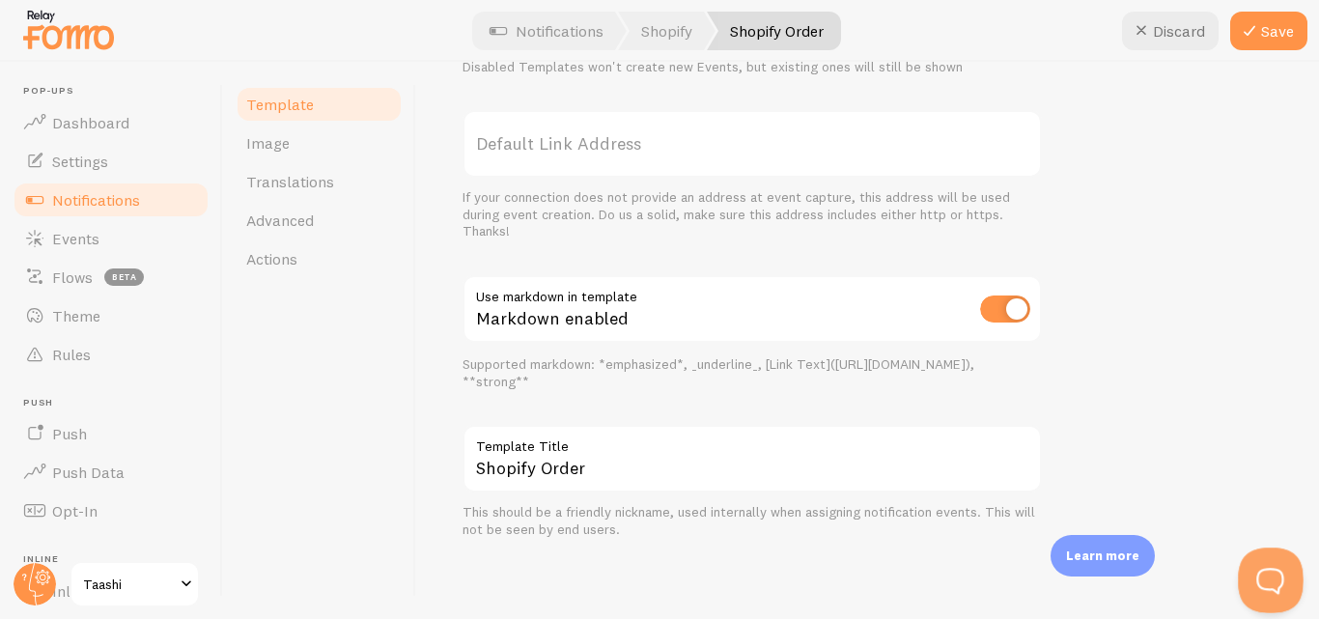
click at [1277, 578] on button "Open Beacon popover" at bounding box center [1267, 576] width 58 height 58
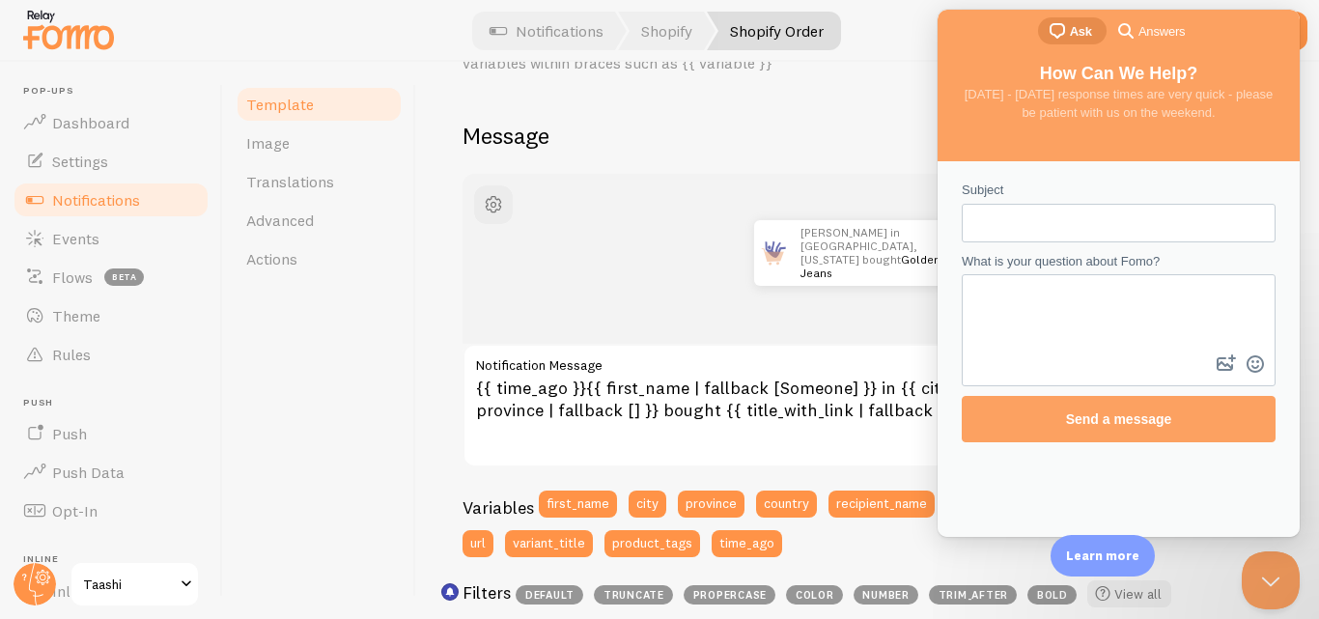
scroll to position [0, 0]
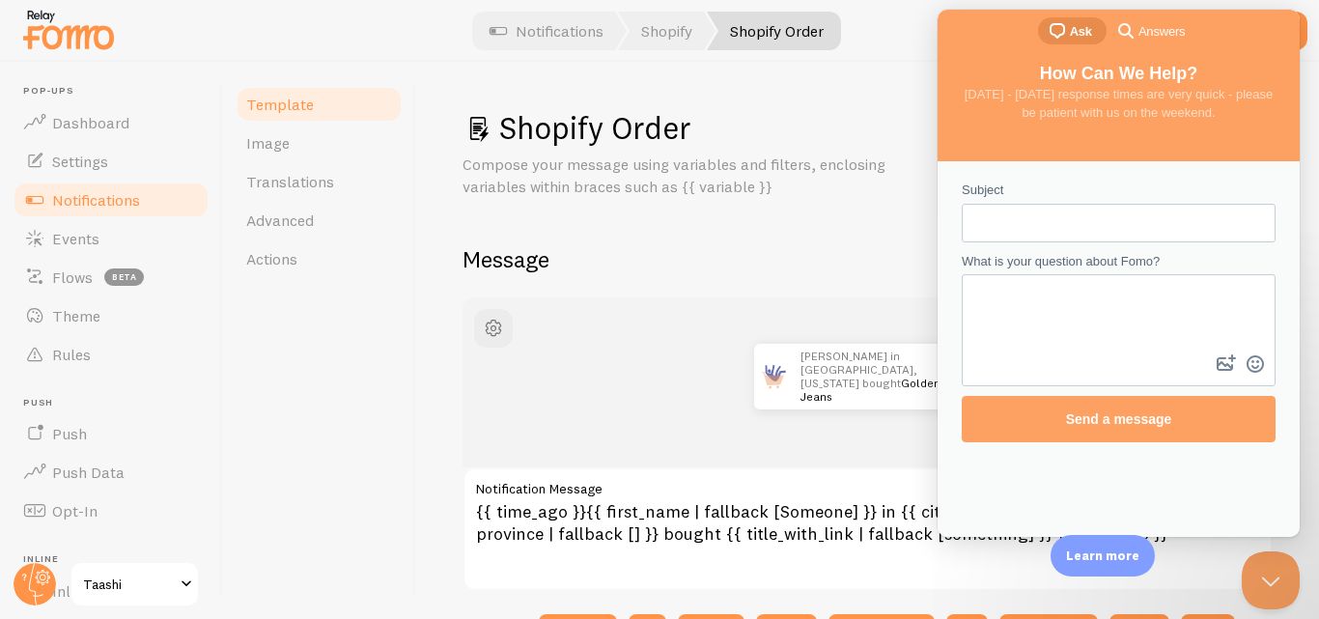
click at [1149, 29] on span "Answers" at bounding box center [1161, 31] width 46 height 19
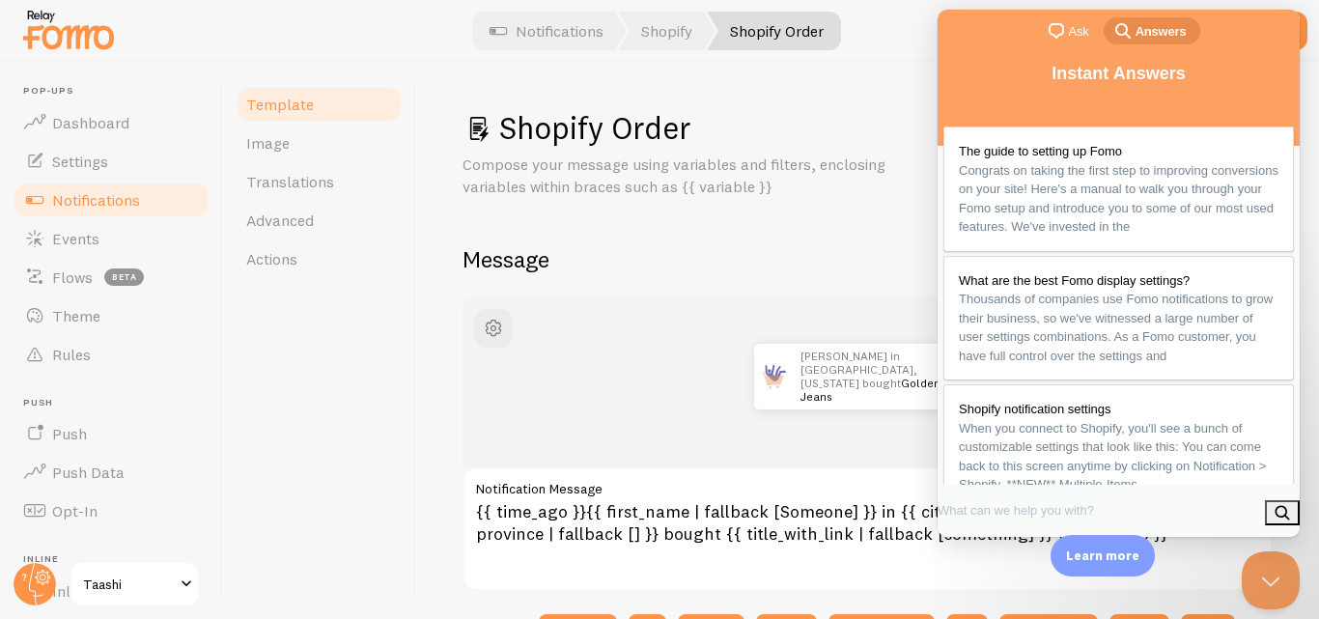
click at [781, 174] on p "Compose your message using variables and filters, enclosing variables within br…" at bounding box center [693, 175] width 463 height 44
click at [1244, 577] on button "Close Beacon popover" at bounding box center [1267, 576] width 58 height 58
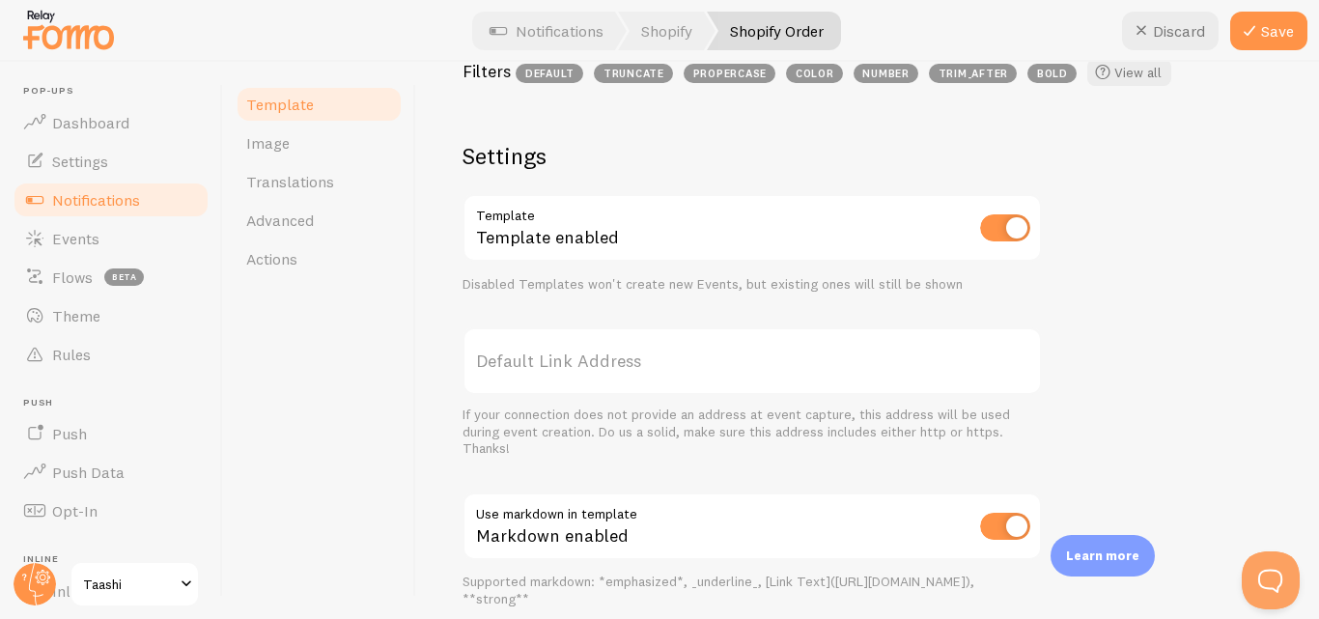
scroll to position [621, 0]
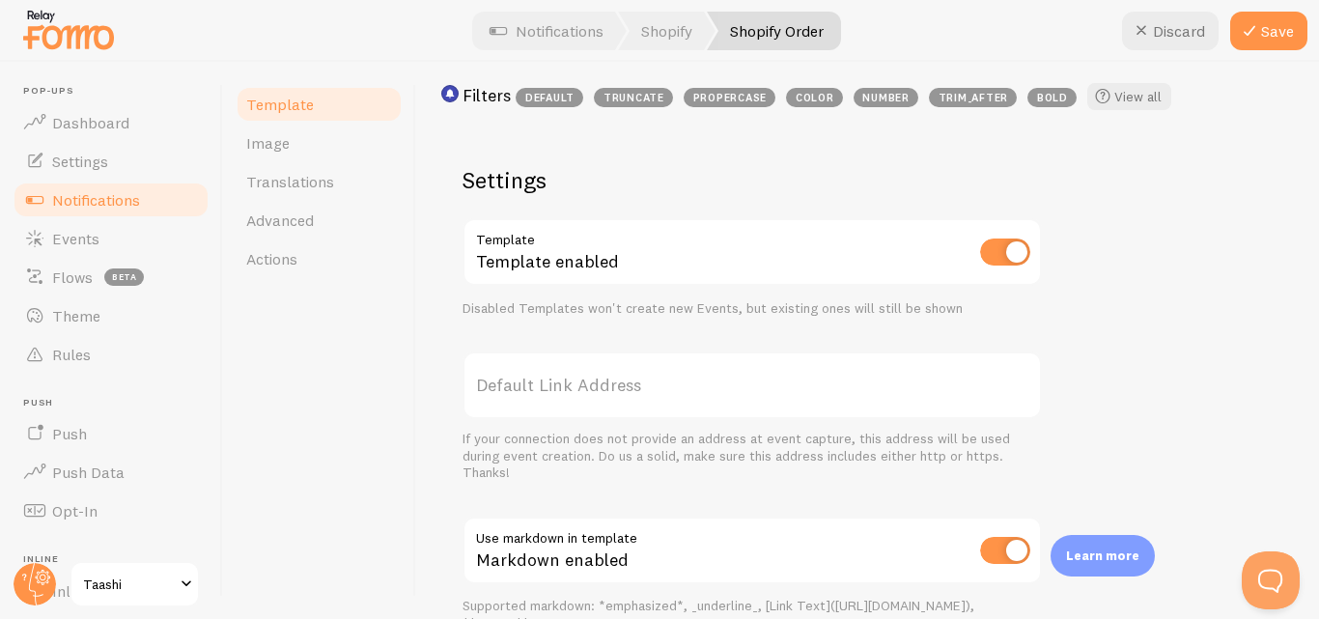
click at [1005, 248] on input "checkbox" at bounding box center [1005, 251] width 50 height 27
checkbox input "false"
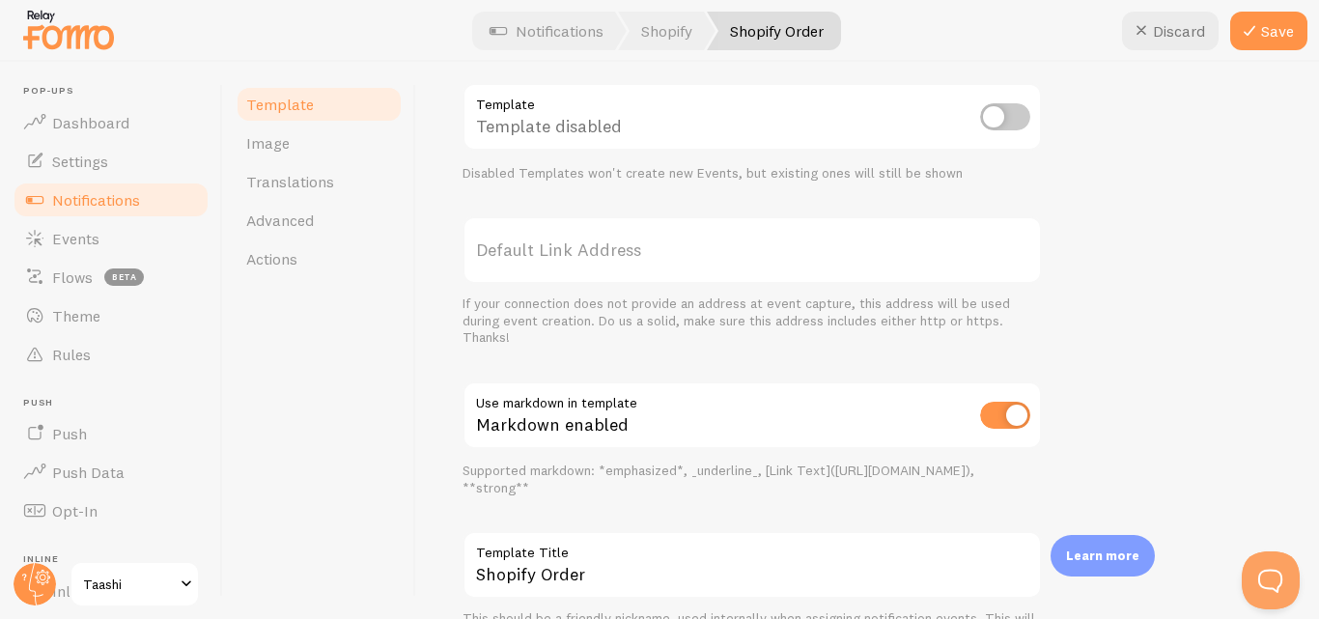
scroll to position [862, 0]
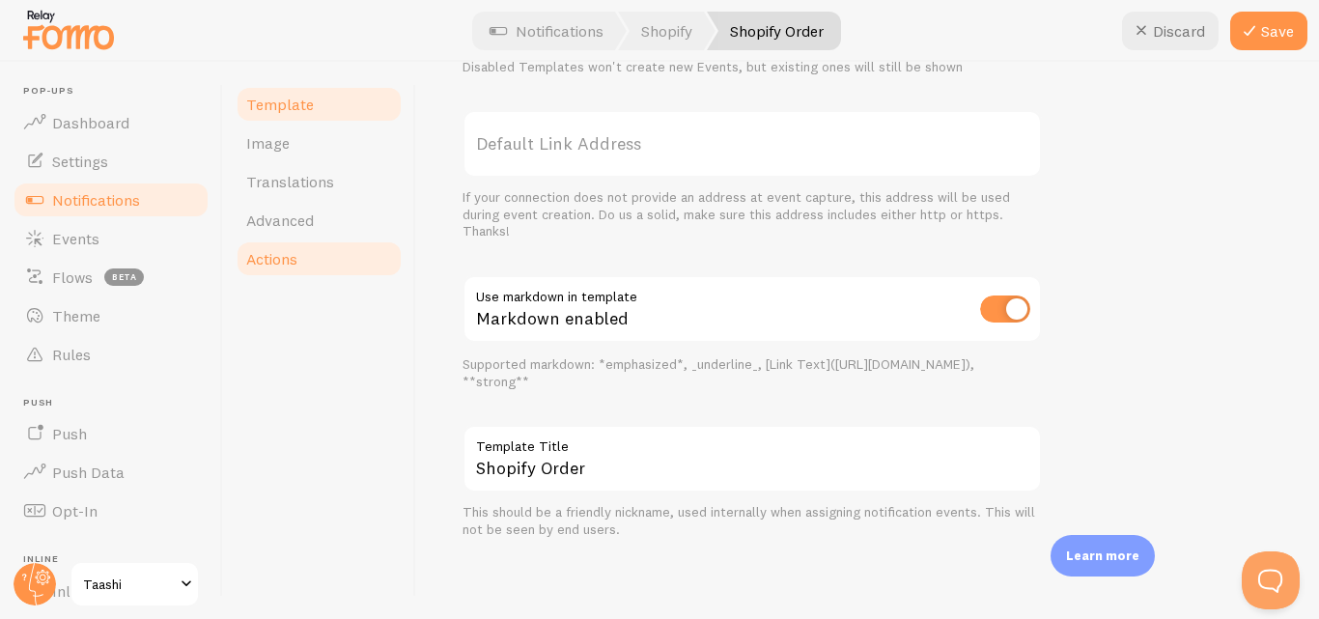
click at [299, 266] on link "Actions" at bounding box center [319, 258] width 169 height 39
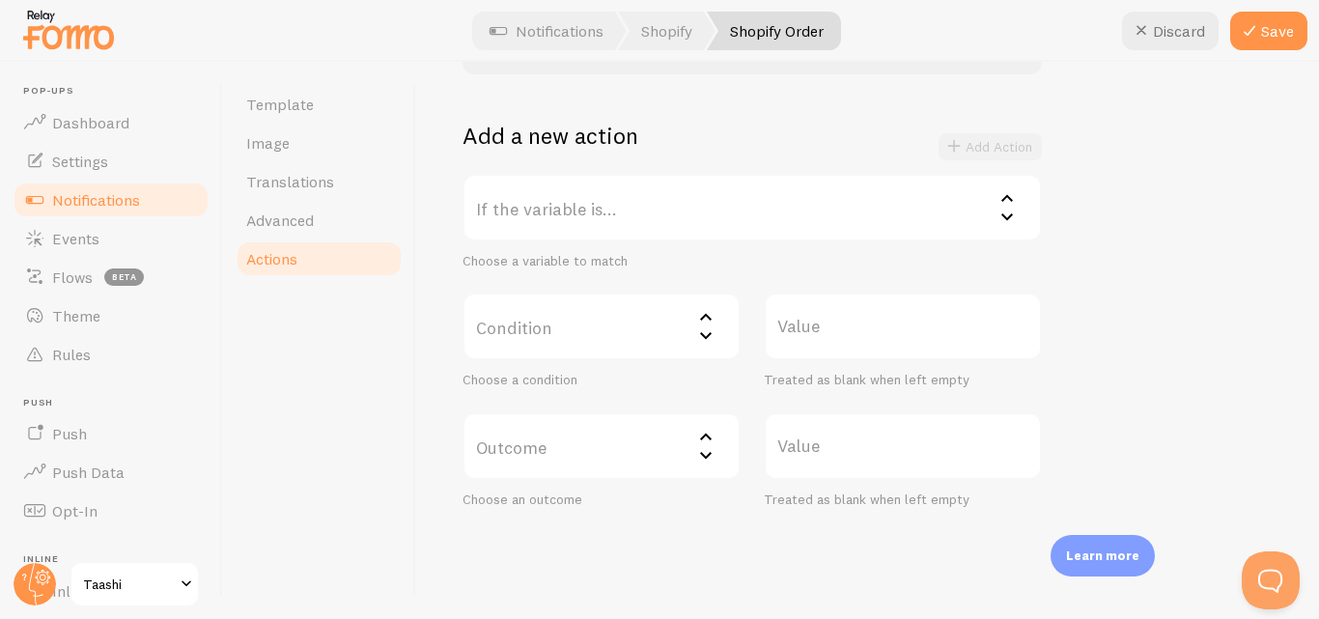
scroll to position [385, 0]
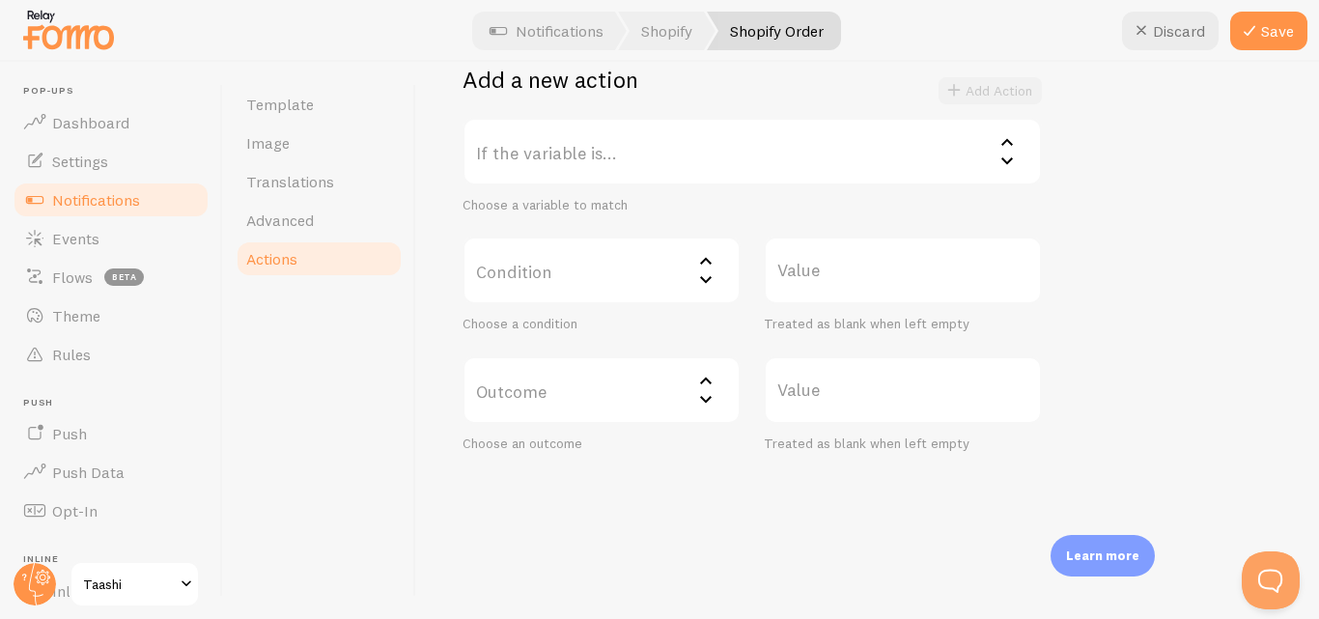
click at [833, 137] on label "If the variable is..." at bounding box center [751, 152] width 579 height 68
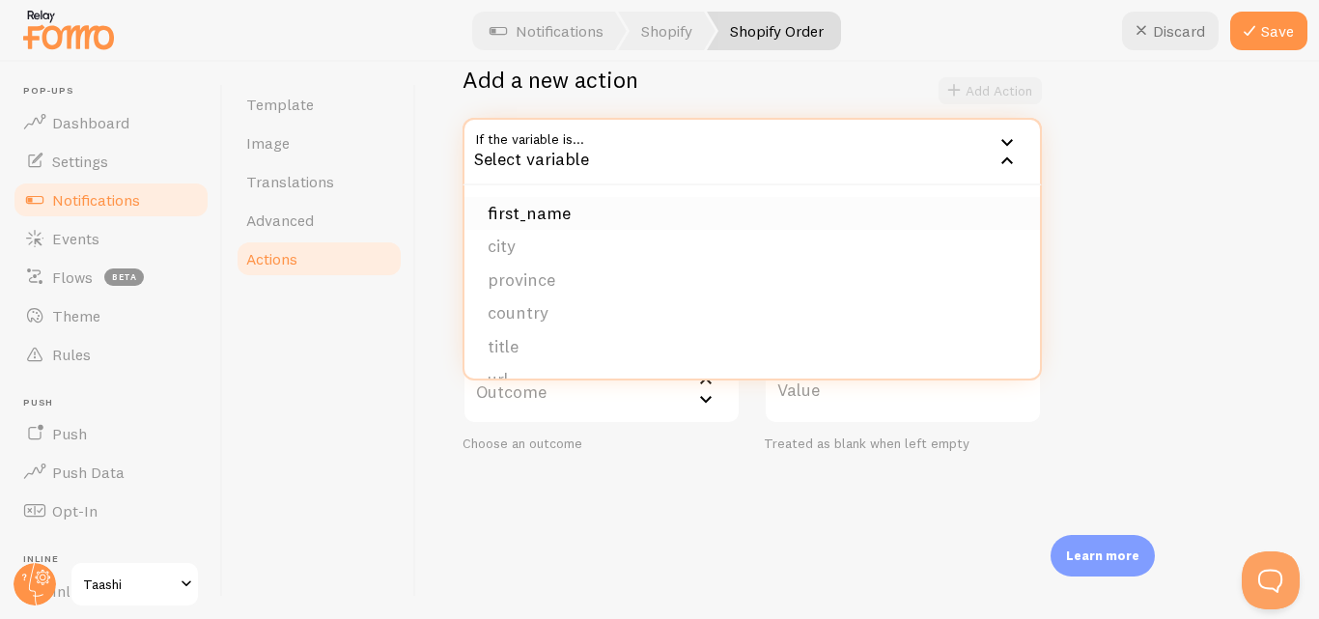
click at [619, 211] on li "first_name" at bounding box center [751, 214] width 575 height 34
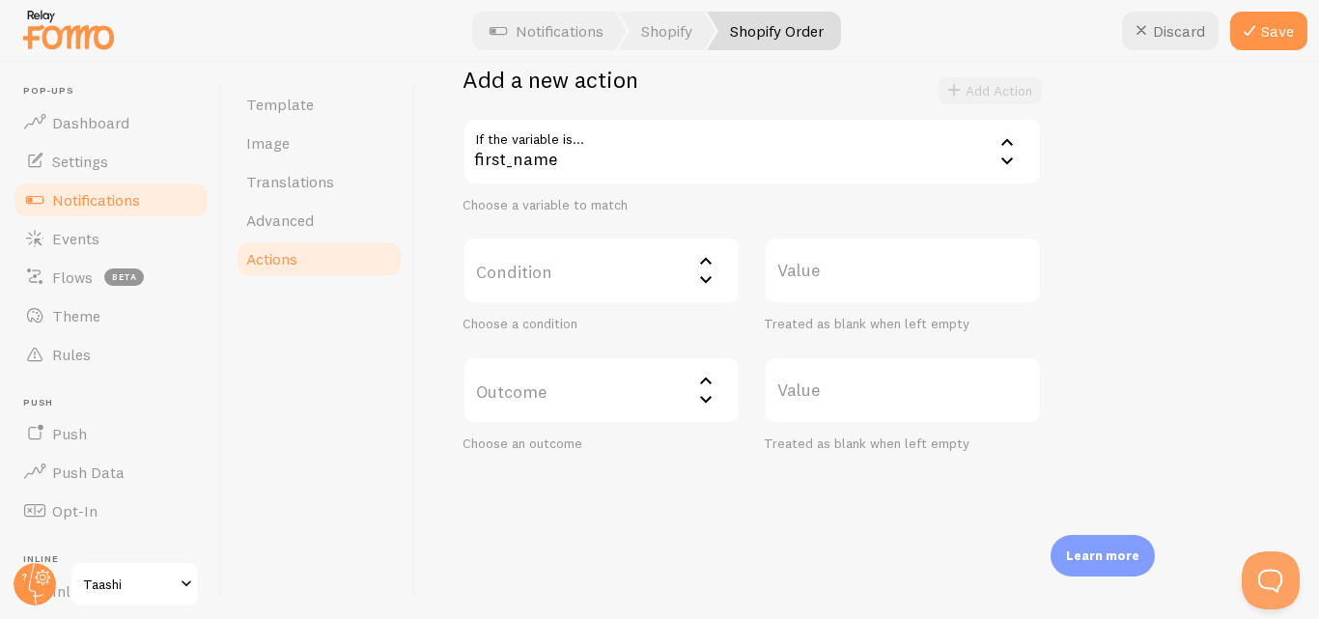
click at [619, 211] on div "Choose a variable to match" at bounding box center [751, 205] width 579 height 17
click at [542, 249] on label "Condition" at bounding box center [601, 270] width 278 height 68
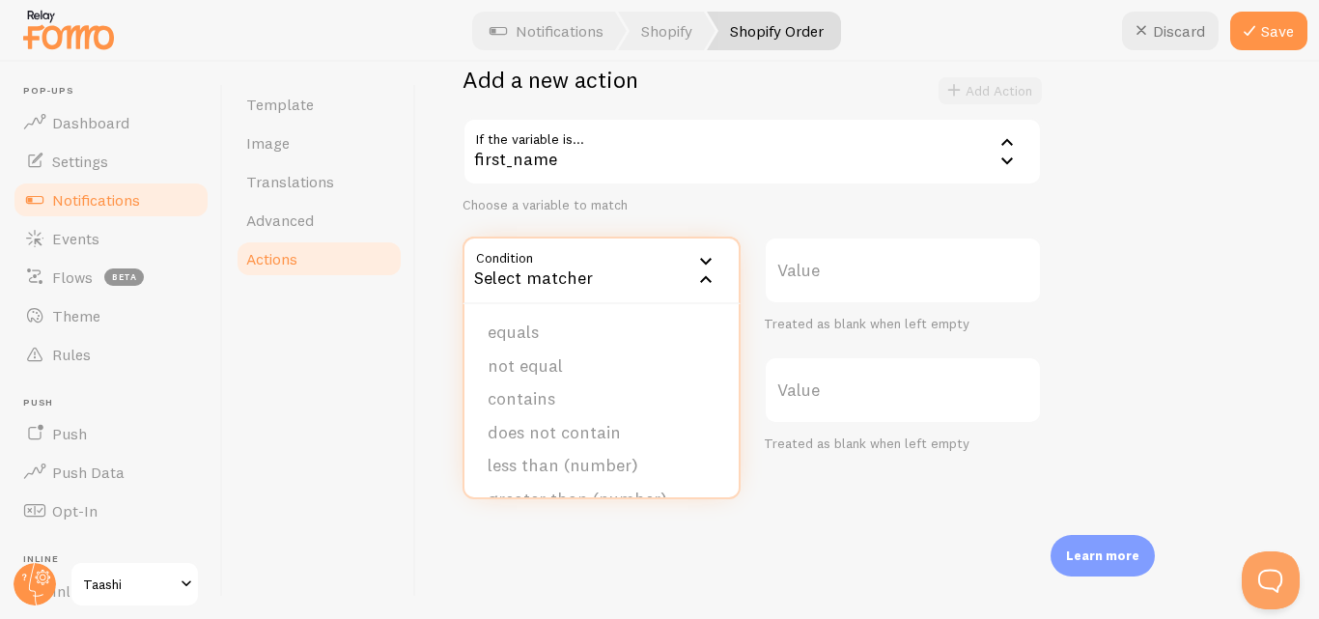
click at [670, 169] on div "first_name" at bounding box center [751, 152] width 579 height 68
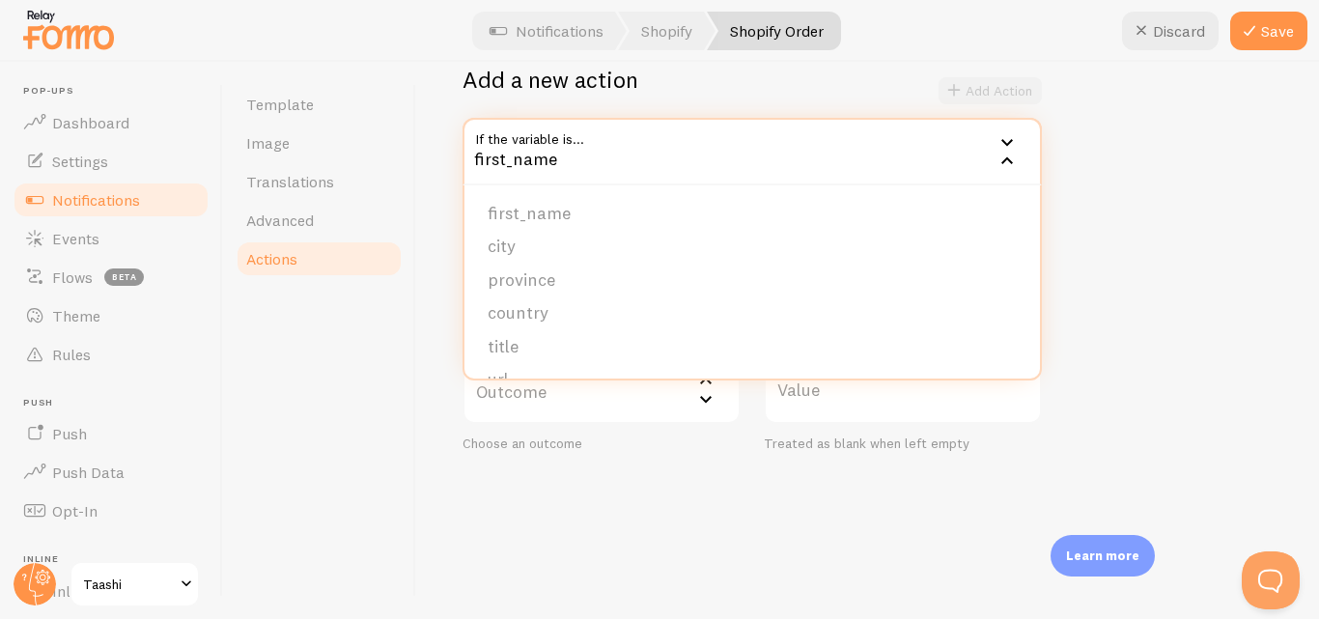
click at [435, 283] on div "Actions You can match any {{ variable }} and replace it with a word, change eve…" at bounding box center [867, 340] width 903 height 557
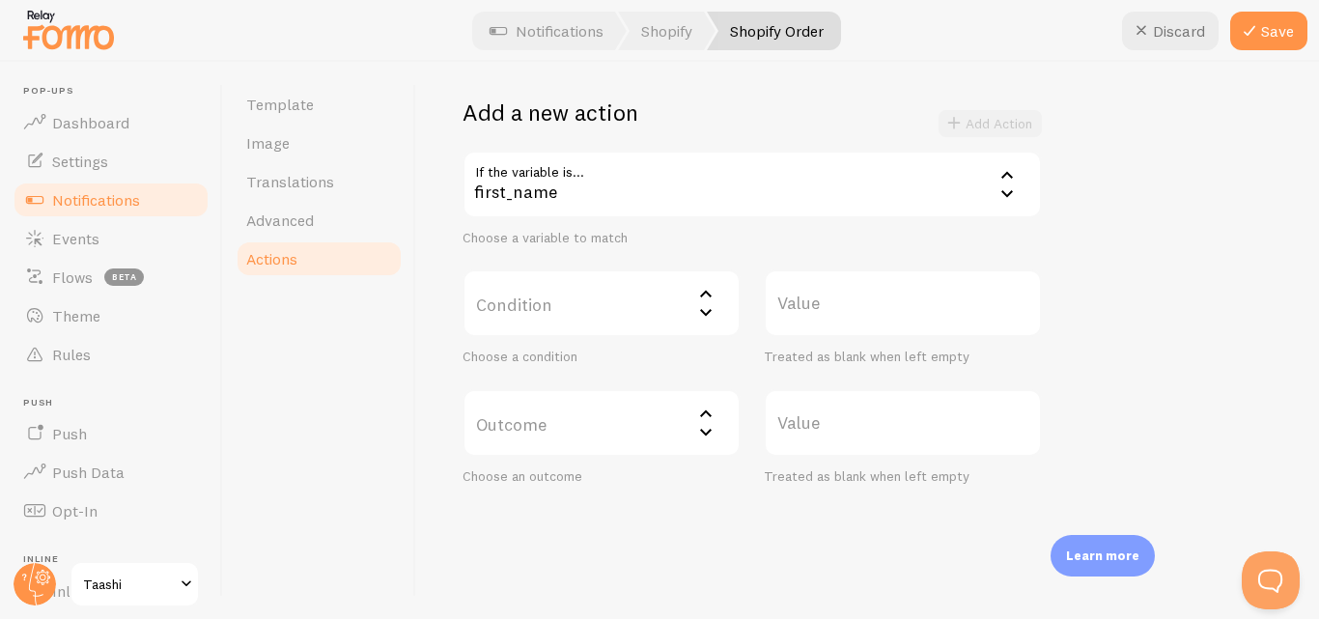
scroll to position [353, 0]
click at [603, 307] on label "Condition" at bounding box center [601, 302] width 278 height 68
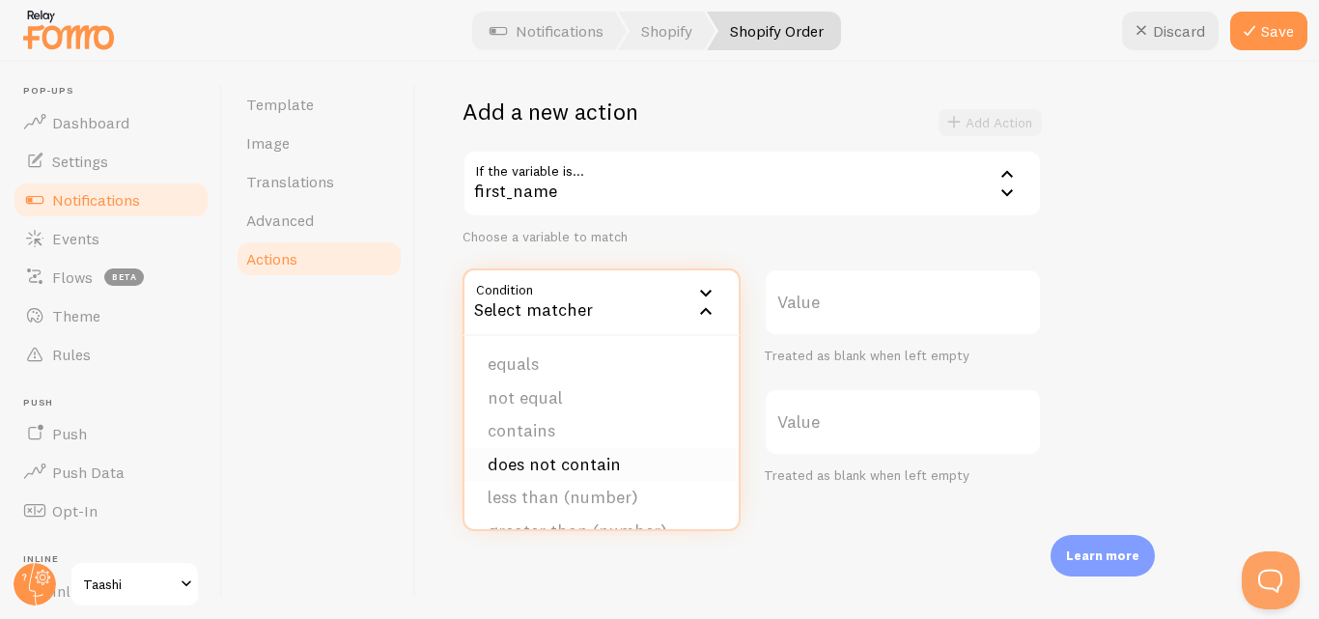
scroll to position [119, 0]
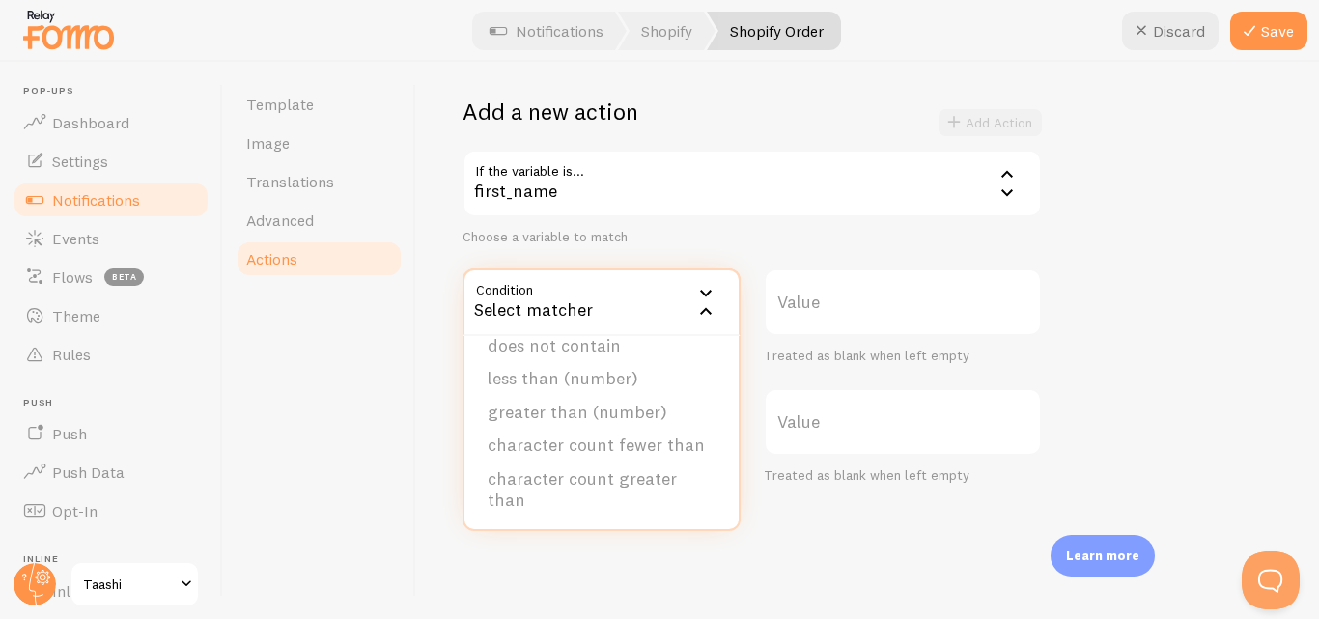
click at [1047, 395] on div "Value Treated as blank when left empty" at bounding box center [902, 436] width 301 height 97
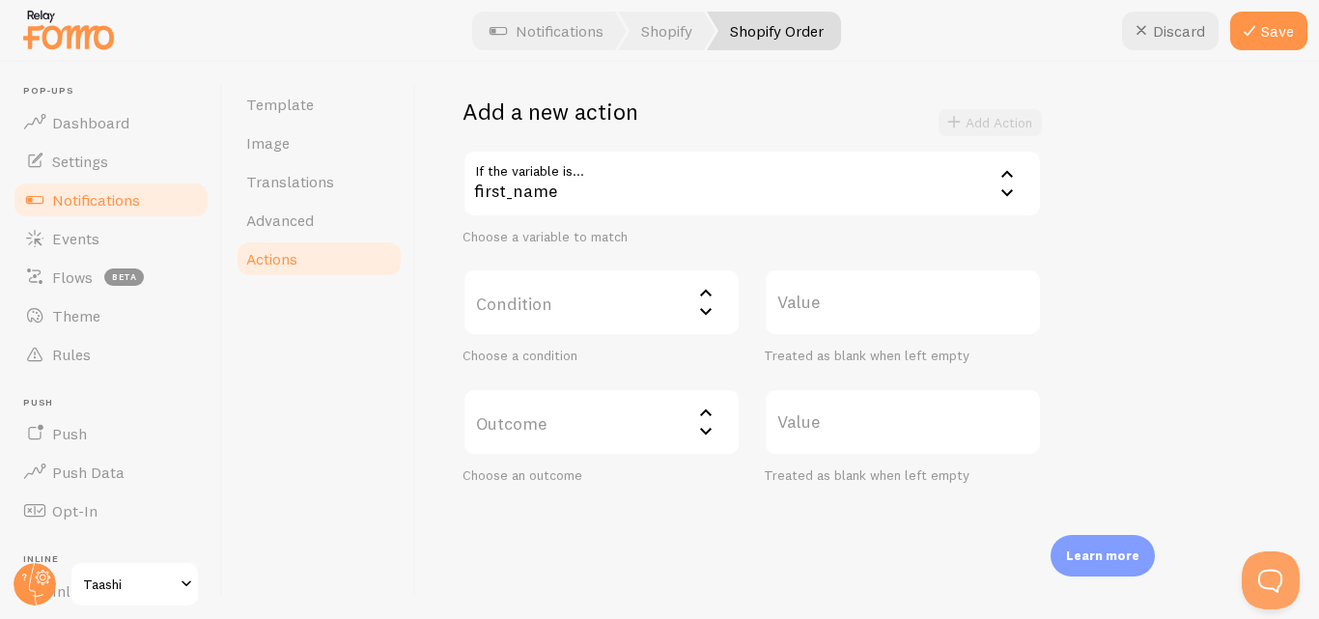
click at [833, 344] on div "Value Treated as blank when left empty" at bounding box center [903, 316] width 278 height 97
click at [829, 356] on div "Treated as blank when left empty" at bounding box center [903, 356] width 278 height 17
click at [799, 293] on label "Value" at bounding box center [903, 302] width 278 height 68
click at [799, 293] on input "Value" at bounding box center [903, 302] width 278 height 68
click at [799, 293] on label "Value" at bounding box center [903, 302] width 278 height 68
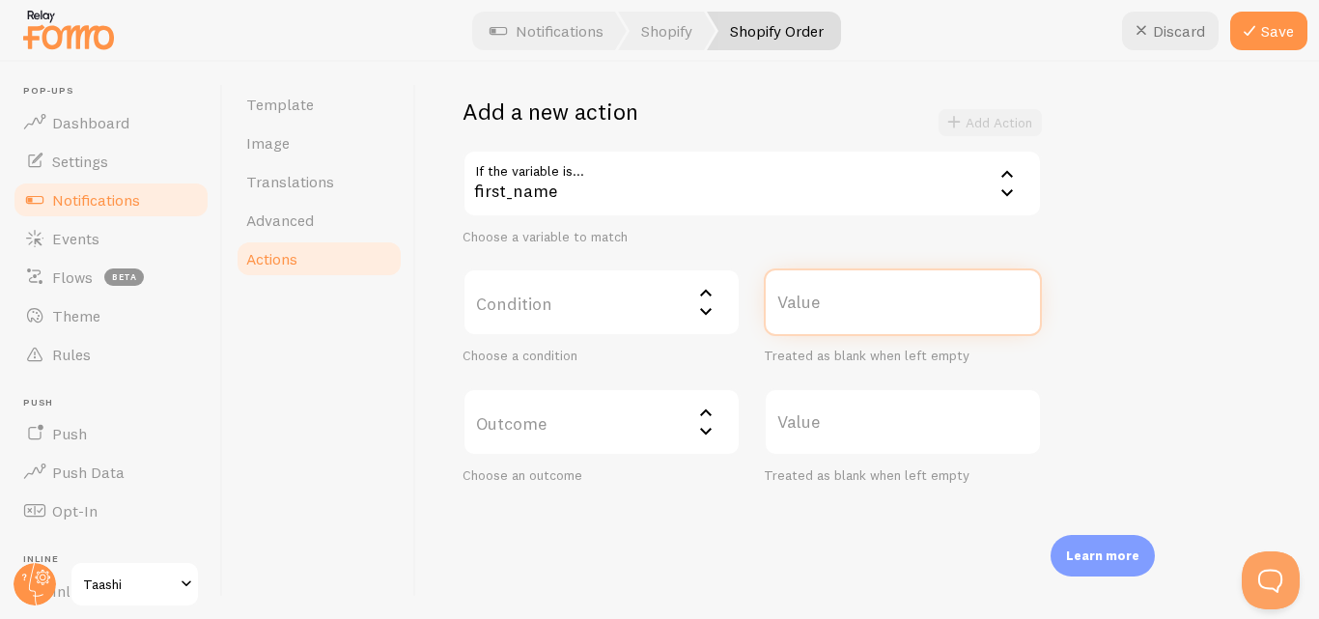
click at [799, 293] on input "Value" at bounding box center [903, 302] width 278 height 68
type input "1"
click at [579, 430] on label "Outcome" at bounding box center [601, 422] width 278 height 68
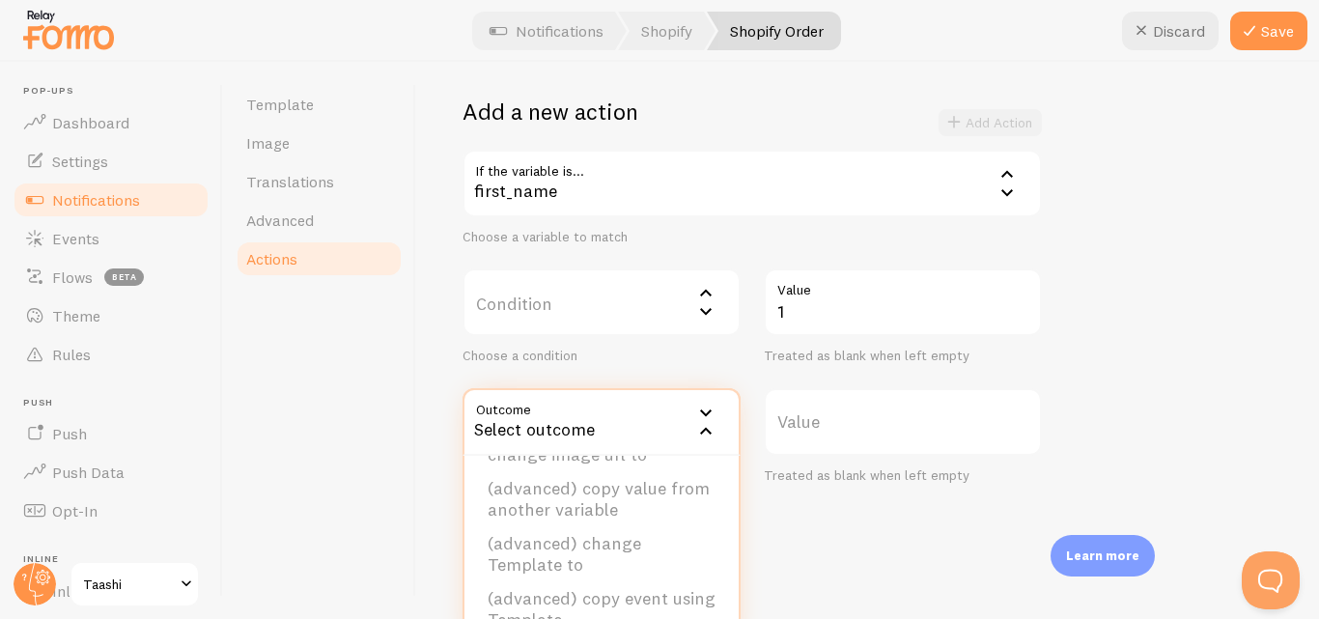
scroll to position [385, 0]
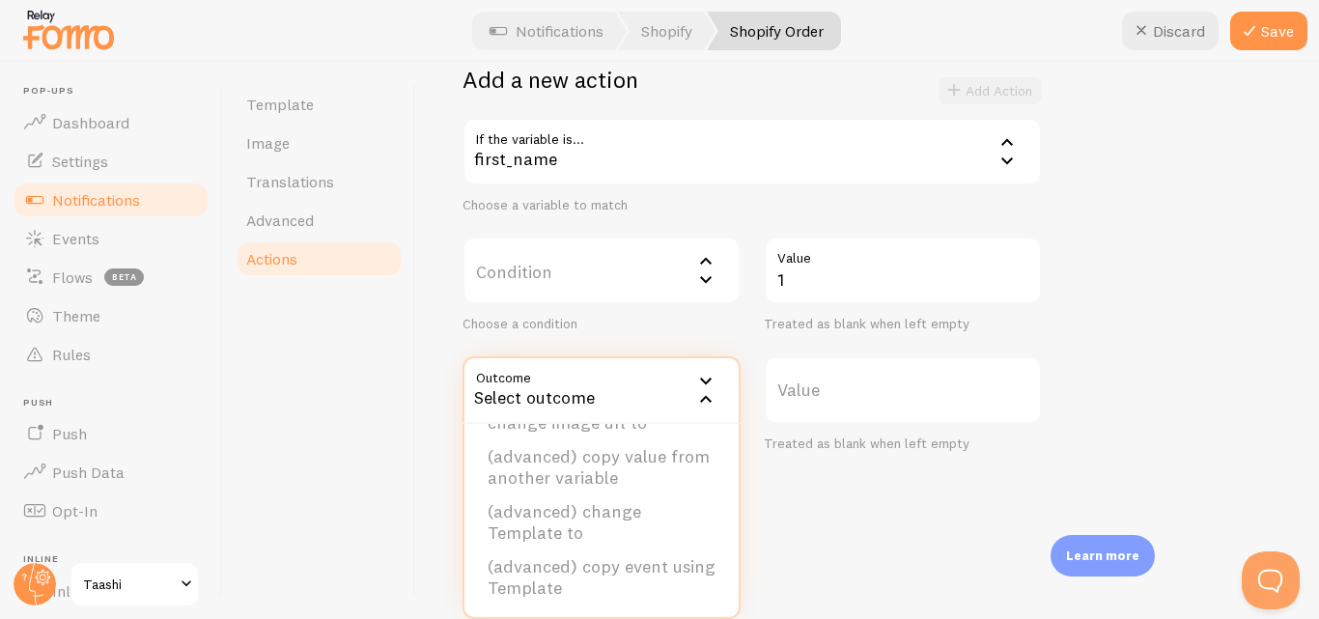
click at [839, 491] on div "Actions You can match any {{ variable }} and replace it with a word, change eve…" at bounding box center [867, 340] width 903 height 557
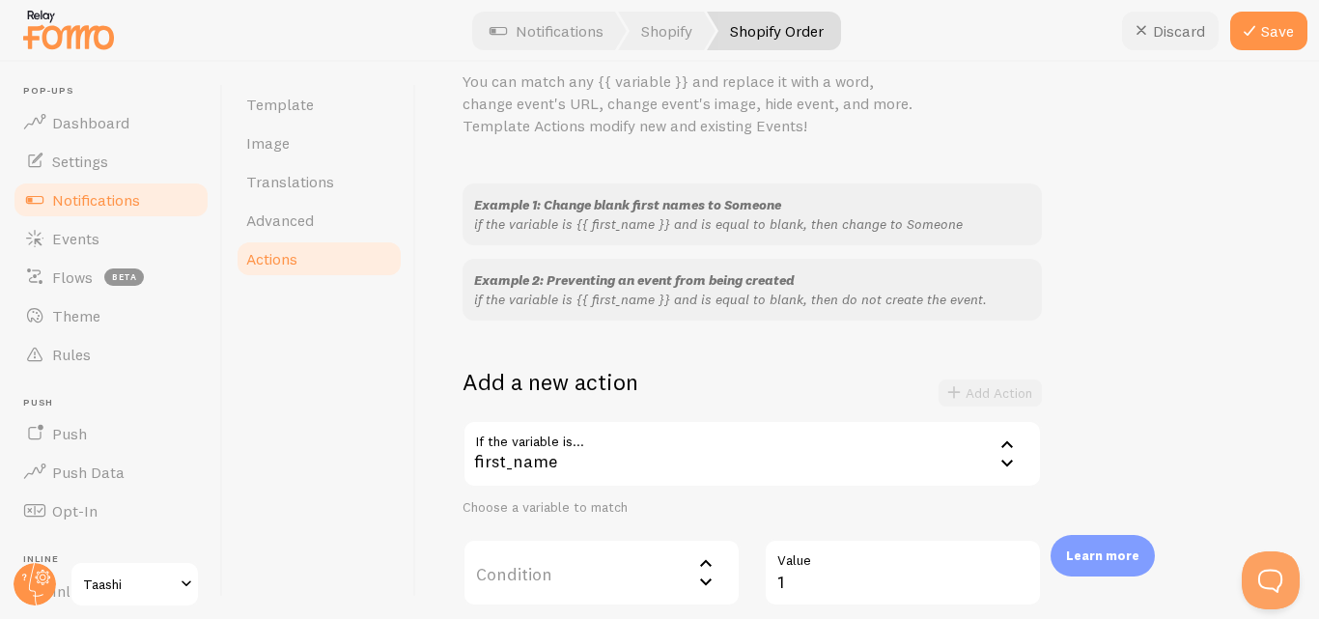
scroll to position [82, 0]
click at [1192, 24] on button "Discard" at bounding box center [1170, 31] width 97 height 39
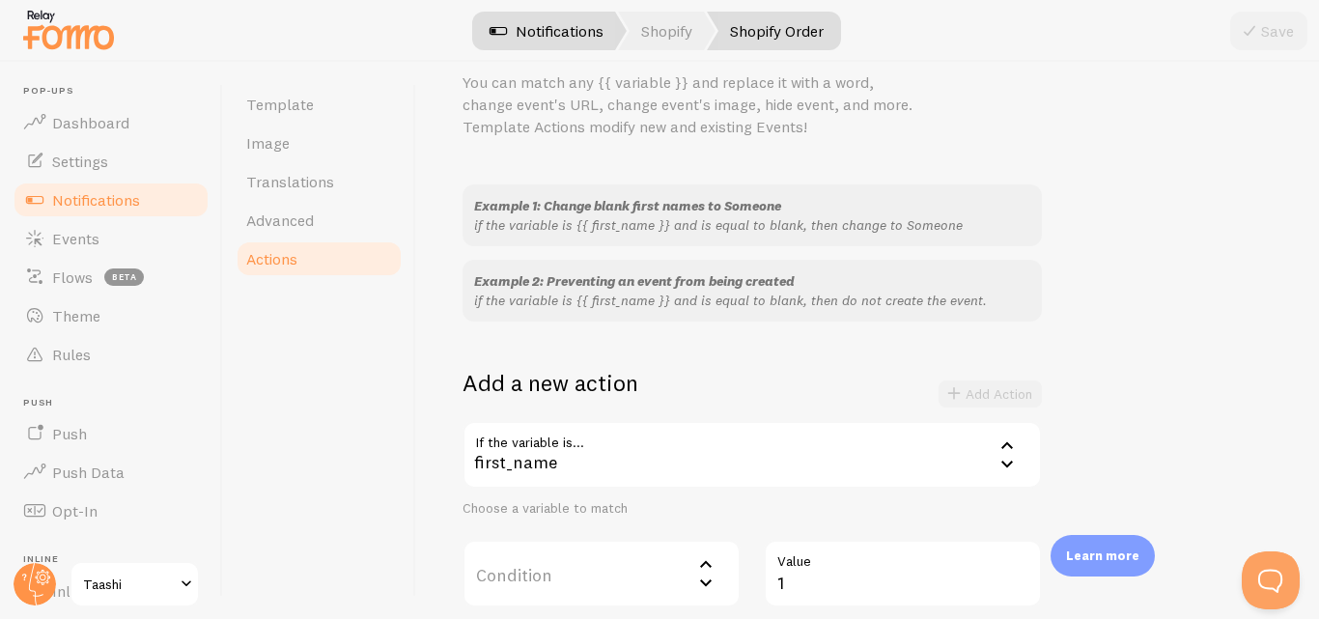
click at [553, 42] on link "Notifications" at bounding box center [546, 31] width 160 height 39
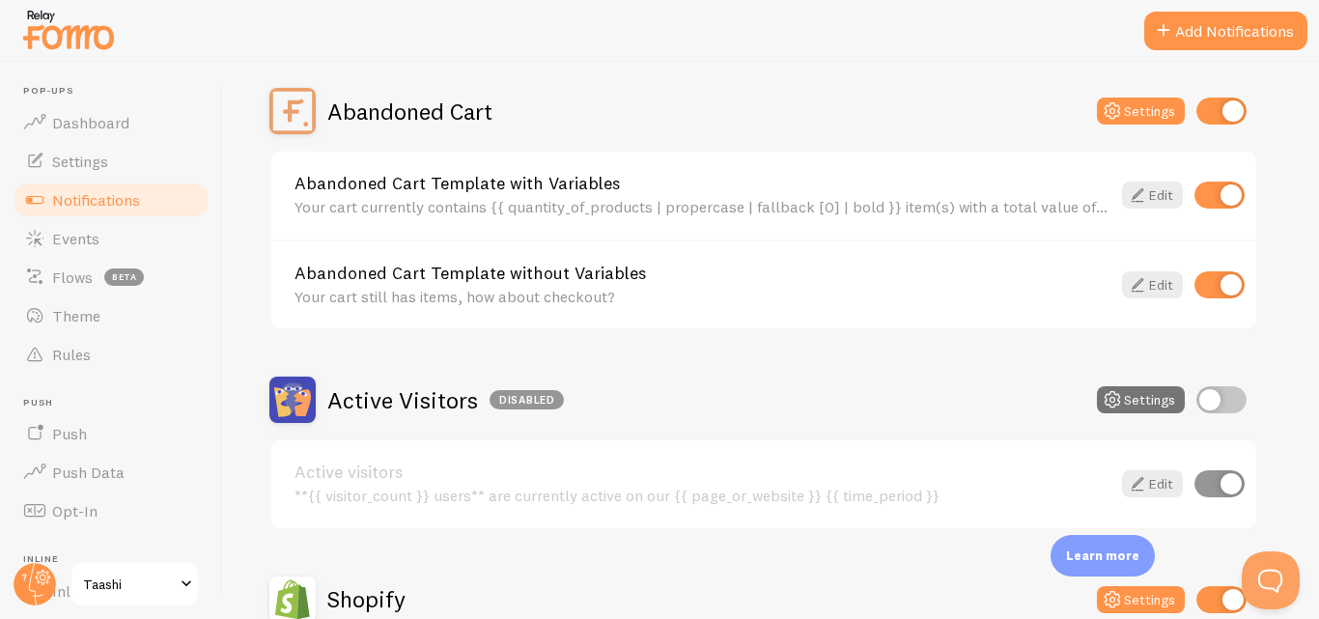
scroll to position [190, 0]
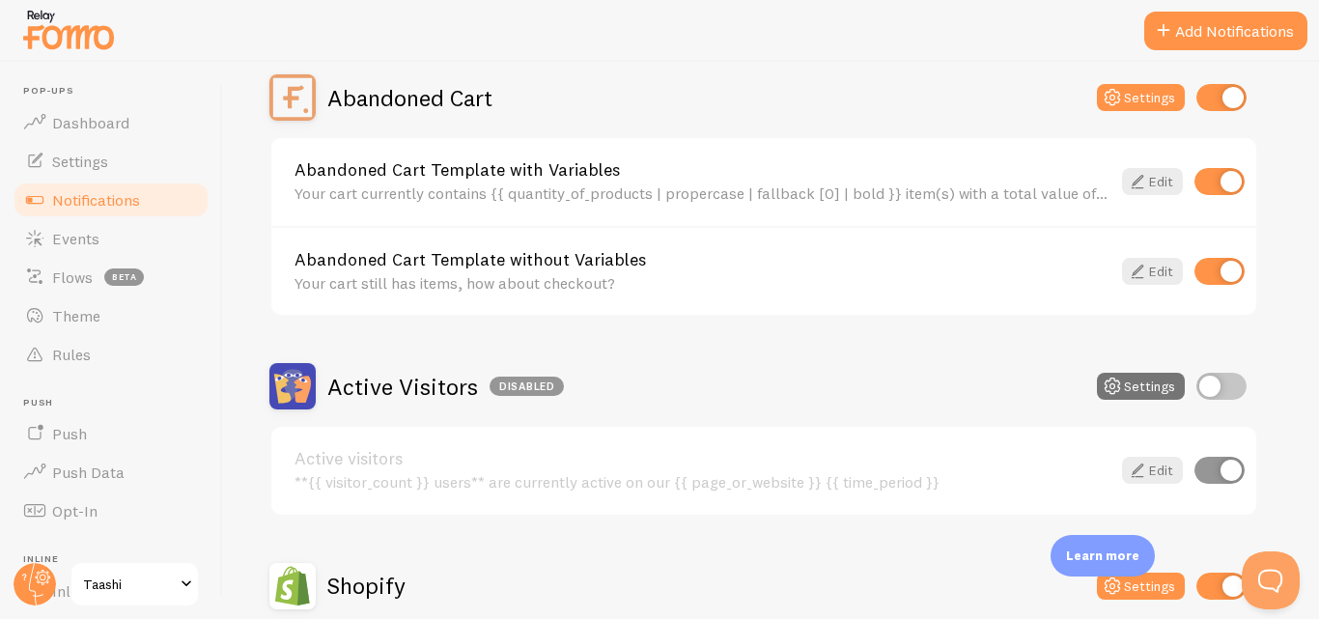
click at [1227, 92] on input "checkbox" at bounding box center [1221, 97] width 50 height 27
checkbox input "false"
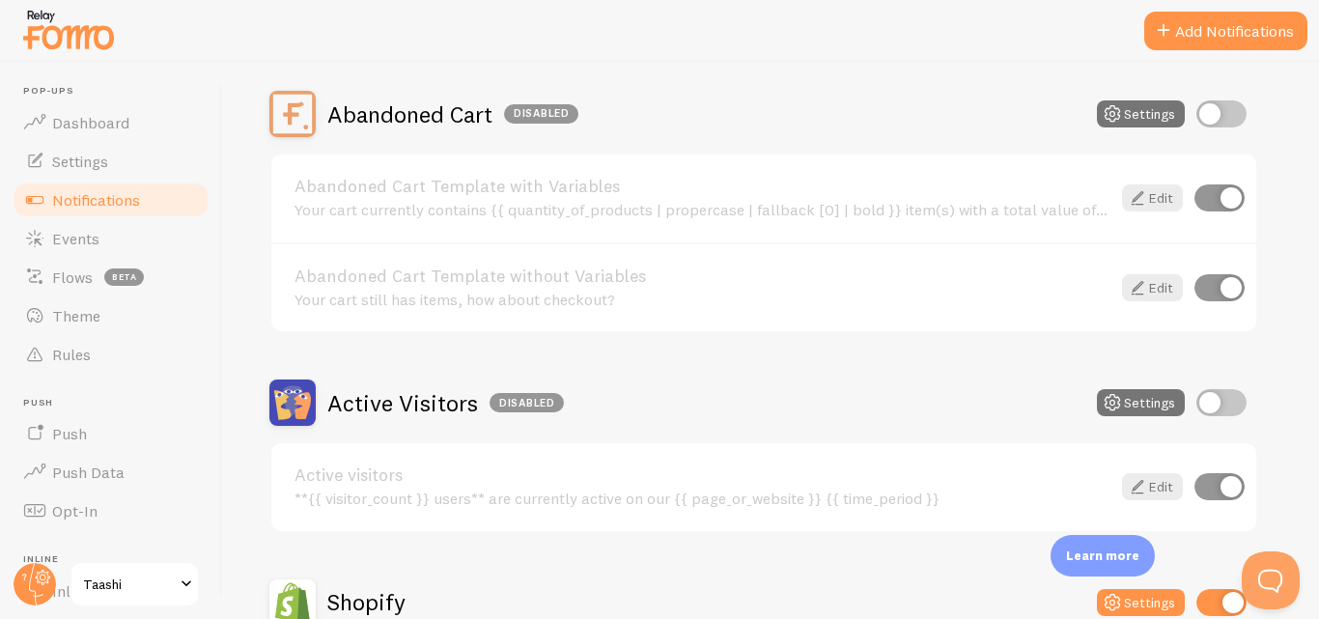
scroll to position [0, 0]
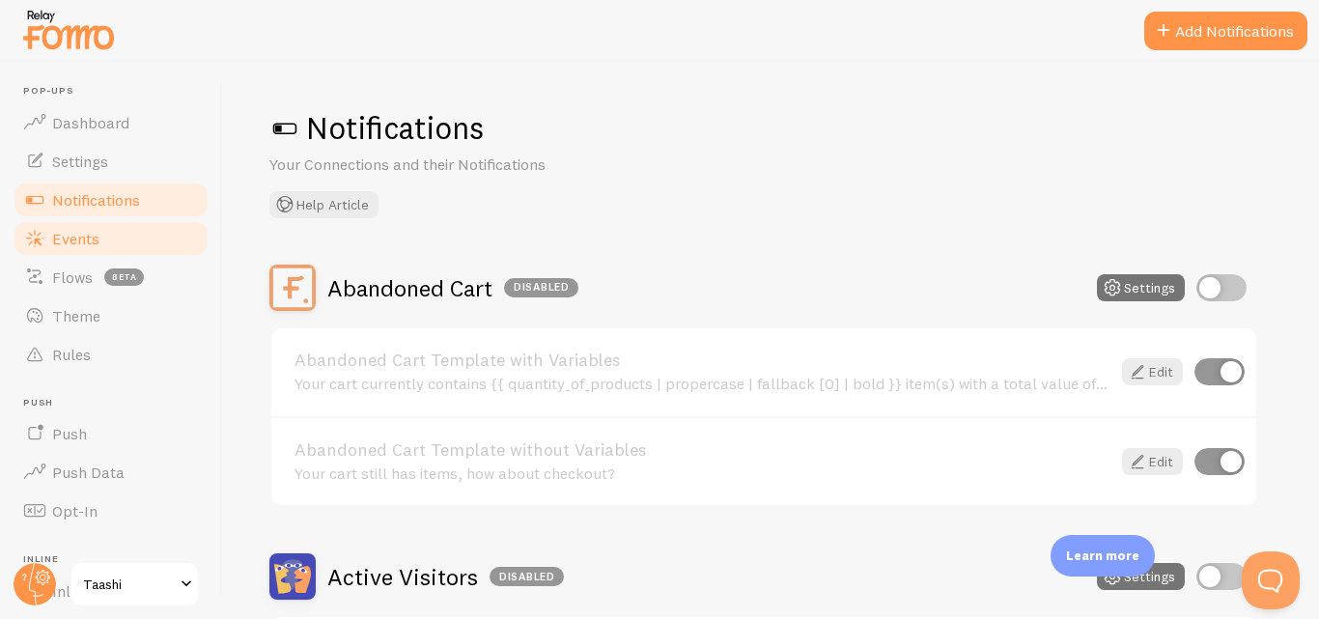
click at [55, 232] on span "Events" at bounding box center [75, 238] width 47 height 19
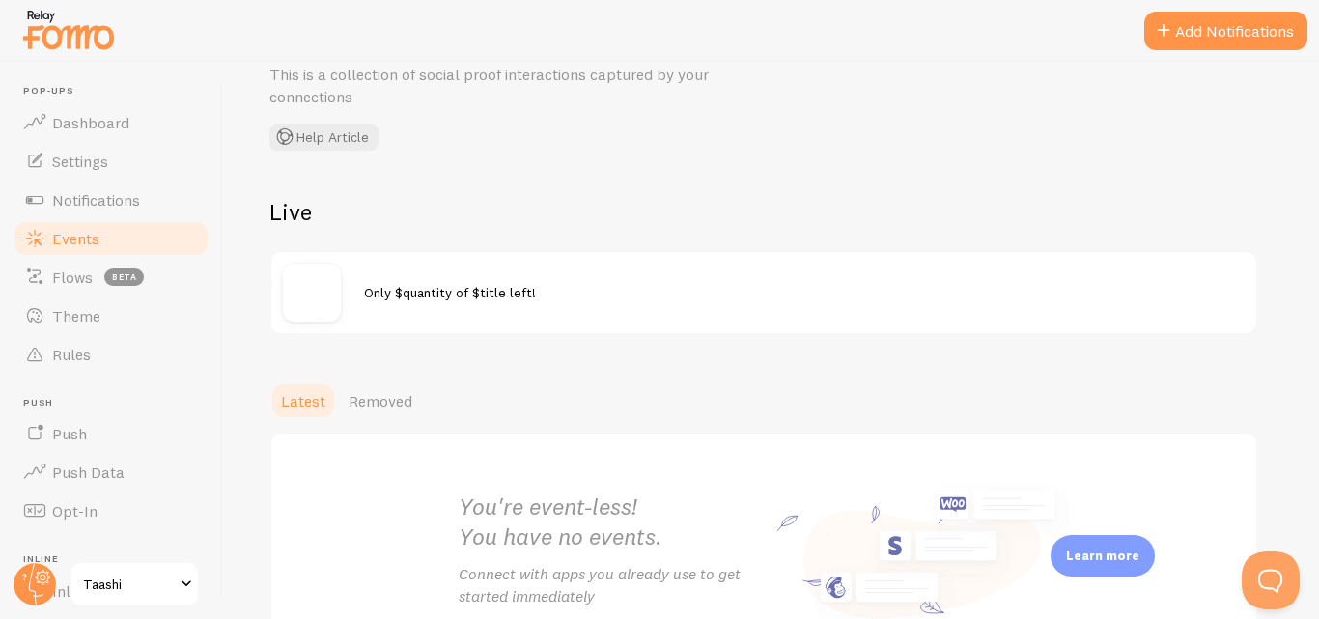
scroll to position [91, 0]
click at [1209, 32] on button "Add Notifications" at bounding box center [1225, 31] width 163 height 39
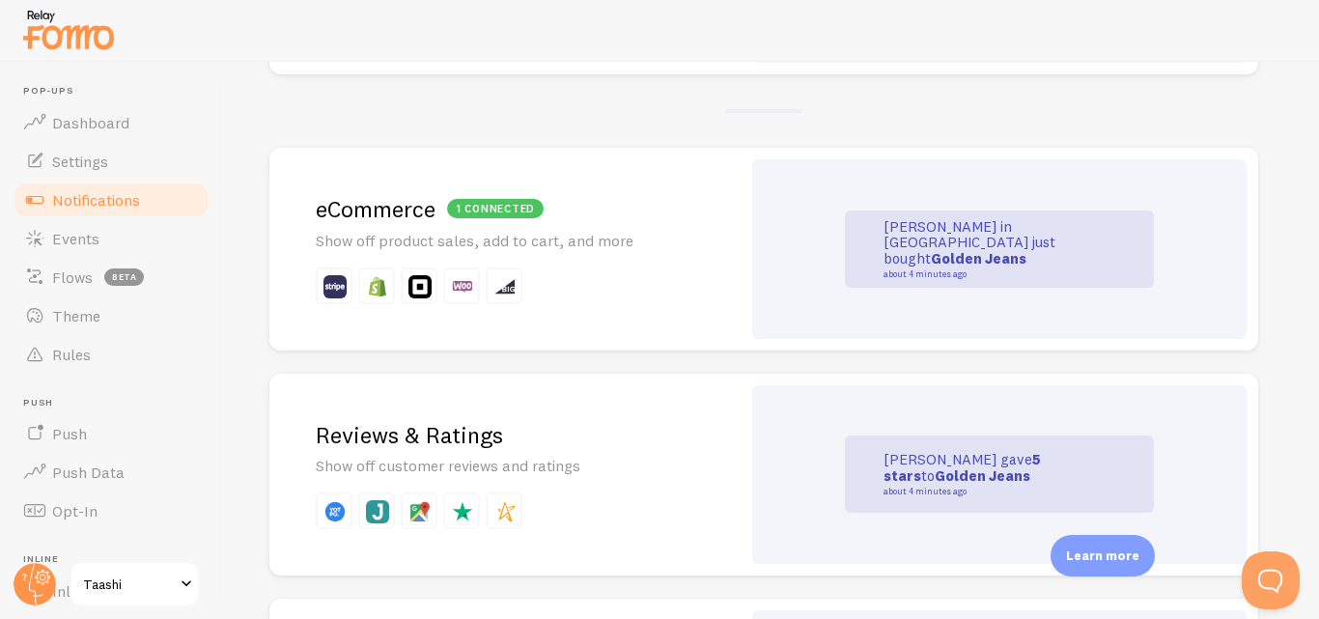
scroll to position [387, 0]
click at [566, 260] on div "1 connected eCommerce Show off product sales, add to cart, and more" at bounding box center [504, 248] width 471 height 203
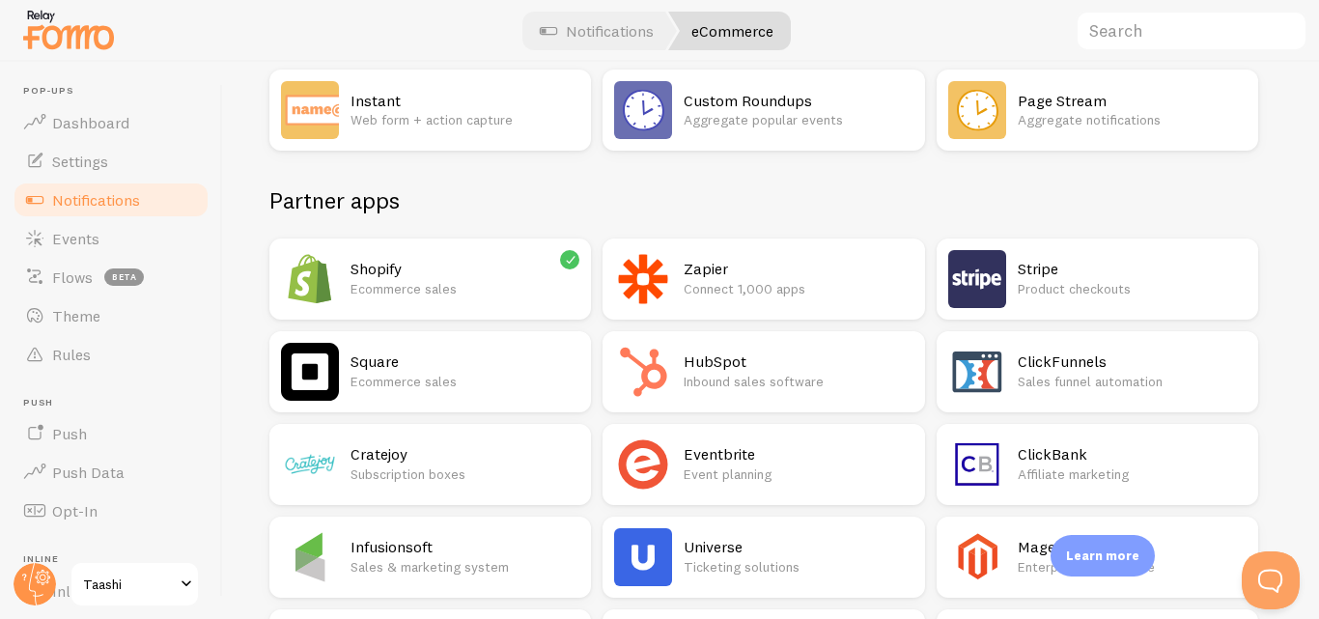
scroll to position [216, 0]
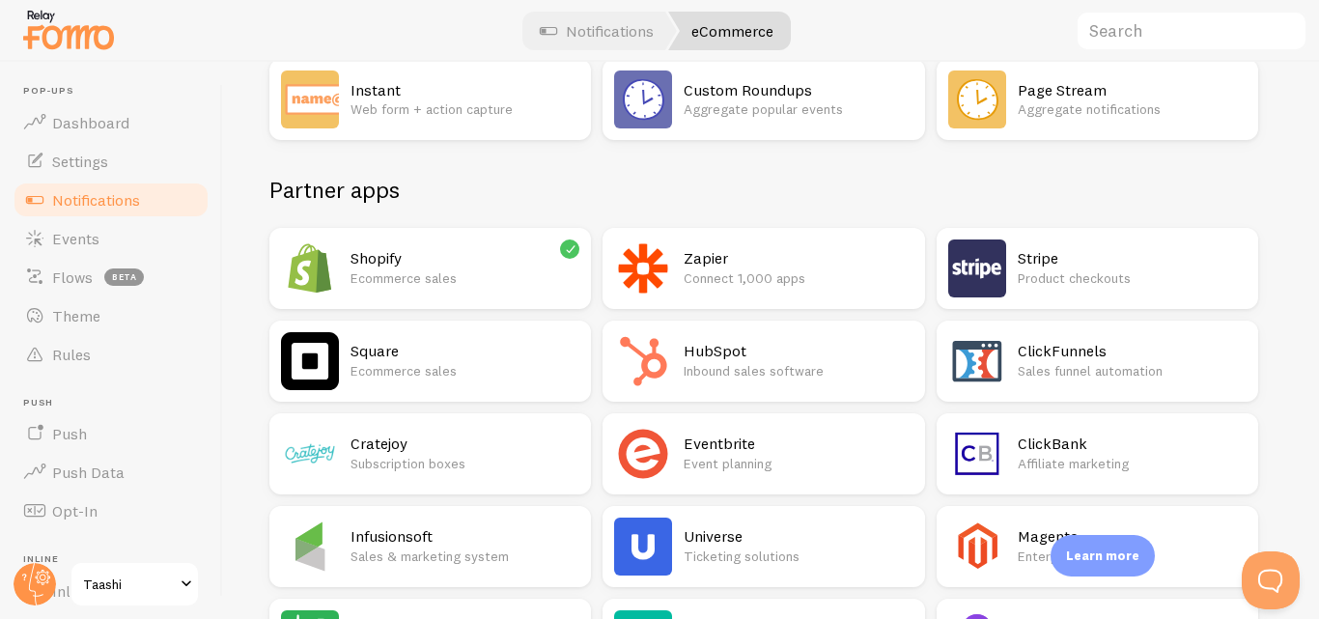
click at [491, 253] on h2 "Shopify" at bounding box center [464, 258] width 229 height 20
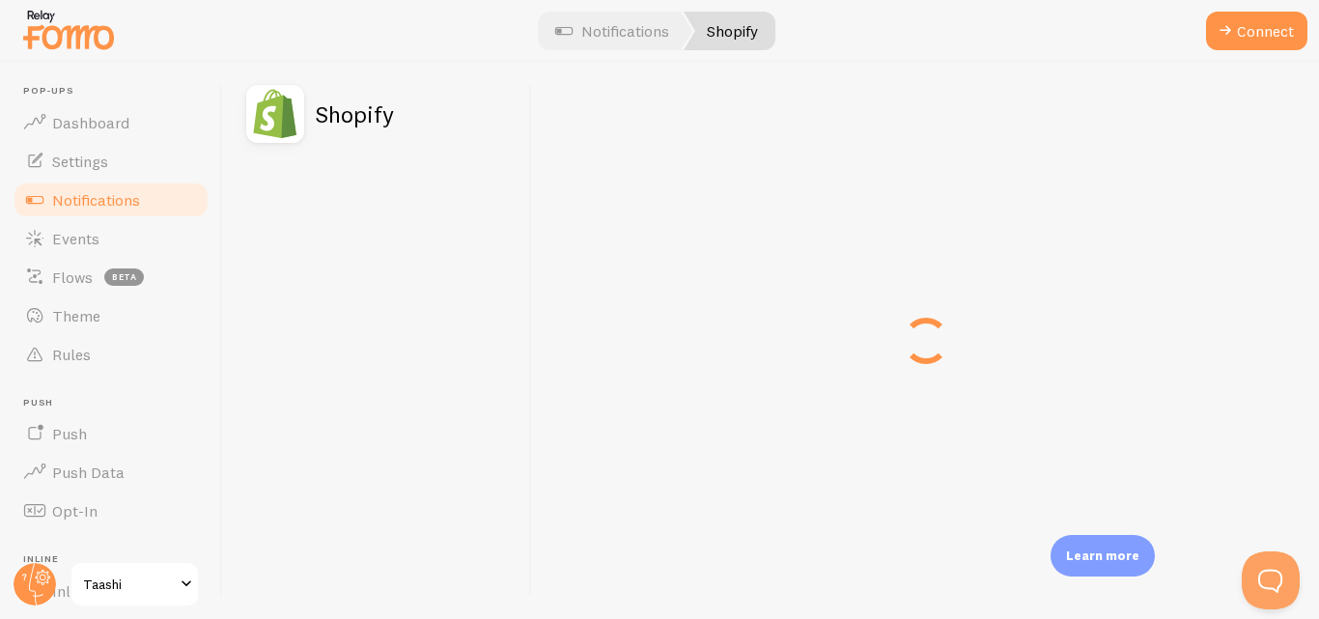
click at [491, 253] on div "Shopify" at bounding box center [377, 340] width 309 height 557
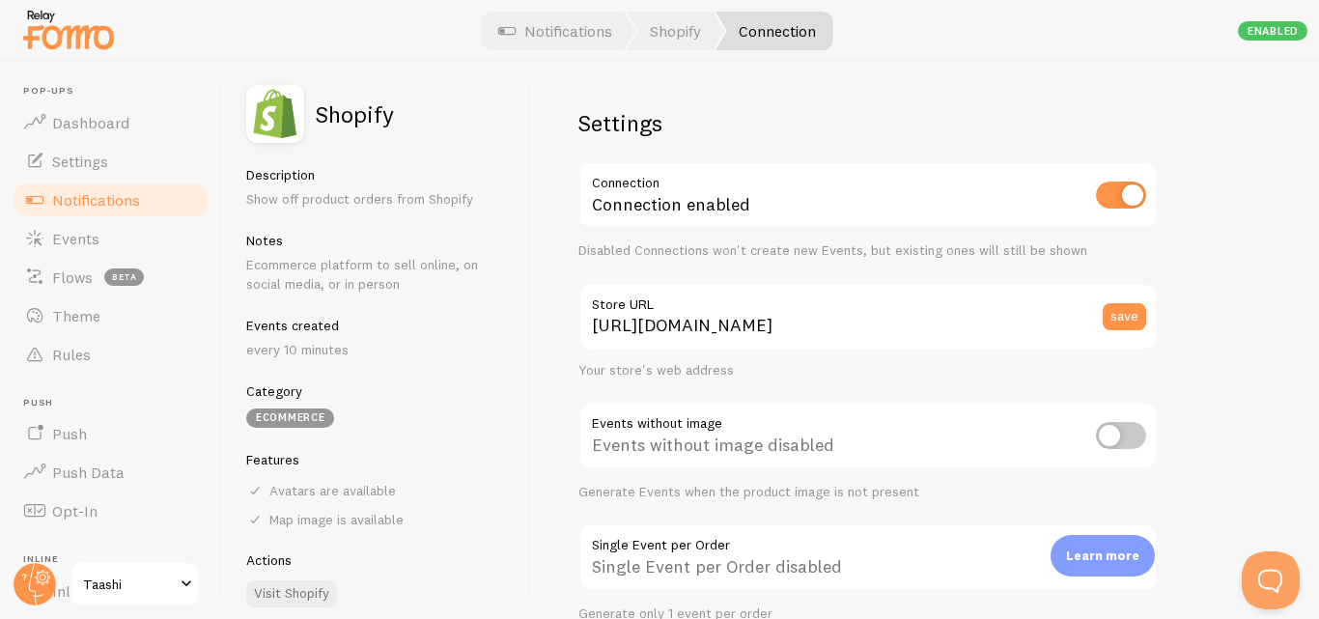
click at [1127, 447] on input "checkbox" at bounding box center [1121, 435] width 50 height 27
checkbox input "true"
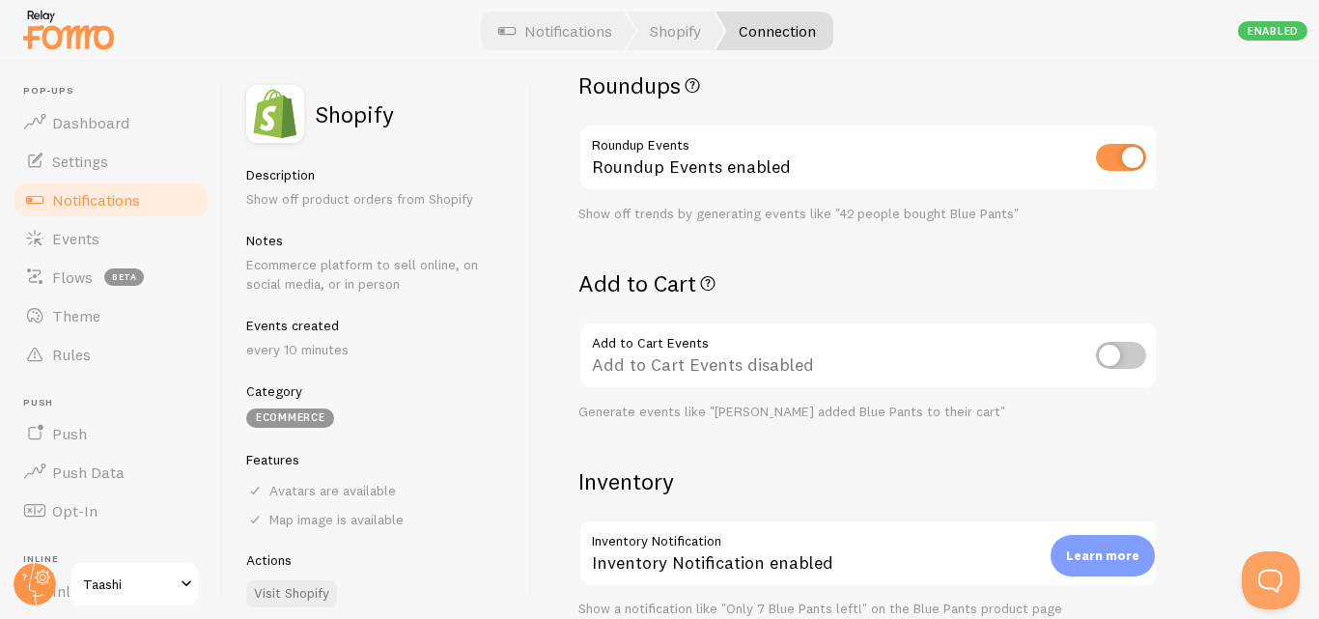
scroll to position [598, 0]
